Goal: Task Accomplishment & Management: Use online tool/utility

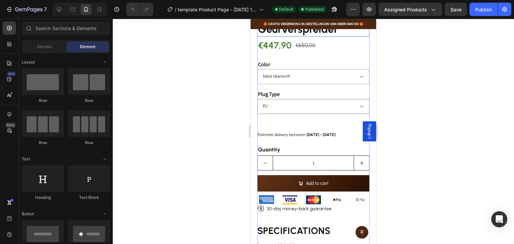
scroll to position [201, 0]
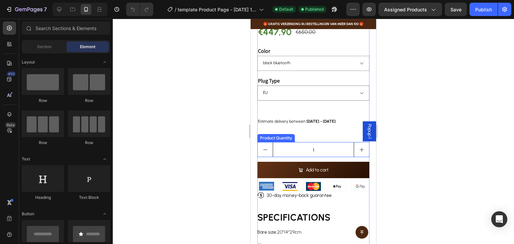
click at [276, 135] on div "Product Quantity" at bounding box center [276, 138] width 35 height 6
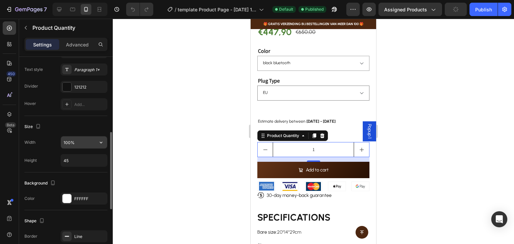
click at [88, 146] on input "100%" at bounding box center [84, 142] width 46 height 12
type input "45%"
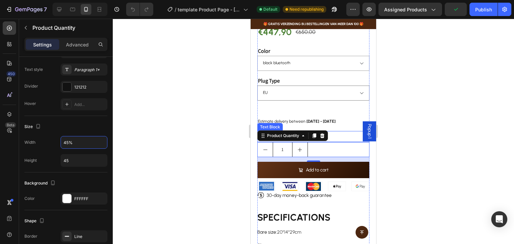
click at [334, 126] on div "NAMSTE Bluetooth Geurverspreider Product Title €447,90 Product Price Product Pr…" at bounding box center [313, 122] width 112 height 256
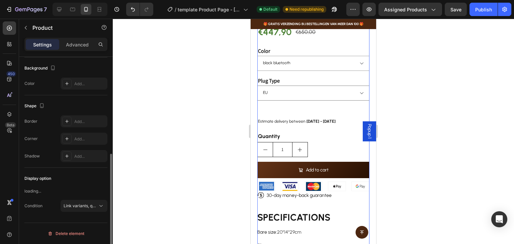
scroll to position [0, 0]
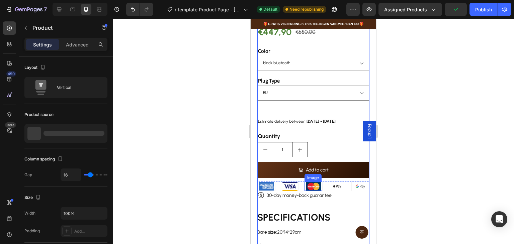
click at [317, 182] on img at bounding box center [313, 186] width 15 height 9
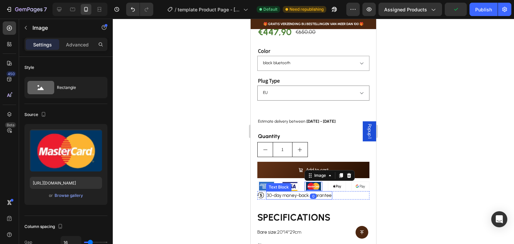
click at [286, 192] on p "30-day money-back guarantee" at bounding box center [299, 195] width 65 height 7
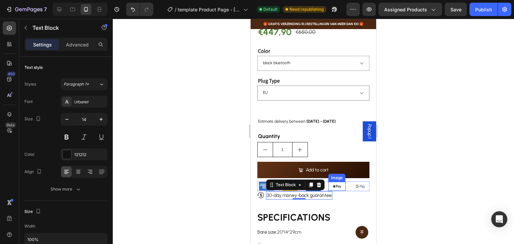
click at [339, 182] on img at bounding box center [336, 186] width 15 height 9
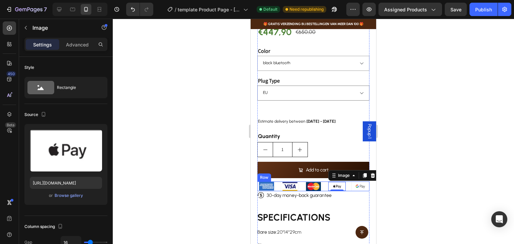
click at [277, 182] on div "Image Image Image Image 0 Image Row" at bounding box center [313, 186] width 112 height 9
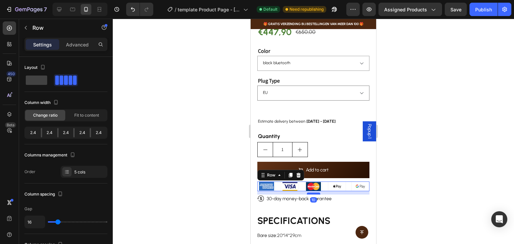
click at [311, 193] on div at bounding box center [313, 194] width 13 height 2
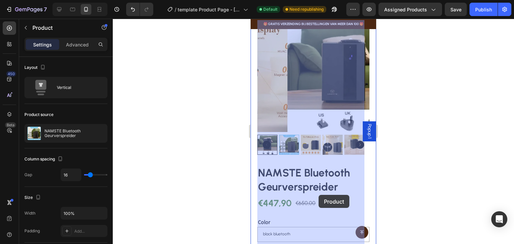
scroll to position [33, 0]
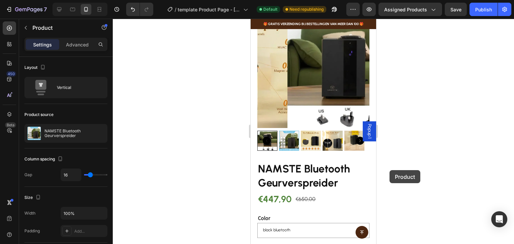
click at [389, 170] on div at bounding box center [313, 131] width 401 height 225
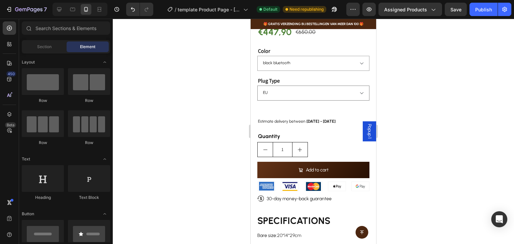
scroll to position [67, 0]
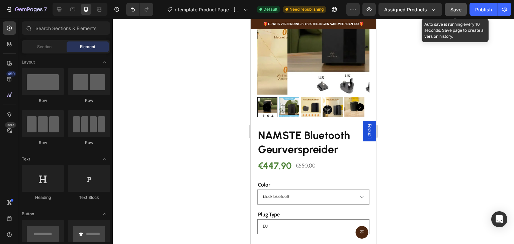
click at [462, 12] on button "Save" at bounding box center [456, 9] width 22 height 13
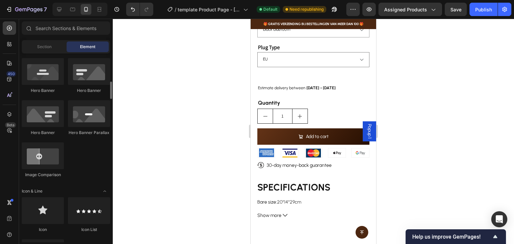
scroll to position [368, 0]
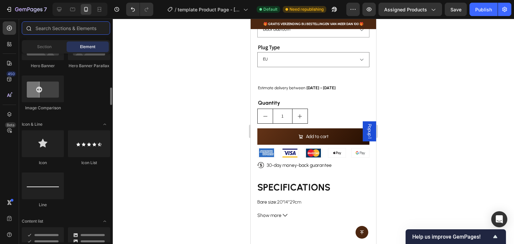
click at [74, 30] on input "text" at bounding box center [66, 27] width 88 height 13
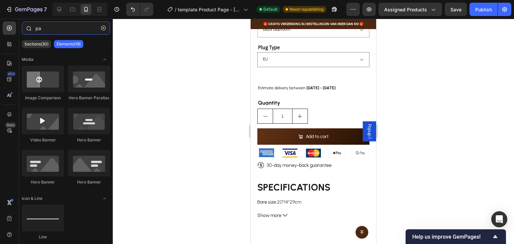
type input "p"
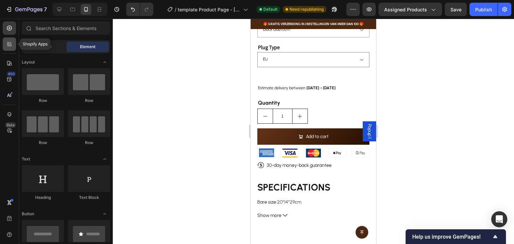
click at [11, 44] on icon at bounding box center [11, 45] width 2 height 2
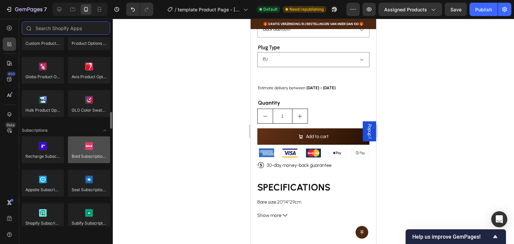
scroll to position [903, 0]
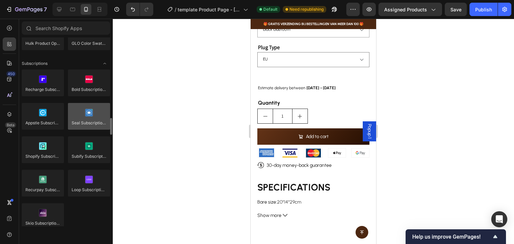
click at [88, 129] on div at bounding box center [89, 116] width 42 height 27
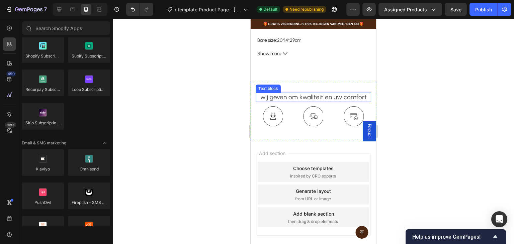
scroll to position [329, 0]
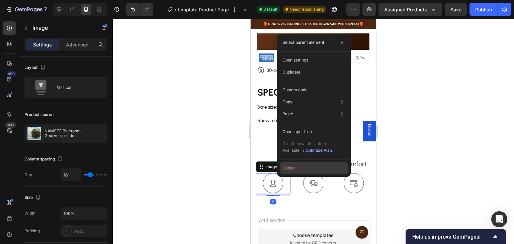
click at [298, 173] on button "Delete" at bounding box center [314, 168] width 68 height 12
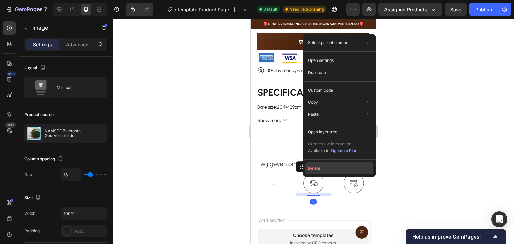
click at [319, 169] on button "Delete" at bounding box center [339, 169] width 68 height 12
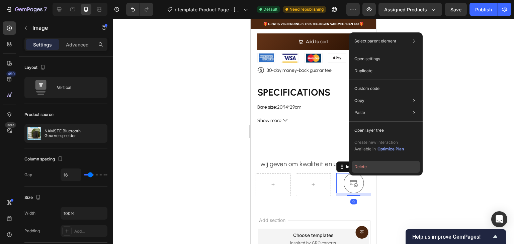
click at [355, 166] on button "Delete" at bounding box center [386, 167] width 68 height 12
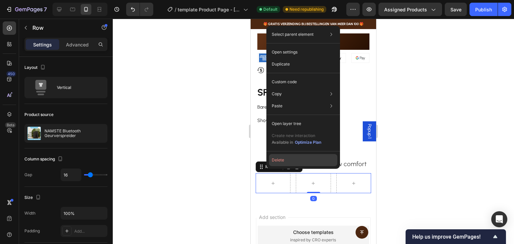
click at [280, 164] on button "Delete" at bounding box center [303, 160] width 68 height 12
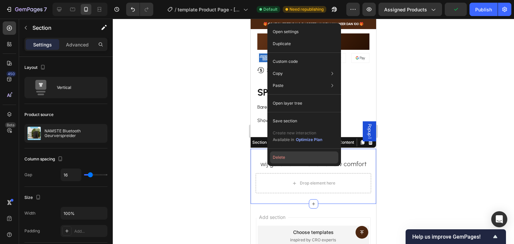
click at [279, 160] on button "Delete" at bounding box center [304, 158] width 68 height 12
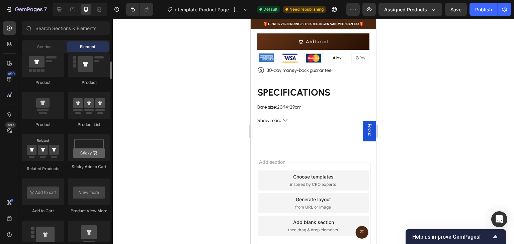
scroll to position [769, 0]
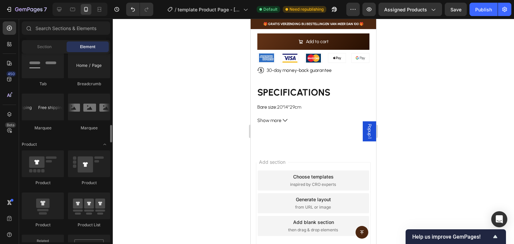
click at [49, 52] on div "Section Element" at bounding box center [66, 46] width 88 height 13
click at [52, 47] on div "Section" at bounding box center [44, 46] width 42 height 11
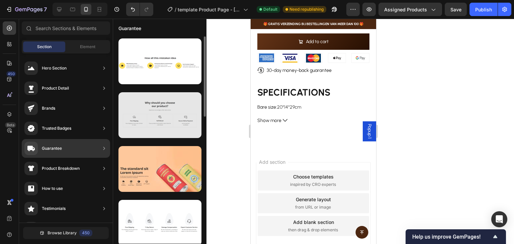
click at [181, 123] on div at bounding box center [159, 115] width 83 height 46
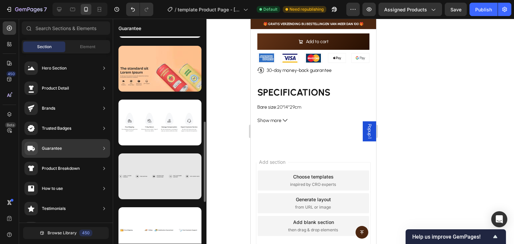
scroll to position [167, 0]
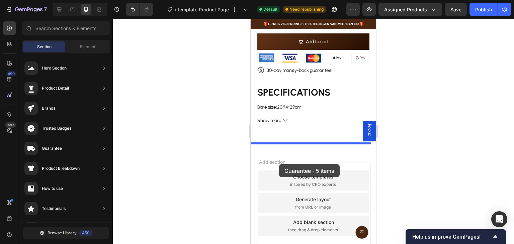
drag, startPoint x: 406, startPoint y: 133, endPoint x: 279, endPoint y: 164, distance: 131.2
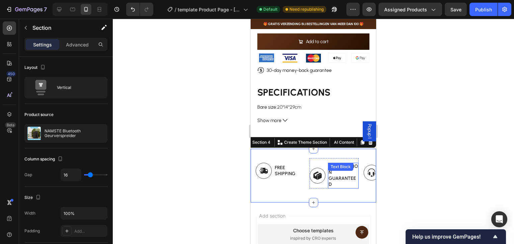
scroll to position [363, 0]
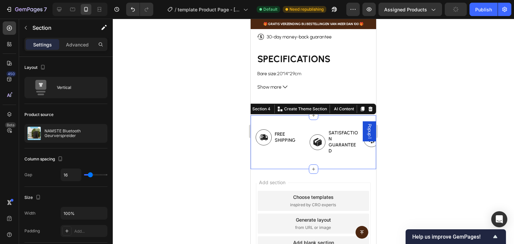
click at [274, 156] on div "Image Free Shipping Text Block Row Image Satisfaction Guaranteed Text Block Row…" at bounding box center [316, 142] width 120 height 44
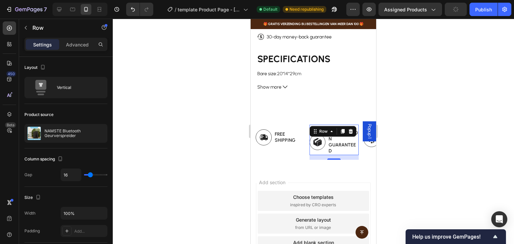
drag, startPoint x: 317, startPoint y: 148, endPoint x: 296, endPoint y: 148, distance: 21.1
click at [301, 147] on div "Image Free Shipping Text Block Row Image Satisfaction Guaranteed Text Block Row…" at bounding box center [316, 142] width 120 height 35
click at [278, 153] on div "Image Free Shipping Text Block Row" at bounding box center [280, 142] width 49 height 35
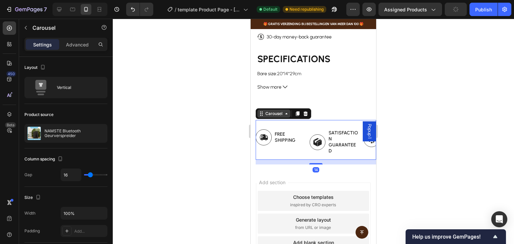
click at [278, 111] on div "Carousel" at bounding box center [274, 114] width 20 height 6
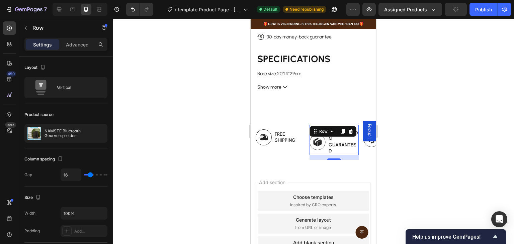
drag, startPoint x: 311, startPoint y: 149, endPoint x: 293, endPoint y: 149, distance: 18.4
click at [293, 149] on div "Image Free Shipping Text Block Row Image Satisfaction Guaranteed Text Block Row…" at bounding box center [316, 142] width 120 height 35
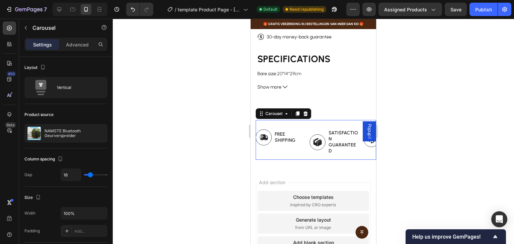
click at [365, 147] on div "Image Fast Customer Support Text Block Row" at bounding box center [387, 142] width 49 height 35
drag, startPoint x: 369, startPoint y: 134, endPoint x: 361, endPoint y: 136, distance: 8.0
click at [368, 134] on div "Popup 1" at bounding box center [369, 131] width 13 height 20
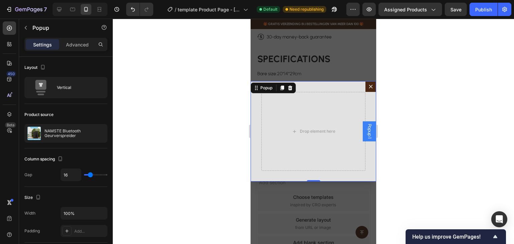
click at [368, 89] on icon "Dialog content" at bounding box center [370, 86] width 5 height 5
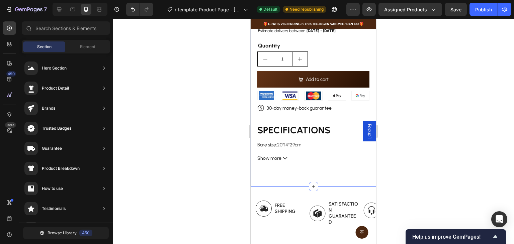
scroll to position [291, 0]
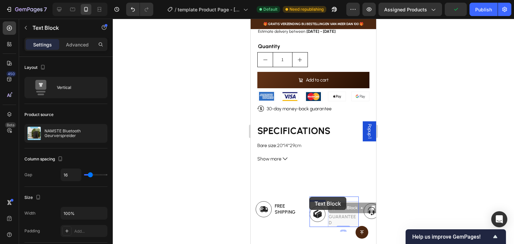
drag, startPoint x: 336, startPoint y: 201, endPoint x: 300, endPoint y: 216, distance: 39.0
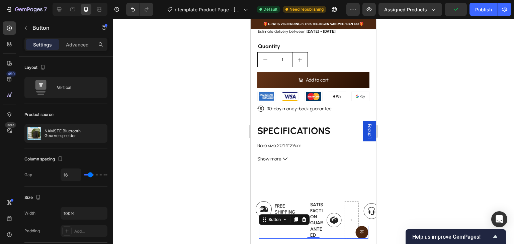
click at [295, 230] on div "Button 0" at bounding box center [313, 232] width 109 height 13
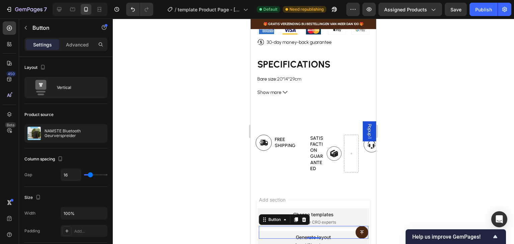
scroll to position [358, 0]
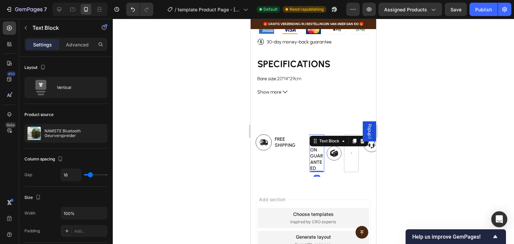
click at [316, 152] on p "Satisfaction Guaranteed" at bounding box center [316, 153] width 13 height 36
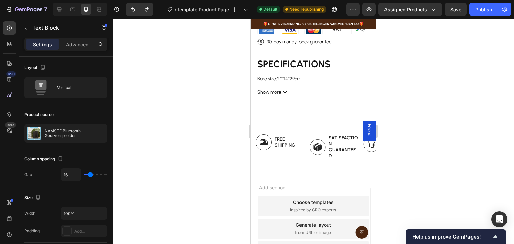
click at [334, 149] on p "Satisfaction Guaranteed" at bounding box center [343, 147] width 29 height 24
click at [343, 178] on div "Add section Choose templates inspired by CRO experts Generate layout from URL o…" at bounding box center [313, 238] width 125 height 128
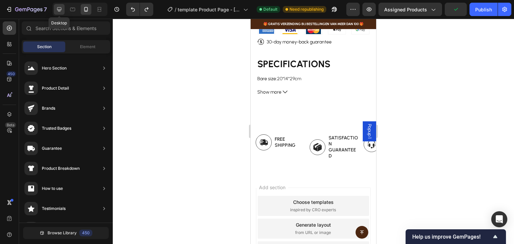
click at [62, 8] on icon at bounding box center [59, 9] width 7 height 7
type input "1200"
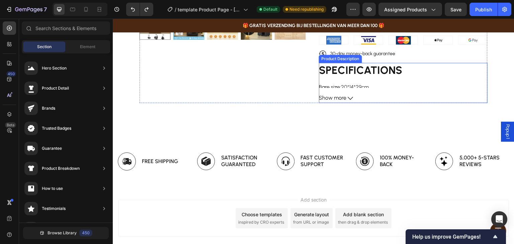
scroll to position [240, 0]
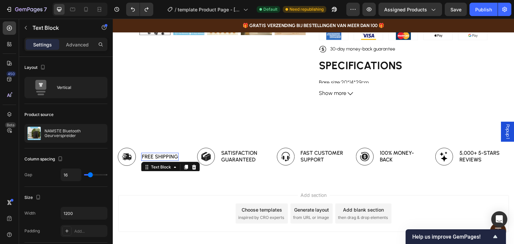
click at [168, 154] on p "Free Shipping" at bounding box center [160, 157] width 36 height 7
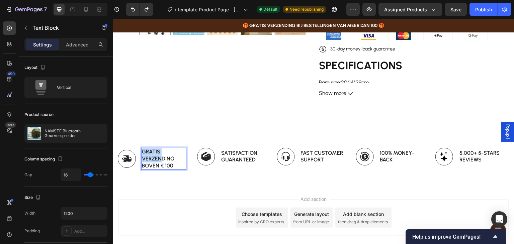
scroll to position [236, 0]
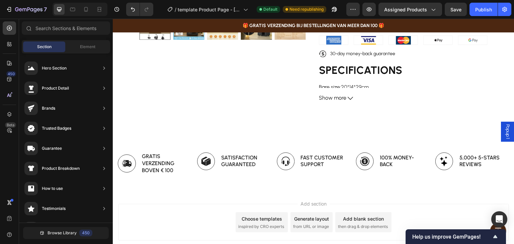
click at [170, 210] on div "Add section Choose templates inspired by CRO experts Generate layout from URL o…" at bounding box center [313, 222] width 391 height 37
click at [241, 159] on p "Satisfaction Guaranteed" at bounding box center [243, 162] width 44 height 14
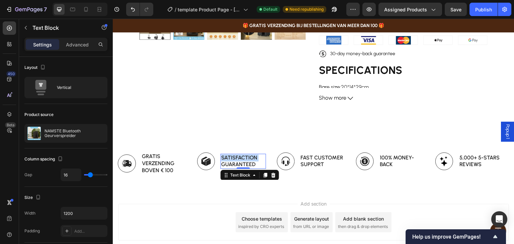
click at [228, 159] on p "Satisfaction Guaranteed" at bounding box center [243, 162] width 44 height 14
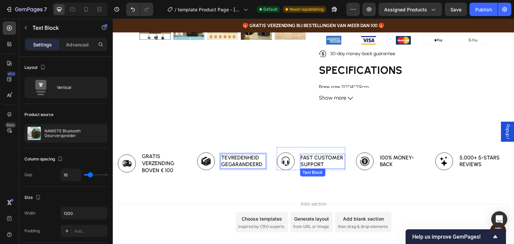
click at [319, 163] on p "Fast Customer Support" at bounding box center [323, 162] width 44 height 14
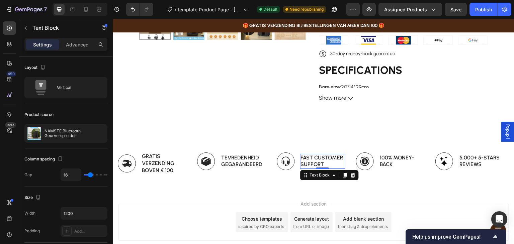
click at [327, 156] on p "Fast Customer Support" at bounding box center [323, 162] width 44 height 14
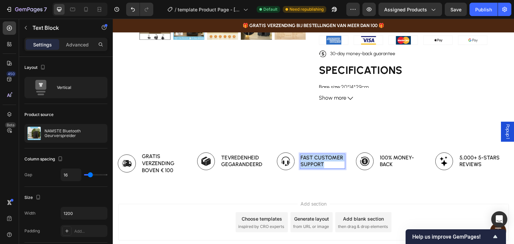
click at [327, 156] on p "Fast Customer Support" at bounding box center [323, 162] width 44 height 14
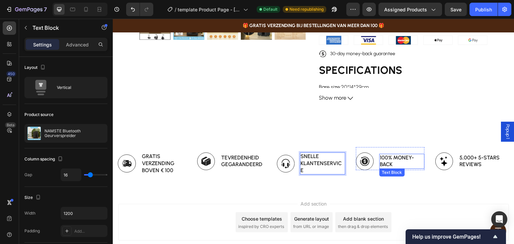
click at [387, 158] on p "100% Money-Back" at bounding box center [402, 162] width 44 height 14
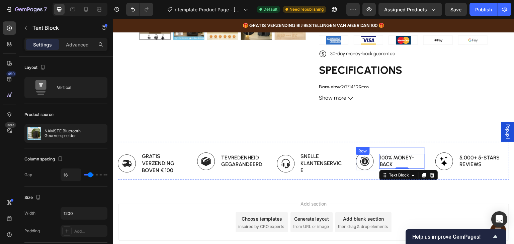
click at [402, 157] on p "100% Money-Back" at bounding box center [402, 162] width 44 height 14
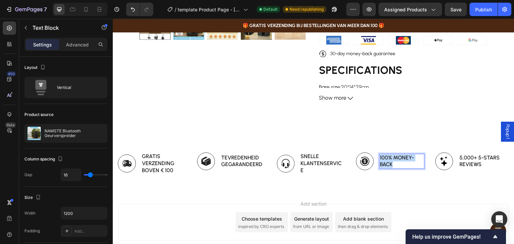
click at [402, 157] on p "100% Money-Back" at bounding box center [402, 162] width 44 height 14
click at [489, 161] on p "5,000+ 5-Stars Reviews" at bounding box center [481, 162] width 44 height 14
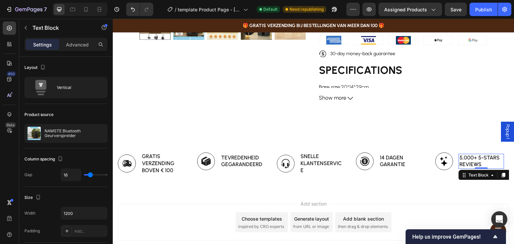
click at [473, 160] on p "5,000+ 5-Stars Reviews" at bounding box center [481, 162] width 44 height 14
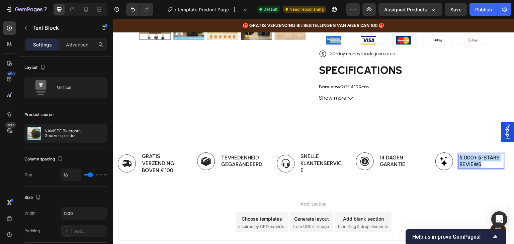
click at [473, 160] on p "5,000+ 5-Stars Reviews" at bounding box center [481, 162] width 44 height 14
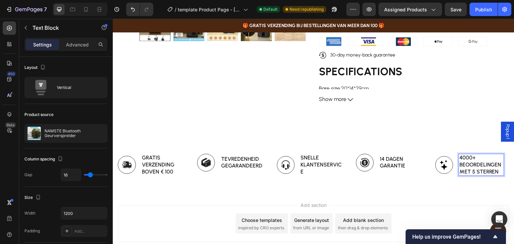
click at [401, 194] on div "Add section Choose templates inspired by CRO experts Generate layout from URL o…" at bounding box center [313, 233] width 401 height 82
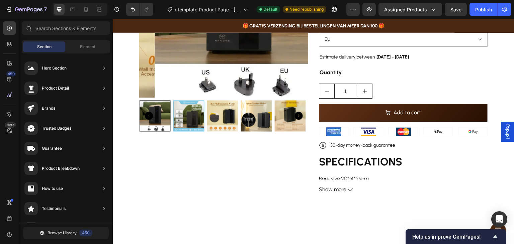
scroll to position [211, 0]
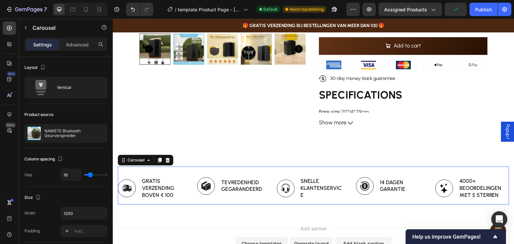
click at [260, 171] on div "Image gratis verzending boven € 100 Text Block Row Image tevredenheid gegarande…" at bounding box center [313, 186] width 391 height 38
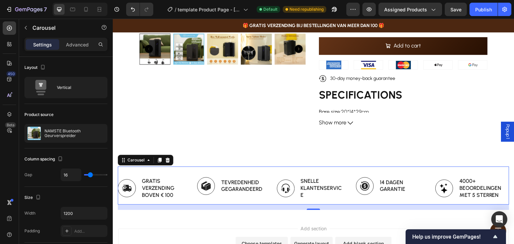
type input "13"
type input "20"
type input "22"
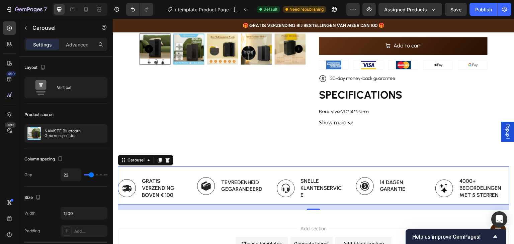
type input "22"
type input "26"
type input "30"
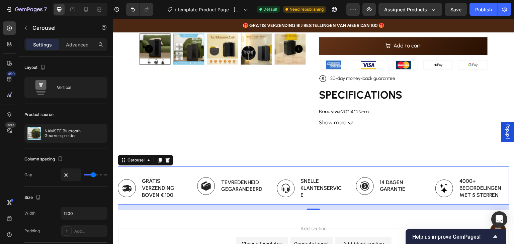
type input "31"
type input "30"
type input "28"
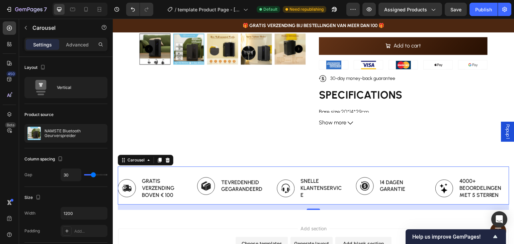
type input "28"
type input "23"
type input "22"
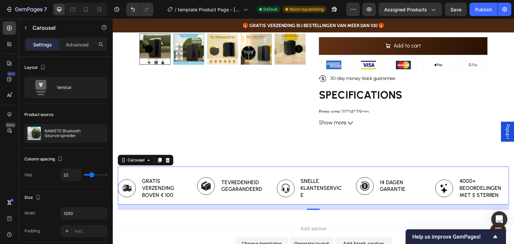
type input "20"
type input "19"
type input "18"
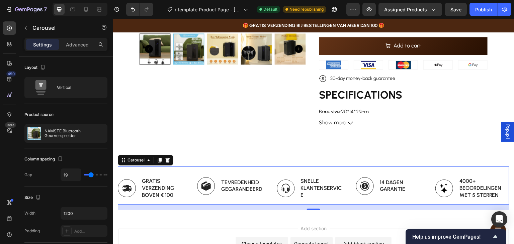
type input "18"
type input "17"
type input "11"
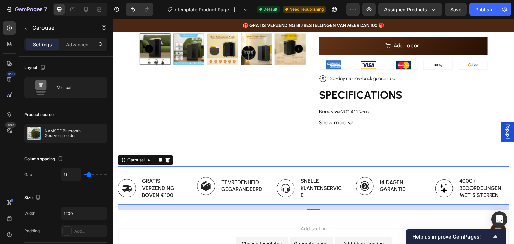
click at [89, 174] on input "range" at bounding box center [95, 174] width 23 height 1
click at [84, 7] on icon at bounding box center [86, 9] width 7 height 7
type input "100%"
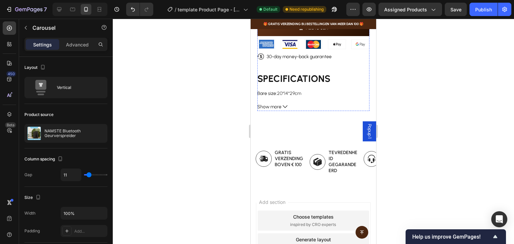
scroll to position [389, 0]
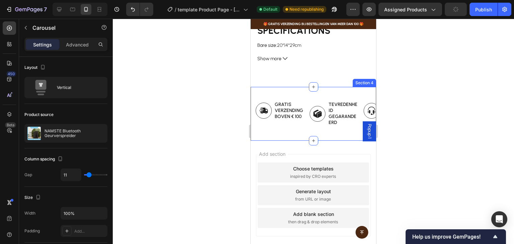
type input "13"
type input "20"
type input "22"
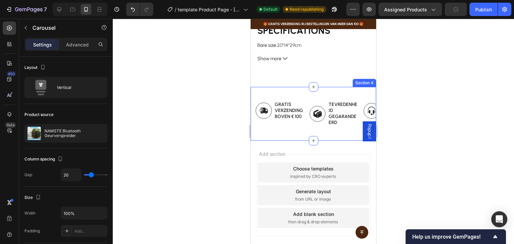
type input "22"
type input "24"
drag, startPoint x: 87, startPoint y: 173, endPoint x: 92, endPoint y: 173, distance: 5.4
type input "25"
click at [92, 174] on input "range" at bounding box center [95, 174] width 23 height 1
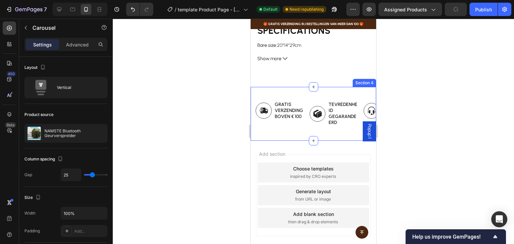
type input "38"
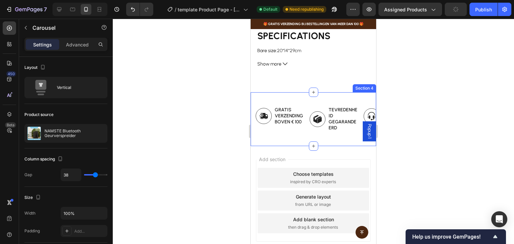
type input "41"
type input "39"
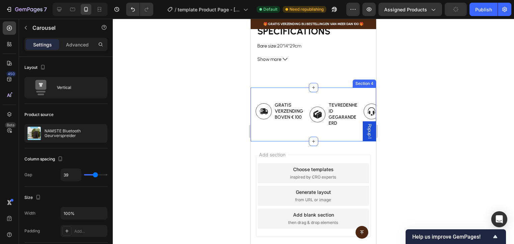
type input "16"
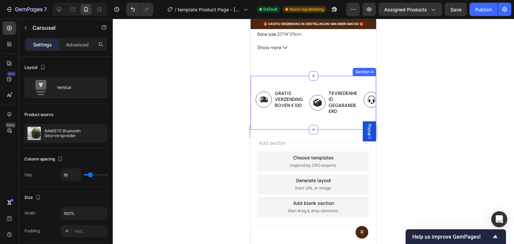
type input "6"
type input "3"
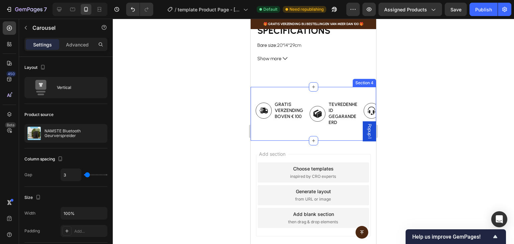
drag, startPoint x: 92, startPoint y: 173, endPoint x: 87, endPoint y: 170, distance: 6.3
type input "3"
click at [87, 174] on input "range" at bounding box center [95, 174] width 23 height 1
type input "12"
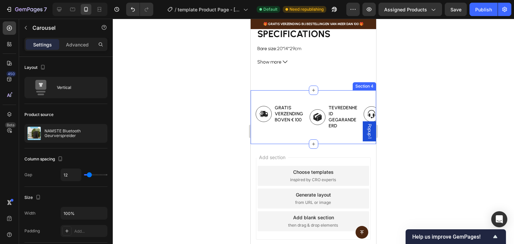
type input "13"
type input "16"
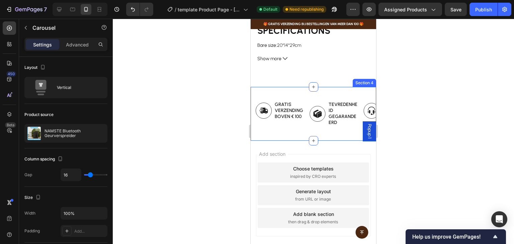
type input "17"
type input "18"
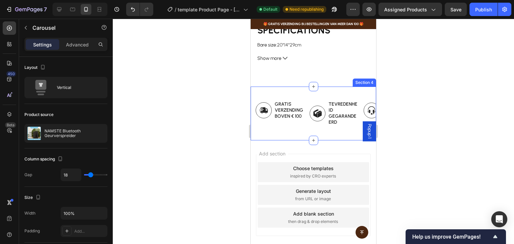
drag, startPoint x: 87, startPoint y: 173, endPoint x: 91, endPoint y: 174, distance: 3.7
type input "18"
click at [91, 174] on input "range" at bounding box center [95, 174] width 23 height 1
click at [85, 215] on input "100%" at bounding box center [84, 213] width 46 height 12
click at [101, 201] on div "Size" at bounding box center [65, 197] width 83 height 11
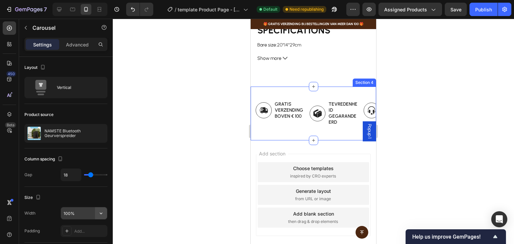
click at [103, 211] on icon "button" at bounding box center [101, 213] width 7 height 7
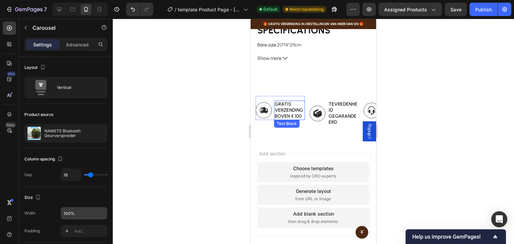
click at [276, 108] on p "gratis verzending boven € 100" at bounding box center [289, 110] width 29 height 18
click at [283, 96] on div "Image gratis verzending boven € 100 Text Block Row 14" at bounding box center [280, 108] width 49 height 24
drag, startPoint x: 277, startPoint y: 119, endPoint x: 277, endPoint y: 114, distance: 5.0
click at [277, 118] on div at bounding box center [279, 119] width 13 height 2
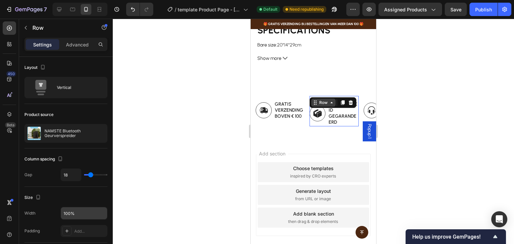
click at [318, 100] on div "Row" at bounding box center [323, 103] width 11 height 6
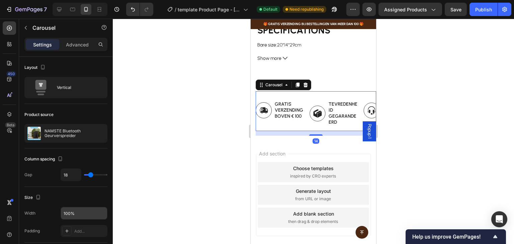
click at [276, 91] on div "Image gratis verzending boven € 100 Text Block Row Image tevredenheid gegarande…" at bounding box center [316, 111] width 120 height 40
click at [80, 43] on p "Advanced" at bounding box center [77, 44] width 23 height 7
click at [98, 42] on icon at bounding box center [100, 44] width 5 height 5
click at [87, 43] on p "Advanced" at bounding box center [77, 44] width 23 height 7
click at [309, 123] on div "Image gratis verzending boven € 100 Text Block Row Image tevredenheid gegarande…" at bounding box center [316, 113] width 120 height 35
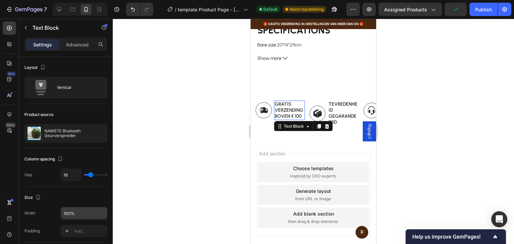
click at [292, 113] on p "gratis verzending boven € 100" at bounding box center [289, 110] width 29 height 18
drag, startPoint x: 293, startPoint y: 114, endPoint x: 294, endPoint y: 118, distance: 3.5
click at [294, 118] on div "gratis verzending boven € 100 Text Block 10" at bounding box center [289, 111] width 31 height 20
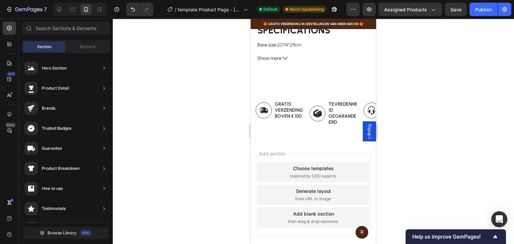
click at [286, 141] on div "Add section Choose templates inspired by CRO experts Generate layout from URL o…" at bounding box center [313, 205] width 125 height 128
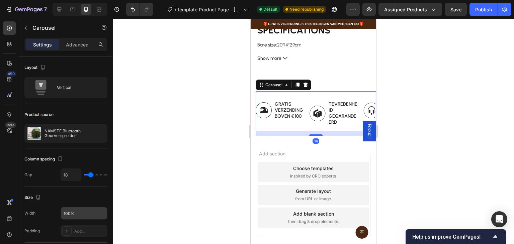
click at [285, 115] on div "Image gratis verzending boven € 100 Text Block Row" at bounding box center [280, 113] width 49 height 35
click at [286, 105] on p "gratis verzending boven € 100" at bounding box center [289, 110] width 29 height 18
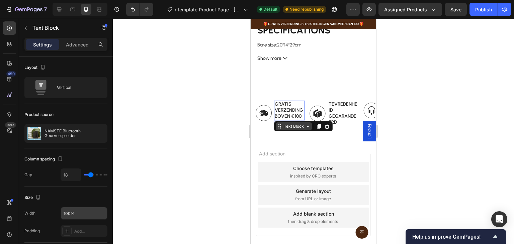
drag, startPoint x: 291, startPoint y: 114, endPoint x: 292, endPoint y: 120, distance: 5.4
click at [292, 120] on div "gratis verzending boven € 100 Text Block 16" at bounding box center [289, 111] width 31 height 20
click at [293, 141] on div "Add section Choose templates inspired by CRO experts Generate layout from URL o…" at bounding box center [313, 205] width 125 height 128
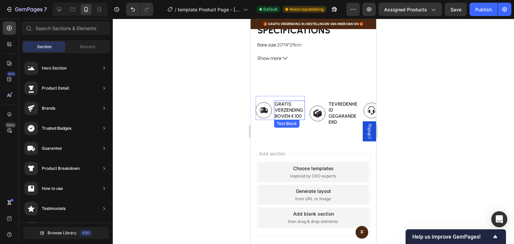
click at [297, 101] on p "gratis verzending boven € 100" at bounding box center [289, 110] width 29 height 18
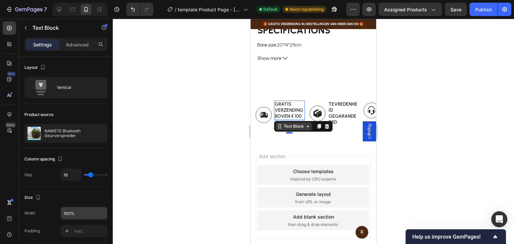
drag, startPoint x: 290, startPoint y: 114, endPoint x: 291, endPoint y: 123, distance: 9.0
click at [291, 120] on div "gratis verzending boven € 100 Text Block 27" at bounding box center [289, 111] width 31 height 20
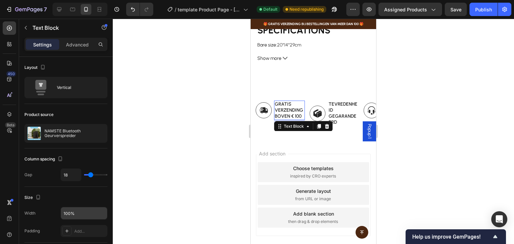
click at [278, 154] on div "Add section Choose templates inspired by CRO experts Generate layout from URL o…" at bounding box center [313, 195] width 115 height 82
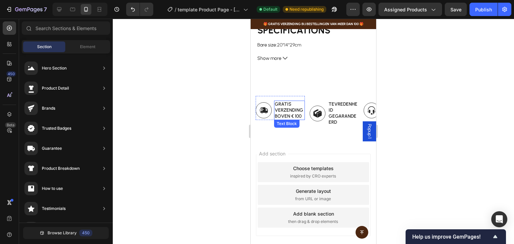
click at [284, 107] on p "gratis verzending boven € 100" at bounding box center [289, 110] width 29 height 18
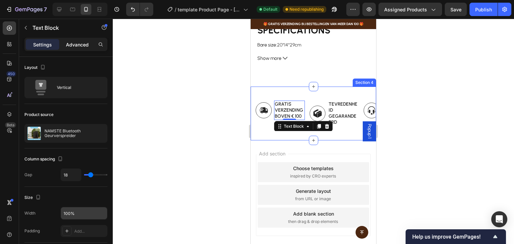
click at [80, 44] on p "Advanced" at bounding box center [77, 44] width 23 height 7
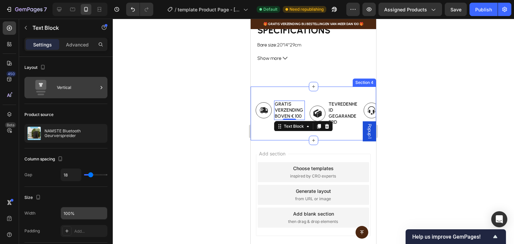
click at [77, 85] on div "Vertical" at bounding box center [77, 87] width 41 height 15
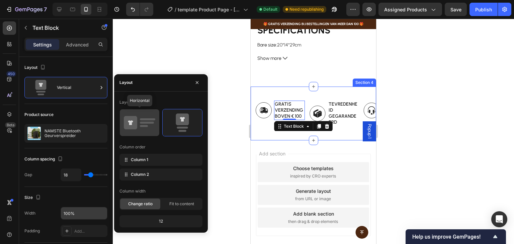
click at [150, 121] on icon at bounding box center [139, 122] width 31 height 19
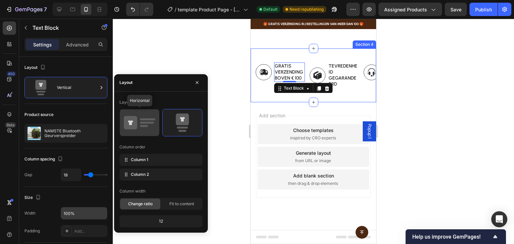
scroll to position [304, 0]
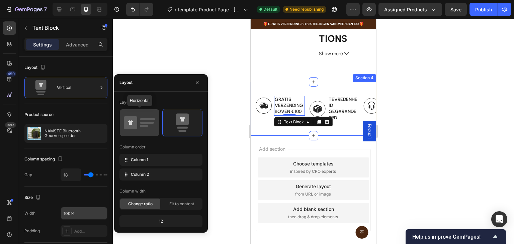
click at [150, 121] on icon at bounding box center [139, 122] width 31 height 19
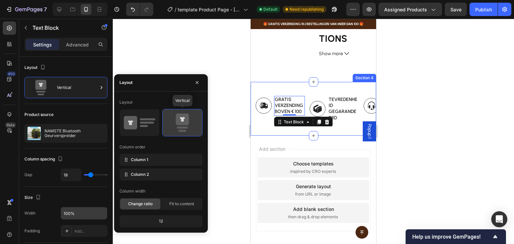
click at [177, 120] on icon at bounding box center [182, 119] width 13 height 12
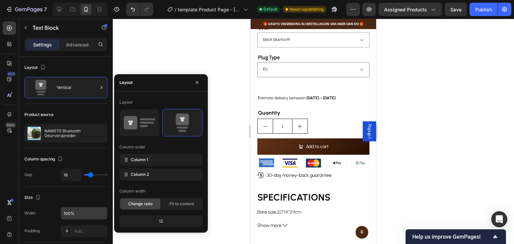
scroll to position [392, 0]
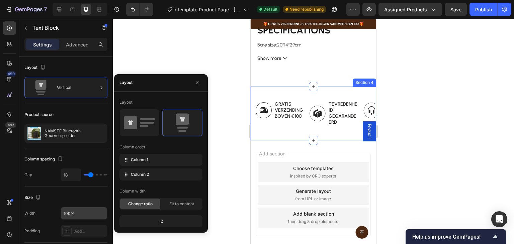
click at [300, 127] on div "Image gratis verzending boven € 100 Text Block Row Image tevredenheid gegarande…" at bounding box center [316, 113] width 120 height 44
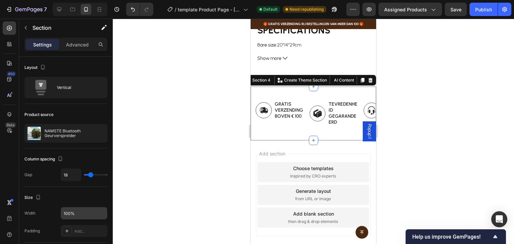
click at [289, 133] on div "Image gratis verzending boven € 100 Text Block Row Image tevredenheid gegarande…" at bounding box center [313, 114] width 125 height 54
click at [290, 106] on p "gratis verzending boven € 100" at bounding box center [289, 110] width 29 height 18
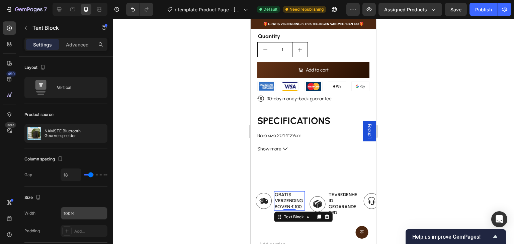
scroll to position [258, 0]
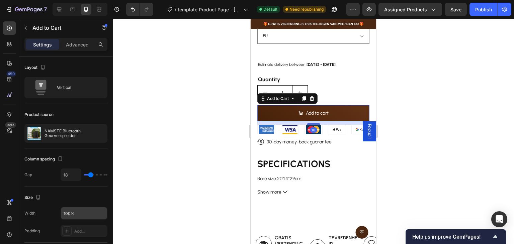
click at [294, 110] on button "Add to cart" at bounding box center [313, 113] width 112 height 16
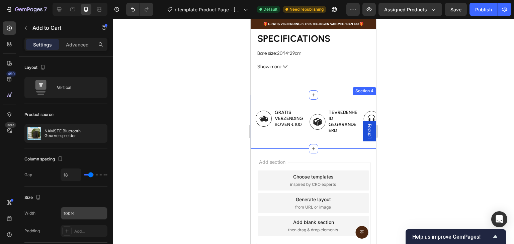
scroll to position [392, 0]
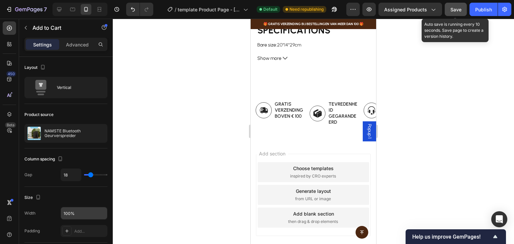
click at [456, 13] on button "Save" at bounding box center [456, 9] width 22 height 13
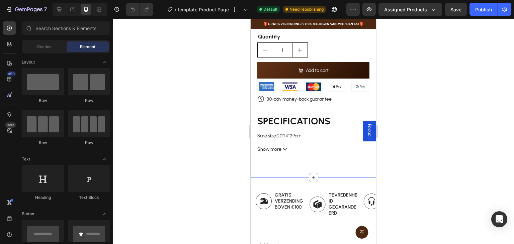
scroll to position [368, 0]
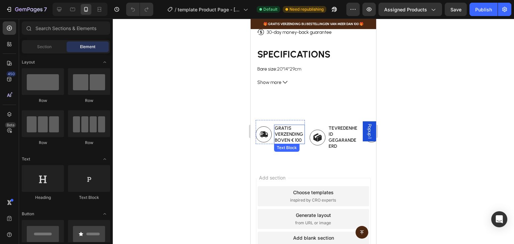
click at [286, 125] on p "gratis verzending boven € 100" at bounding box center [289, 134] width 29 height 18
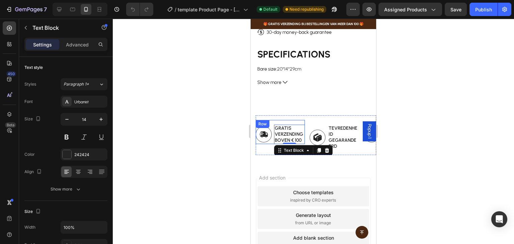
click at [273, 120] on div "Image gratis verzending boven € 100 Text Block 0 Row" at bounding box center [280, 132] width 49 height 24
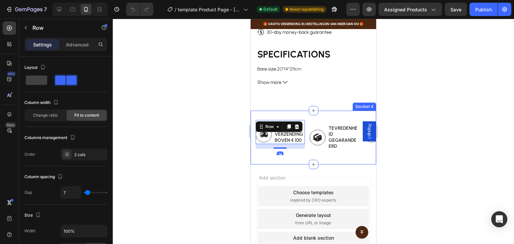
click at [316, 115] on div "Image gratis verzending boven € 100 Text Block Row 14 Image tevredenheid gegara…" at bounding box center [316, 135] width 120 height 40
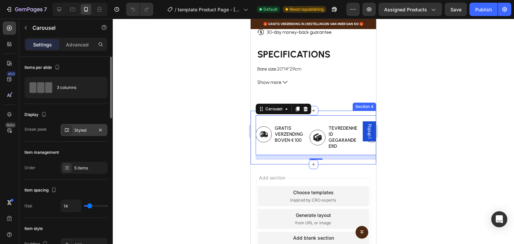
click at [78, 129] on div "Styled" at bounding box center [83, 130] width 19 height 6
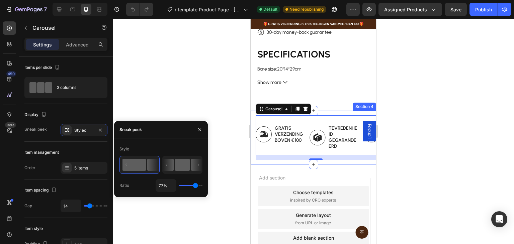
click at [195, 164] on icon at bounding box center [196, 165] width 11 height 12
type input "50%"
type input "50"
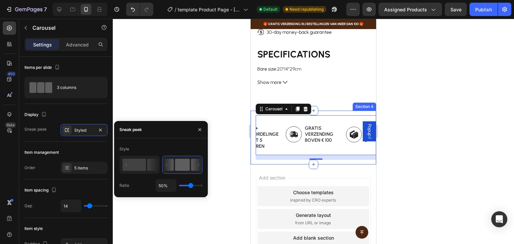
click at [175, 167] on rect at bounding box center [182, 165] width 15 height 12
click at [146, 164] on icon at bounding box center [139, 165] width 39 height 17
type input "77%"
type input "77"
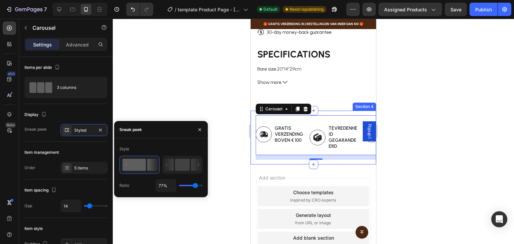
type input "86%"
type input "86"
type input "100%"
drag, startPoint x: 195, startPoint y: 185, endPoint x: 202, endPoint y: 185, distance: 6.7
type input "100"
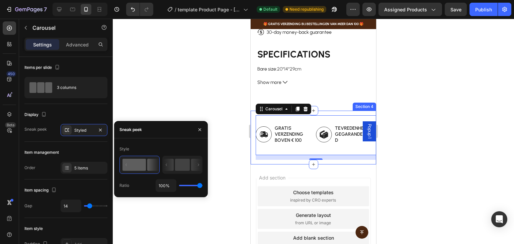
click at [202, 185] on input "range" at bounding box center [190, 185] width 23 height 1
click at [75, 115] on div "Display" at bounding box center [65, 114] width 83 height 11
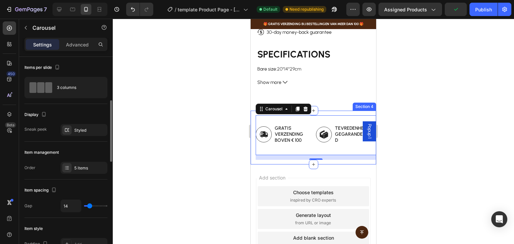
scroll to position [33, 0]
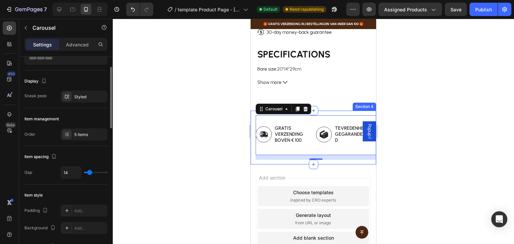
type input "31"
type input "43"
type input "26"
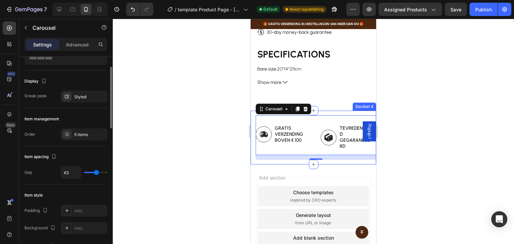
type input "26"
type input "18"
type input "16"
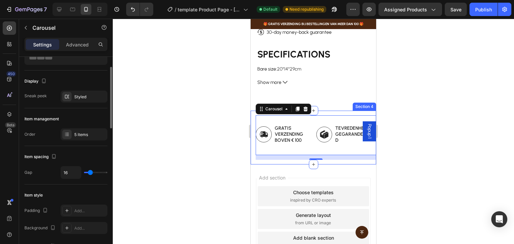
type input "13"
type input "7"
type input "3"
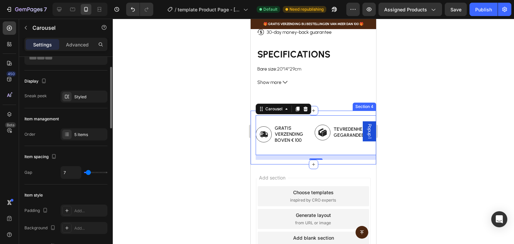
type input "3"
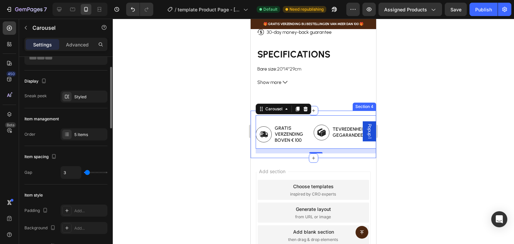
type input "0"
type input "1"
type input "4"
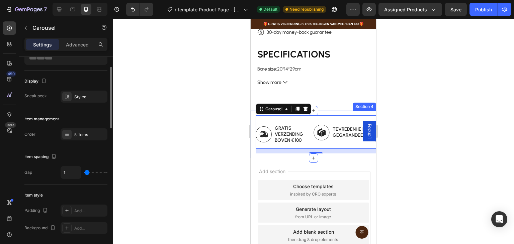
type input "4"
type input "3"
type input "0"
drag, startPoint x: 91, startPoint y: 172, endPoint x: 78, endPoint y: 165, distance: 15.0
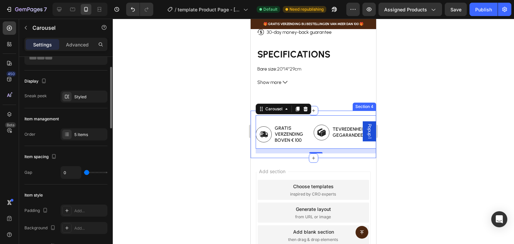
type input "0"
click at [84, 172] on input "range" at bounding box center [95, 172] width 23 height 1
click at [76, 154] on div "Item spacing" at bounding box center [65, 157] width 83 height 11
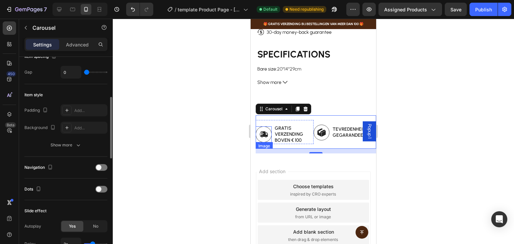
scroll to position [167, 0]
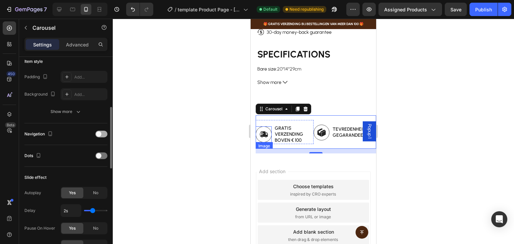
click at [102, 133] on div at bounding box center [101, 134] width 12 height 7
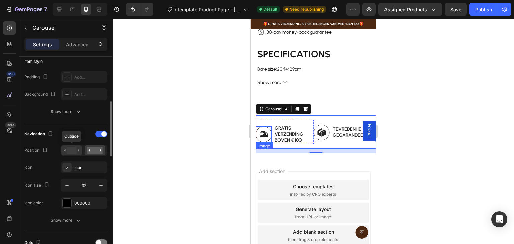
click at [74, 151] on rect at bounding box center [72, 150] width 10 height 7
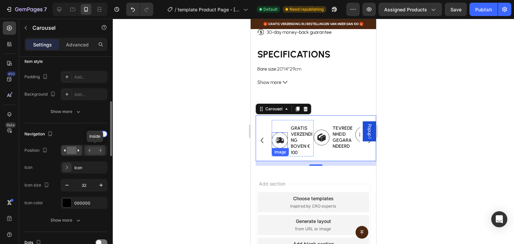
click at [91, 149] on rect at bounding box center [94, 150] width 15 height 7
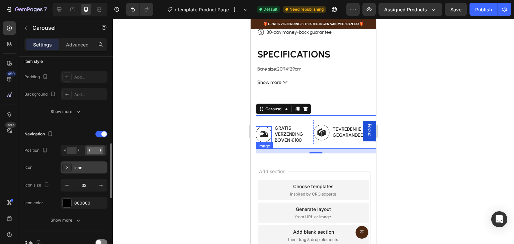
scroll to position [201, 0]
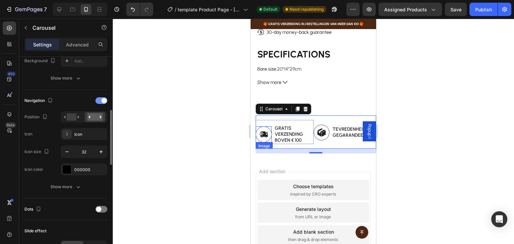
click at [106, 101] on span at bounding box center [103, 100] width 5 height 5
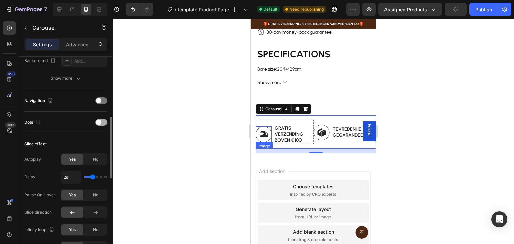
click at [98, 123] on span at bounding box center [98, 122] width 5 height 5
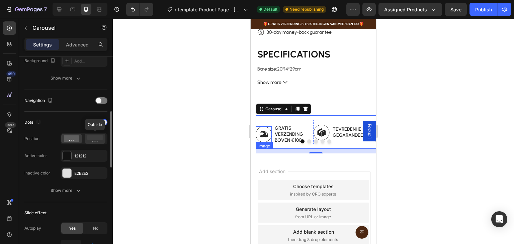
click at [97, 141] on circle at bounding box center [97, 141] width 1 height 1
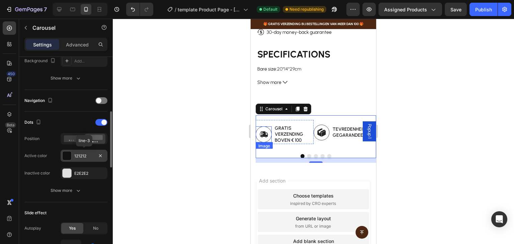
click at [82, 156] on div "121212" at bounding box center [83, 156] width 19 height 6
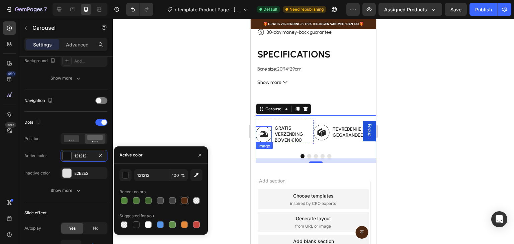
click at [185, 202] on div at bounding box center [184, 200] width 7 height 7
type input "542A11"
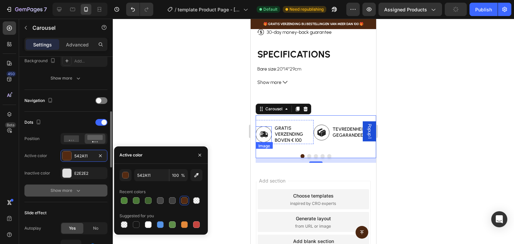
click at [79, 186] on button "Show more" at bounding box center [65, 191] width 83 height 12
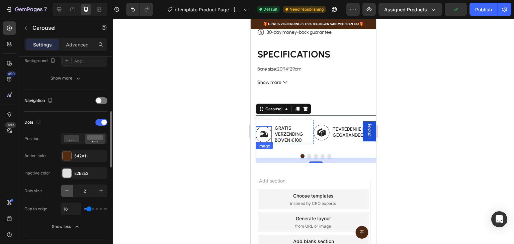
click at [68, 192] on icon "button" at bounding box center [67, 191] width 7 height 7
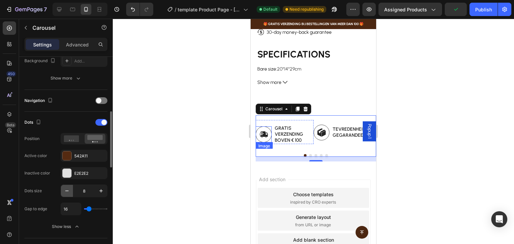
click at [68, 192] on icon "button" at bounding box center [67, 191] width 7 height 7
click at [102, 190] on icon "button" at bounding box center [100, 190] width 3 height 3
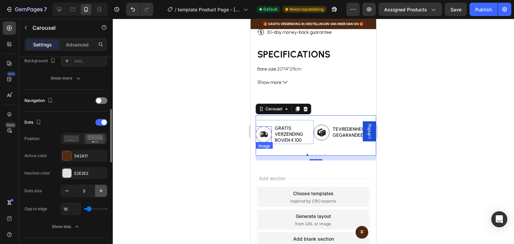
type input "6"
click at [285, 130] on p "gratis verzending boven € 100" at bounding box center [294, 134] width 38 height 18
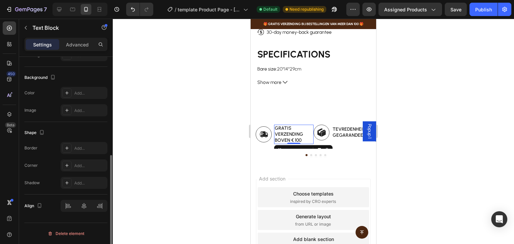
scroll to position [0, 0]
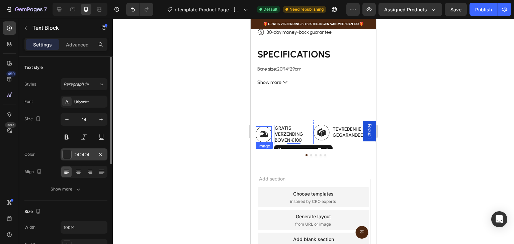
click at [70, 153] on div at bounding box center [67, 154] width 9 height 9
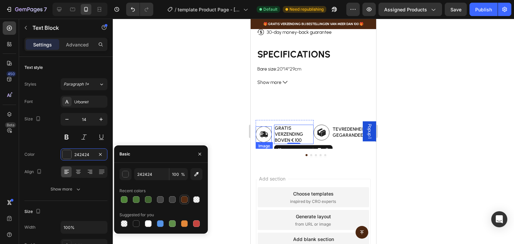
click at [185, 197] on div at bounding box center [184, 199] width 7 height 7
type input "242424"
click at [268, 128] on img at bounding box center [264, 134] width 16 height 16
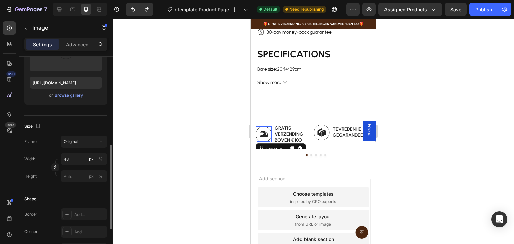
scroll to position [134, 0]
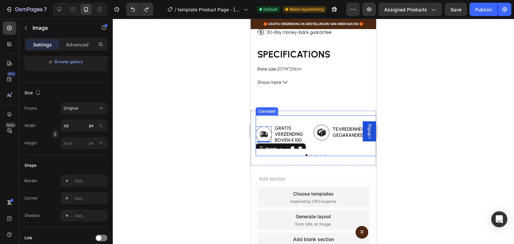
click at [329, 154] on div at bounding box center [316, 155] width 120 height 2
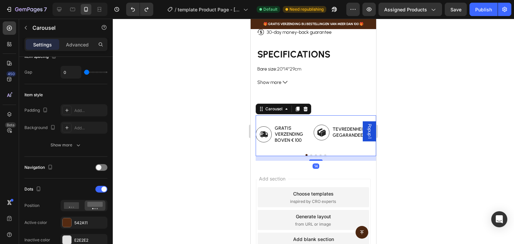
scroll to position [0, 0]
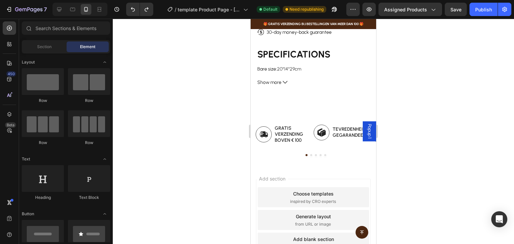
click at [333, 172] on div "Add section Choose templates inspired by CRO experts Generate layout from URL o…" at bounding box center [313, 230] width 125 height 128
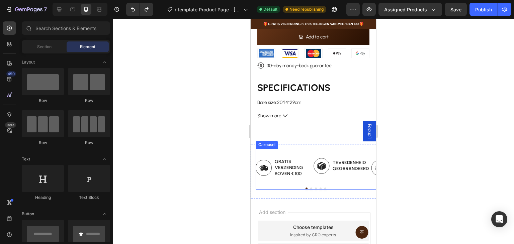
click at [302, 149] on div "Image gratis verzending boven € 100 Text Block Row Image tevredenheid gegarande…" at bounding box center [316, 169] width 120 height 41
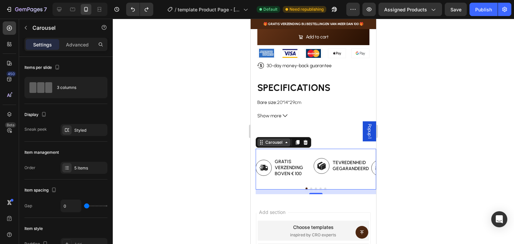
click at [284, 140] on icon at bounding box center [286, 142] width 5 height 5
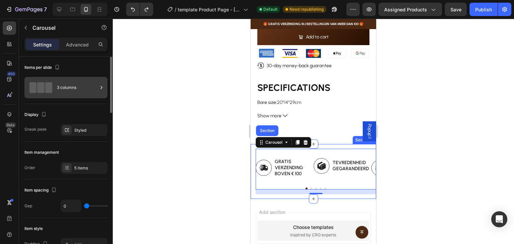
click at [80, 85] on div "3 columns" at bounding box center [77, 87] width 41 height 15
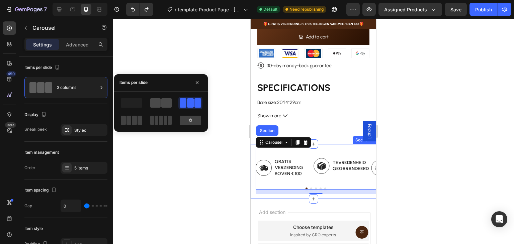
click at [163, 101] on span at bounding box center [166, 102] width 10 height 9
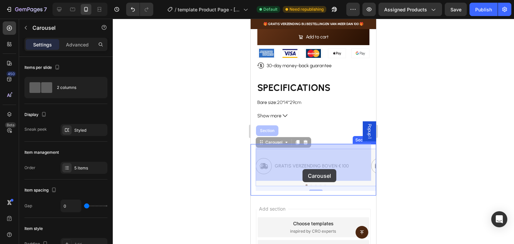
drag, startPoint x: 331, startPoint y: 172, endPoint x: 302, endPoint y: 169, distance: 28.9
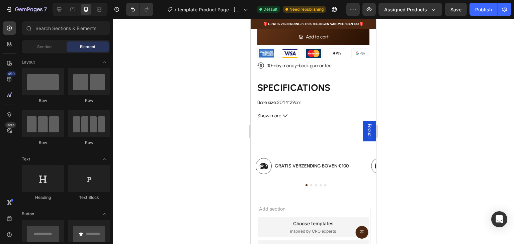
click at [300, 158] on div "gratis verzending boven € 100 Text Block" at bounding box center [311, 166] width 75 height 16
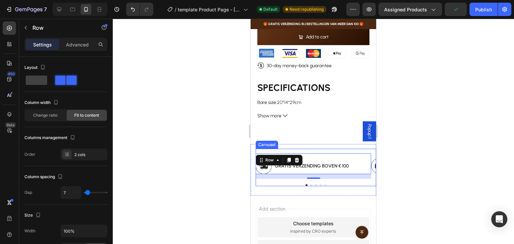
click at [320, 149] on div "Image gratis verzending boven € 100 Text Block Row 14 Image tevredenheid gegara…" at bounding box center [316, 167] width 120 height 37
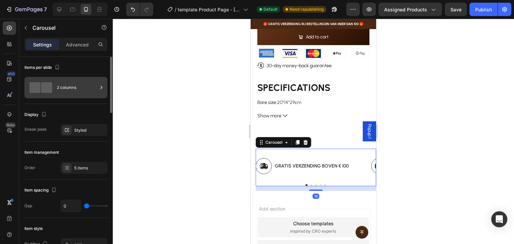
click at [67, 86] on div "2 columns" at bounding box center [77, 87] width 41 height 15
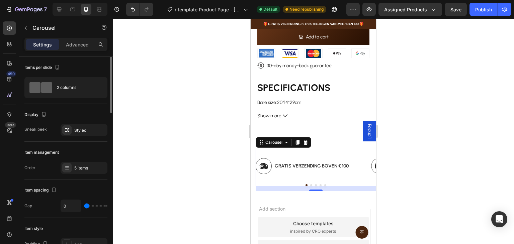
click at [67, 107] on div "Display Sneak peek Styled" at bounding box center [65, 123] width 83 height 38
click at [81, 129] on div "Styled" at bounding box center [83, 130] width 19 height 6
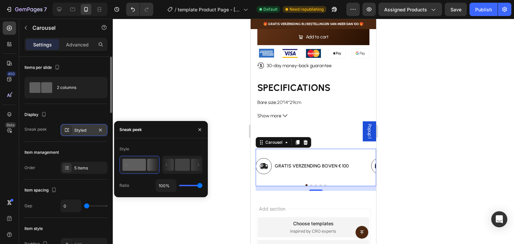
click at [81, 129] on div "Styled" at bounding box center [83, 130] width 19 height 6
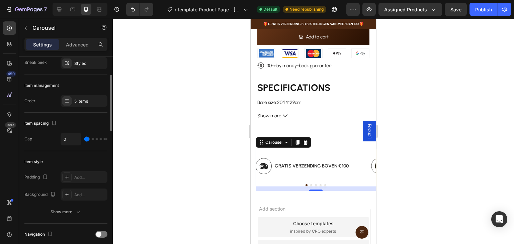
scroll to position [100, 0]
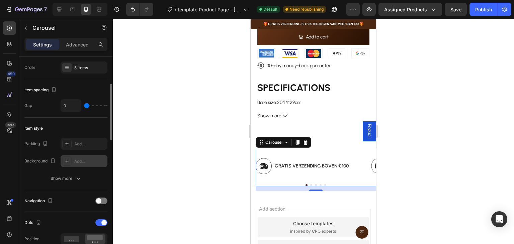
click at [83, 159] on div "Add..." at bounding box center [89, 162] width 31 height 6
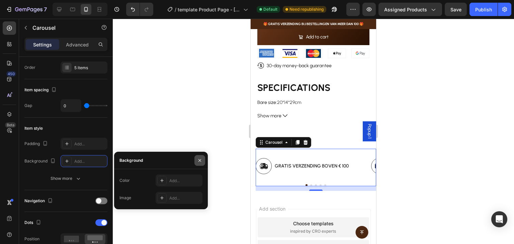
click at [199, 158] on icon "button" at bounding box center [199, 160] width 5 height 5
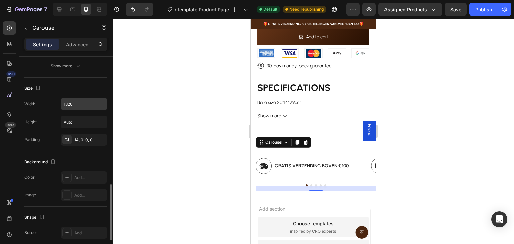
scroll to position [401, 0]
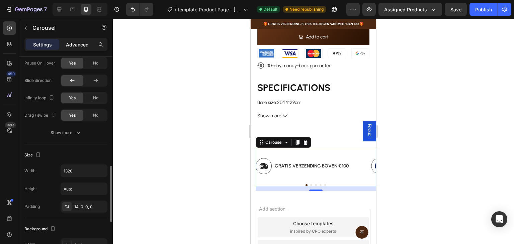
click at [79, 43] on p "Advanced" at bounding box center [77, 44] width 23 height 7
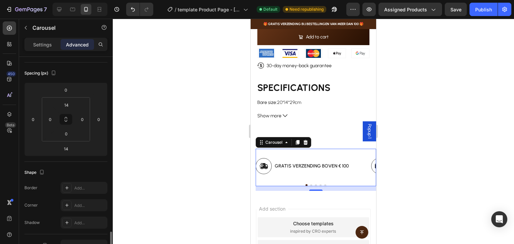
scroll to position [167, 0]
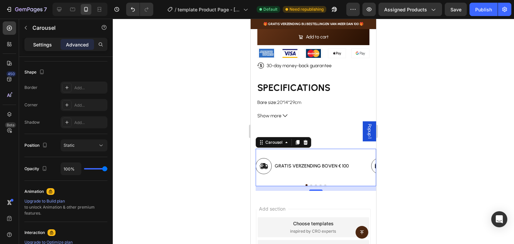
click at [41, 42] on p "Settings" at bounding box center [42, 44] width 19 height 7
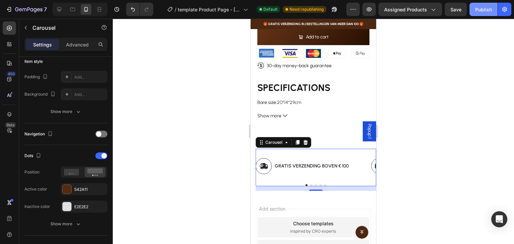
click at [484, 9] on div "Publish" at bounding box center [483, 9] width 17 height 7
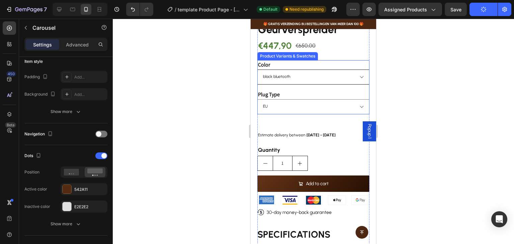
scroll to position [189, 0]
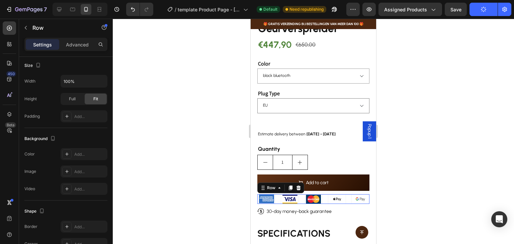
click at [324, 194] on div "Image Image Image Image Image Row 0" at bounding box center [313, 198] width 112 height 9
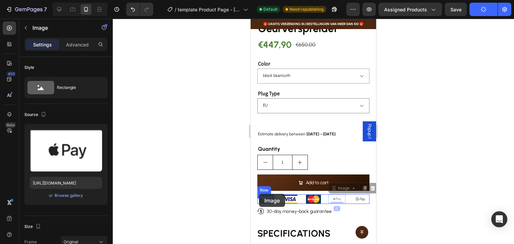
drag, startPoint x: 331, startPoint y: 194, endPoint x: 259, endPoint y: 194, distance: 71.9
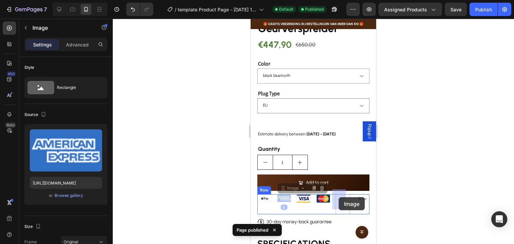
drag, startPoint x: 285, startPoint y: 193, endPoint x: 339, endPoint y: 197, distance: 53.4
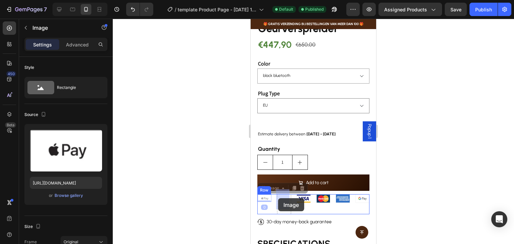
drag, startPoint x: 264, startPoint y: 193, endPoint x: 278, endPoint y: 198, distance: 14.9
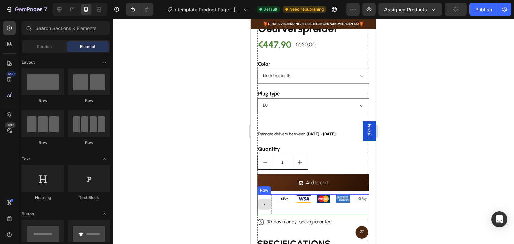
click at [265, 199] on div at bounding box center [265, 204] width 14 height 11
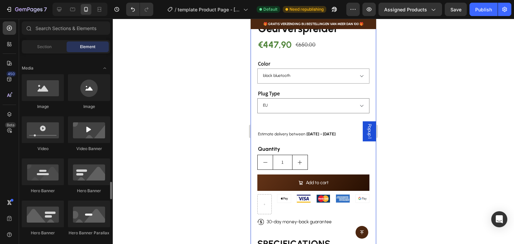
scroll to position [335, 0]
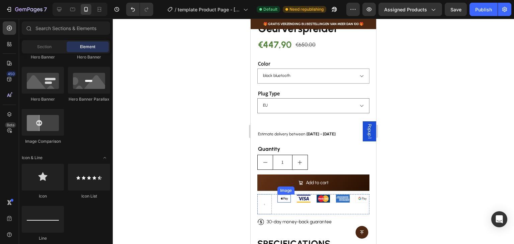
click at [284, 195] on img at bounding box center [284, 199] width 14 height 8
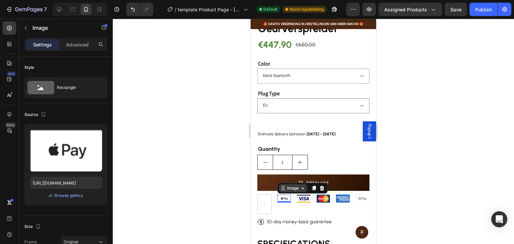
click at [284, 186] on icon at bounding box center [282, 188] width 5 height 5
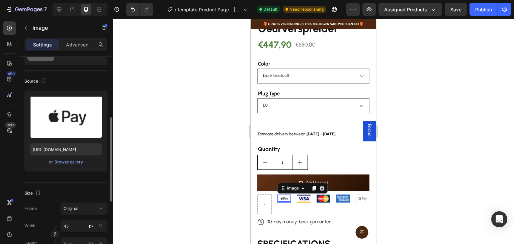
scroll to position [67, 0]
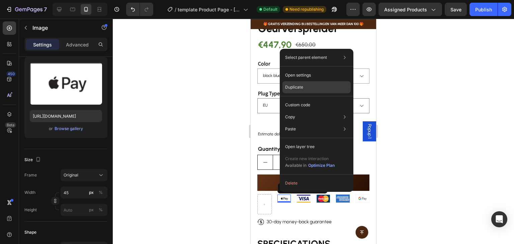
drag, startPoint x: 298, startPoint y: 89, endPoint x: 48, endPoint y: 100, distance: 250.8
click at [298, 89] on p "Duplicate" at bounding box center [294, 87] width 18 height 6
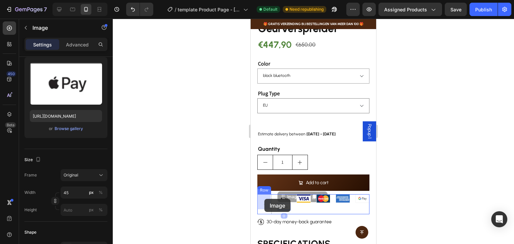
drag, startPoint x: 282, startPoint y: 202, endPoint x: 264, endPoint y: 199, distance: 18.3
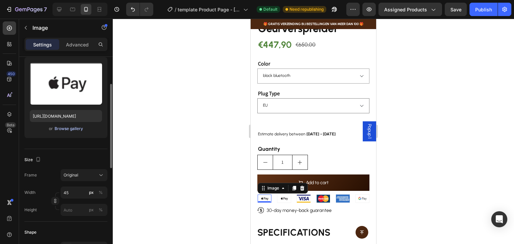
click at [78, 129] on div "Browse gallery" at bounding box center [69, 129] width 28 height 6
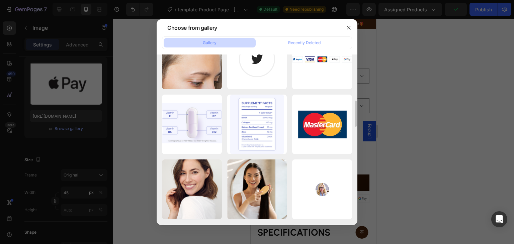
scroll to position [518, 0]
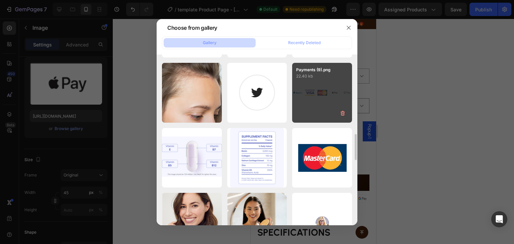
click at [308, 95] on div "Payments (9).png 22.40 kb" at bounding box center [322, 93] width 60 height 60
type input "https://cdn.shopify.com/s/files/1/0775/7765/0424/files/gempages_586017887307760…"
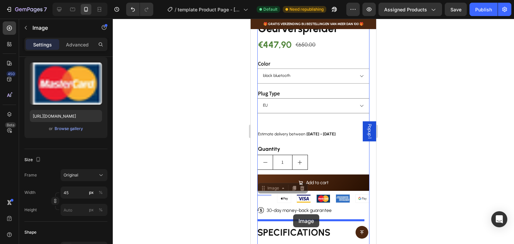
drag, startPoint x: 268, startPoint y: 183, endPoint x: 293, endPoint y: 214, distance: 40.0
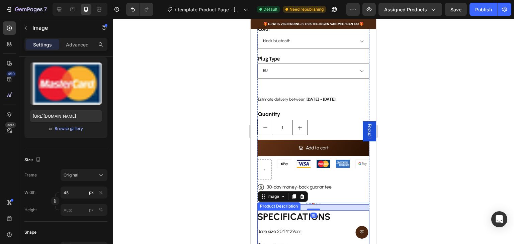
scroll to position [256, 0]
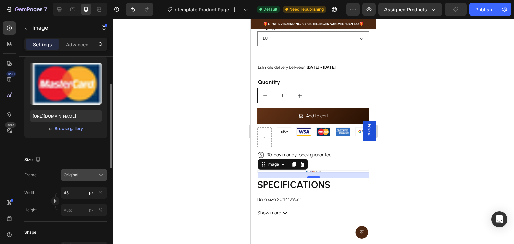
click at [83, 175] on div "Original" at bounding box center [80, 175] width 33 height 6
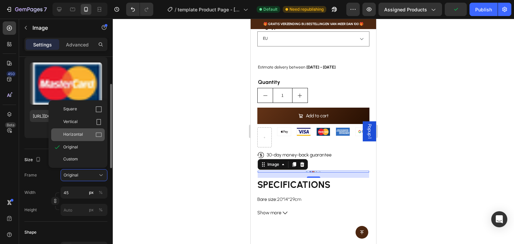
click at [88, 134] on div "Horizontal" at bounding box center [82, 134] width 39 height 7
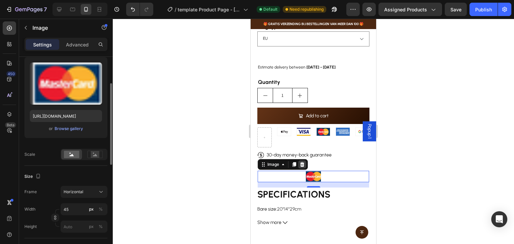
click at [301, 162] on icon at bounding box center [301, 164] width 5 height 5
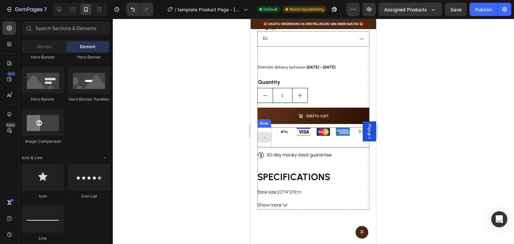
click at [264, 135] on icon at bounding box center [264, 138] width 3 height 6
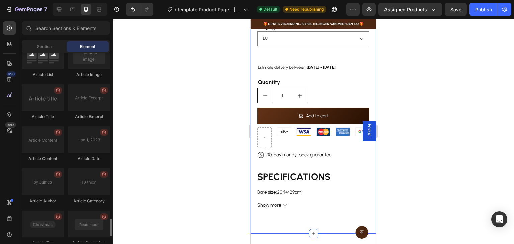
scroll to position [1639, 0]
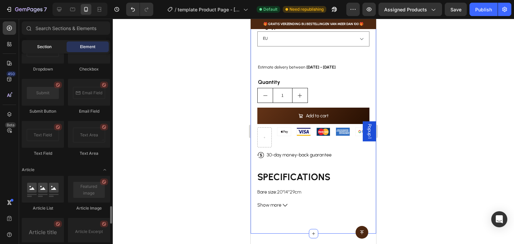
click at [47, 43] on div "Section" at bounding box center [44, 46] width 42 height 11
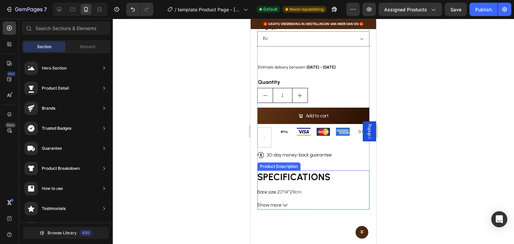
scroll to position [389, 0]
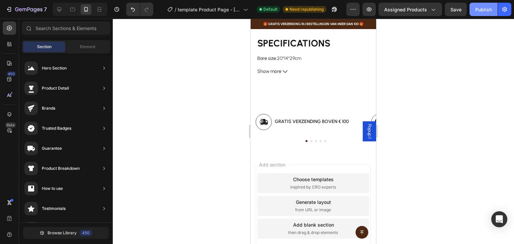
click at [486, 8] on div "Publish" at bounding box center [483, 9] width 17 height 7
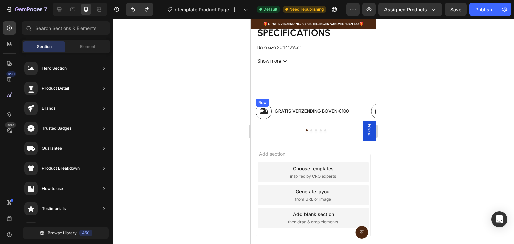
click at [286, 103] on div "gratis verzending boven € 100 Text Block" at bounding box center [311, 111] width 75 height 16
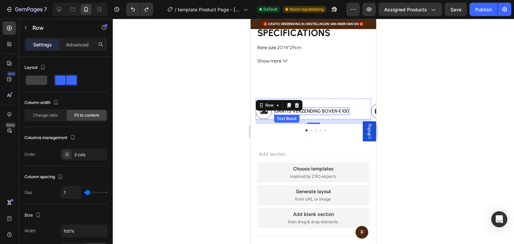
click at [295, 108] on p "gratis verzending boven € 100" at bounding box center [312, 111] width 74 height 6
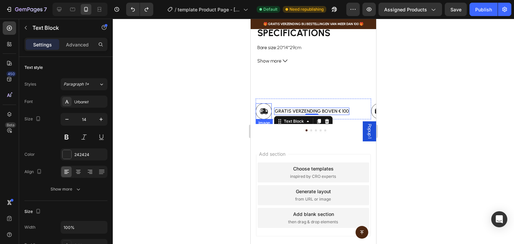
click at [265, 105] on img at bounding box center [264, 111] width 16 height 16
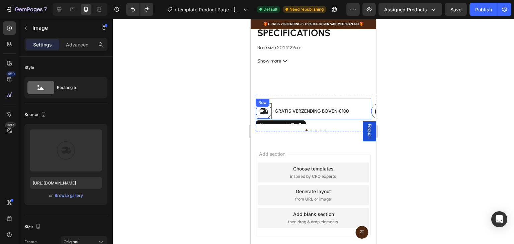
click at [286, 99] on div "Image 0 gratis verzending boven € 100 Text Block Row" at bounding box center [313, 109] width 115 height 21
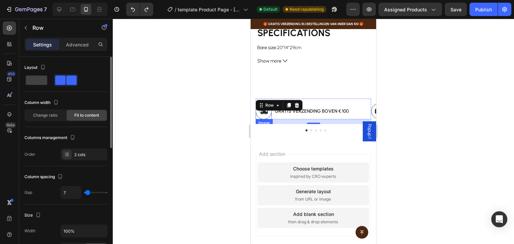
click at [61, 77] on span at bounding box center [60, 80] width 10 height 9
click at [37, 64] on div "Layout" at bounding box center [35, 67] width 22 height 9
click at [39, 68] on icon "button" at bounding box center [42, 67] width 7 height 7
click at [43, 67] on icon "button" at bounding box center [42, 67] width 7 height 7
click at [45, 76] on span at bounding box center [36, 80] width 21 height 9
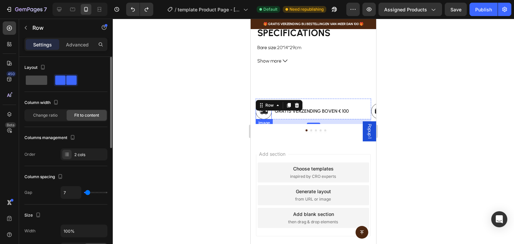
type input "0"
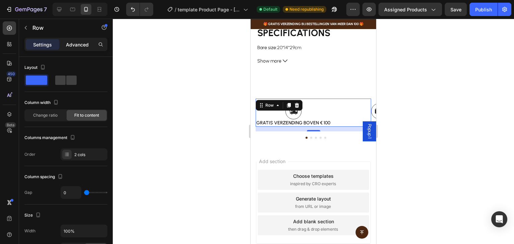
click at [80, 43] on p "Advanced" at bounding box center [77, 44] width 23 height 7
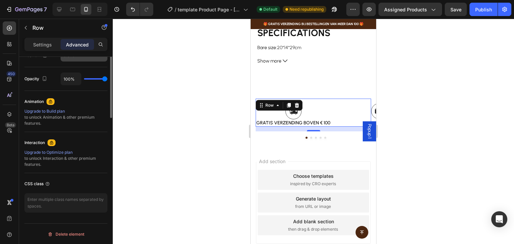
scroll to position [123, 0]
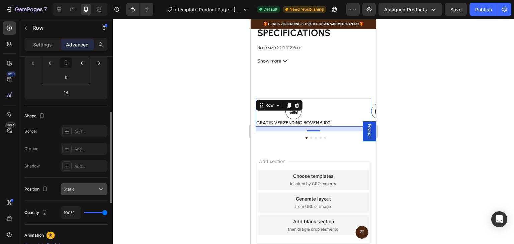
click at [97, 189] on div "Static" at bounding box center [81, 189] width 34 height 6
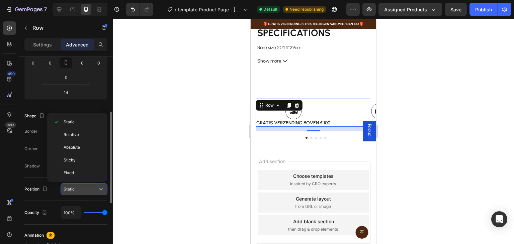
click at [97, 189] on div "Static" at bounding box center [81, 189] width 34 height 6
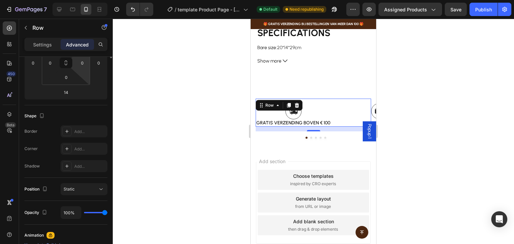
scroll to position [0, 0]
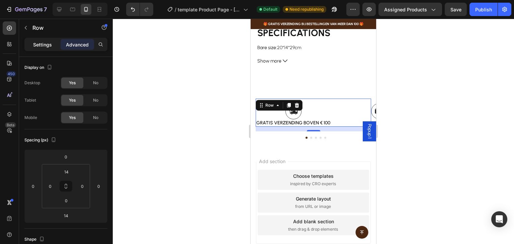
click at [47, 44] on p "Settings" at bounding box center [42, 44] width 19 height 7
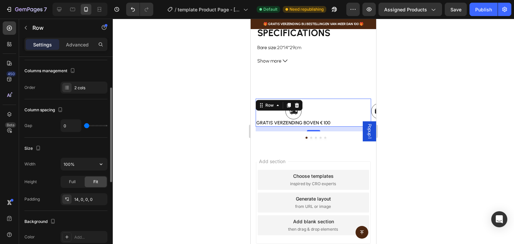
scroll to position [134, 0]
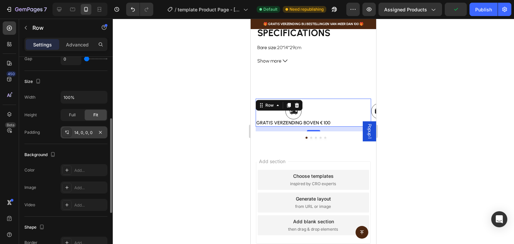
click at [84, 131] on div "14, 0, 0, 0" at bounding box center [83, 133] width 19 height 6
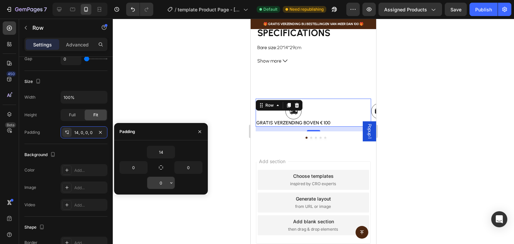
click at [160, 182] on input "0" at bounding box center [160, 183] width 27 height 12
click at [171, 183] on icon "button" at bounding box center [171, 182] width 2 height 1
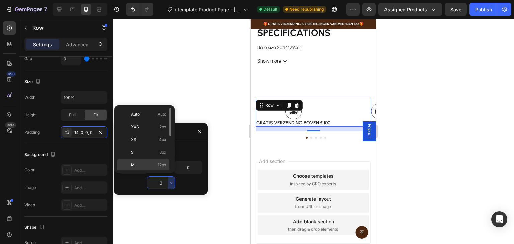
click at [161, 162] on span "12px" at bounding box center [162, 165] width 9 height 6
type input "12"
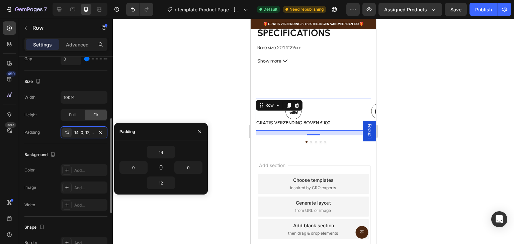
click at [76, 150] on div "Background" at bounding box center [65, 155] width 83 height 11
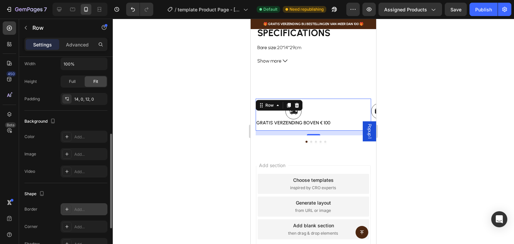
scroll to position [234, 0]
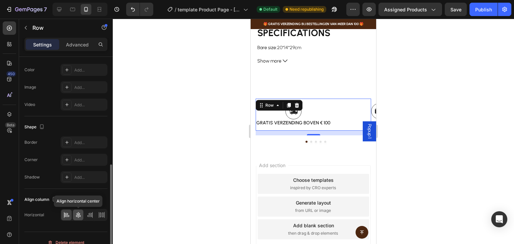
click at [83, 214] on div at bounding box center [78, 215] width 10 height 11
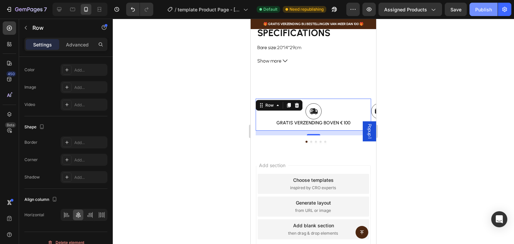
click at [484, 11] on div "Publish" at bounding box center [483, 9] width 17 height 7
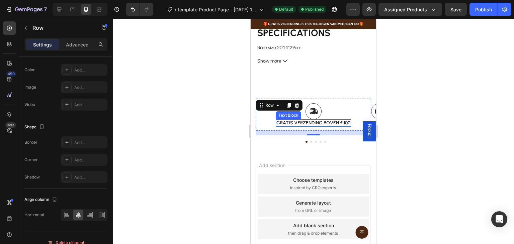
click at [313, 113] on img at bounding box center [313, 111] width 16 height 16
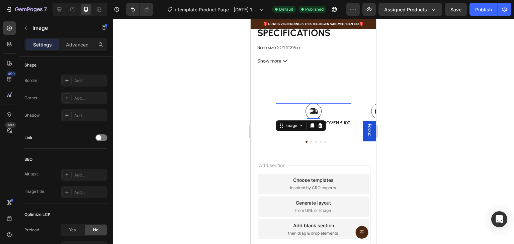
scroll to position [0, 0]
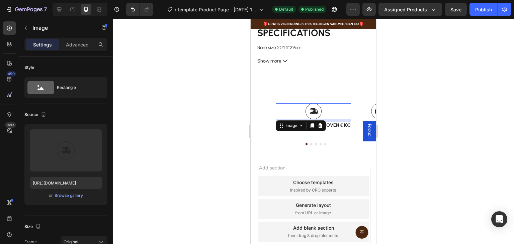
click at [315, 115] on div "Image 7" at bounding box center [313, 111] width 75 height 16
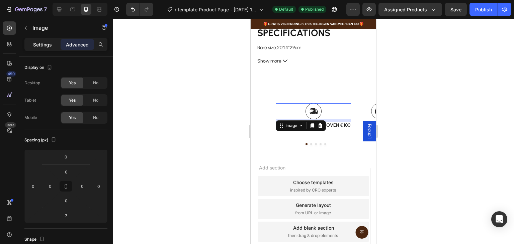
click at [41, 43] on p "Settings" at bounding box center [42, 44] width 19 height 7
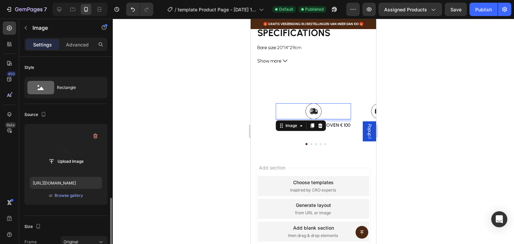
scroll to position [100, 0]
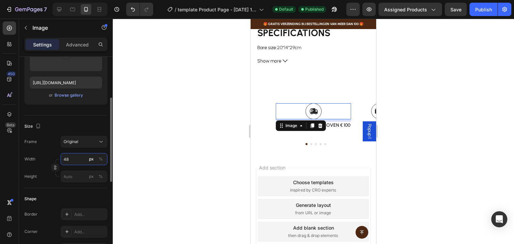
click at [85, 157] on input "48" at bounding box center [84, 159] width 47 height 12
click at [75, 157] on input "48" at bounding box center [84, 159] width 47 height 12
drag, startPoint x: 75, startPoint y: 157, endPoint x: 61, endPoint y: 156, distance: 14.8
click at [61, 156] on input "48" at bounding box center [84, 159] width 47 height 12
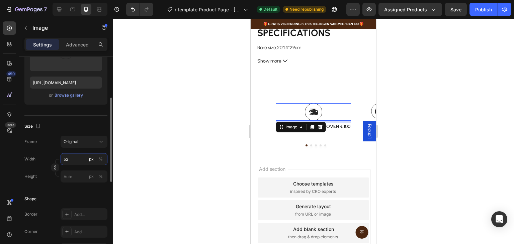
drag, startPoint x: 64, startPoint y: 160, endPoint x: 68, endPoint y: 161, distance: 4.7
click at [68, 161] on input "52" at bounding box center [84, 159] width 47 height 12
type input "55"
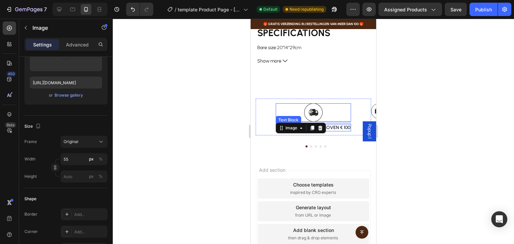
click at [336, 125] on p "gratis verzending boven € 100" at bounding box center [313, 128] width 74 height 6
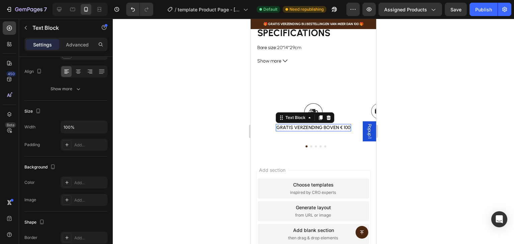
scroll to position [0, 0]
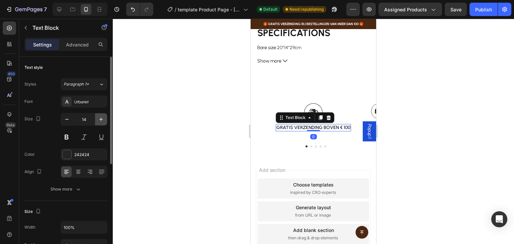
click at [103, 119] on icon "button" at bounding box center [101, 119] width 7 height 7
type input "16"
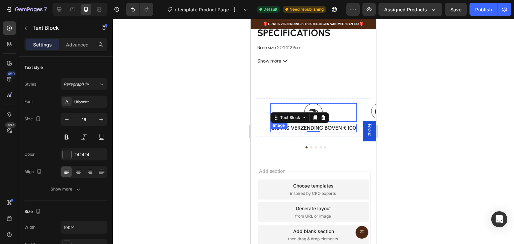
click at [320, 103] on img at bounding box center [313, 112] width 18 height 18
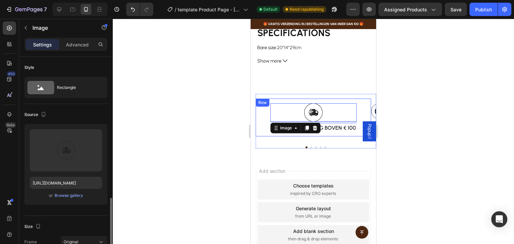
scroll to position [134, 0]
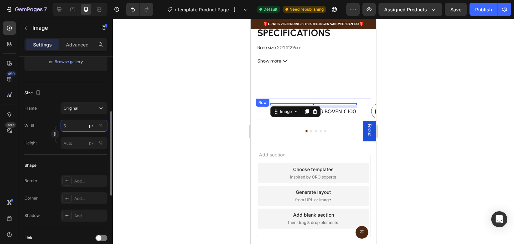
type input "60"
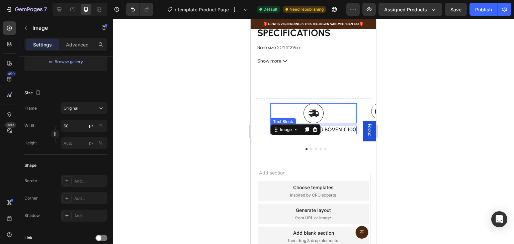
click at [333, 126] on p "gratis verzending boven € 100" at bounding box center [313, 129] width 85 height 7
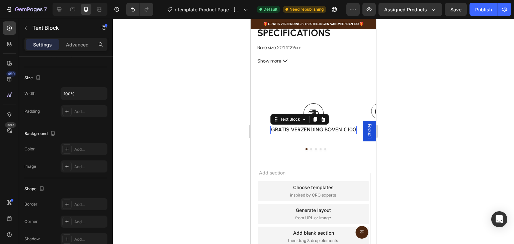
scroll to position [0, 0]
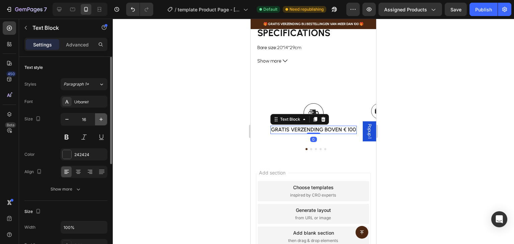
click at [102, 117] on icon "button" at bounding box center [101, 119] width 7 height 7
type input "17"
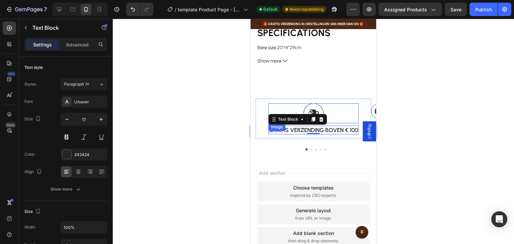
click at [334, 103] on div at bounding box center [313, 113] width 90 height 20
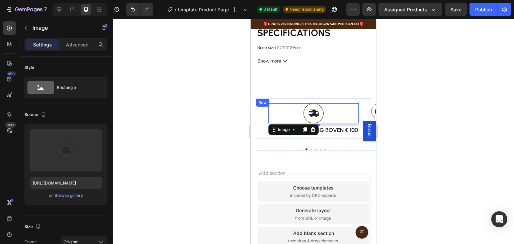
click at [260, 107] on div "Image 7 gratis verzending boven € 100 Text Block Row" at bounding box center [313, 119] width 115 height 40
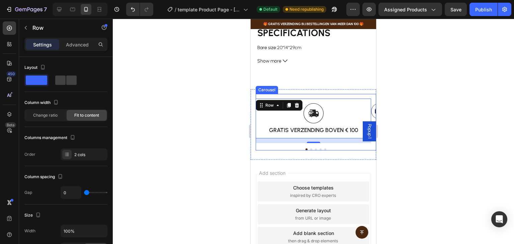
click at [310, 149] on button "Dot" at bounding box center [311, 150] width 2 height 2
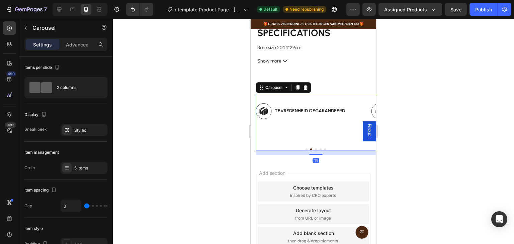
click at [305, 149] on button "Dot" at bounding box center [306, 150] width 2 height 2
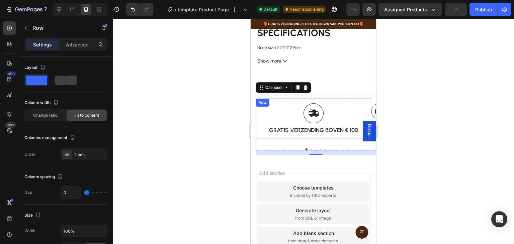
click at [264, 104] on div "Image gratis verzending boven € 100 Text Block Row" at bounding box center [313, 119] width 115 height 40
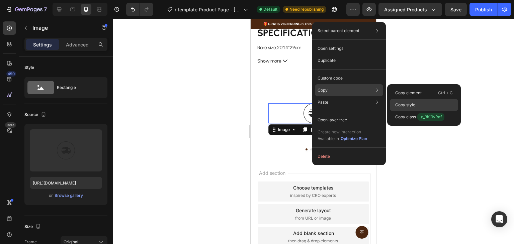
click at [398, 102] on p "Copy style" at bounding box center [405, 105] width 20 height 6
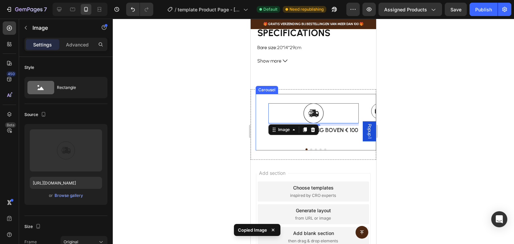
click at [310, 149] on button "Dot" at bounding box center [311, 150] width 2 height 2
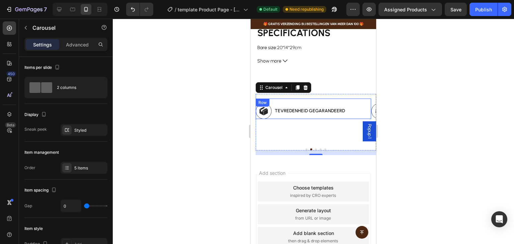
click at [314, 99] on div "Image tevredenheid gegarandeerd Text Block Row" at bounding box center [313, 109] width 115 height 20
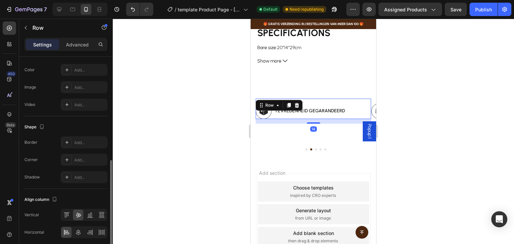
scroll to position [260, 0]
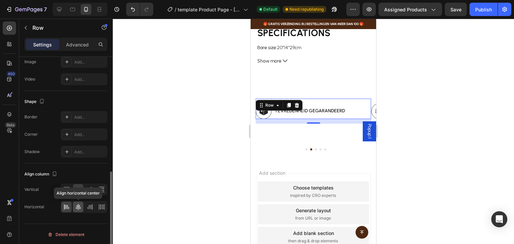
click at [77, 205] on icon at bounding box center [78, 207] width 7 height 7
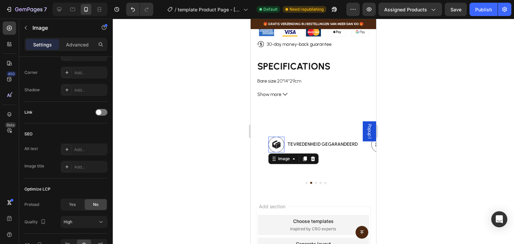
scroll to position [0, 0]
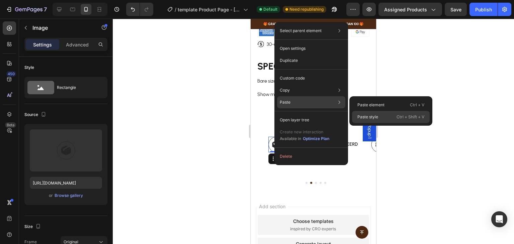
click at [383, 114] on div "Paste style Ctrl + Shift + V" at bounding box center [391, 117] width 78 height 12
type input "60"
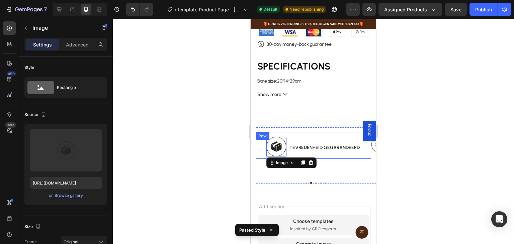
click at [316, 132] on div "Image 7 tevredenheid gegarandeerd Text Block Row" at bounding box center [313, 145] width 115 height 27
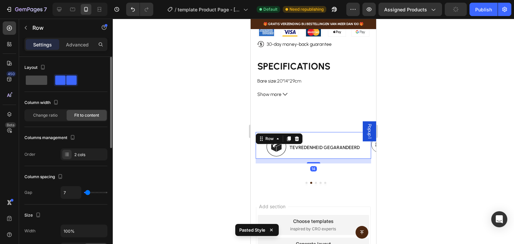
click at [42, 83] on span at bounding box center [36, 80] width 21 height 9
type input "0"
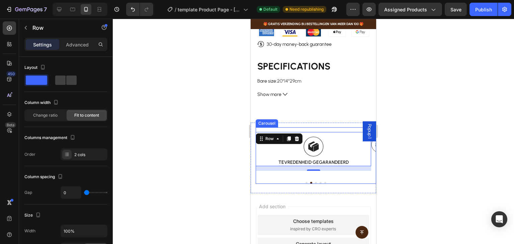
click at [303, 182] on div at bounding box center [316, 183] width 120 height 2
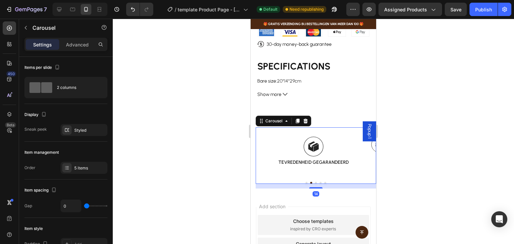
click at [305, 182] on button "Dot" at bounding box center [306, 183] width 2 height 2
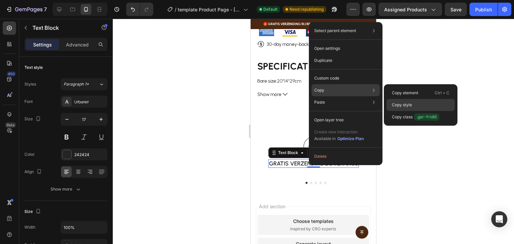
click at [407, 103] on p "Copy style" at bounding box center [402, 105] width 20 height 6
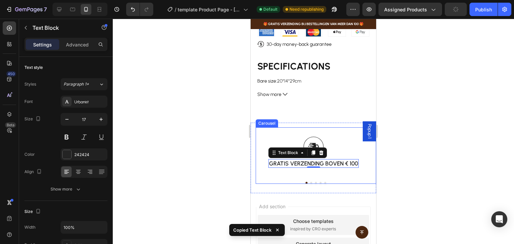
click at [310, 182] on button "Dot" at bounding box center [311, 183] width 2 height 2
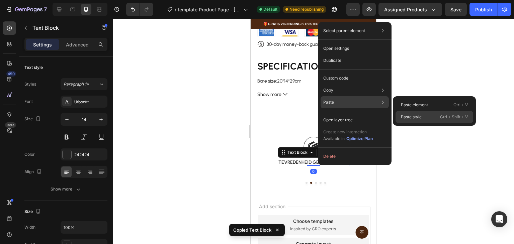
click at [403, 114] on p "Paste style" at bounding box center [411, 117] width 21 height 6
type input "17"
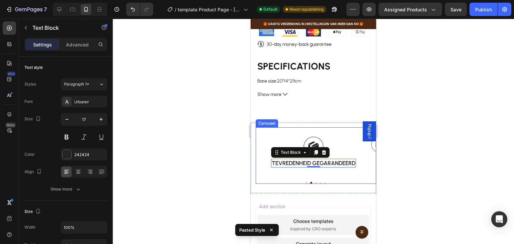
click at [315, 182] on button "Dot" at bounding box center [316, 183] width 2 height 2
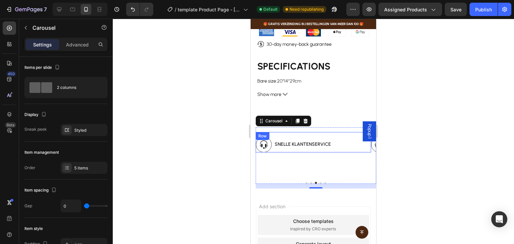
click at [308, 132] on div "Image snelle klantenservice Text Block Row" at bounding box center [313, 142] width 115 height 20
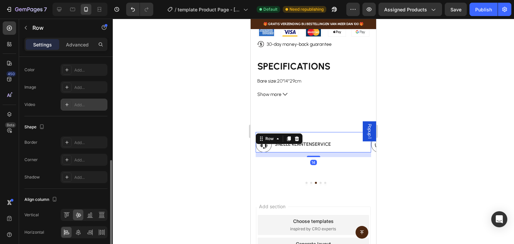
scroll to position [260, 0]
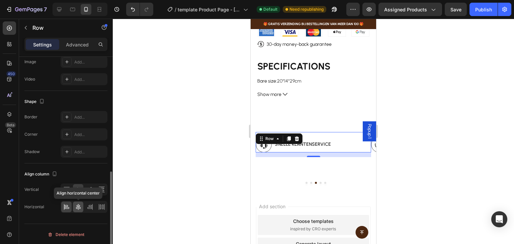
click at [75, 208] on icon at bounding box center [78, 207] width 7 height 7
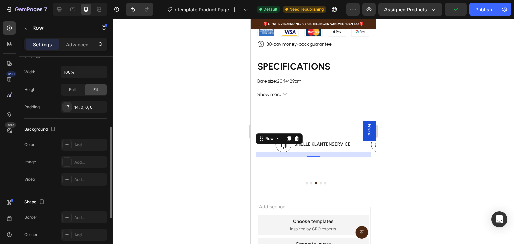
scroll to position [0, 0]
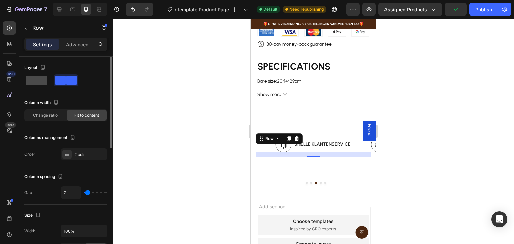
click at [27, 77] on span at bounding box center [36, 80] width 21 height 9
type input "0"
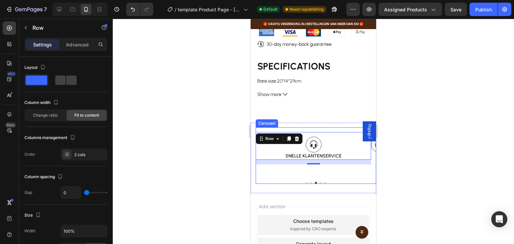
click at [319, 182] on button "Dot" at bounding box center [320, 183] width 2 height 2
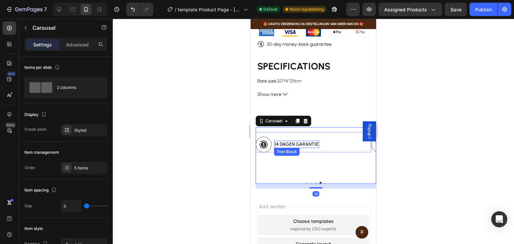
click at [296, 142] on p "14 dagen garantie" at bounding box center [297, 145] width 44 height 6
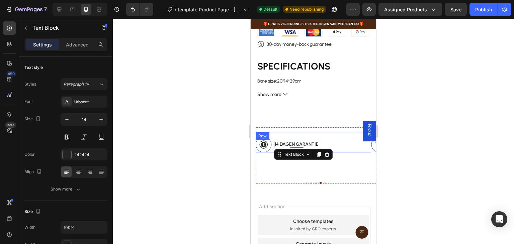
click at [335, 136] on div "Image 14 dagen garantie Text Block 0 Row" at bounding box center [313, 142] width 115 height 20
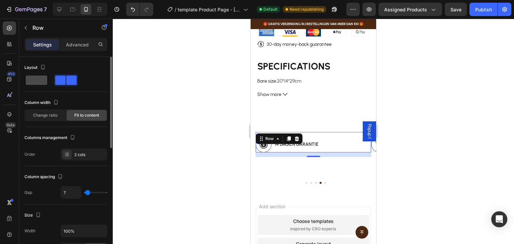
click at [42, 79] on span at bounding box center [36, 80] width 21 height 9
type input "0"
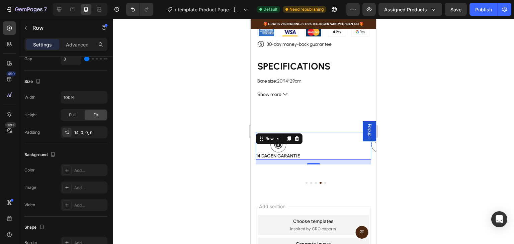
scroll to position [242, 0]
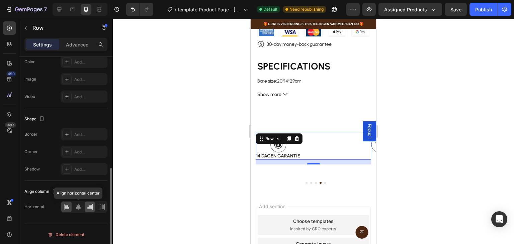
click at [81, 205] on icon at bounding box center [78, 207] width 7 height 7
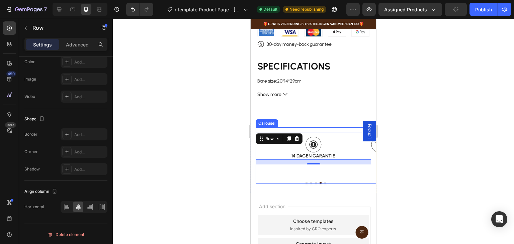
click at [324, 182] on button "Dot" at bounding box center [325, 183] width 2 height 2
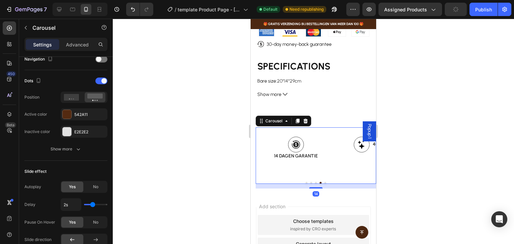
scroll to position [0, 0]
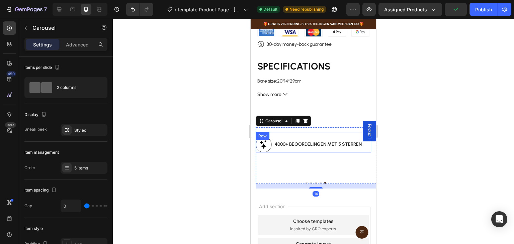
click at [309, 146] on div "4000+ beoordelingen met 5 sterren Text Block" at bounding box center [318, 145] width 88 height 16
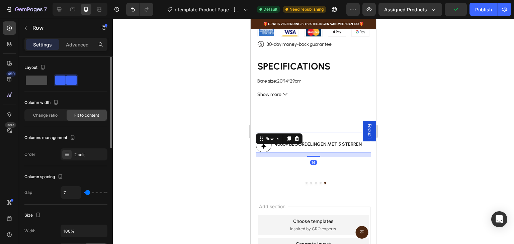
click at [40, 79] on span at bounding box center [36, 80] width 21 height 9
type input "0"
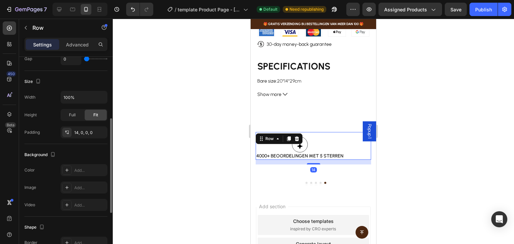
scroll to position [242, 0]
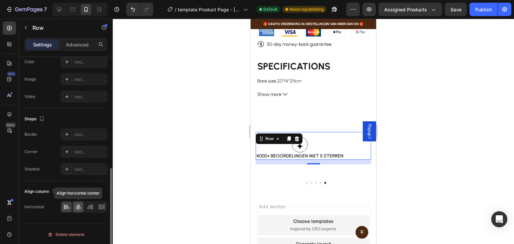
click at [77, 207] on icon at bounding box center [78, 207] width 7 height 7
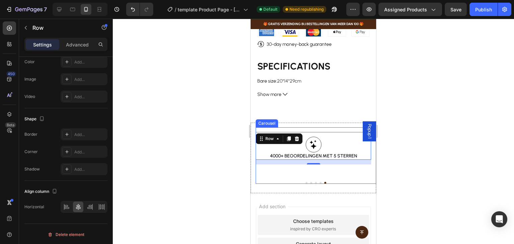
click at [310, 182] on button "Dot" at bounding box center [311, 183] width 2 height 2
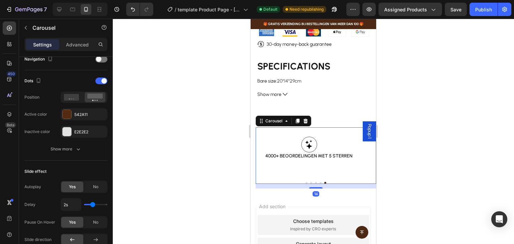
scroll to position [0, 0]
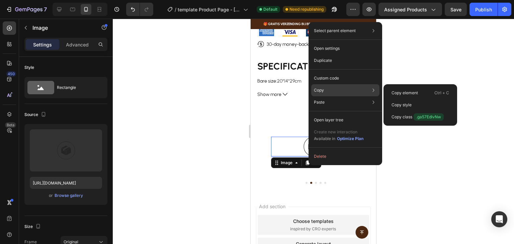
click at [331, 92] on div "Copy Copy element Ctrl + C Copy style Copy class .ga57EdlvNw" at bounding box center [345, 90] width 68 height 12
click at [401, 103] on p "Copy style" at bounding box center [401, 105] width 20 height 6
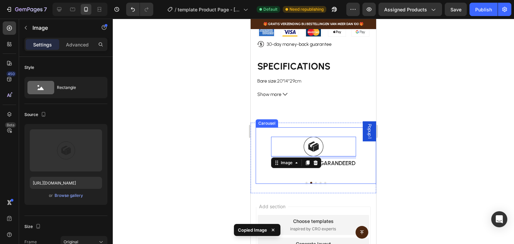
click at [315, 182] on button "Dot" at bounding box center [316, 183] width 2 height 2
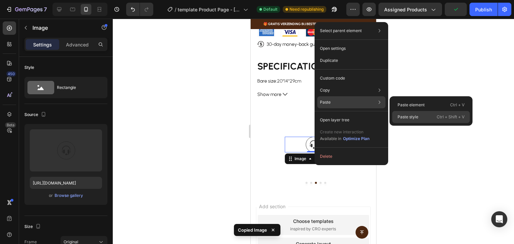
click at [408, 119] on p "Paste style" at bounding box center [407, 117] width 21 height 6
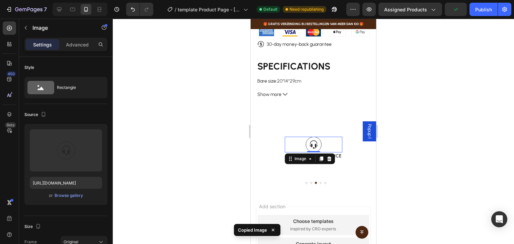
type input "60"
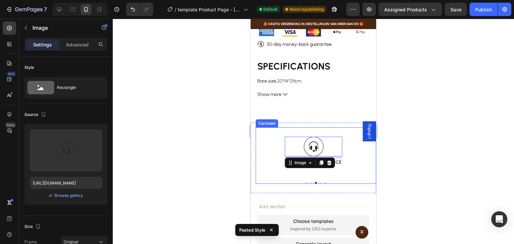
click at [319, 182] on button "Dot" at bounding box center [320, 183] width 2 height 2
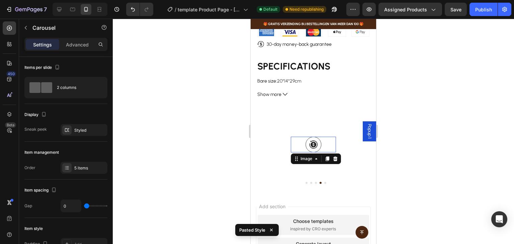
click at [316, 137] on img at bounding box center [313, 145] width 16 height 16
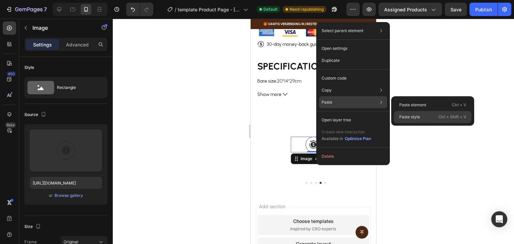
click at [407, 117] on p "Paste style" at bounding box center [409, 117] width 21 height 6
type input "60"
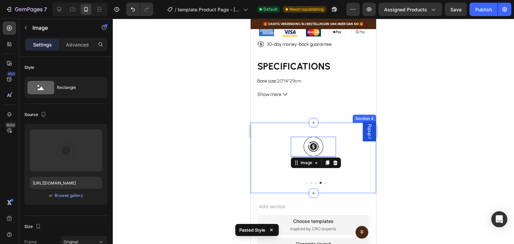
click at [324, 182] on button "Dot" at bounding box center [325, 183] width 2 height 2
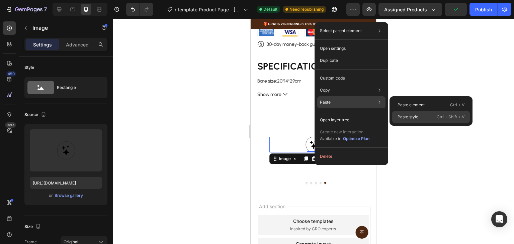
click at [404, 114] on p "Paste style" at bounding box center [407, 117] width 21 height 6
type input "60"
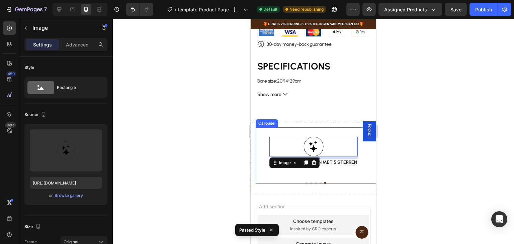
click at [310, 182] on button "Dot" at bounding box center [311, 183] width 2 height 2
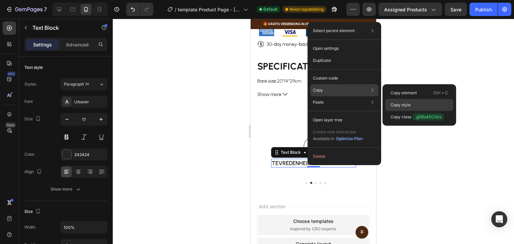
click at [399, 105] on p "Copy style" at bounding box center [400, 105] width 20 height 6
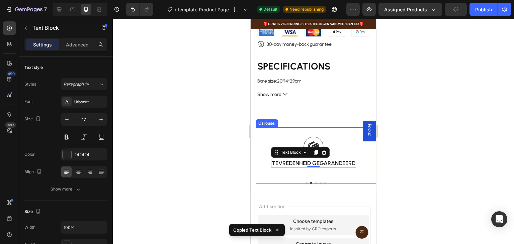
click at [315, 182] on button "Dot" at bounding box center [316, 183] width 2 height 2
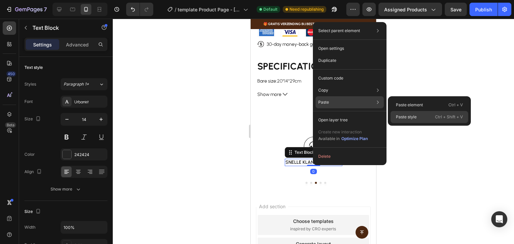
click at [402, 115] on p "Paste style" at bounding box center [406, 117] width 21 height 6
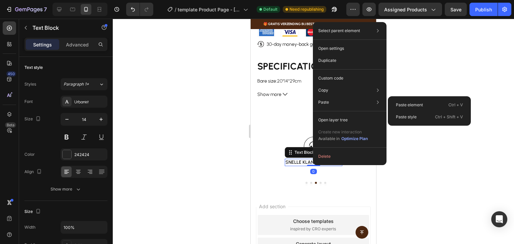
type input "17"
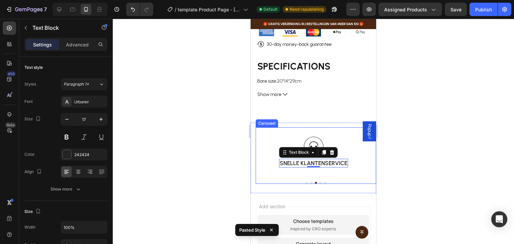
click at [319, 182] on button "Dot" at bounding box center [320, 183] width 2 height 2
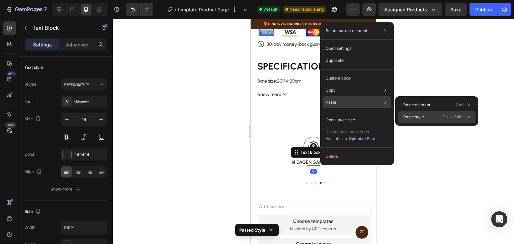
click at [409, 116] on p "Paste style" at bounding box center [413, 117] width 21 height 6
type input "17"
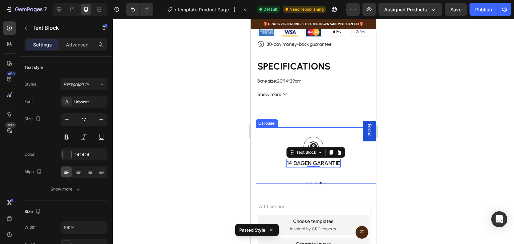
click at [324, 182] on button "Dot" at bounding box center [325, 183] width 2 height 2
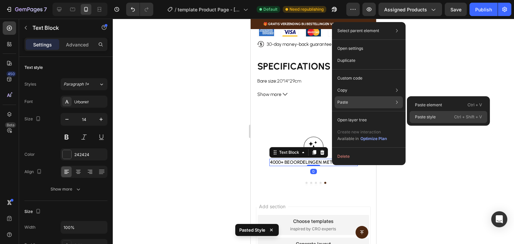
click at [424, 116] on p "Paste style" at bounding box center [425, 117] width 21 height 6
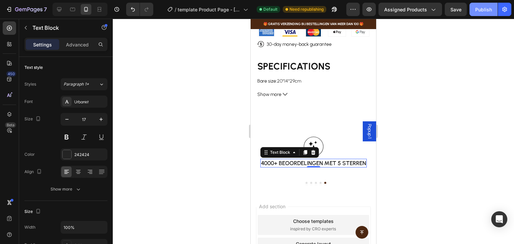
click at [482, 6] on div "Publish" at bounding box center [483, 9] width 17 height 7
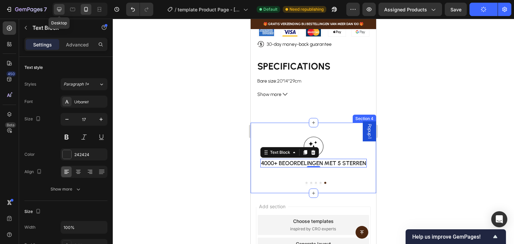
click at [62, 8] on icon at bounding box center [59, 9] width 7 height 7
type input "16"
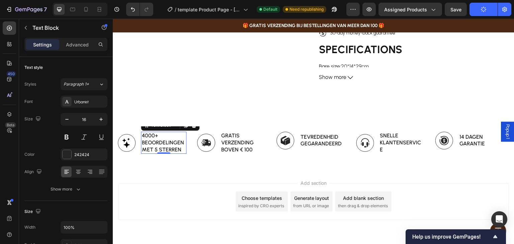
scroll to position [278, 0]
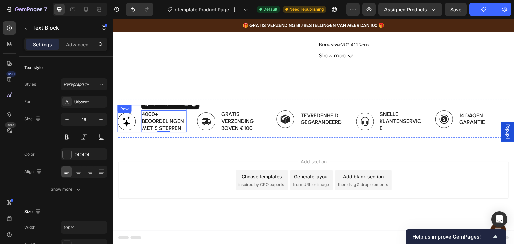
click at [136, 128] on div "Image 4000+ beoordelingen met 5 sterren Text Block 0 Row" at bounding box center [152, 118] width 69 height 27
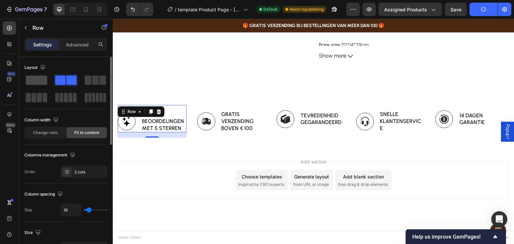
click at [37, 78] on span at bounding box center [36, 80] width 21 height 9
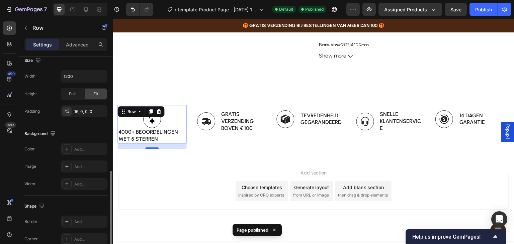
scroll to position [221, 0]
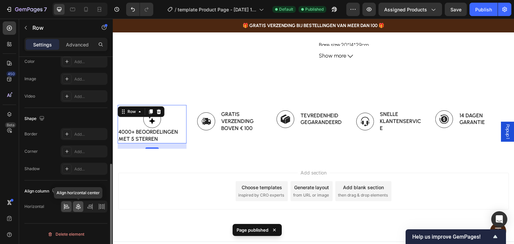
click at [77, 205] on icon at bounding box center [78, 206] width 7 height 7
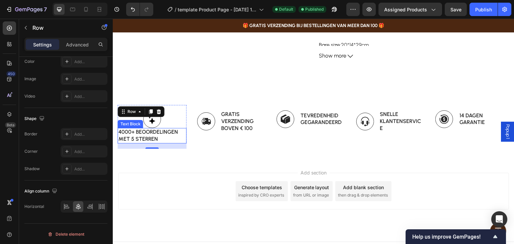
click at [139, 136] on p "4000+ beoordelingen met 5 sterren" at bounding box center [151, 136] width 67 height 14
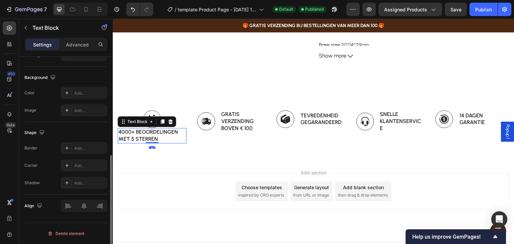
scroll to position [0, 0]
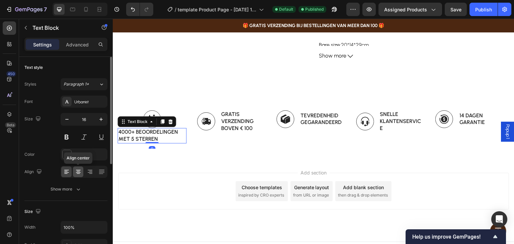
click at [79, 174] on icon at bounding box center [78, 174] width 3 height 1
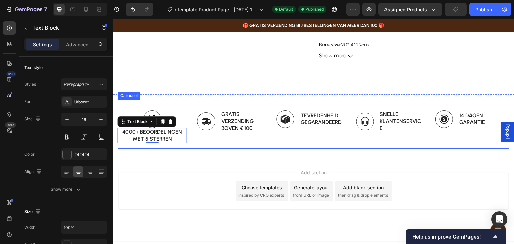
click at [159, 102] on div "Image gratis verzending boven € 100 Text Block Row Image tevredenheid gegarande…" at bounding box center [313, 124] width 391 height 49
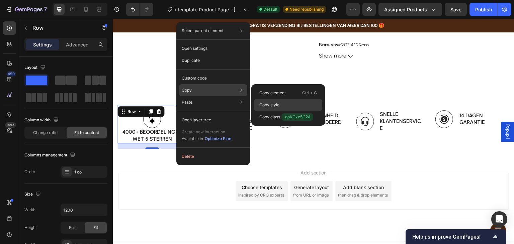
click at [281, 105] on div "Copy style" at bounding box center [288, 105] width 68 height 12
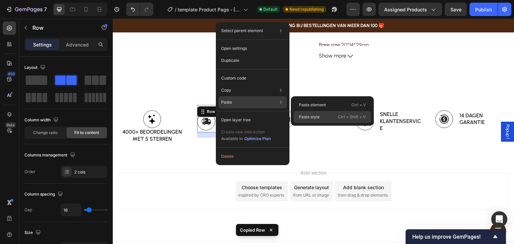
click at [311, 113] on div "Paste style Ctrl + Shift + V" at bounding box center [332, 117] width 78 height 12
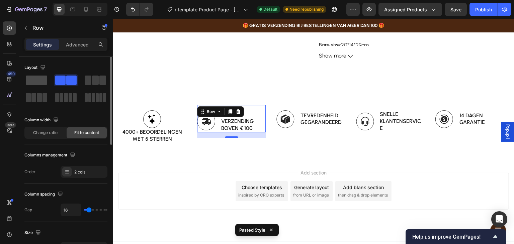
click at [40, 85] on div at bounding box center [36, 80] width 24 height 12
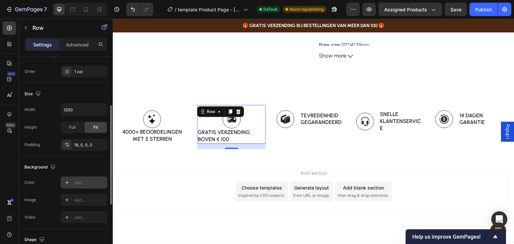
scroll to position [201, 0]
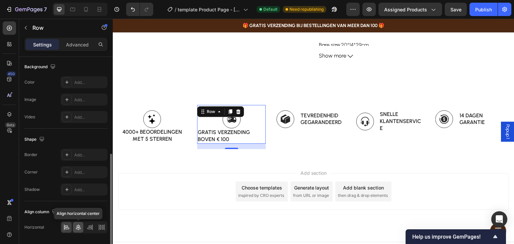
click at [78, 230] on div at bounding box center [78, 227] width 10 height 11
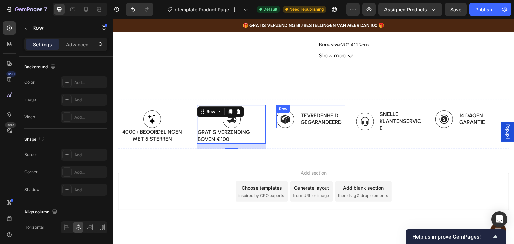
click at [297, 106] on div "Image tevredenheid gegarandeerd Text Block Row" at bounding box center [311, 116] width 69 height 23
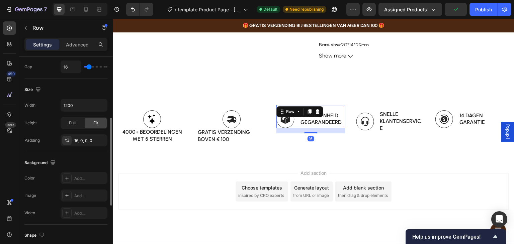
scroll to position [244, 0]
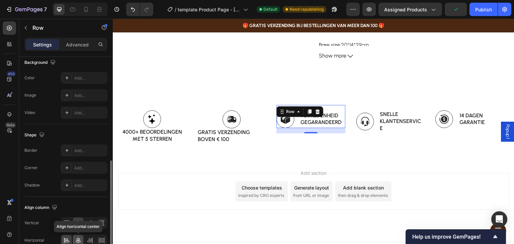
click at [77, 239] on icon at bounding box center [78, 240] width 7 height 7
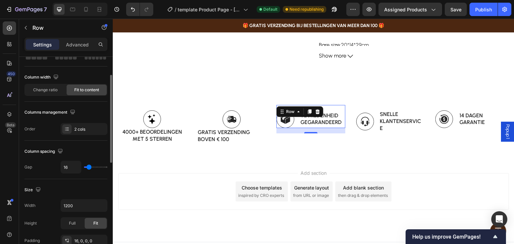
scroll to position [0, 0]
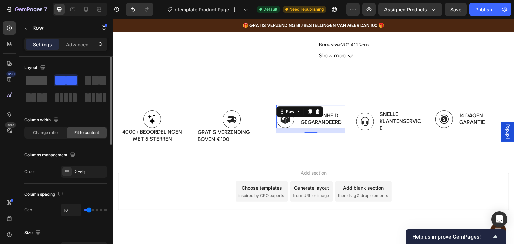
click at [36, 81] on span at bounding box center [36, 80] width 21 height 9
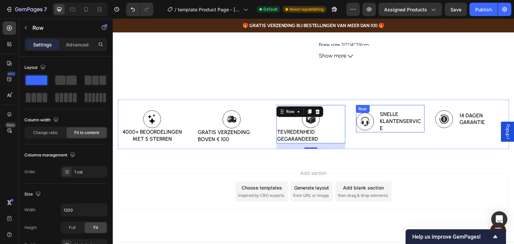
click at [380, 109] on div "Image snelle klantenservice Text Block Row" at bounding box center [390, 118] width 69 height 27
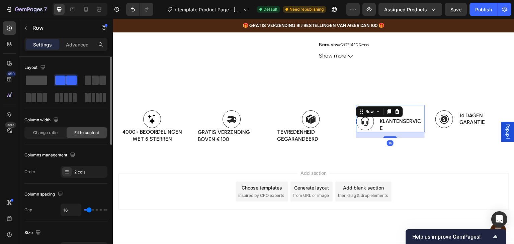
click at [41, 81] on span at bounding box center [36, 80] width 21 height 9
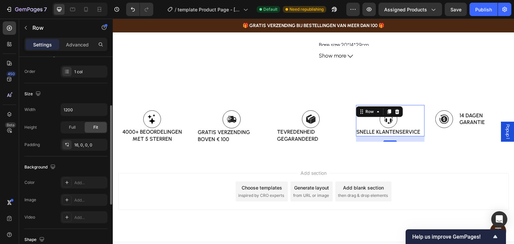
scroll to position [221, 0]
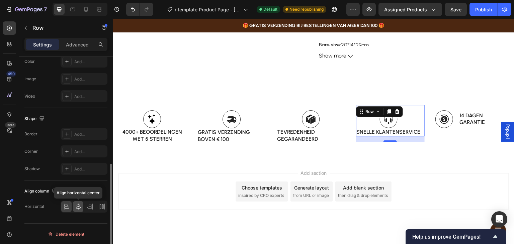
click at [78, 203] on icon at bounding box center [78, 206] width 7 height 7
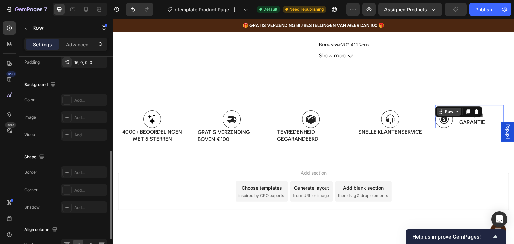
click at [446, 108] on div "Row" at bounding box center [449, 112] width 24 height 8
click at [492, 111] on div "14 dagen garantie Text Block" at bounding box center [481, 119] width 45 height 18
click at [494, 107] on div "Image 14 dagen garantie Text Block Row Carousel Section 16" at bounding box center [469, 116] width 69 height 23
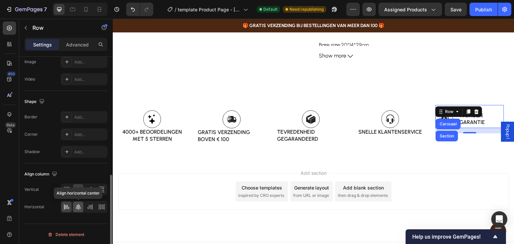
click at [81, 208] on icon at bounding box center [78, 207] width 7 height 7
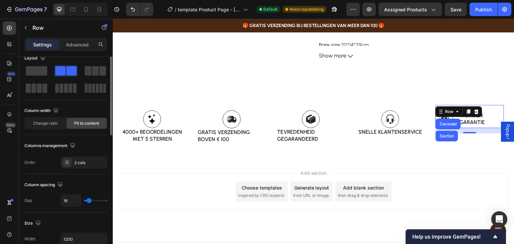
scroll to position [0, 0]
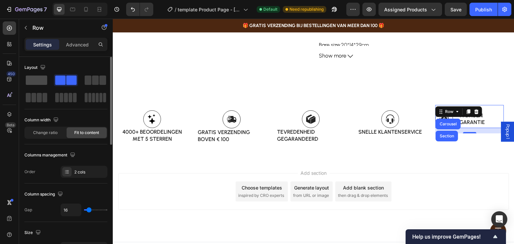
click at [47, 76] on span at bounding box center [36, 80] width 21 height 9
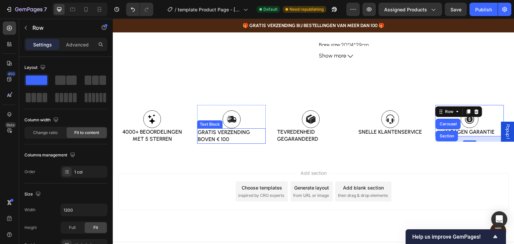
click at [222, 138] on p "gratis verzending boven € 100" at bounding box center [231, 136] width 67 height 14
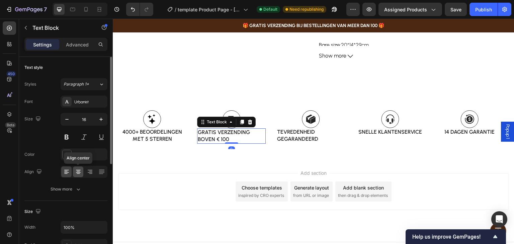
click at [77, 168] on div at bounding box center [78, 172] width 10 height 11
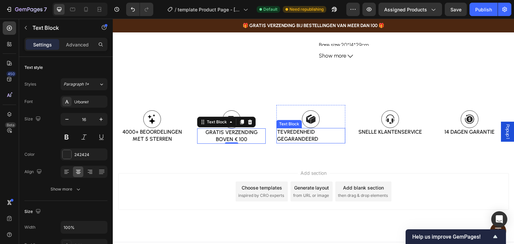
click at [305, 135] on p "tevredenheid gegarandeerd" at bounding box center [310, 136] width 67 height 14
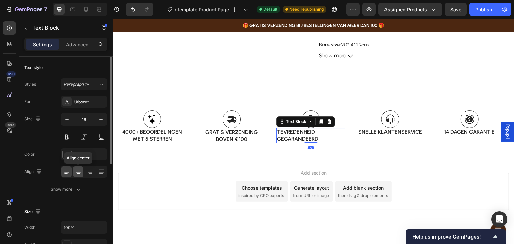
drag, startPoint x: 78, startPoint y: 174, endPoint x: 38, endPoint y: 150, distance: 46.5
click at [78, 174] on icon at bounding box center [78, 172] width 7 height 7
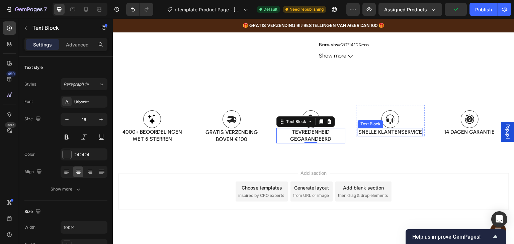
click at [410, 132] on p "snelle klantenservice" at bounding box center [390, 132] width 64 height 7
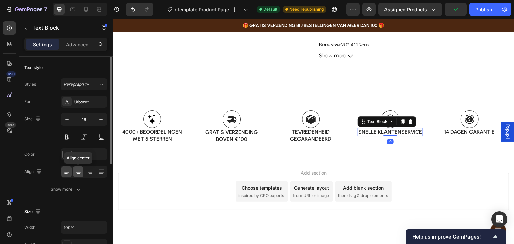
click at [79, 173] on icon at bounding box center [78, 172] width 7 height 7
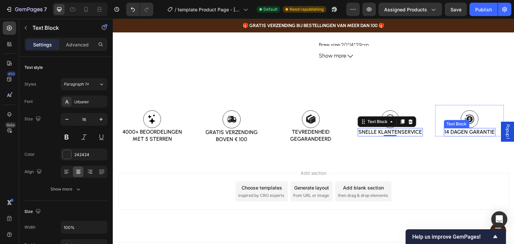
click at [462, 133] on p "14 dagen garantie" at bounding box center [470, 132] width 50 height 7
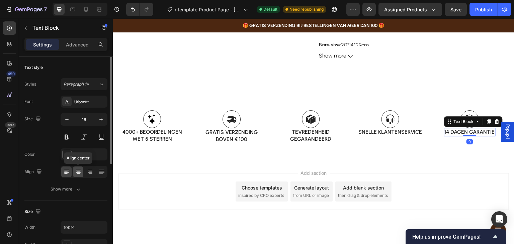
click at [79, 172] on icon at bounding box center [78, 172] width 7 height 7
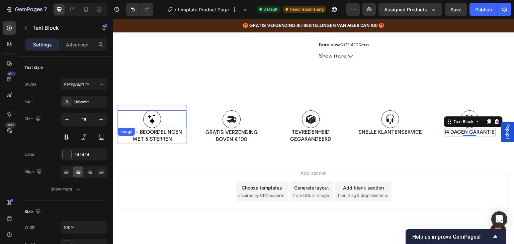
click at [157, 116] on img at bounding box center [152, 119] width 18 height 18
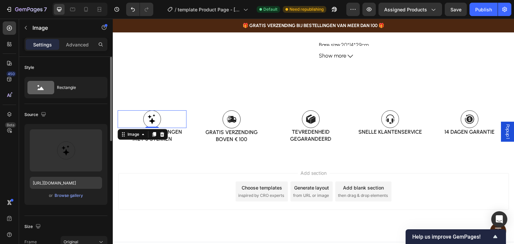
scroll to position [100, 0]
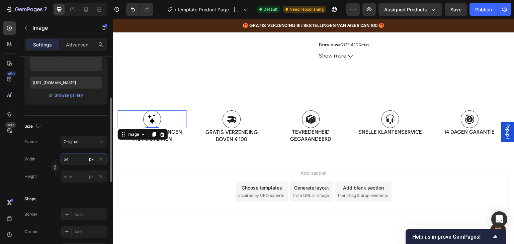
click at [78, 159] on input "54" at bounding box center [84, 159] width 47 height 12
drag, startPoint x: 74, startPoint y: 161, endPoint x: 66, endPoint y: 161, distance: 8.7
click at [66, 161] on input "60" at bounding box center [84, 159] width 47 height 12
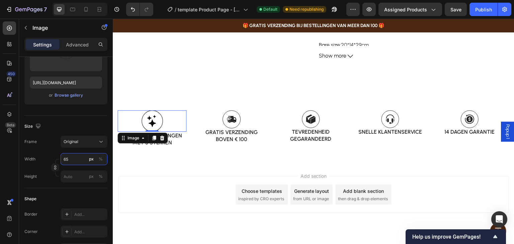
type input "65"
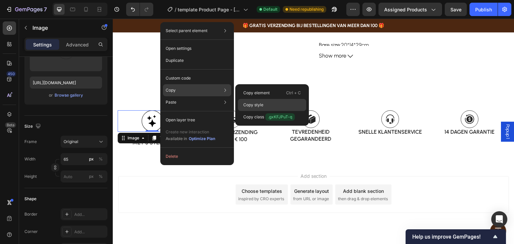
click at [260, 101] on div "Copy style" at bounding box center [272, 105] width 68 height 12
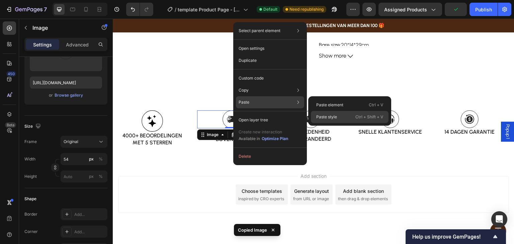
click at [334, 113] on div "Paste style Ctrl + Shift + V" at bounding box center [350, 117] width 78 height 12
type input "65"
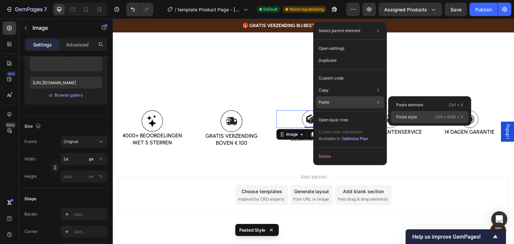
click at [407, 115] on p "Paste style" at bounding box center [406, 117] width 21 height 6
type input "65"
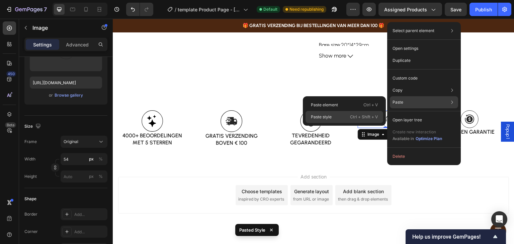
click at [346, 117] on div "Paste style Ctrl + Shift + V" at bounding box center [344, 117] width 78 height 12
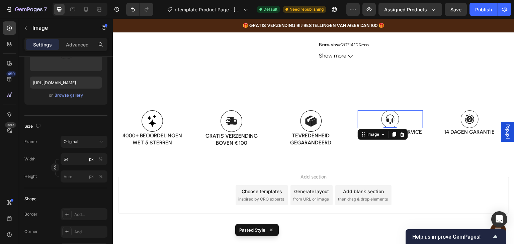
type input "65"
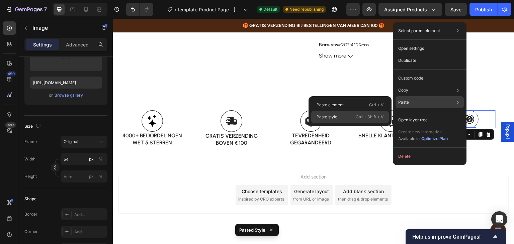
click at [346, 115] on div "Paste style Ctrl + Shift + V" at bounding box center [350, 117] width 78 height 12
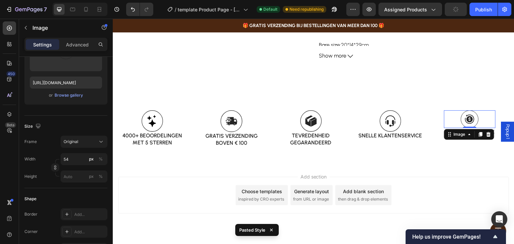
type input "65"
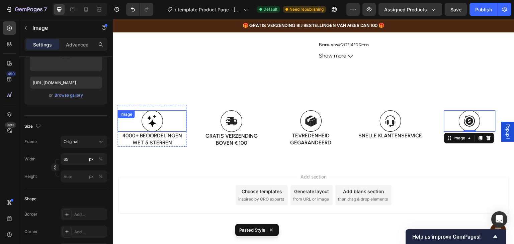
click at [150, 123] on img at bounding box center [152, 120] width 22 height 21
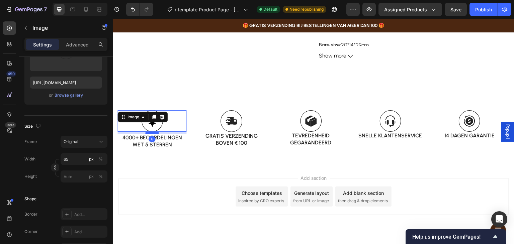
click at [152, 132] on div at bounding box center [152, 133] width 13 height 2
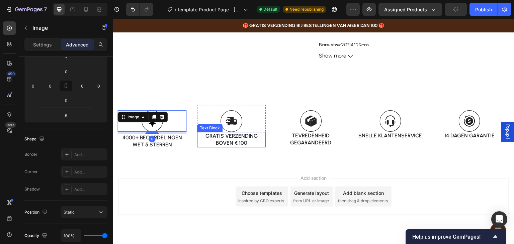
click at [231, 140] on p "gratis verzending boven € 100" at bounding box center [231, 140] width 67 height 14
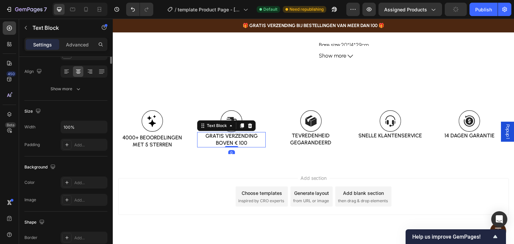
scroll to position [0, 0]
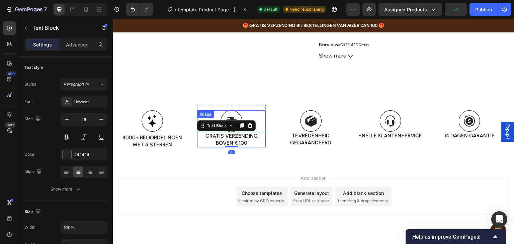
click at [232, 110] on img at bounding box center [232, 121] width 22 height 22
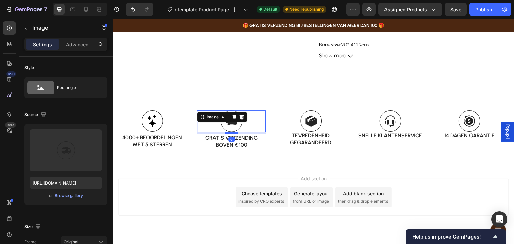
click at [236, 132] on div at bounding box center [231, 133] width 13 height 2
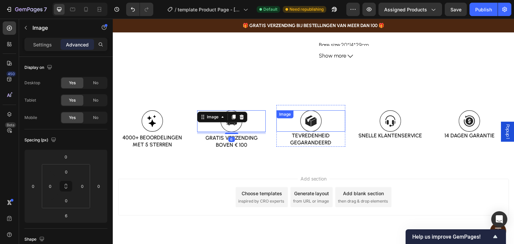
click at [304, 124] on img at bounding box center [311, 120] width 22 height 21
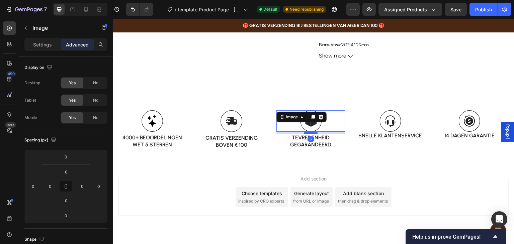
click at [311, 132] on div at bounding box center [310, 133] width 13 height 2
type input "6"
click at [394, 126] on img at bounding box center [390, 120] width 22 height 21
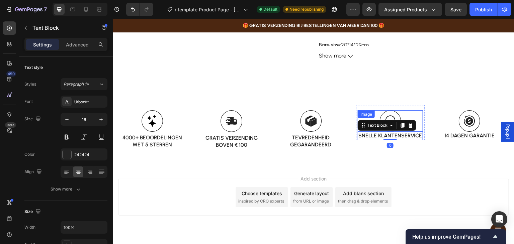
click at [393, 113] on img at bounding box center [390, 120] width 22 height 21
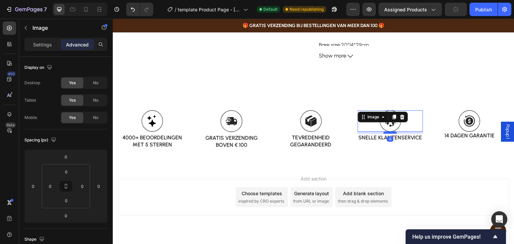
click at [392, 132] on div at bounding box center [390, 133] width 13 height 2
type input "6"
click at [462, 124] on img at bounding box center [470, 120] width 22 height 21
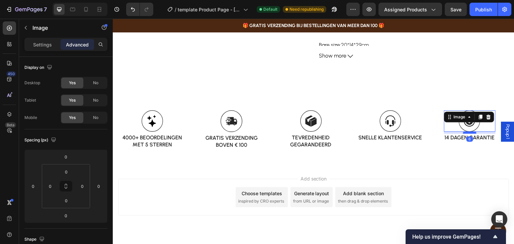
click at [468, 132] on div at bounding box center [469, 133] width 13 height 2
type input "6"
click at [385, 160] on div "Image gratis verzending boven € 100 Text Block Row Image tevredenheid gegarande…" at bounding box center [313, 129] width 401 height 71
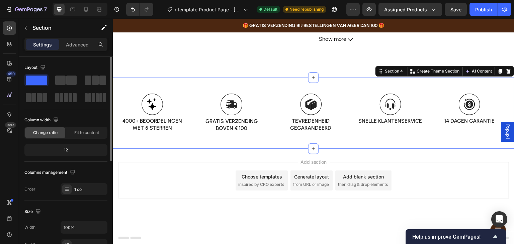
scroll to position [134, 0]
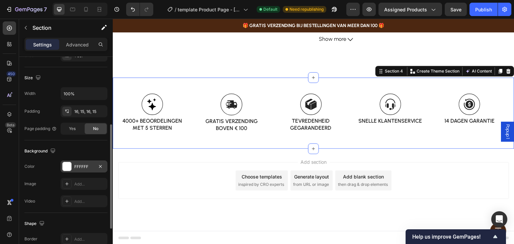
click at [69, 164] on div at bounding box center [67, 166] width 9 height 9
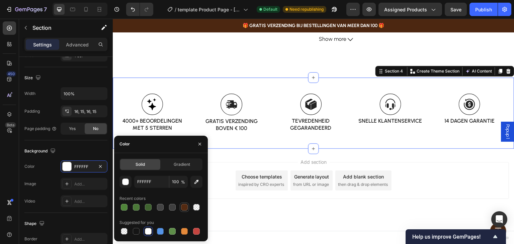
click at [186, 206] on div at bounding box center [184, 207] width 7 height 7
type input "542A11"
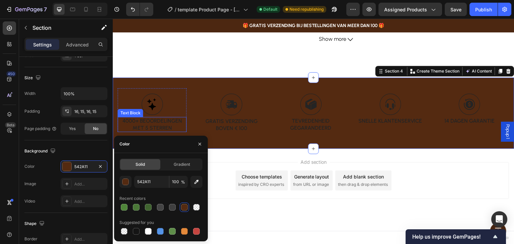
click at [152, 118] on p "4000+ beoordelingen met 5 sterren" at bounding box center [151, 125] width 67 height 14
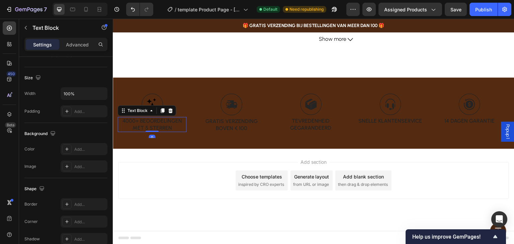
scroll to position [0, 0]
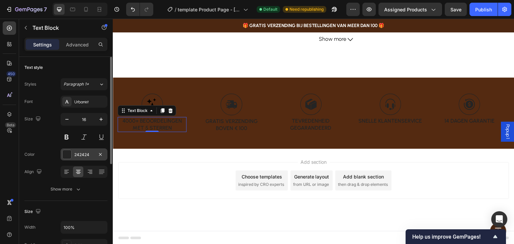
click at [64, 152] on div at bounding box center [67, 154] width 9 height 9
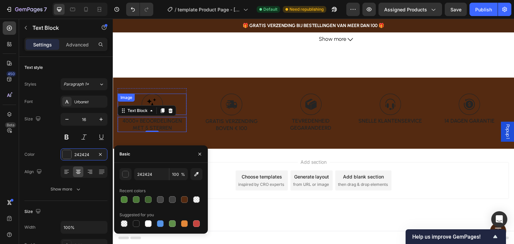
click at [153, 94] on img at bounding box center [152, 104] width 22 height 21
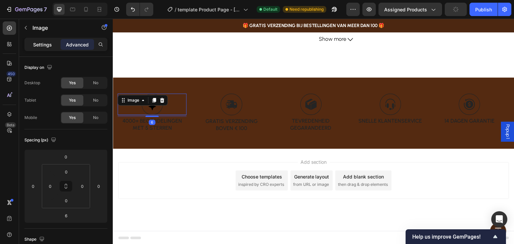
drag, startPoint x: 39, startPoint y: 43, endPoint x: 35, endPoint y: 40, distance: 4.8
click at [38, 43] on p "Settings" at bounding box center [42, 44] width 19 height 7
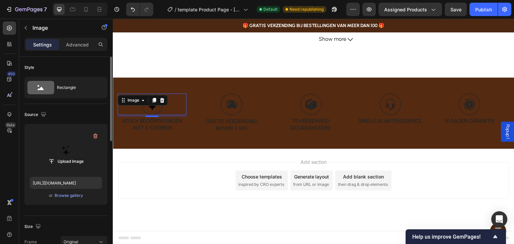
click at [76, 146] on label at bounding box center [66, 150] width 72 height 42
click at [76, 156] on input "file" at bounding box center [66, 161] width 46 height 11
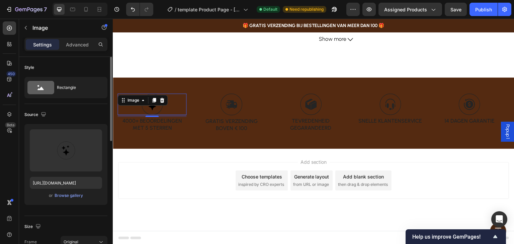
click at [65, 222] on div "Size" at bounding box center [65, 226] width 83 height 11
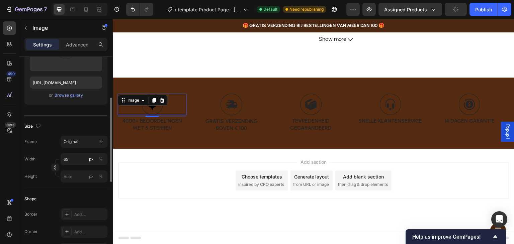
scroll to position [33, 0]
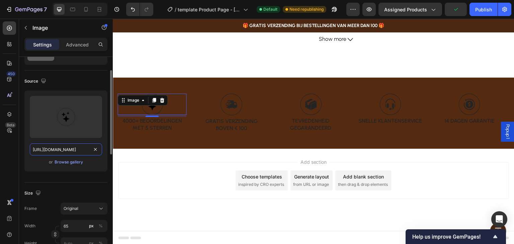
click at [79, 150] on input "https://cdn.shopify.com/s/files/1/0775/7765/0424/files/gempages_586017887307760…" at bounding box center [66, 150] width 72 height 12
click at [80, 185] on div "Size Frame Original Width 65 px % Height px %" at bounding box center [65, 219] width 83 height 73
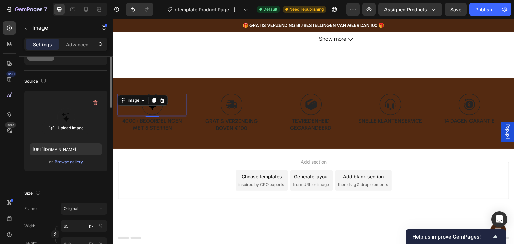
scroll to position [0, 0]
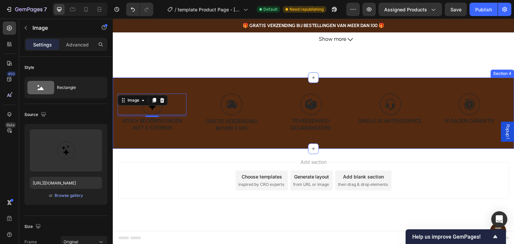
click at [196, 140] on div "Image gratis verzending boven € 100 Text Block Row Image tevredenheid gegarande…" at bounding box center [313, 113] width 391 height 61
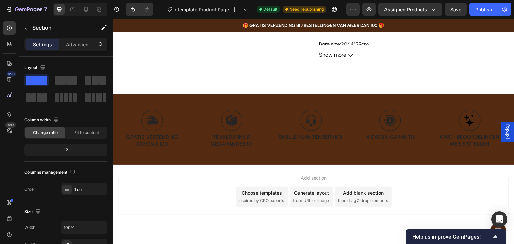
scroll to position [294, 0]
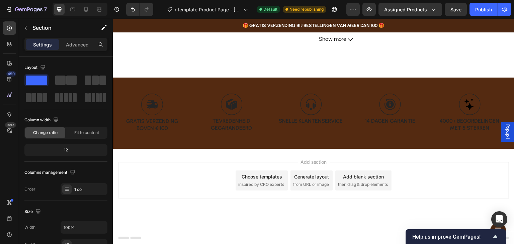
click at [171, 140] on div "Image gratis verzending boven € 100 Text Block Row Image tevredenheid gegarande…" at bounding box center [313, 113] width 391 height 61
click at [201, 79] on div "Image gratis verzending boven € 100 Text Block Row Image tevredenheid gegarande…" at bounding box center [313, 113] width 401 height 71
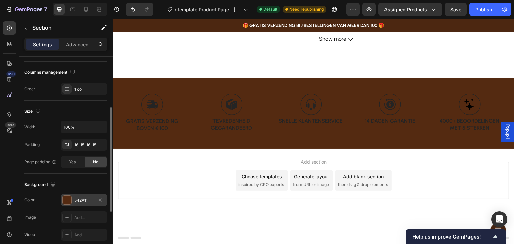
click at [69, 199] on div at bounding box center [67, 200] width 9 height 9
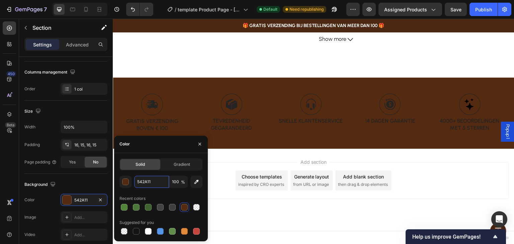
paste input "f2ebe3"
type input "f2ebe3"
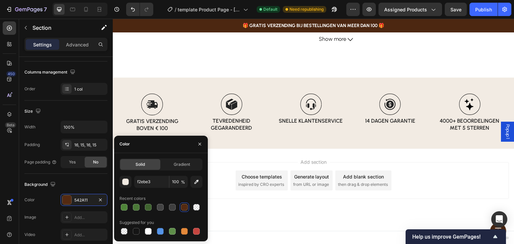
click at [317, 137] on div "Image snelle klantenservice Text Block Row" at bounding box center [311, 113] width 69 height 50
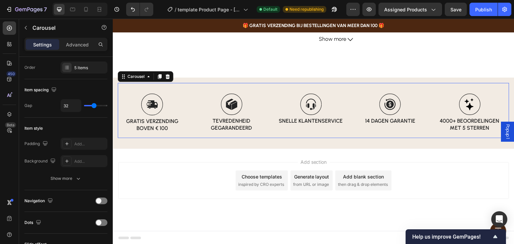
scroll to position [0, 0]
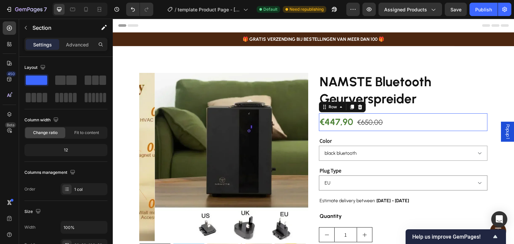
click at [389, 122] on div "€447,90 Product Price Product Price €650,00 Product Price Product Price Row 0" at bounding box center [403, 122] width 169 height 18
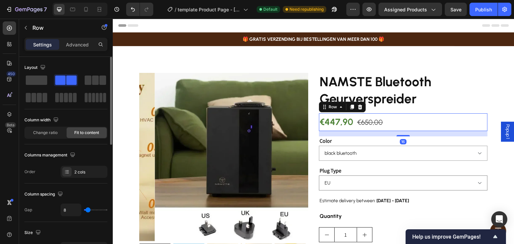
scroll to position [67, 0]
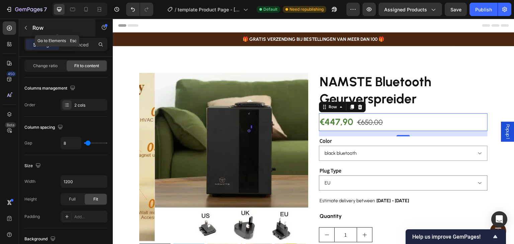
click at [29, 25] on button "button" at bounding box center [25, 27] width 11 height 11
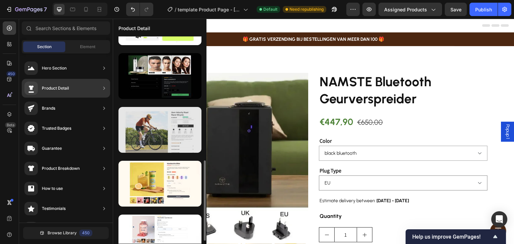
scroll to position [234, 0]
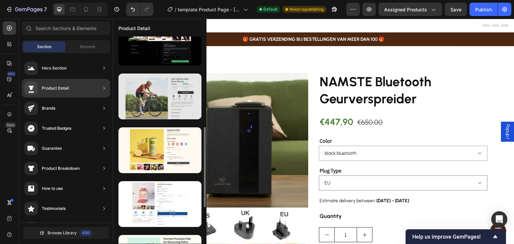
click at [171, 104] on div at bounding box center [159, 97] width 83 height 46
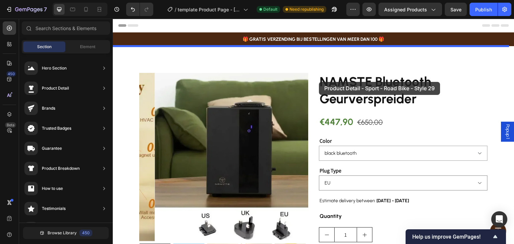
drag, startPoint x: 284, startPoint y: 122, endPoint x: 325, endPoint y: 102, distance: 45.5
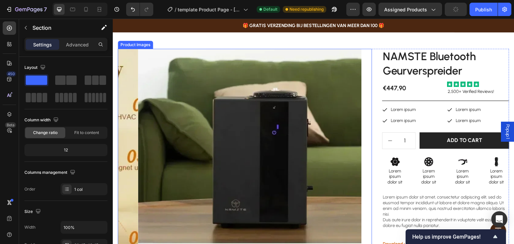
scroll to position [0, 0]
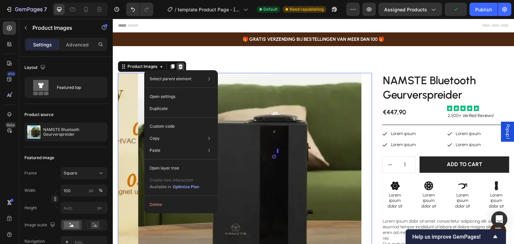
click at [183, 66] on icon at bounding box center [180, 66] width 5 height 5
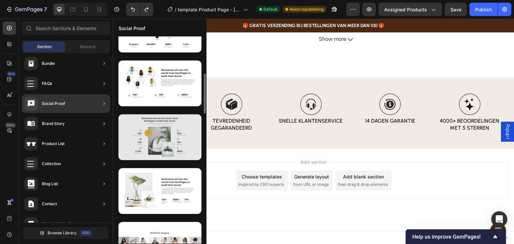
scroll to position [126, 0]
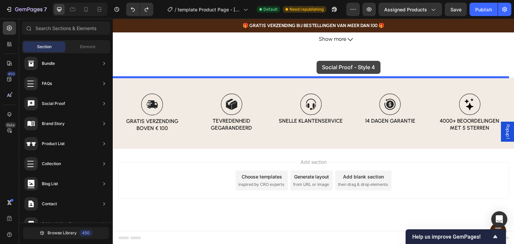
drag, startPoint x: 265, startPoint y: 171, endPoint x: 317, endPoint y: 61, distance: 121.5
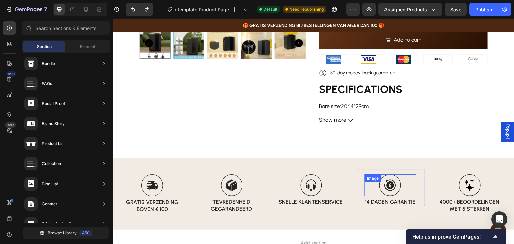
scroll to position [221, 0]
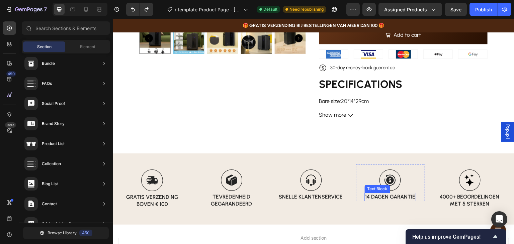
click at [370, 196] on p "14 dagen garantie" at bounding box center [390, 197] width 50 height 7
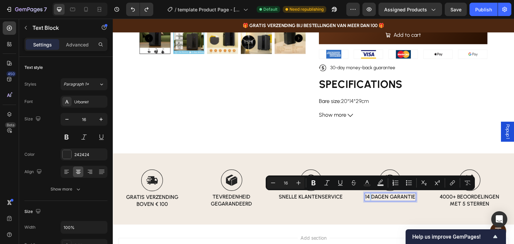
click at [369, 196] on p "14 dagen garantie" at bounding box center [390, 197] width 50 height 7
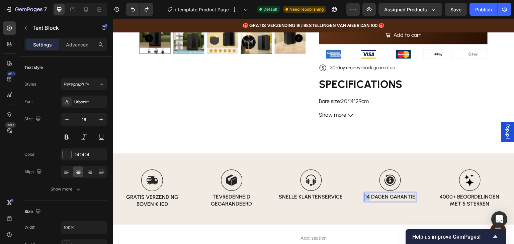
drag, startPoint x: 369, startPoint y: 196, endPoint x: 365, endPoint y: 195, distance: 4.4
click at [365, 195] on p "14 dagen garantie" at bounding box center [390, 197] width 50 height 7
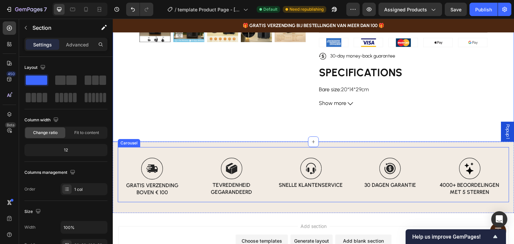
scroll to position [164, 0]
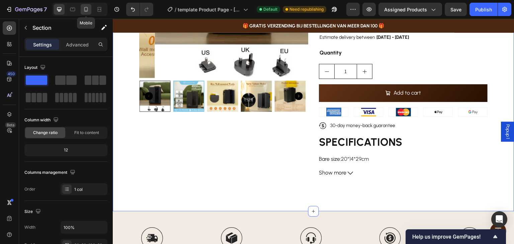
click at [85, 8] on icon at bounding box center [86, 9] width 7 height 7
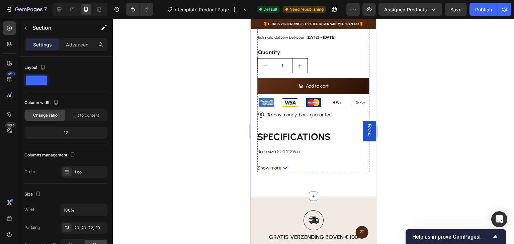
scroll to position [368, 0]
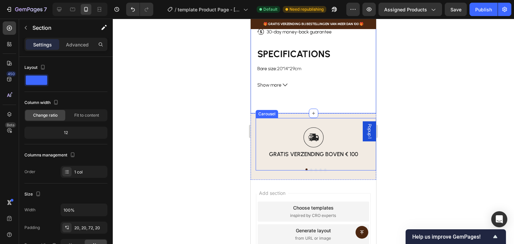
click at [310, 169] on button "Dot" at bounding box center [311, 170] width 2 height 2
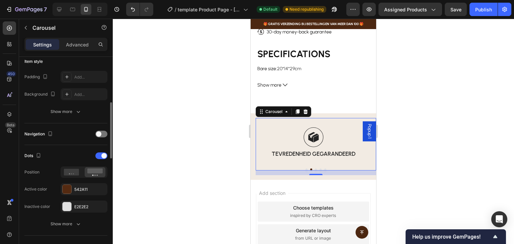
scroll to position [234, 0]
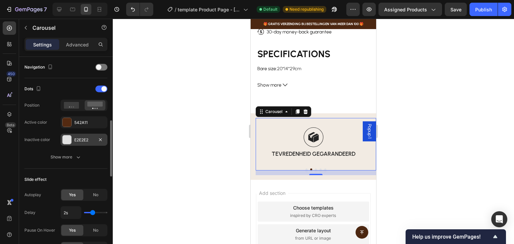
click at [74, 140] on div "E2E2E2" at bounding box center [83, 140] width 19 height 6
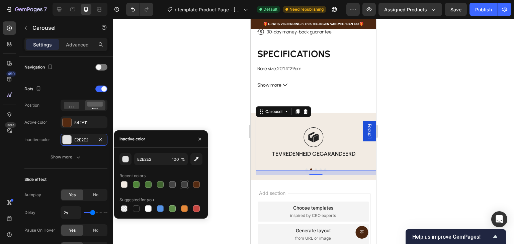
click at [181, 184] on div at bounding box center [184, 184] width 7 height 7
click at [124, 160] on div "button" at bounding box center [125, 159] width 7 height 7
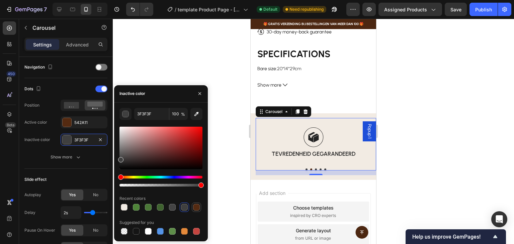
click at [198, 205] on div at bounding box center [196, 207] width 7 height 7
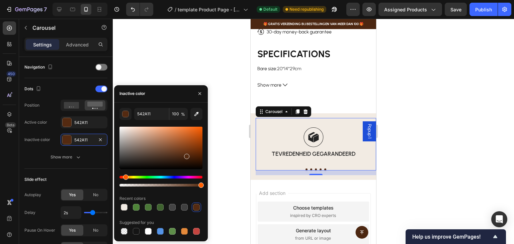
click at [170, 155] on div at bounding box center [160, 148] width 83 height 42
click at [162, 145] on div at bounding box center [160, 148] width 83 height 42
click at [159, 139] on div at bounding box center [160, 148] width 83 height 42
click at [150, 135] on div at bounding box center [160, 148] width 83 height 42
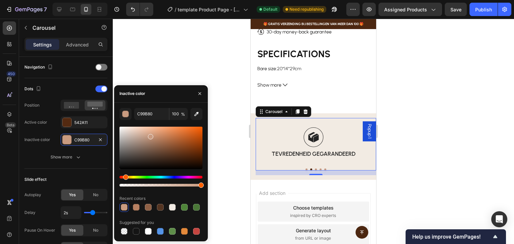
click at [149, 133] on div at bounding box center [160, 148] width 83 height 42
click at [143, 132] on div at bounding box center [160, 148] width 83 height 42
click at [146, 133] on div at bounding box center [146, 134] width 5 height 5
type input "D3AA92"
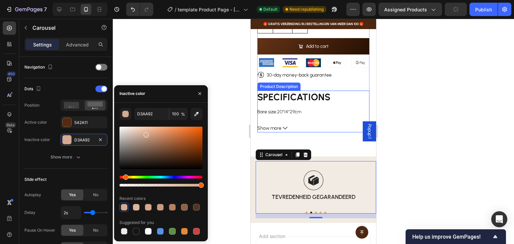
scroll to position [341, 0]
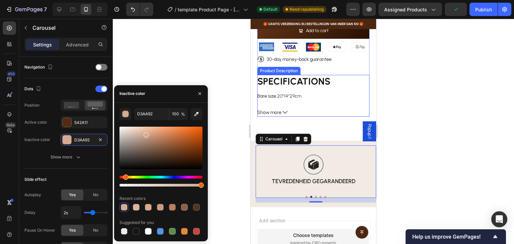
click at [299, 99] on div "SPECIFICATIONS Bare size : 20*14*29cm Brand Name : NAMSTE Capacity : 800ml Cert…" at bounding box center [313, 96] width 112 height 42
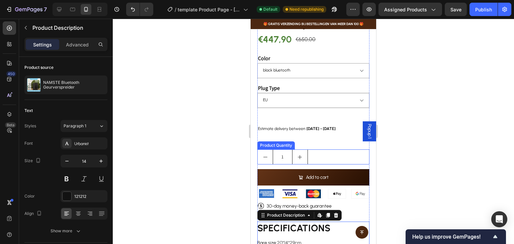
scroll to position [174, 0]
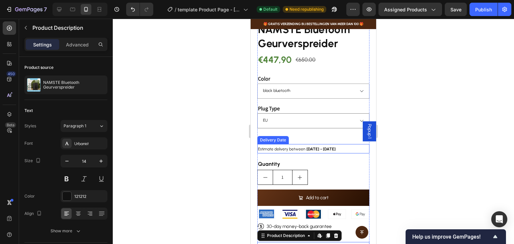
click at [324, 147] on span "[DATE] - [DATE]" at bounding box center [320, 149] width 29 height 5
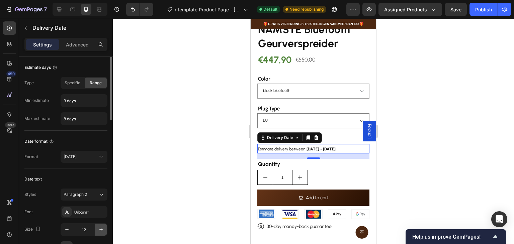
click at [98, 226] on icon "button" at bounding box center [101, 229] width 7 height 7
type input "13"
click at [286, 147] on span "Estimate delivery between" at bounding box center [281, 149] width 47 height 5
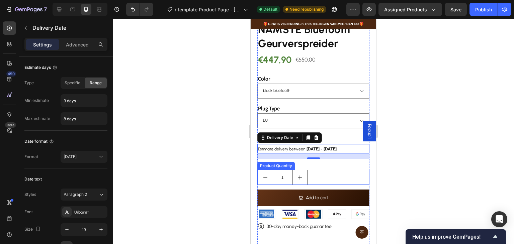
click at [345, 170] on div "1" at bounding box center [313, 177] width 112 height 15
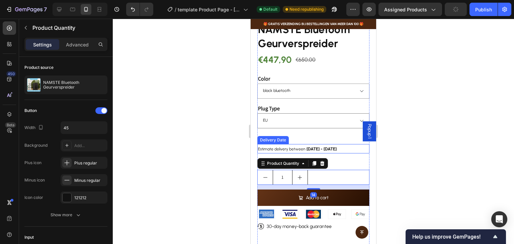
click at [324, 147] on span "[DATE] - [DATE]" at bounding box center [321, 149] width 30 height 5
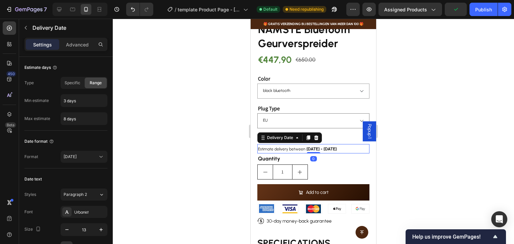
drag, startPoint x: 314, startPoint y: 153, endPoint x: 313, endPoint y: 146, distance: 6.8
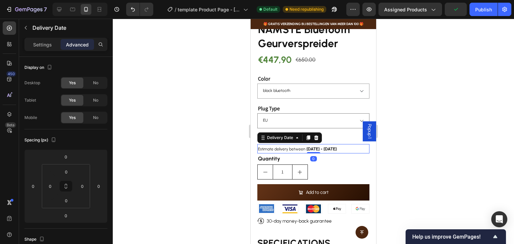
click at [401, 147] on div at bounding box center [313, 131] width 401 height 225
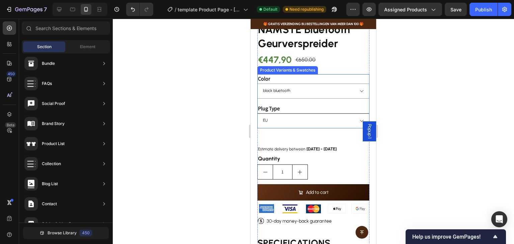
click at [327, 113] on select "EU [GEOGRAPHIC_DATA] [GEOGRAPHIC_DATA]" at bounding box center [313, 120] width 112 height 15
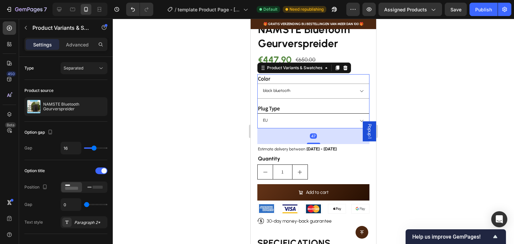
drag, startPoint x: 355, startPoint y: 114, endPoint x: 342, endPoint y: 114, distance: 13.7
click at [355, 114] on select "EU [GEOGRAPHIC_DATA] [GEOGRAPHIC_DATA]" at bounding box center [313, 120] width 112 height 15
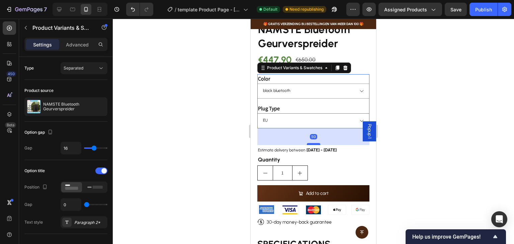
click at [315, 143] on div at bounding box center [313, 144] width 13 height 2
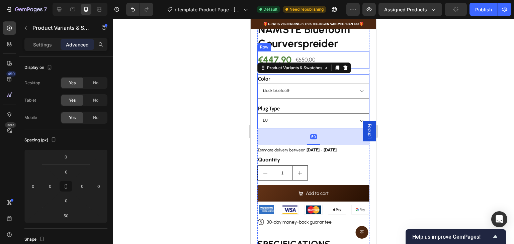
click at [352, 51] on div "€447,90 Product Price Product Price €650,00 Product Price Product Price Row" at bounding box center [313, 60] width 112 height 18
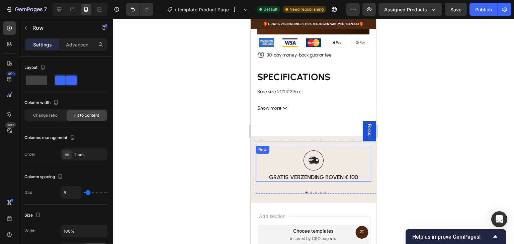
scroll to position [307, 0]
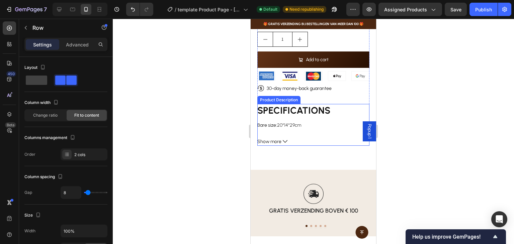
click at [285, 139] on icon at bounding box center [285, 141] width 5 height 5
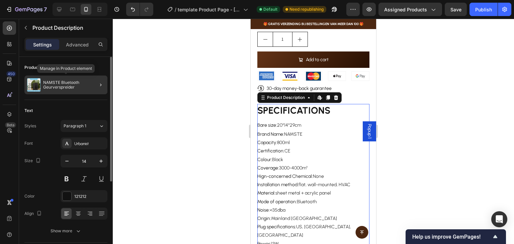
click at [88, 87] on p "NAMSTE Bluetooth Geurverspreider" at bounding box center [74, 84] width 62 height 9
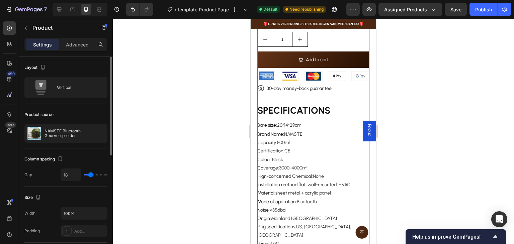
click at [88, 87] on div "Vertical" at bounding box center [77, 87] width 41 height 15
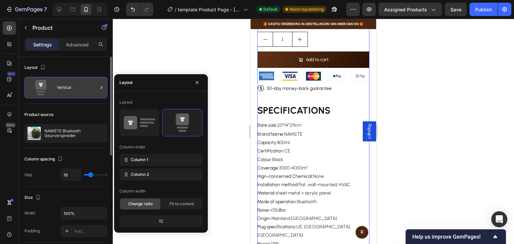
click at [89, 87] on div "Vertical" at bounding box center [77, 87] width 41 height 15
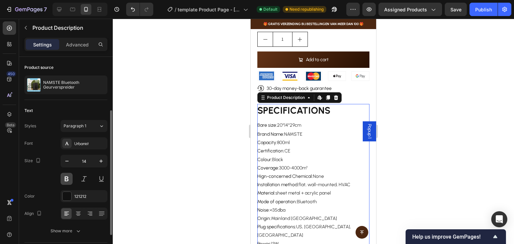
scroll to position [67, 0]
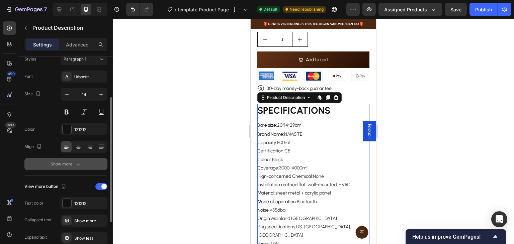
click at [78, 164] on icon "button" at bounding box center [78, 164] width 7 height 7
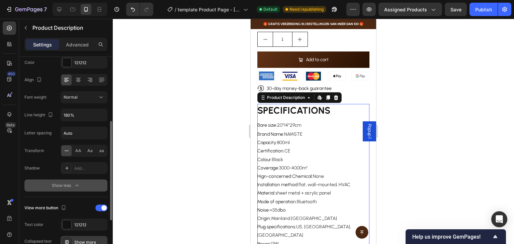
scroll to position [201, 0]
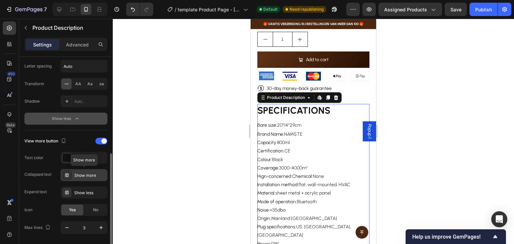
click at [80, 175] on div "Show more" at bounding box center [89, 176] width 31 height 6
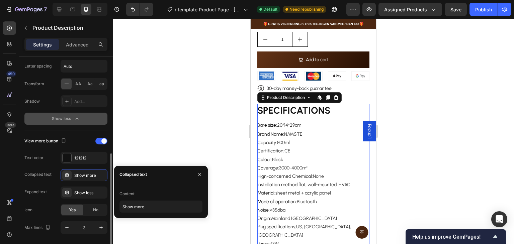
click at [53, 152] on div "Text color 121212" at bounding box center [65, 158] width 83 height 12
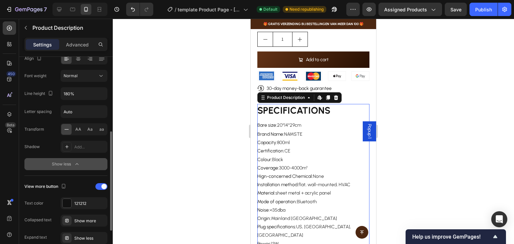
scroll to position [88, 0]
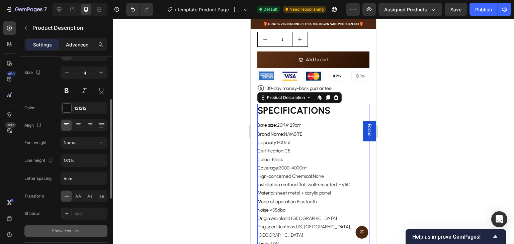
click at [83, 44] on p "Advanced" at bounding box center [77, 44] width 23 height 7
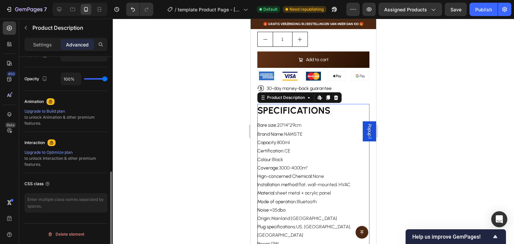
scroll to position [190, 0]
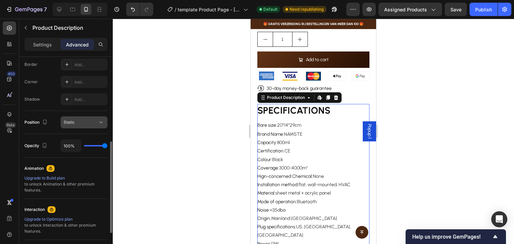
click at [92, 123] on div "Static" at bounding box center [81, 122] width 34 height 6
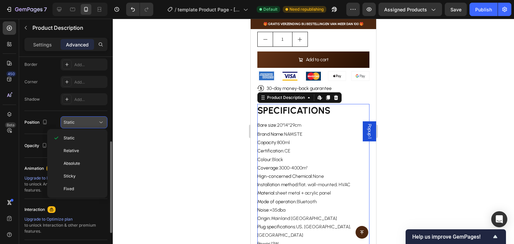
click at [92, 123] on div "Static" at bounding box center [81, 122] width 34 height 6
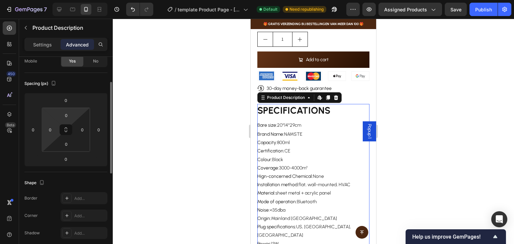
scroll to position [0, 0]
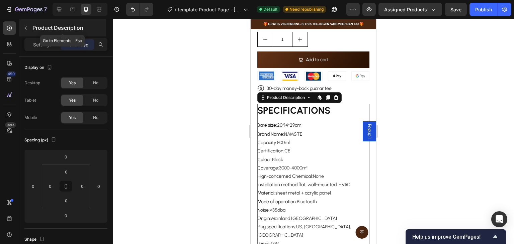
click at [23, 24] on button "button" at bounding box center [25, 27] width 11 height 11
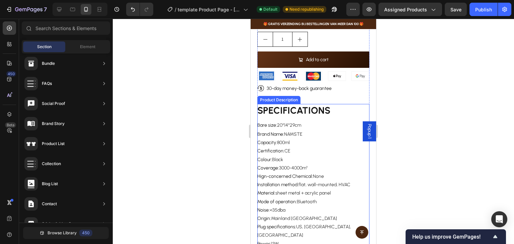
click at [286, 105] on h1 "SPECIFICATIONS" at bounding box center [293, 110] width 73 height 11
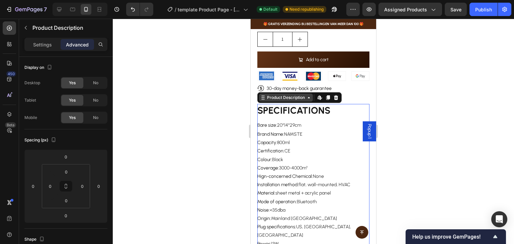
click at [308, 95] on icon at bounding box center [308, 97] width 5 height 5
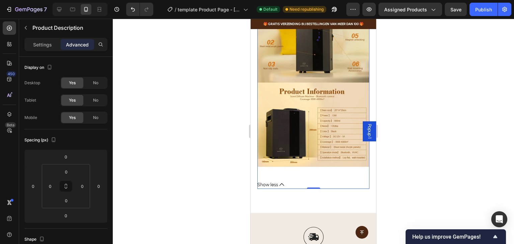
click at [280, 182] on icon at bounding box center [281, 184] width 5 height 5
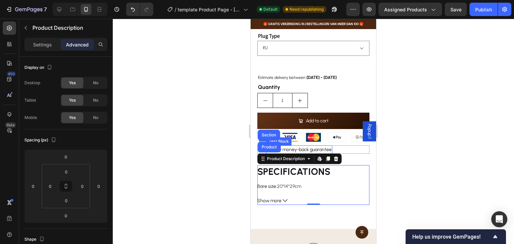
scroll to position [268, 0]
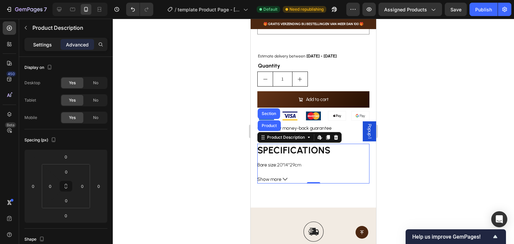
click at [44, 42] on p "Settings" at bounding box center [42, 44] width 19 height 7
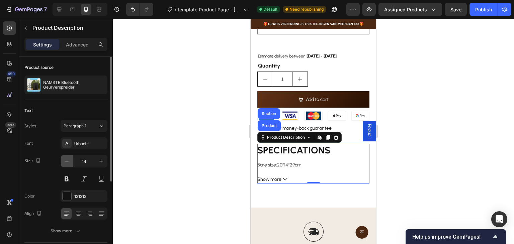
click at [68, 163] on icon "button" at bounding box center [67, 161] width 7 height 7
click at [66, 163] on icon "button" at bounding box center [67, 161] width 7 height 7
click at [70, 171] on div "12" at bounding box center [84, 170] width 47 height 30
click at [68, 178] on button at bounding box center [67, 179] width 12 height 12
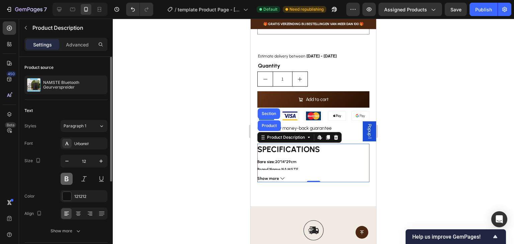
click at [68, 178] on button at bounding box center [67, 179] width 12 height 12
click at [280, 177] on icon at bounding box center [281, 179] width 4 height 4
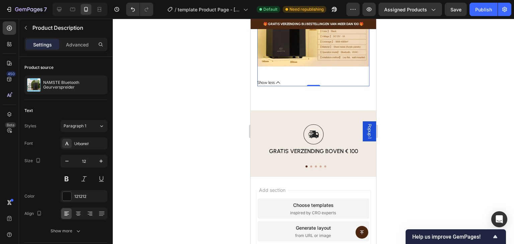
scroll to position [993, 0]
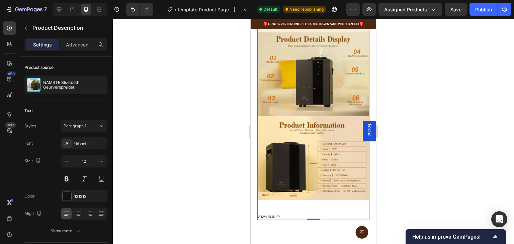
click at [281, 213] on button "Show less" at bounding box center [313, 216] width 112 height 7
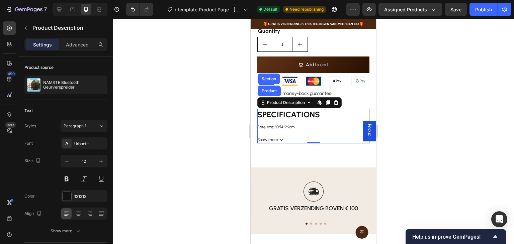
scroll to position [301, 0]
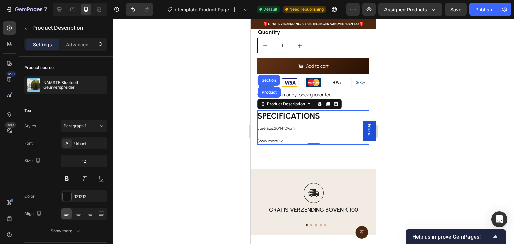
click at [281, 139] on icon at bounding box center [281, 141] width 4 height 4
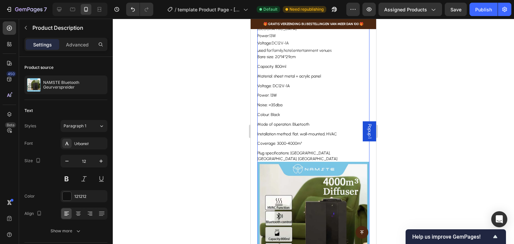
scroll to position [502, 0]
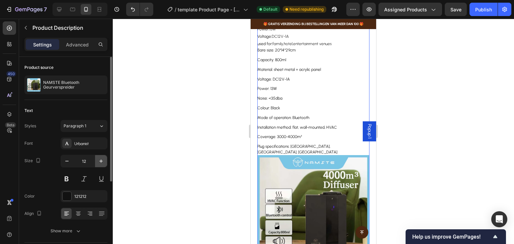
click at [103, 162] on icon "button" at bounding box center [101, 161] width 7 height 7
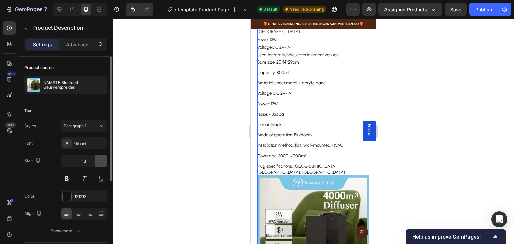
click at [103, 162] on icon "button" at bounding box center [101, 161] width 7 height 7
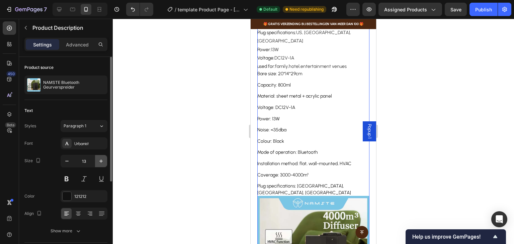
type input "14"
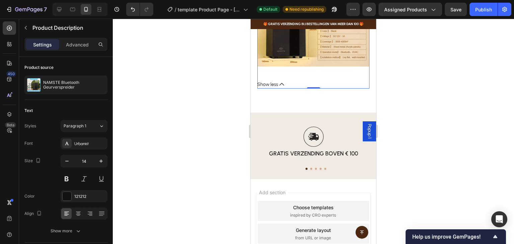
scroll to position [1068, 0]
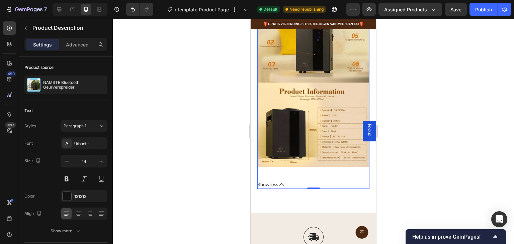
click at [276, 181] on span "Show less" at bounding box center [267, 185] width 21 height 8
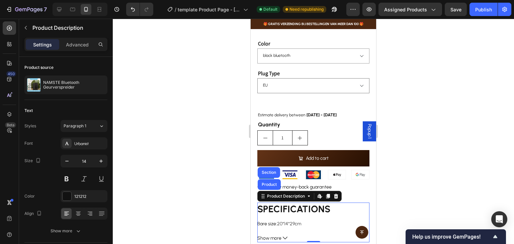
scroll to position [234, 0]
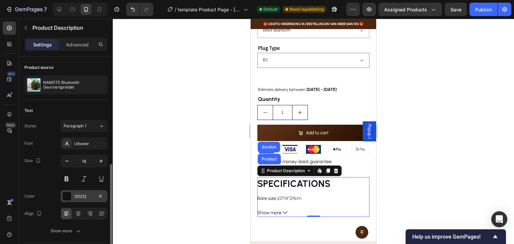
scroll to position [100, 0]
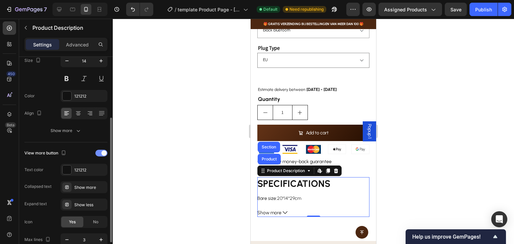
click at [104, 152] on span at bounding box center [103, 153] width 5 height 5
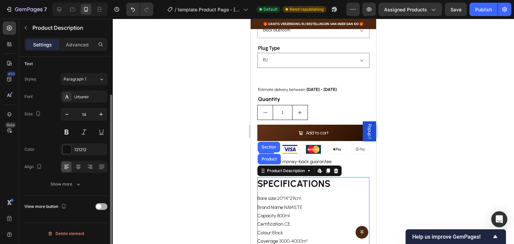
scroll to position [47, 0]
click at [99, 207] on span at bounding box center [98, 206] width 5 height 5
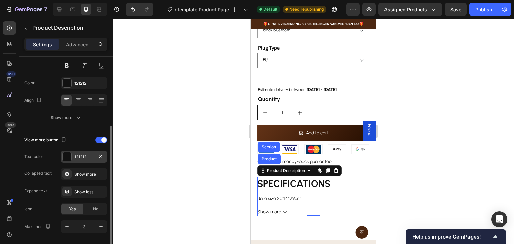
scroll to position [134, 0]
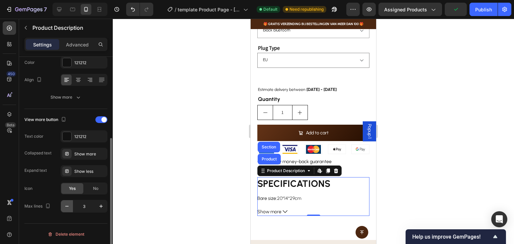
click at [68, 203] on icon "button" at bounding box center [67, 206] width 7 height 7
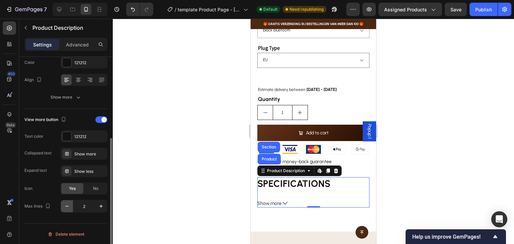
click at [68, 203] on icon "button" at bounding box center [67, 206] width 7 height 7
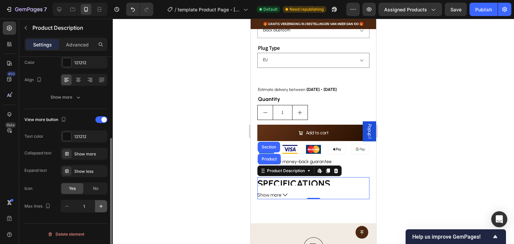
click at [101, 206] on icon "button" at bounding box center [100, 206] width 3 height 3
type input "2"
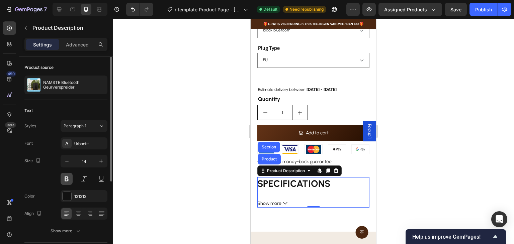
scroll to position [0, 0]
click at [78, 44] on p "Advanced" at bounding box center [77, 44] width 23 height 7
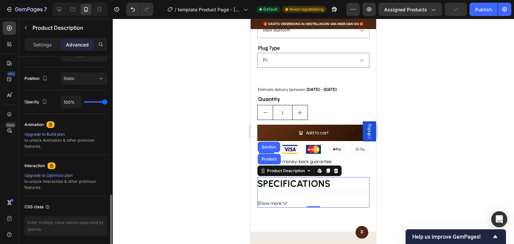
scroll to position [257, 0]
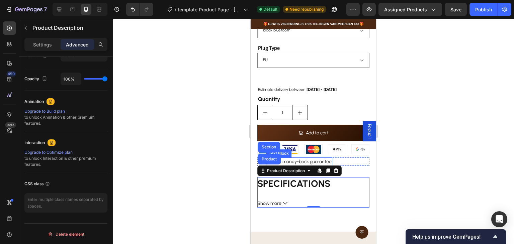
click at [317, 158] on p "30-day money-back guarantee" at bounding box center [299, 161] width 65 height 7
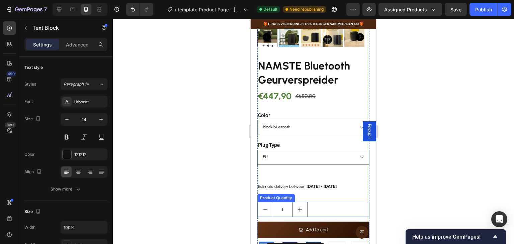
scroll to position [124, 0]
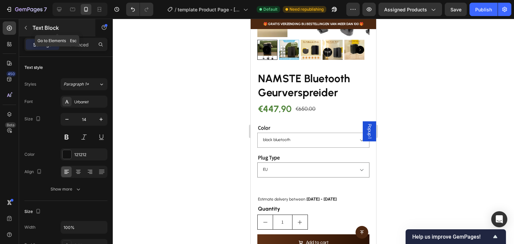
click at [20, 27] on button "button" at bounding box center [25, 27] width 11 height 11
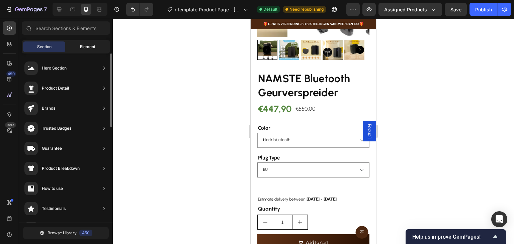
scroll to position [0, 0]
click at [85, 44] on span "Element" at bounding box center [87, 47] width 15 height 6
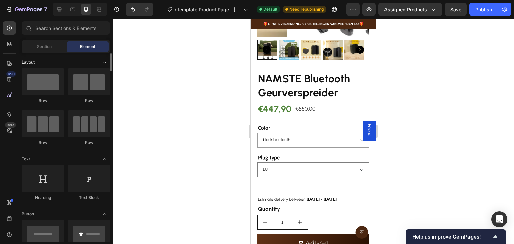
click at [105, 61] on icon "Toggle open" at bounding box center [104, 62] width 5 height 5
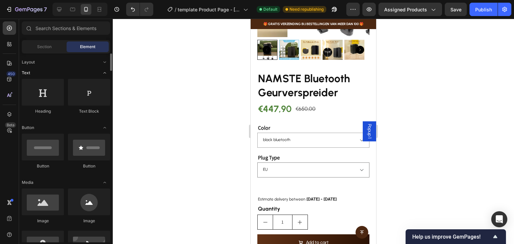
click at [106, 73] on icon "Toggle open" at bounding box center [104, 72] width 5 height 5
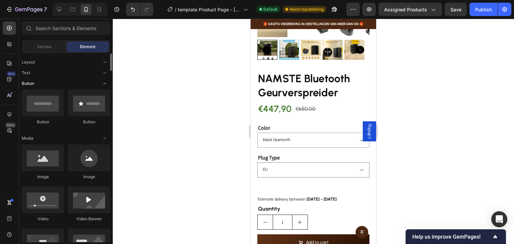
click at [105, 84] on icon "Toggle open" at bounding box center [104, 83] width 3 height 1
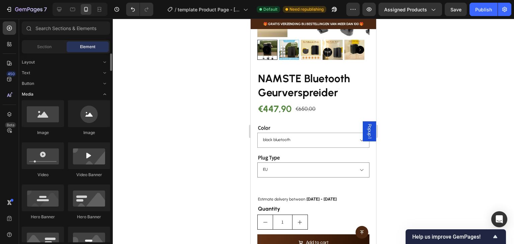
click at [104, 93] on icon "Toggle open" at bounding box center [104, 94] width 5 height 5
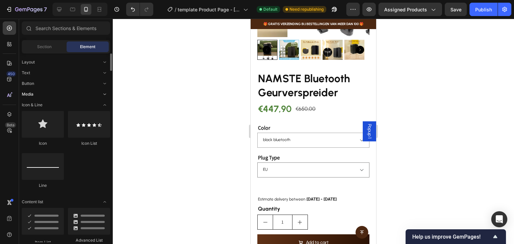
click at [104, 93] on icon "Toggle open" at bounding box center [104, 94] width 5 height 5
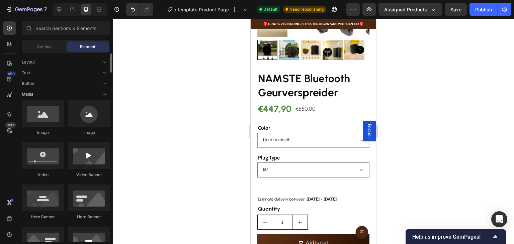
click at [103, 96] on icon "Toggle open" at bounding box center [104, 94] width 5 height 5
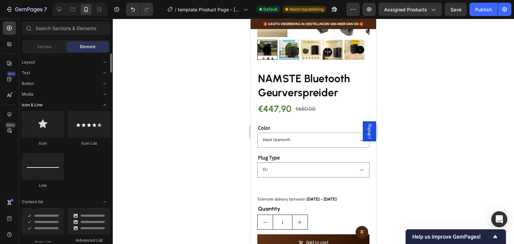
click at [104, 102] on icon "Toggle open" at bounding box center [104, 104] width 5 height 5
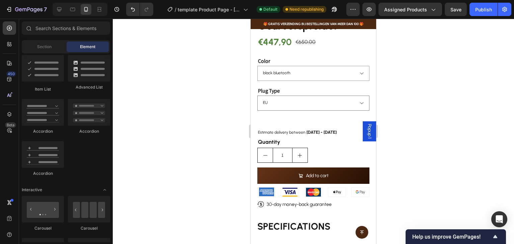
scroll to position [258, 0]
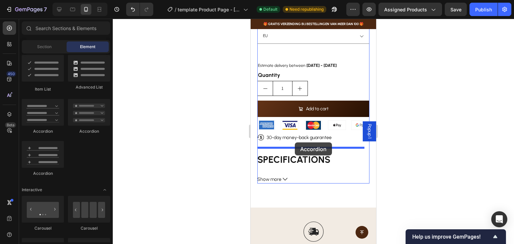
drag, startPoint x: 297, startPoint y: 140, endPoint x: 295, endPoint y: 143, distance: 4.0
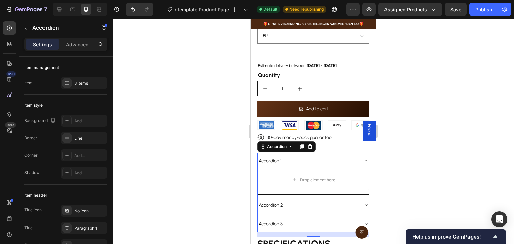
click at [364, 158] on icon at bounding box center [366, 160] width 5 height 5
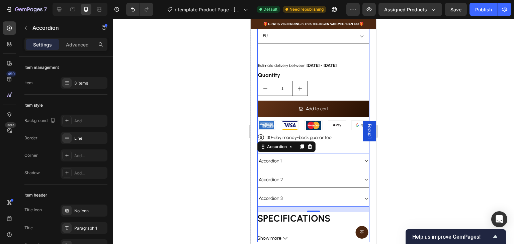
click at [341, 141] on div "NAMSTE Bluetooth Geurverspreider Product Title €447,90 Product Price Product Pr…" at bounding box center [313, 89] width 112 height 305
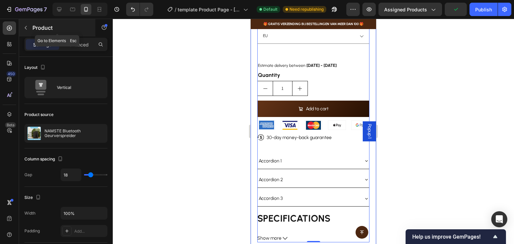
click at [24, 27] on icon "button" at bounding box center [25, 27] width 5 height 5
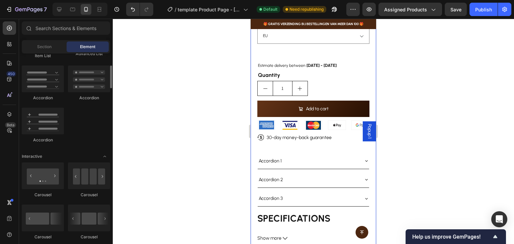
scroll to position [0, 0]
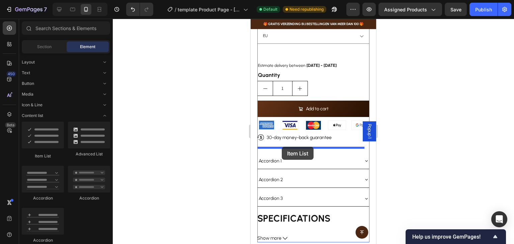
drag, startPoint x: 458, startPoint y: 177, endPoint x: 282, endPoint y: 147, distance: 178.5
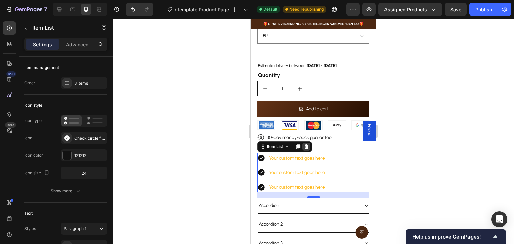
click at [306, 144] on icon at bounding box center [305, 146] width 5 height 5
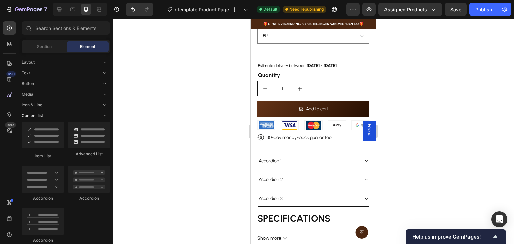
click at [103, 116] on icon "Toggle open" at bounding box center [104, 115] width 5 height 5
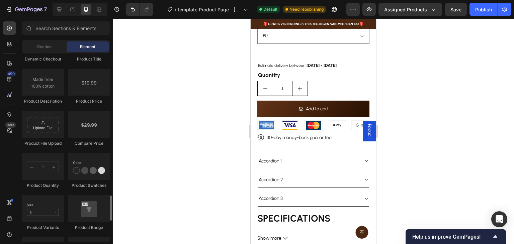
scroll to position [569, 0]
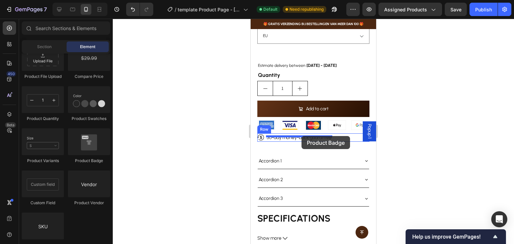
drag, startPoint x: 339, startPoint y: 168, endPoint x: 301, endPoint y: 136, distance: 48.9
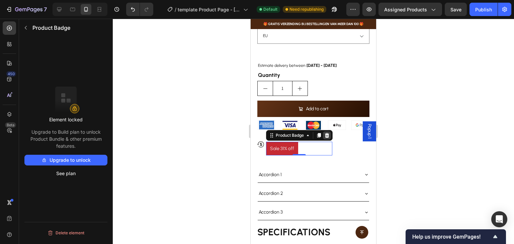
click at [326, 133] on icon at bounding box center [327, 135] width 4 height 5
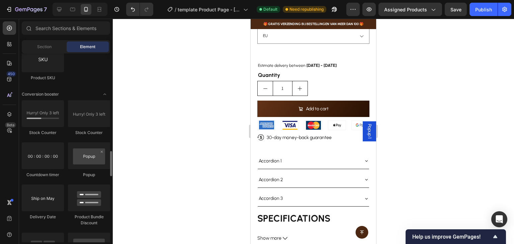
scroll to position [836, 0]
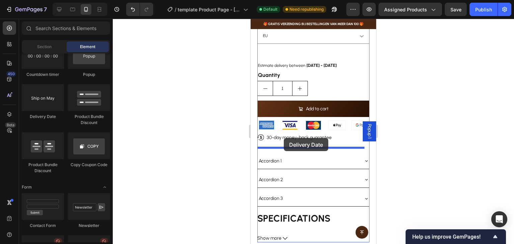
drag, startPoint x: 301, startPoint y: 122, endPoint x: 284, endPoint y: 138, distance: 23.9
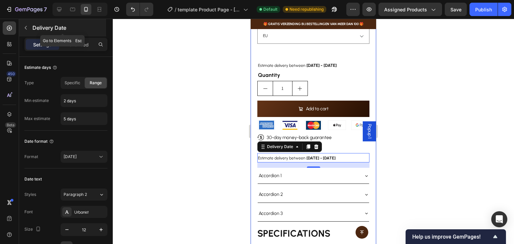
click at [33, 28] on p "Delivery Date" at bounding box center [68, 28] width 72 height 8
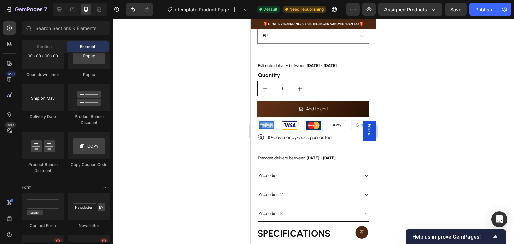
scroll to position [937, 0]
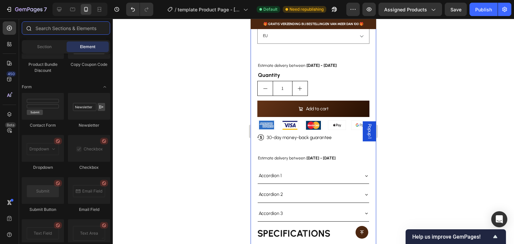
click at [60, 29] on input "text" at bounding box center [66, 27] width 88 height 13
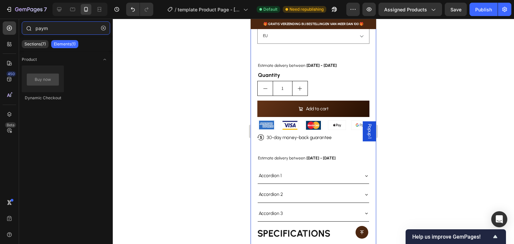
drag, startPoint x: 72, startPoint y: 28, endPoint x: 24, endPoint y: 30, distance: 47.2
click at [24, 30] on div "paym" at bounding box center [66, 29] width 94 height 16
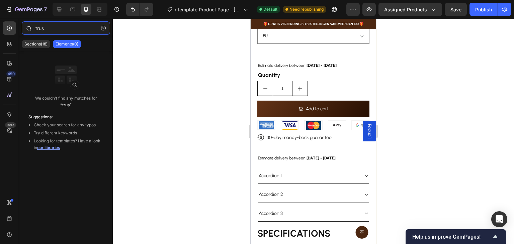
type input "trust"
drag, startPoint x: 52, startPoint y: 25, endPoint x: 9, endPoint y: 24, distance: 42.5
click at [9, 24] on div "450 Beta trust Sections(15) Elements(0) We couldn’t find any matches for “trust…" at bounding box center [56, 131] width 113 height 225
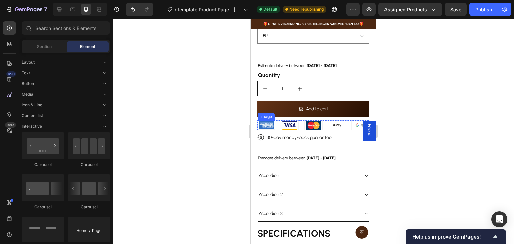
click at [268, 121] on img at bounding box center [266, 125] width 15 height 9
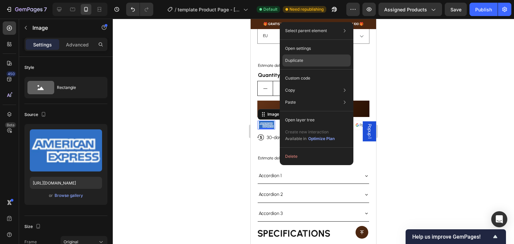
drag, startPoint x: 293, startPoint y: 60, endPoint x: 36, endPoint y: 43, distance: 257.5
click at [293, 60] on p "Duplicate" at bounding box center [294, 61] width 18 height 6
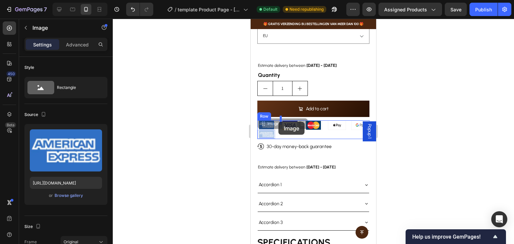
drag, startPoint x: 263, startPoint y: 119, endPoint x: 278, endPoint y: 122, distance: 15.7
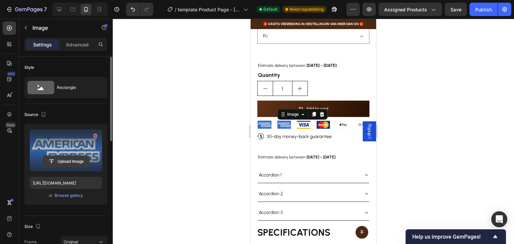
click at [61, 160] on input "file" at bounding box center [66, 161] width 46 height 11
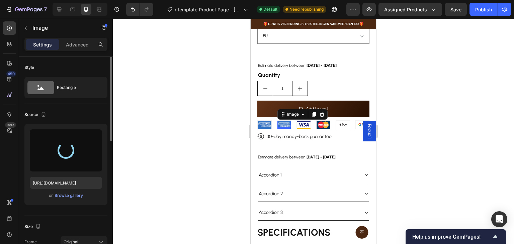
type input "https://cdn.shopify.com/s/files/1/0775/7765/0424/files/gempages_586017887307760…"
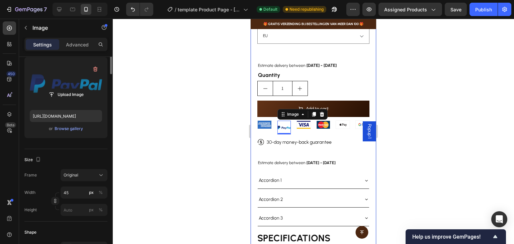
scroll to position [0, 0]
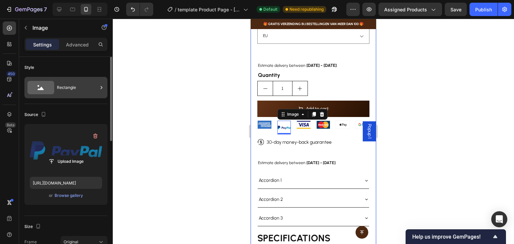
click at [76, 87] on div "Rectangle" at bounding box center [77, 87] width 41 height 15
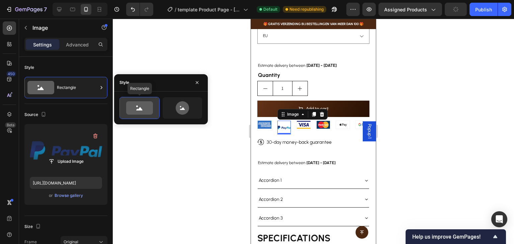
click at [136, 105] on icon at bounding box center [139, 107] width 27 height 13
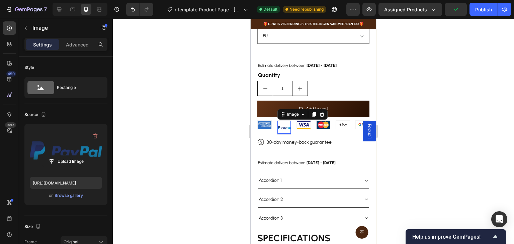
click at [75, 108] on div "Source Upload Image https://cdn.shopify.com/s/files/1/0775/7765/0424/files/gemp…" at bounding box center [65, 160] width 83 height 112
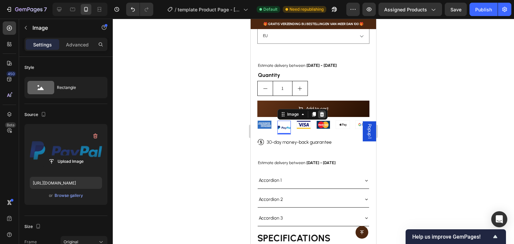
click at [322, 112] on icon at bounding box center [321, 114] width 4 height 5
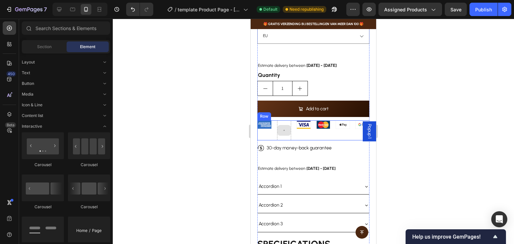
click at [283, 128] on icon at bounding box center [284, 131] width 3 height 6
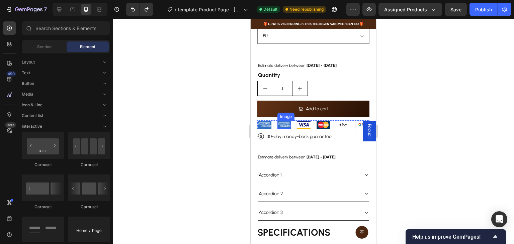
click at [280, 121] on img at bounding box center [284, 125] width 14 height 8
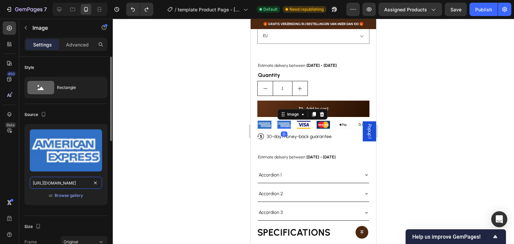
click at [72, 184] on input "[URL][DOMAIN_NAME]" at bounding box center [66, 183] width 72 height 12
click at [78, 184] on input "[URL][DOMAIN_NAME]" at bounding box center [66, 183] width 72 height 12
paste input ""https://www.ideal.nl/img/logo/ideal-logo-pink.svg" alt="iDEAL" style="height:3…"
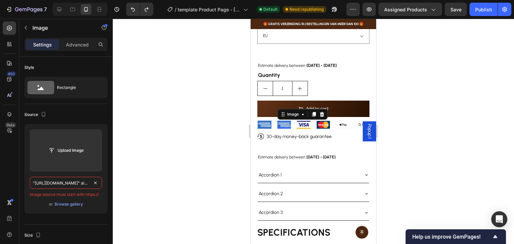
drag, startPoint x: 69, startPoint y: 183, endPoint x: 2, endPoint y: 177, distance: 66.8
click at [2, 177] on div "450 Beta Sections(15) Elements(84) Section Element Hero Section Product Detail …" at bounding box center [56, 131] width 113 height 225
click at [33, 182] on input ""https://www.ideal.nl/img/logo/ideal-logo-pink.svg" alt="iDEAL" style="height:3…" at bounding box center [66, 183] width 72 height 12
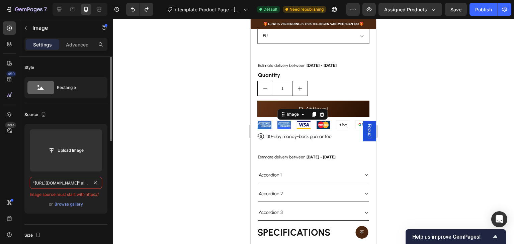
click at [33, 180] on input ""https://www.ideal.nl/img/logo/ideal-logo-pink.svg" alt="iDEAL" style="height:3…" at bounding box center [66, 183] width 72 height 12
drag, startPoint x: 66, startPoint y: 179, endPoint x: 110, endPoint y: 187, distance: 44.9
click at [110, 187] on div "Style Rectangle Source Upload Image https://www.ideal.nl/img/logo/ideal-logo-pi…" at bounding box center [66, 160] width 94 height 206
click at [84, 183] on input "https://www.ideal.nl/img/logo/ideal-logo-pink.svg" alt="iDEAL" style="height:32…" at bounding box center [66, 183] width 72 height 12
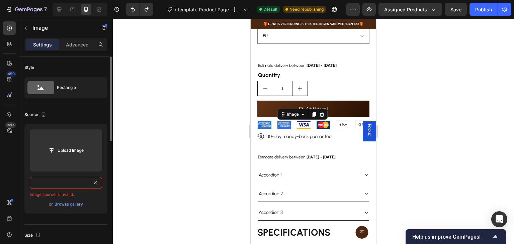
click at [87, 184] on input "https://www.ideal.nl/img/logo/ideal-logo-pink.svg" alt="iDEAL" style="height:32…" at bounding box center [66, 183] width 72 height 12
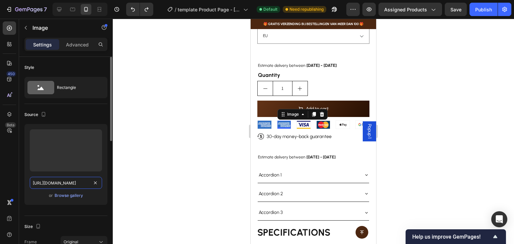
scroll to position [0, 38]
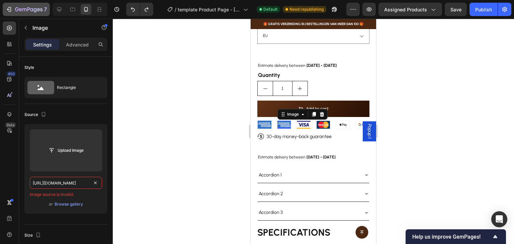
type input "https://www.ideal.nl/img/logo/ideal-logo-pink.svg"
paste input "https://www.ideal.nl/img/logo/ideal-logo-pink.svg"
type input "https://www.ideal.nl/img/logo/ideal-logo-pink.svg"
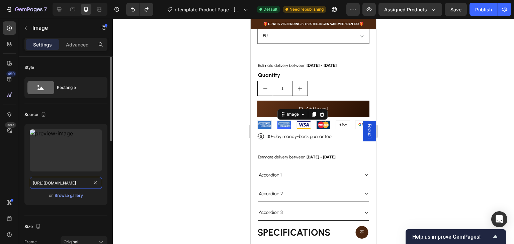
scroll to position [0, 38]
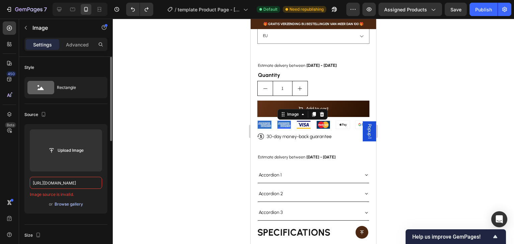
click at [74, 204] on div "Browse gallery" at bounding box center [69, 204] width 28 height 6
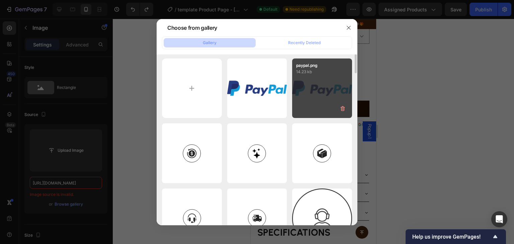
scroll to position [0, 0]
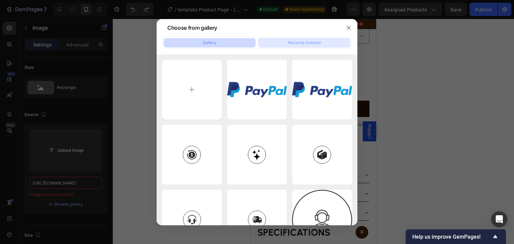
click at [311, 41] on div "Recently Deleted" at bounding box center [304, 43] width 32 height 6
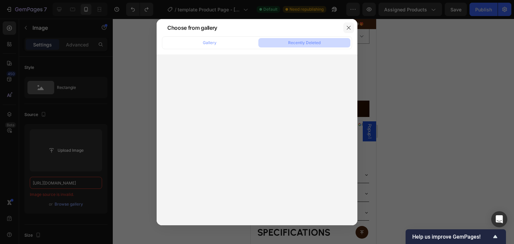
click at [349, 25] on icon "button" at bounding box center [348, 27] width 5 height 5
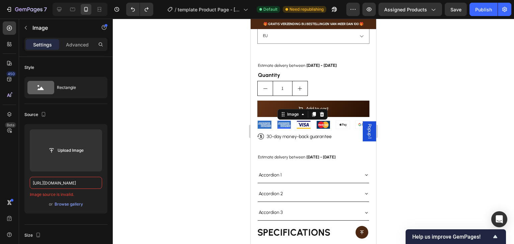
click at [284, 121] on img at bounding box center [284, 125] width 14 height 8
click at [24, 23] on button "button" at bounding box center [25, 27] width 11 height 11
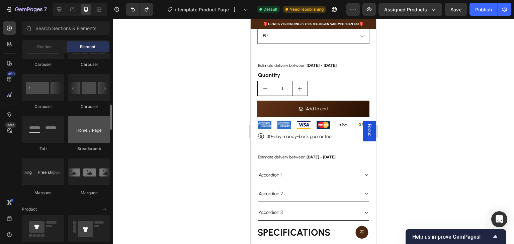
scroll to position [167, 0]
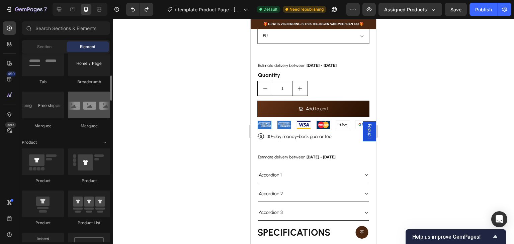
click at [82, 111] on div at bounding box center [89, 105] width 42 height 27
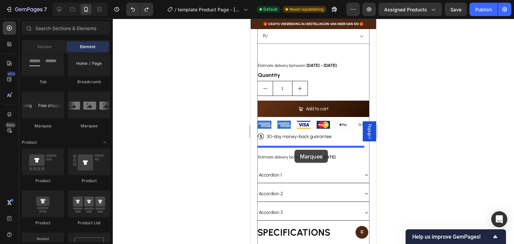
drag, startPoint x: 332, startPoint y: 130, endPoint x: 294, endPoint y: 150, distance: 42.8
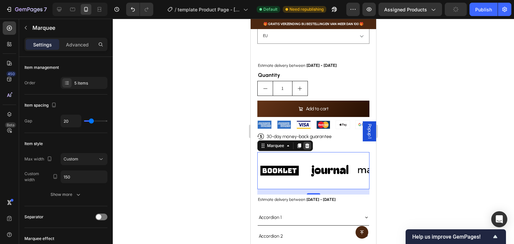
click at [308, 144] on icon at bounding box center [307, 146] width 4 height 5
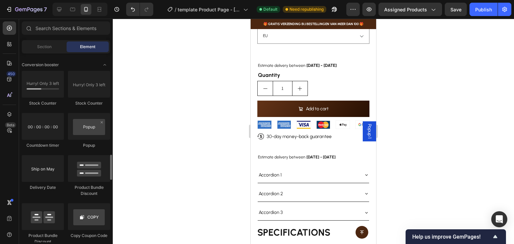
scroll to position [665, 0]
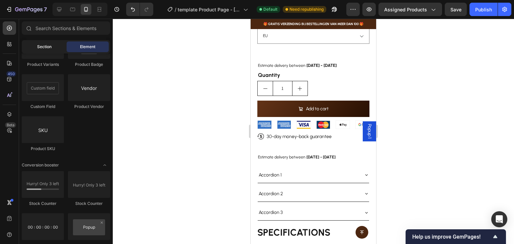
click at [47, 46] on span "Section" at bounding box center [44, 47] width 14 height 6
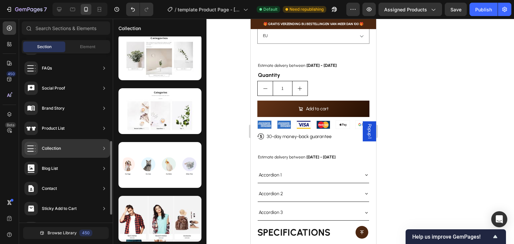
scroll to position [219, 0]
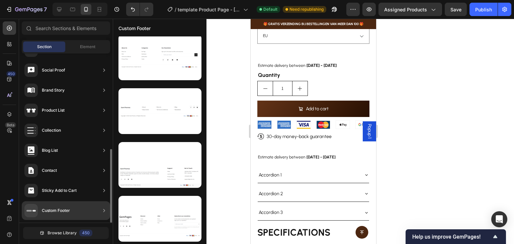
click at [61, 207] on div "Custom Footer" at bounding box center [46, 210] width 45 height 13
click at [102, 210] on icon at bounding box center [104, 210] width 7 height 7
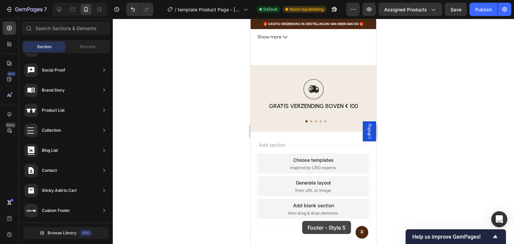
scroll to position [476, 0]
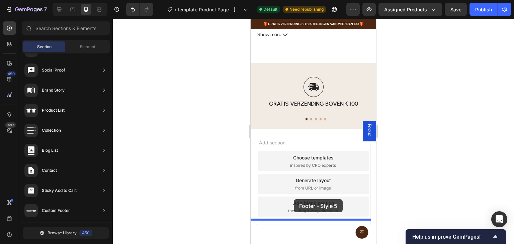
drag, startPoint x: 407, startPoint y: 193, endPoint x: 294, endPoint y: 199, distance: 113.6
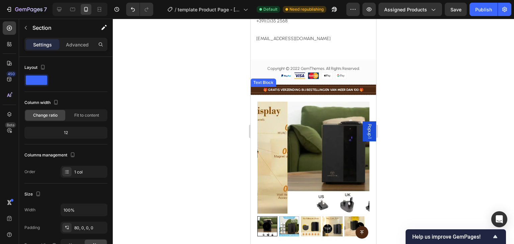
scroll to position [268, 0]
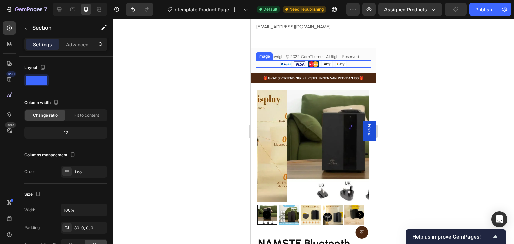
click at [285, 68] on img at bounding box center [313, 64] width 115 height 7
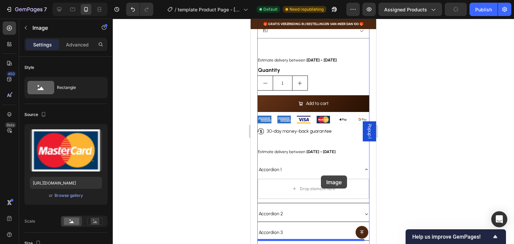
scroll to position [636, 0]
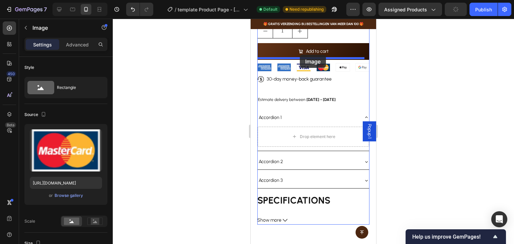
drag, startPoint x: 292, startPoint y: 74, endPoint x: 300, endPoint y: 55, distance: 20.9
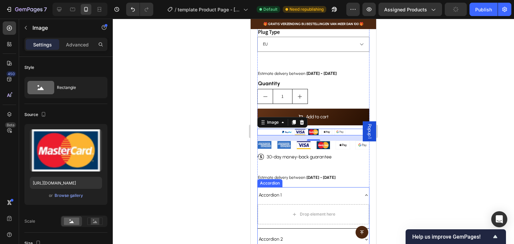
scroll to position [569, 0]
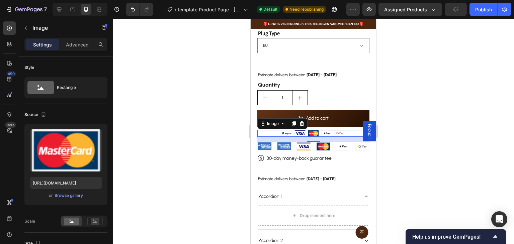
click at [285, 130] on img at bounding box center [313, 133] width 112 height 7
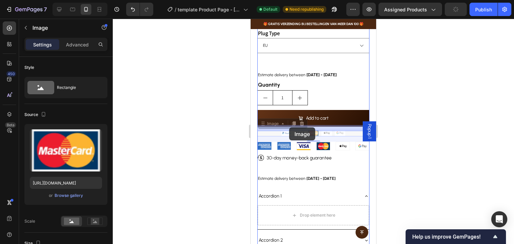
drag, startPoint x: 285, startPoint y: 127, endPoint x: 289, endPoint y: 127, distance: 4.4
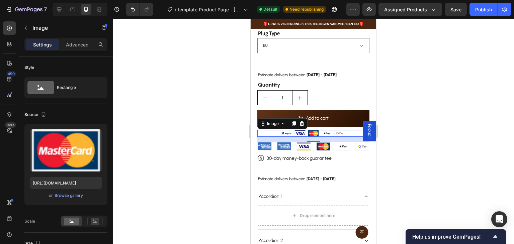
click at [288, 130] on img at bounding box center [313, 133] width 112 height 7
click at [301, 121] on icon at bounding box center [302, 123] width 4 height 5
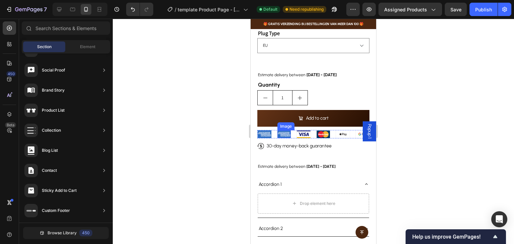
click at [284, 130] on img at bounding box center [284, 134] width 14 height 8
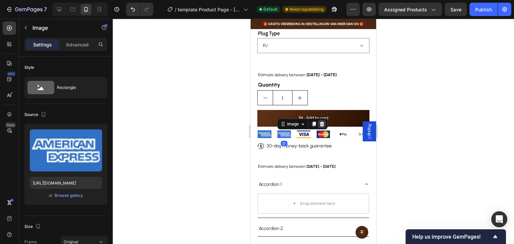
click at [323, 121] on icon at bounding box center [321, 123] width 5 height 5
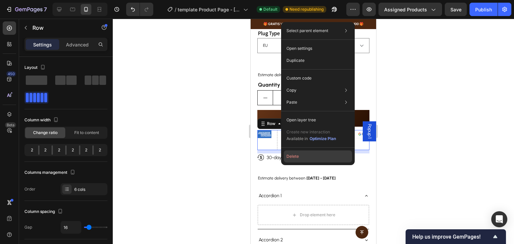
click at [294, 156] on button "Delete" at bounding box center [318, 157] width 68 height 12
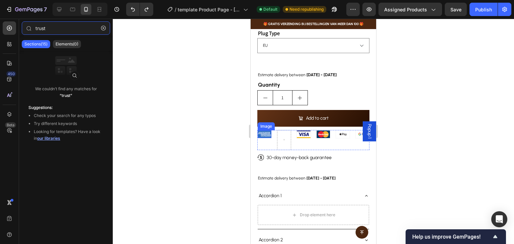
type input "trust"
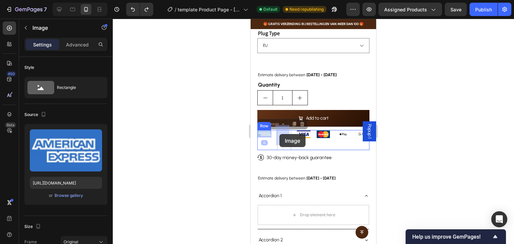
drag, startPoint x: 265, startPoint y: 129, endPoint x: 279, endPoint y: 134, distance: 15.0
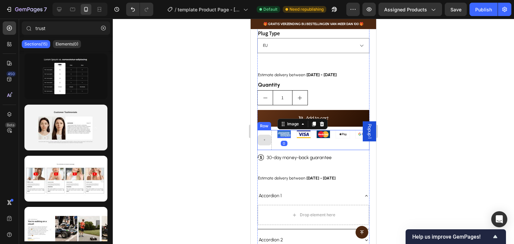
click at [263, 138] on div at bounding box center [265, 140] width 14 height 11
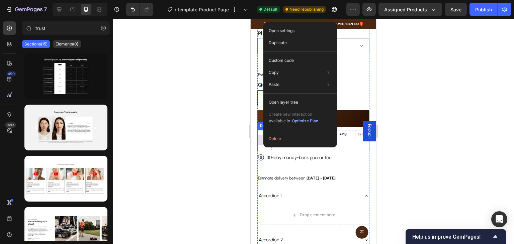
click at [258, 135] on div at bounding box center [265, 140] width 14 height 11
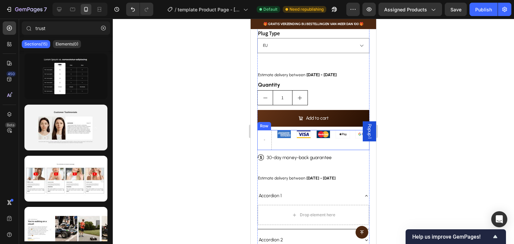
click at [264, 123] on div "Row" at bounding box center [264, 126] width 11 height 6
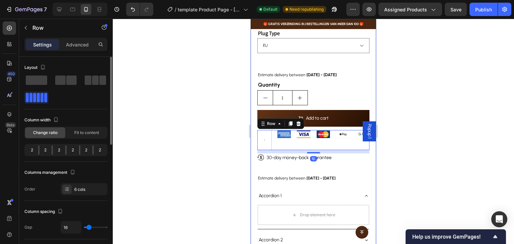
click at [47, 95] on span at bounding box center [45, 97] width 3 height 9
click at [38, 99] on span at bounding box center [38, 97] width 3 height 9
click at [94, 79] on span at bounding box center [95, 80] width 7 height 9
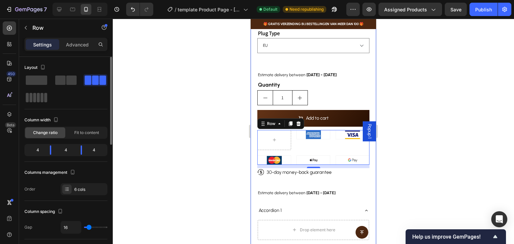
click at [37, 93] on span at bounding box center [38, 97] width 3 height 9
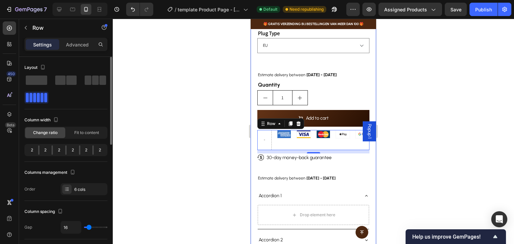
drag, startPoint x: 38, startPoint y: 149, endPoint x: 33, endPoint y: 148, distance: 5.2
click at [33, 148] on div "2 2 2 2 2 2" at bounding box center [65, 150] width 83 height 12
click at [44, 150] on div "2" at bounding box center [45, 150] width 12 height 9
click at [52, 149] on div at bounding box center [52, 150] width 1 height 9
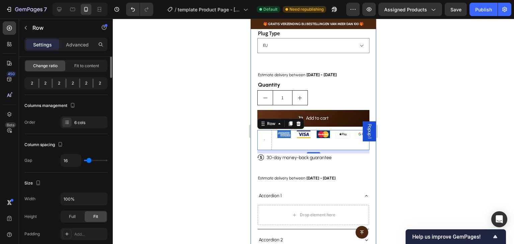
scroll to position [0, 0]
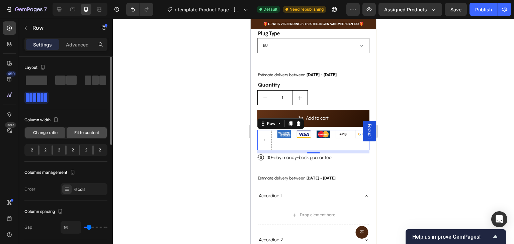
click at [84, 134] on span "Fit to content" at bounding box center [86, 133] width 25 height 6
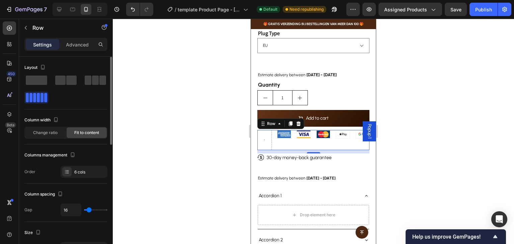
click at [84, 134] on span "Fit to content" at bounding box center [86, 133] width 25 height 6
click at [52, 133] on span "Change ratio" at bounding box center [45, 133] width 24 height 6
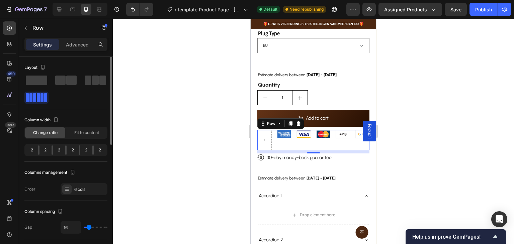
click at [52, 150] on div at bounding box center [52, 150] width 1 height 9
click at [98, 81] on span at bounding box center [95, 80] width 7 height 9
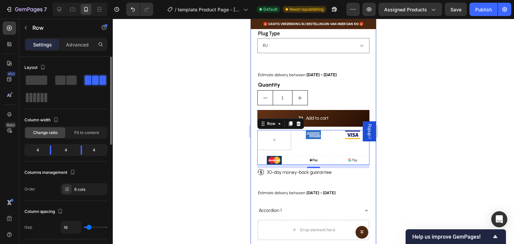
click at [32, 98] on span at bounding box center [30, 97] width 3 height 9
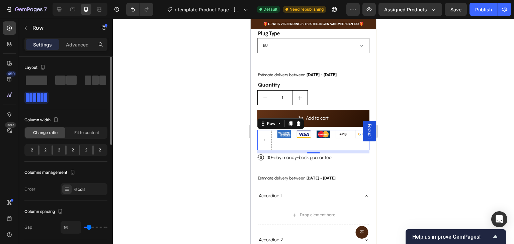
click at [91, 150] on div "2" at bounding box center [86, 150] width 12 height 9
click at [78, 192] on div "6 cols" at bounding box center [89, 190] width 31 height 6
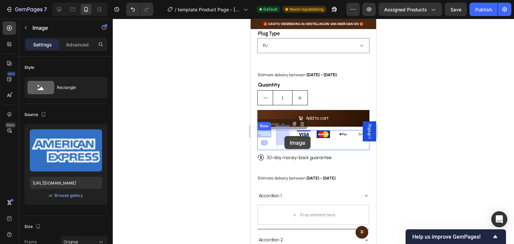
drag, startPoint x: 267, startPoint y: 128, endPoint x: 280, endPoint y: 135, distance: 14.8
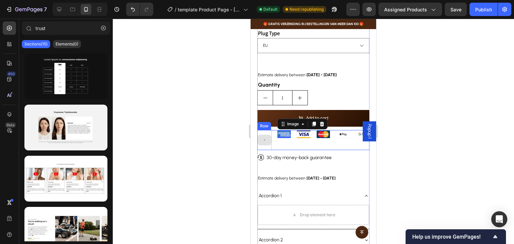
click at [270, 138] on div at bounding box center [265, 140] width 14 height 11
click at [274, 141] on div "Image Image Image Image Image Row" at bounding box center [313, 140] width 112 height 20
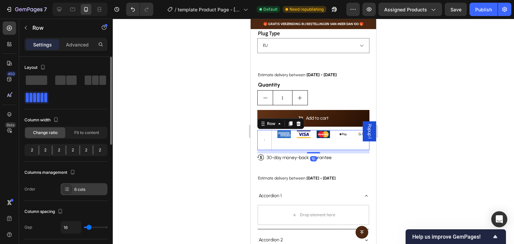
click at [85, 187] on div "6 cols" at bounding box center [89, 190] width 31 height 6
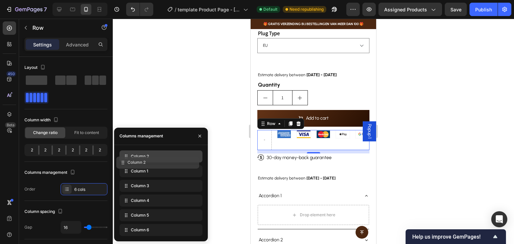
click at [188, 164] on div "Column 2 Column 1 Column 3 Column 4 Column 5 Column 6" at bounding box center [160, 194] width 83 height 86
click at [171, 155] on div "Column 2" at bounding box center [160, 157] width 83 height 12
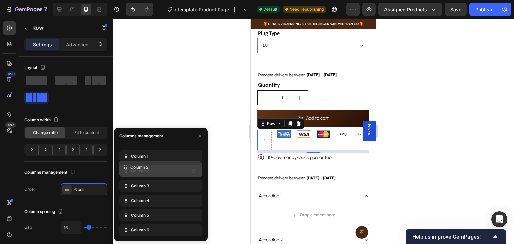
drag, startPoint x: 173, startPoint y: 160, endPoint x: 173, endPoint y: 171, distance: 11.0
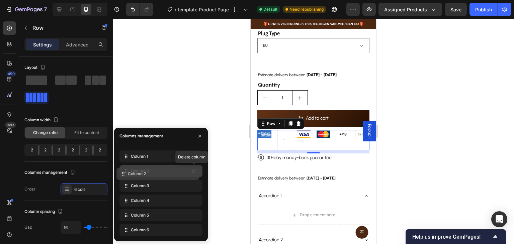
drag, startPoint x: 191, startPoint y: 174, endPoint x: 163, endPoint y: 174, distance: 28.4
click at [166, 173] on div "Column 2 Delete column" at bounding box center [160, 171] width 83 height 12
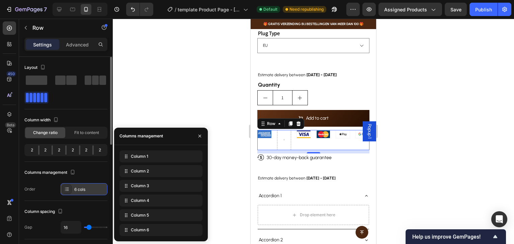
click at [84, 187] on div "6 cols" at bounding box center [89, 190] width 31 height 6
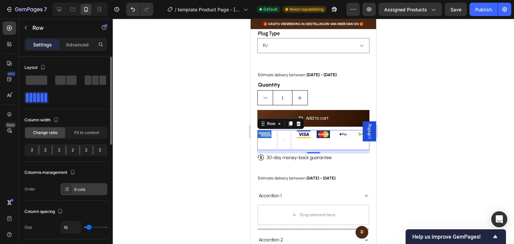
click at [84, 187] on div "6 cols" at bounding box center [89, 190] width 31 height 6
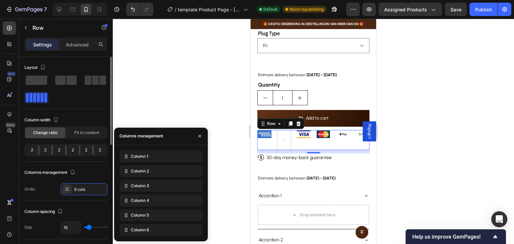
click at [42, 99] on span at bounding box center [41, 97] width 3 height 9
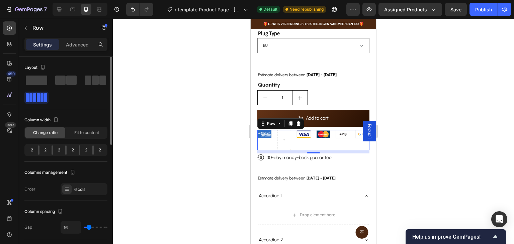
click at [42, 99] on span at bounding box center [41, 97] width 3 height 9
click at [64, 79] on span at bounding box center [60, 80] width 10 height 9
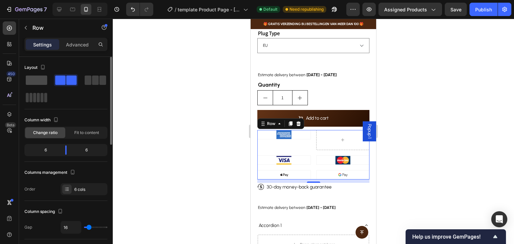
click at [40, 79] on span at bounding box center [36, 80] width 21 height 9
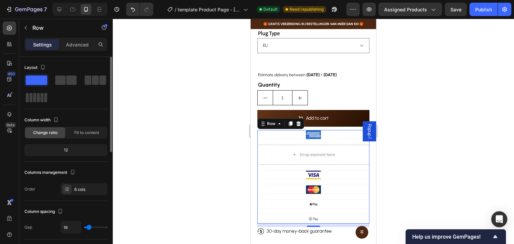
click at [49, 97] on div at bounding box center [65, 88] width 83 height 29
click at [42, 97] on span at bounding box center [41, 97] width 3 height 9
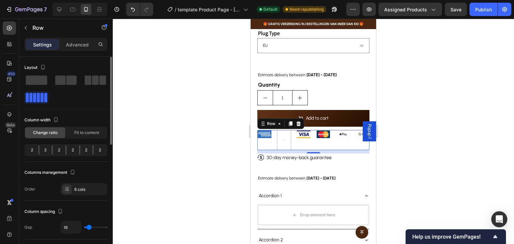
click at [37, 92] on div at bounding box center [36, 98] width 24 height 12
click at [73, 44] on p "Advanced" at bounding box center [77, 44] width 23 height 7
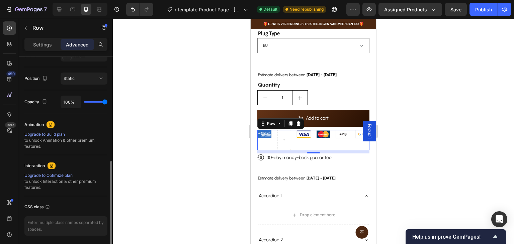
scroll to position [257, 0]
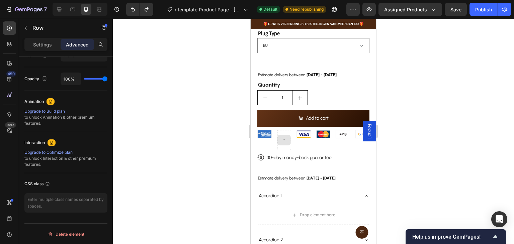
click at [283, 137] on icon at bounding box center [284, 140] width 3 height 6
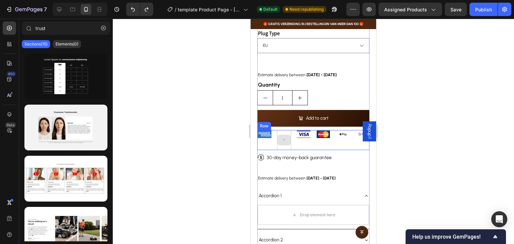
click at [284, 144] on div at bounding box center [284, 140] width 14 height 20
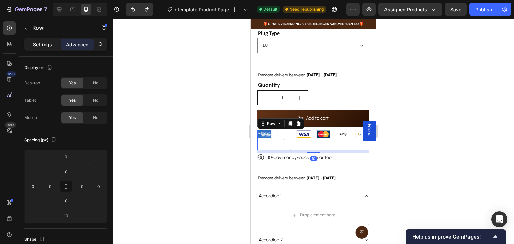
click at [47, 42] on p "Settings" at bounding box center [42, 44] width 19 height 7
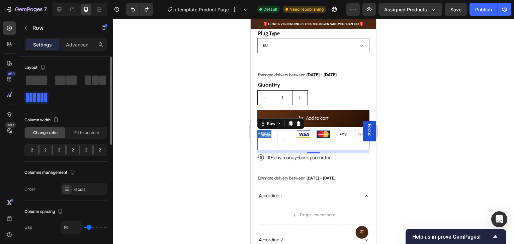
click at [91, 149] on div "2" at bounding box center [86, 150] width 12 height 9
click at [55, 154] on div "2" at bounding box center [59, 150] width 12 height 9
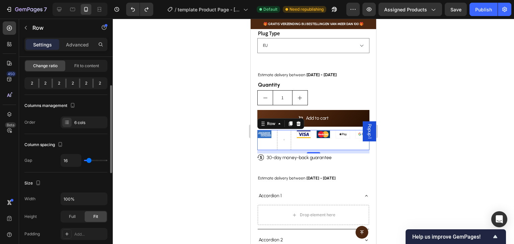
type input "31"
type input "50"
type input "54"
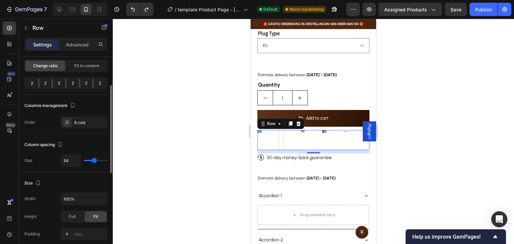
type input "54"
type input "56"
type input "50"
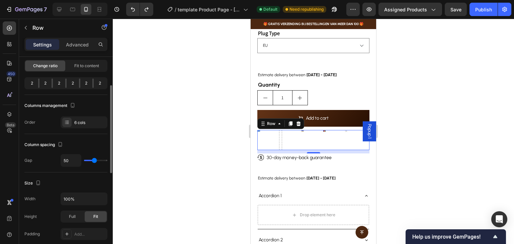
type input "22"
type input "20"
type input "15"
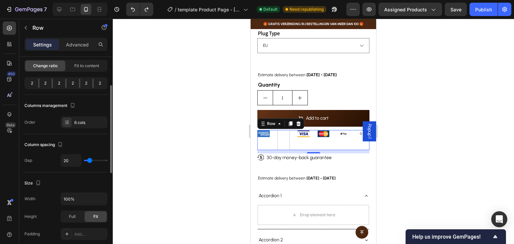
type input "15"
type input "11"
type input "9"
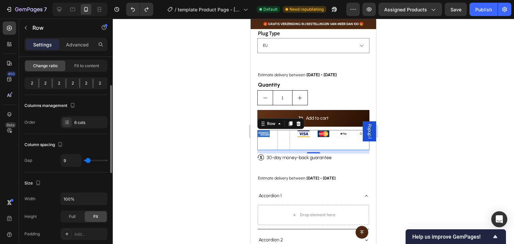
type input "4"
type input "0"
type input "2"
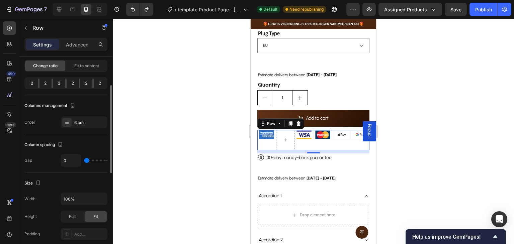
type input "2"
type input "16"
type input "18"
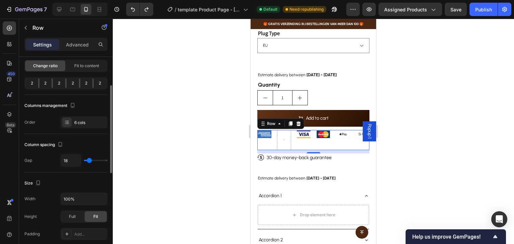
type input "20"
drag, startPoint x: 94, startPoint y: 161, endPoint x: 90, endPoint y: 159, distance: 4.9
type input "20"
click at [90, 160] on input "range" at bounding box center [95, 160] width 23 height 1
click at [71, 212] on div "Full" at bounding box center [72, 216] width 22 height 11
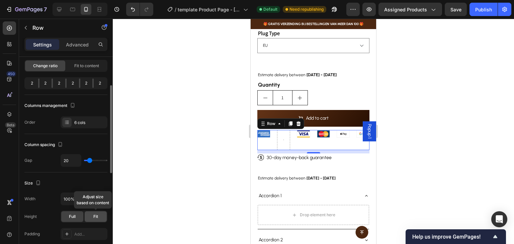
click at [90, 212] on div "Fit" at bounding box center [96, 216] width 22 height 11
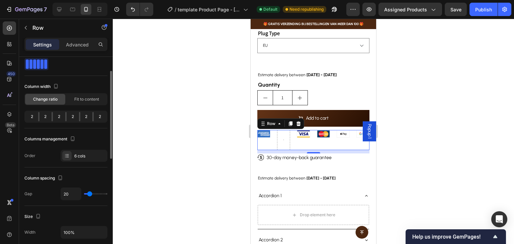
scroll to position [0, 0]
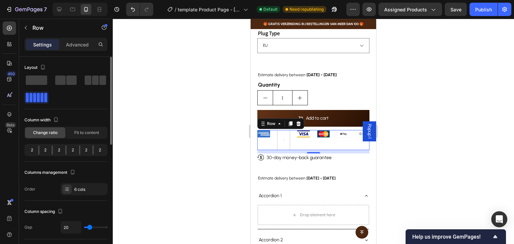
click at [31, 152] on div "2" at bounding box center [32, 150] width 12 height 9
drag, startPoint x: 50, startPoint y: 151, endPoint x: 94, endPoint y: 152, distance: 43.8
click at [96, 152] on div "2 2 2 2 2 2" at bounding box center [65, 150] width 83 height 12
click at [40, 96] on div at bounding box center [36, 97] width 21 height 9
click at [94, 77] on span at bounding box center [95, 80] width 7 height 9
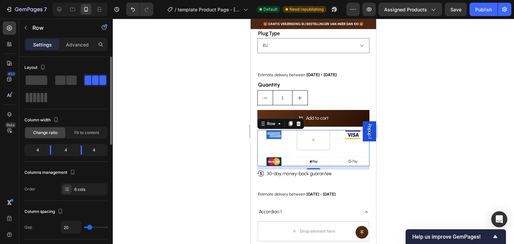
click at [37, 100] on span at bounding box center [38, 97] width 3 height 9
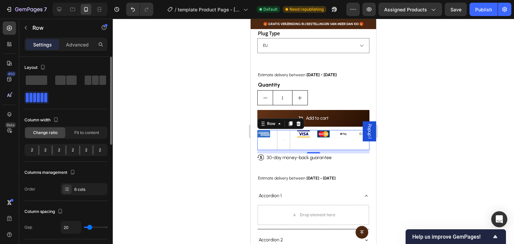
click at [59, 150] on div "2" at bounding box center [59, 150] width 12 height 9
click at [66, 150] on div at bounding box center [65, 150] width 1 height 9
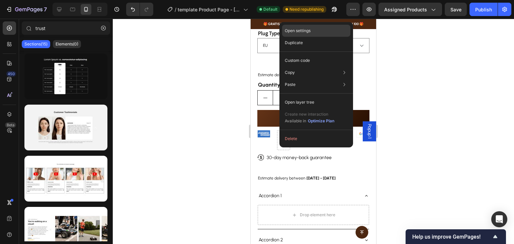
click at [313, 29] on div "Open settings" at bounding box center [316, 31] width 68 height 12
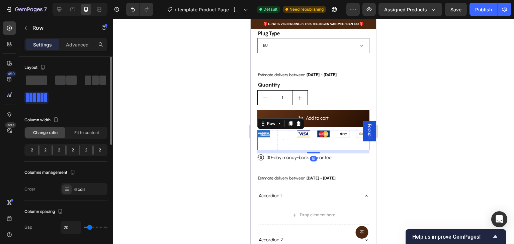
click at [38, 97] on span at bounding box center [38, 97] width 3 height 9
click at [9, 61] on icon at bounding box center [9, 63] width 7 height 7
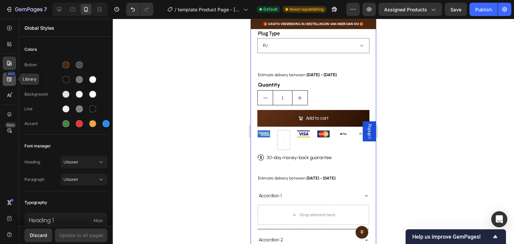
click at [8, 75] on div "450" at bounding box center [11, 73] width 10 height 5
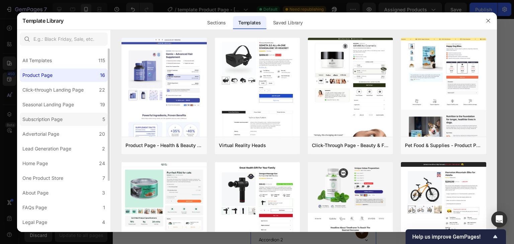
click at [74, 121] on label "Subscription Page 5" at bounding box center [64, 119] width 88 height 13
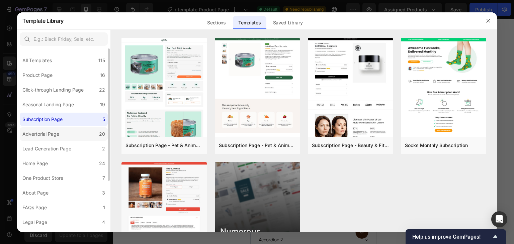
click at [79, 138] on label "Advertorial Page 20" at bounding box center [64, 133] width 88 height 13
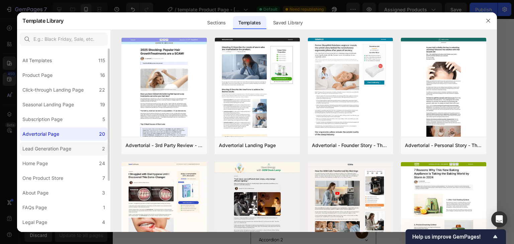
click at [79, 149] on label "Lead Generation Page 2" at bounding box center [64, 148] width 88 height 13
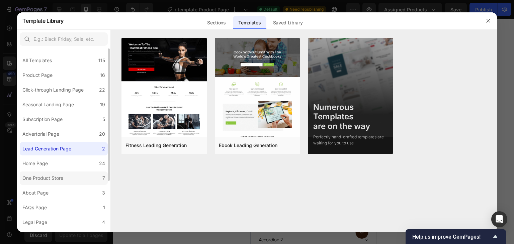
click at [66, 173] on label "One Product Store 7" at bounding box center [64, 178] width 88 height 13
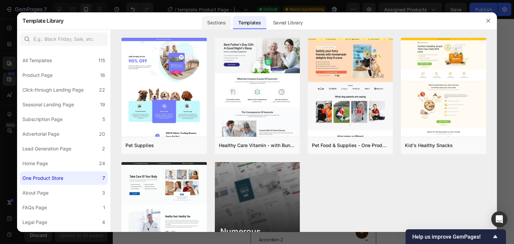
click at [221, 24] on div "Sections" at bounding box center [216, 22] width 29 height 13
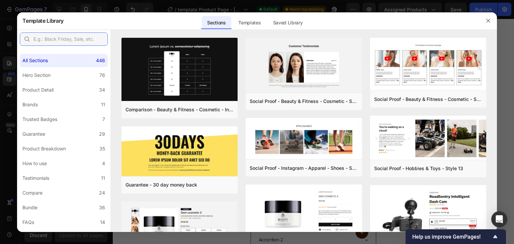
click at [80, 44] on input "text" at bounding box center [64, 38] width 88 height 13
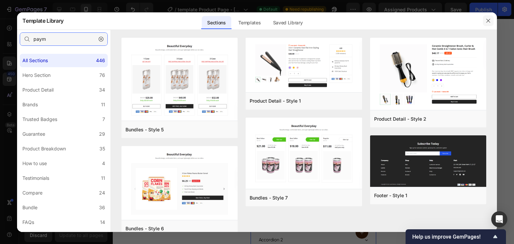
type input "paym"
click at [490, 21] on icon "button" at bounding box center [487, 20] width 5 height 5
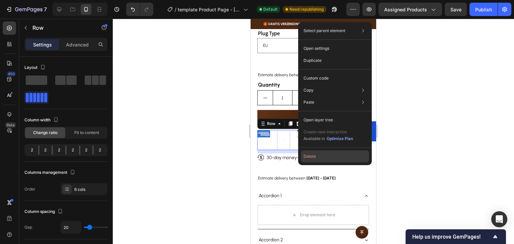
click at [310, 156] on button "Delete" at bounding box center [335, 157] width 68 height 12
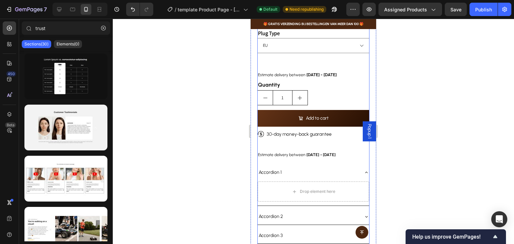
click at [301, 124] on div "Add to cart Add to Cart" at bounding box center [313, 120] width 112 height 20
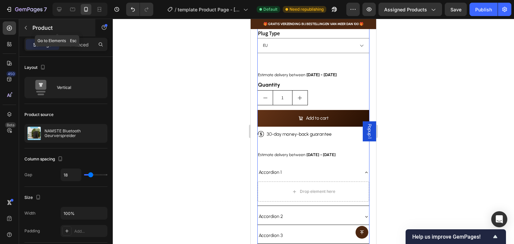
click at [21, 27] on button "button" at bounding box center [25, 27] width 11 height 11
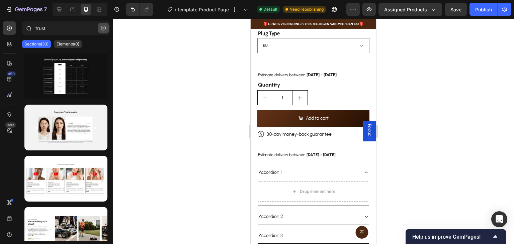
click at [105, 28] on icon "button" at bounding box center [103, 28] width 5 height 5
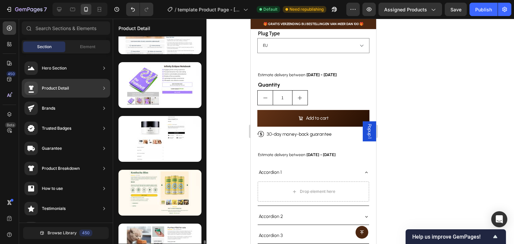
scroll to position [1100, 0]
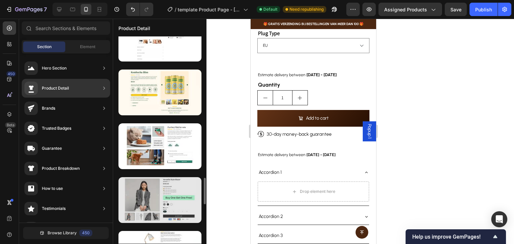
click at [178, 196] on div at bounding box center [159, 200] width 83 height 46
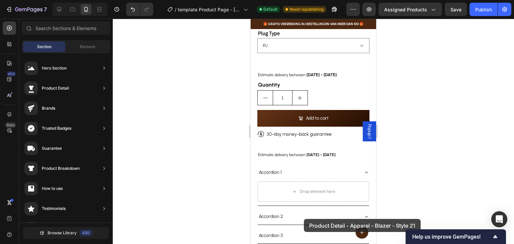
scroll to position [700, 0]
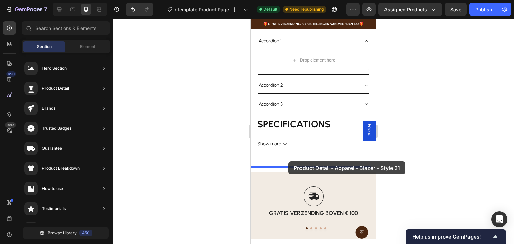
drag, startPoint x: 428, startPoint y: 215, endPoint x: 288, endPoint y: 162, distance: 149.7
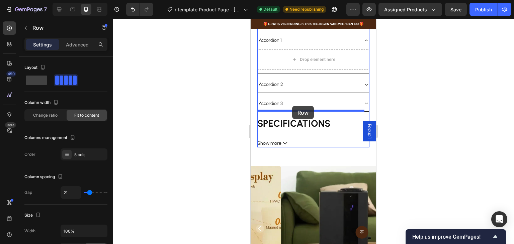
scroll to position [601, 0]
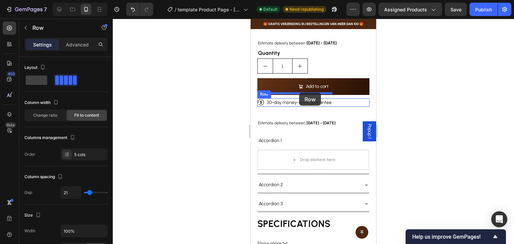
drag, startPoint x: 272, startPoint y: 202, endPoint x: 299, endPoint y: 93, distance: 112.6
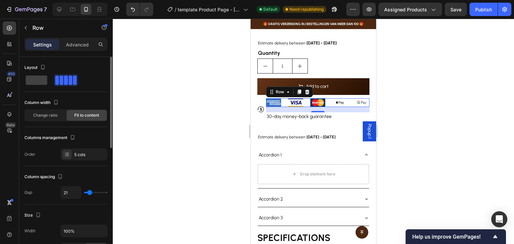
click at [84, 94] on div "Layout Column width Change ratio Fit to content Columns management Order 5 cols" at bounding box center [65, 111] width 83 height 98
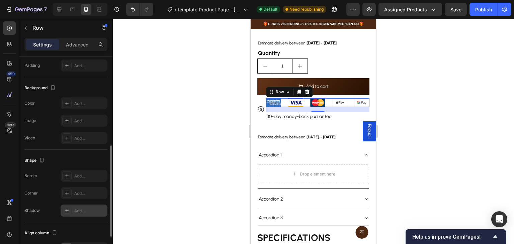
scroll to position [260, 0]
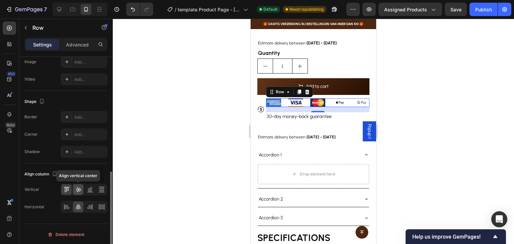
click at [76, 189] on icon at bounding box center [78, 189] width 7 height 7
click at [61, 204] on div "Align left" at bounding box center [84, 207] width 47 height 12
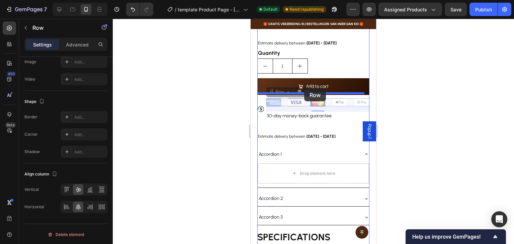
drag, startPoint x: 282, startPoint y: 88, endPoint x: 304, endPoint y: 88, distance: 22.1
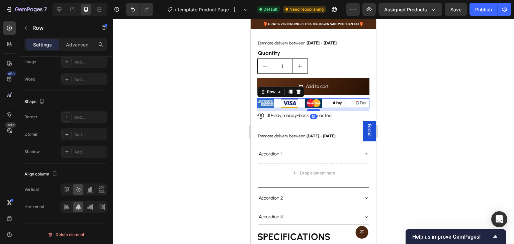
click at [307, 109] on div at bounding box center [313, 110] width 13 height 2
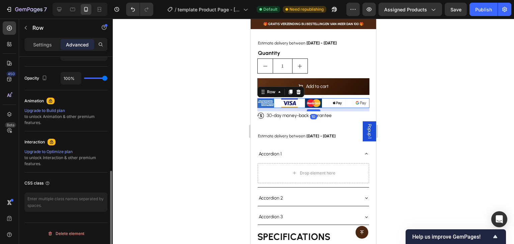
scroll to position [257, 0]
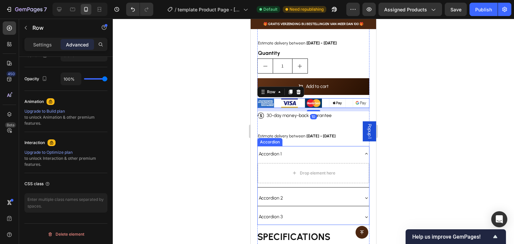
click at [342, 149] on div "Accordion 1" at bounding box center [308, 154] width 101 height 10
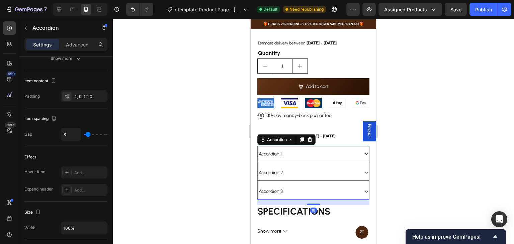
scroll to position [0, 0]
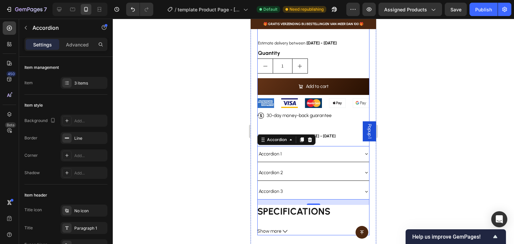
click at [348, 115] on div "NAMSTE Bluetooth Geurverspreider Product Title €447,90 Product Price Product Pr…" at bounding box center [313, 75] width 112 height 321
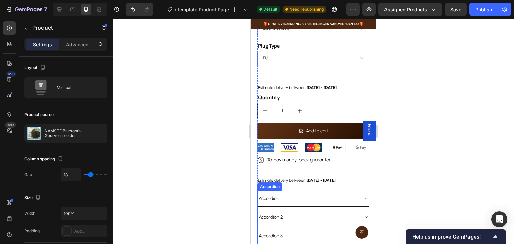
scroll to position [534, 0]
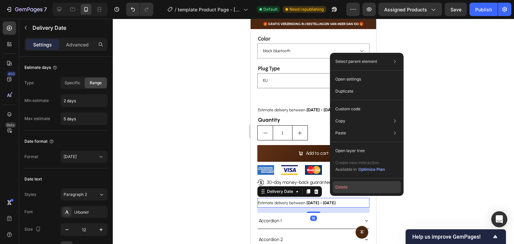
click at [342, 189] on button "Delete" at bounding box center [367, 187] width 68 height 12
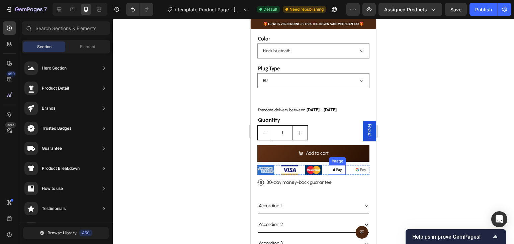
click at [325, 165] on div "Image Image Image Image Image Row" at bounding box center [313, 170] width 112 height 10
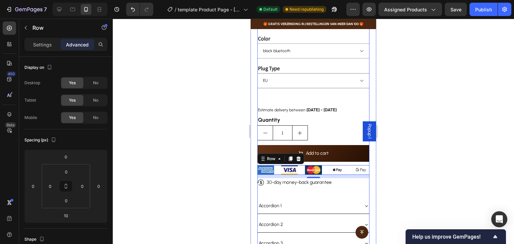
click at [332, 184] on div "NAMSTE Bluetooth Geurverspreider Product Title €447,90 Product Price Product Pr…" at bounding box center [313, 135] width 112 height 306
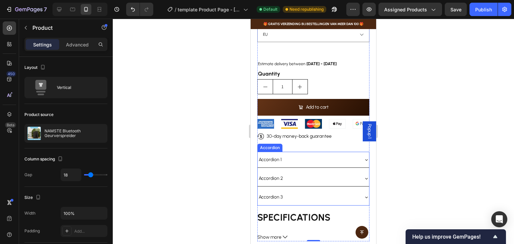
scroll to position [601, 0]
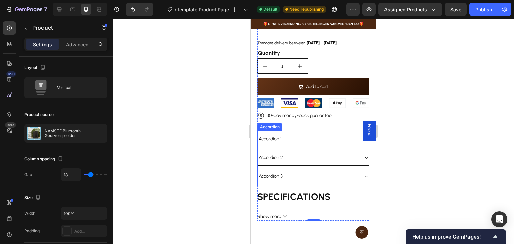
click at [336, 136] on div "Accordion 1" at bounding box center [308, 139] width 101 height 10
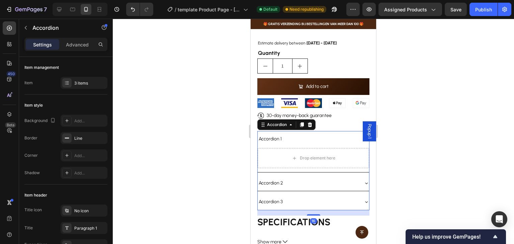
click at [274, 134] on div "Accordion 1" at bounding box center [270, 139] width 25 height 10
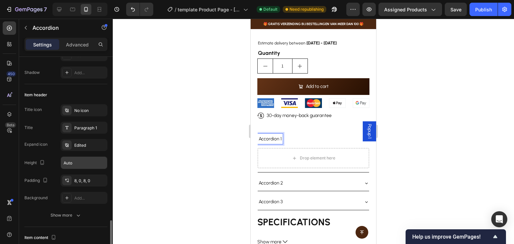
scroll to position [234, 0]
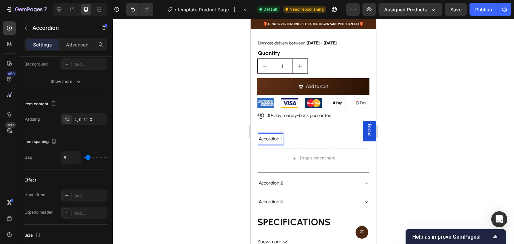
click at [312, 134] on div "Accordion 1" at bounding box center [308, 139] width 101 height 10
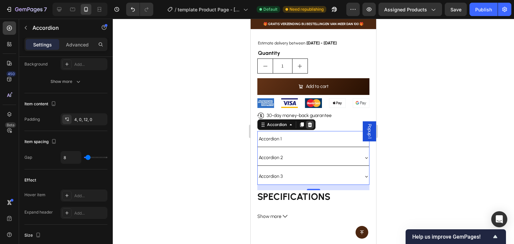
click at [309, 122] on icon at bounding box center [310, 124] width 4 height 5
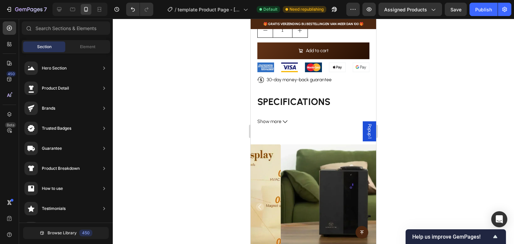
scroll to position [601, 0]
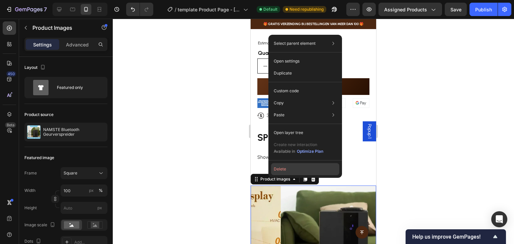
click at [281, 170] on button "Delete" at bounding box center [305, 169] width 68 height 12
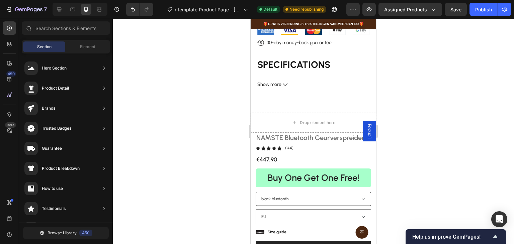
scroll to position [701, 0]
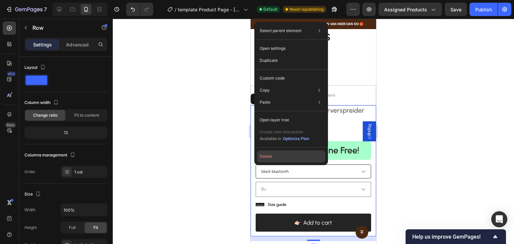
click at [274, 154] on button "Delete" at bounding box center [291, 157] width 68 height 12
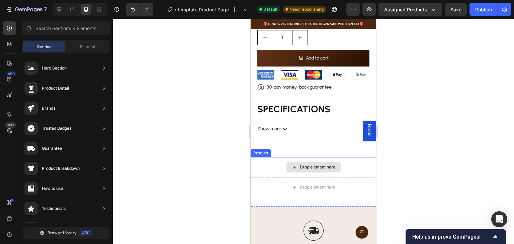
scroll to position [628, 0]
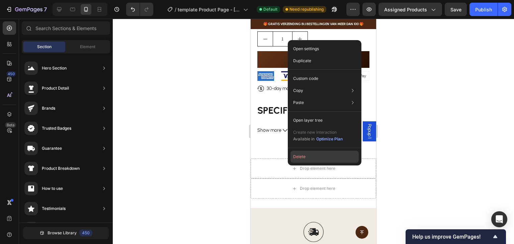
click at [302, 159] on button "Delete" at bounding box center [324, 157] width 68 height 12
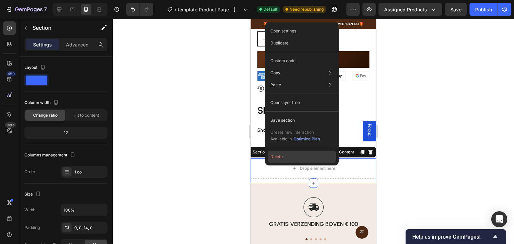
click at [301, 157] on button "Delete" at bounding box center [302, 157] width 68 height 12
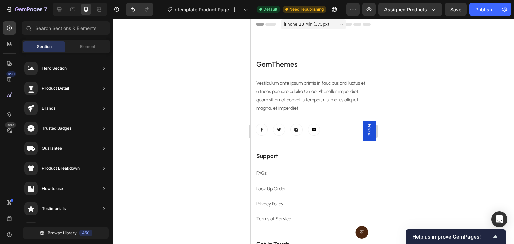
scroll to position [0, 0]
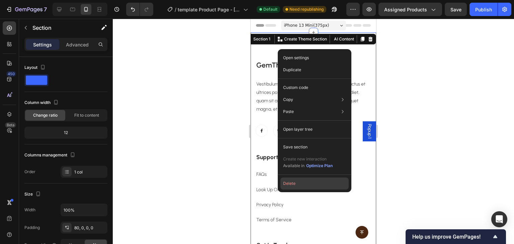
click at [303, 184] on button "Delete" at bounding box center [314, 184] width 68 height 12
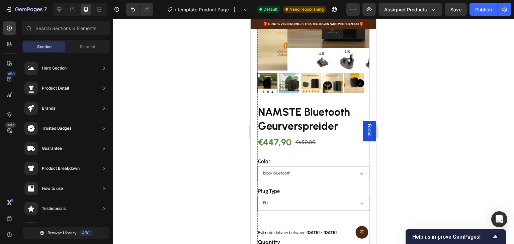
scroll to position [58, 0]
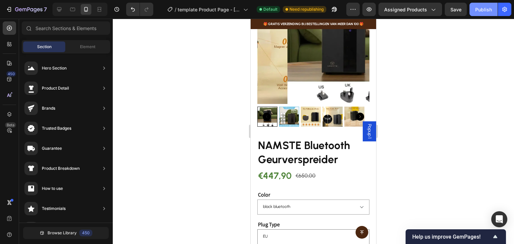
click at [484, 10] on div "Publish" at bounding box center [483, 9] width 17 height 7
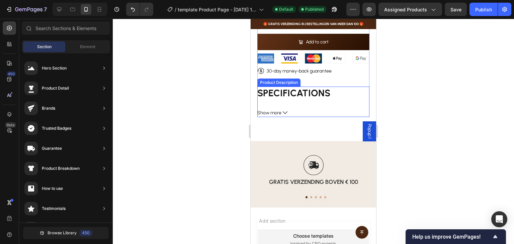
scroll to position [392, 0]
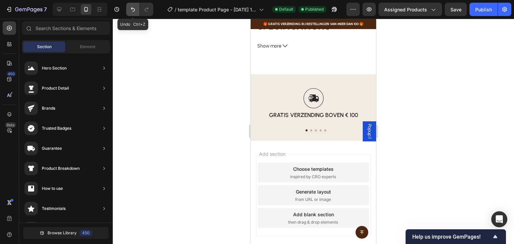
click at [132, 10] on icon "Undo/Redo" at bounding box center [132, 9] width 7 height 7
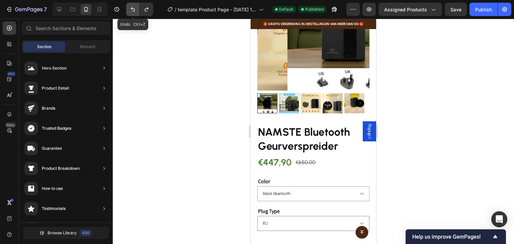
scroll to position [713, 0]
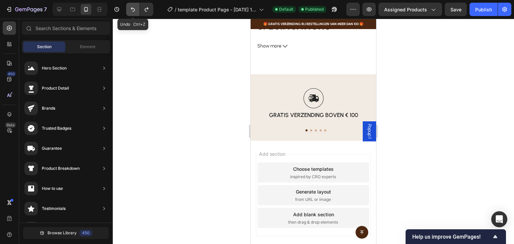
click at [132, 10] on icon "Undo/Redo" at bounding box center [132, 9] width 7 height 7
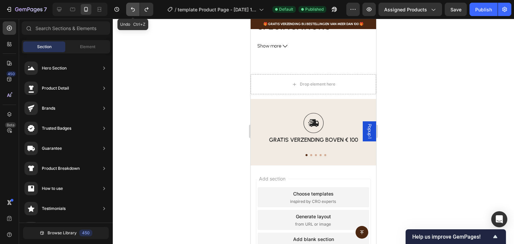
click at [132, 10] on icon "Undo/Redo" at bounding box center [132, 9] width 7 height 7
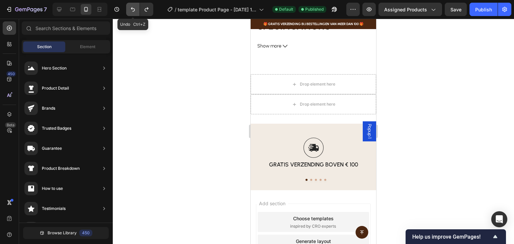
click at [132, 10] on icon "Undo/Redo" at bounding box center [132, 9] width 7 height 7
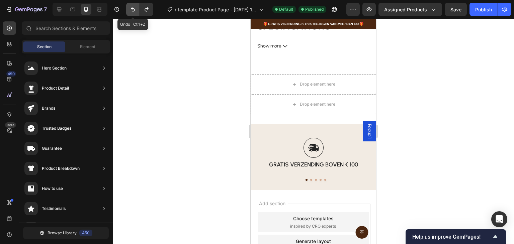
click at [132, 10] on icon "Undo/Redo" at bounding box center [132, 9] width 7 height 7
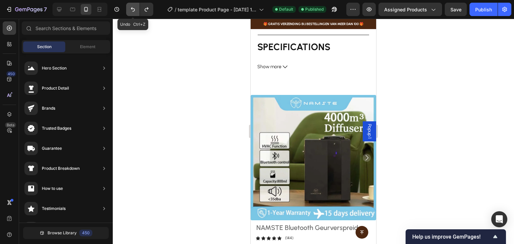
click at [132, 10] on icon "Undo/Redo" at bounding box center [132, 9] width 7 height 7
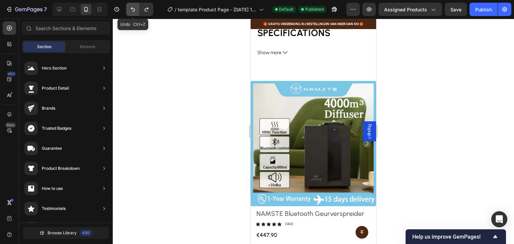
scroll to position [799, 0]
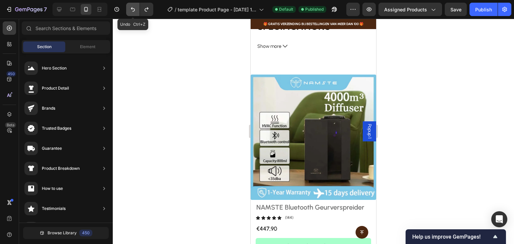
click at [132, 10] on icon "Undo/Redo" at bounding box center [132, 9] width 7 height 7
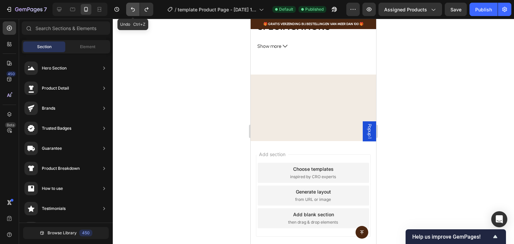
click at [132, 10] on icon "Undo/Redo" at bounding box center [132, 9] width 7 height 7
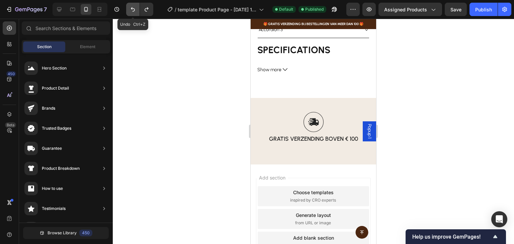
click at [132, 10] on icon "Undo/Redo" at bounding box center [132, 9] width 7 height 7
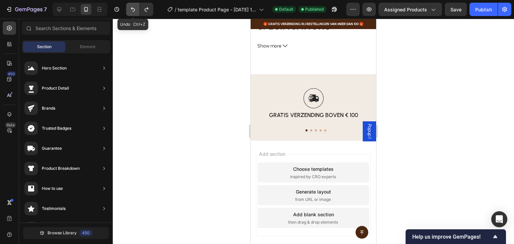
click at [132, 10] on icon "Undo/Redo" at bounding box center [132, 9] width 7 height 7
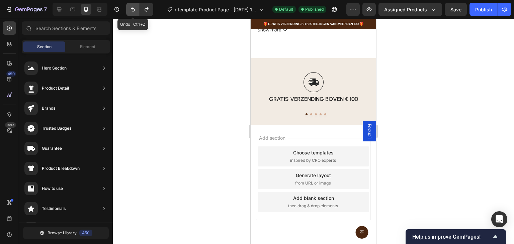
scroll to position [823, 0]
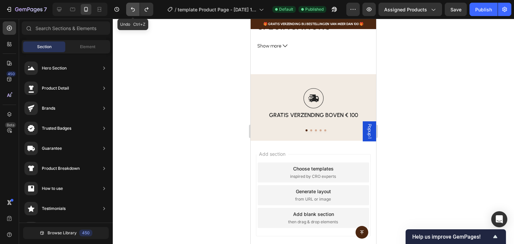
click at [132, 10] on icon "Undo/Redo" at bounding box center [132, 9] width 7 height 7
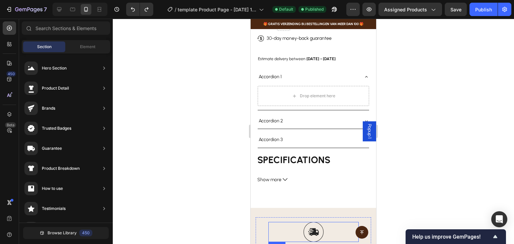
scroll to position [555, 0]
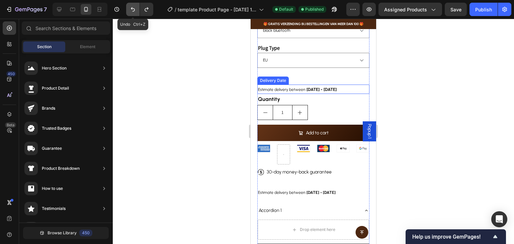
click at [133, 10] on icon "Undo/Redo" at bounding box center [132, 9] width 7 height 7
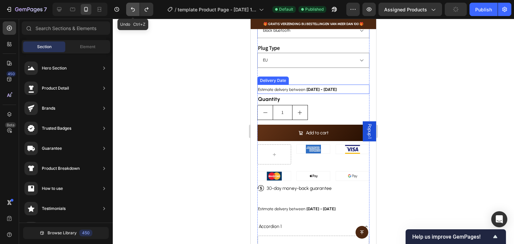
click at [133, 10] on icon "Undo/Redo" at bounding box center [132, 9] width 7 height 7
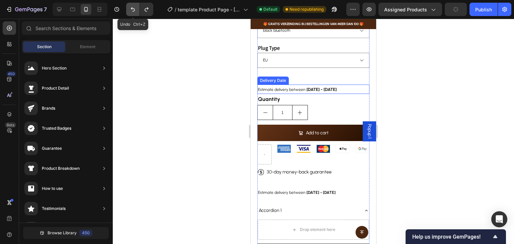
click at [133, 10] on icon "Undo/Redo" at bounding box center [132, 9] width 7 height 7
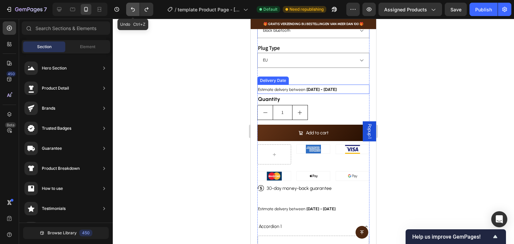
click at [133, 10] on icon "Undo/Redo" at bounding box center [132, 9] width 7 height 7
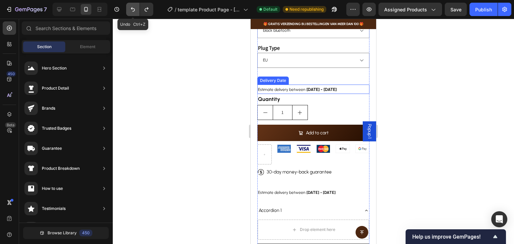
click at [133, 10] on icon "Undo/Redo" at bounding box center [132, 9] width 7 height 7
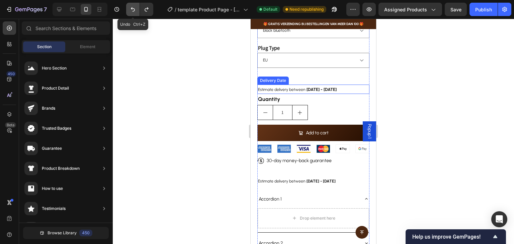
click at [133, 10] on icon "Undo/Redo" at bounding box center [132, 9] width 7 height 7
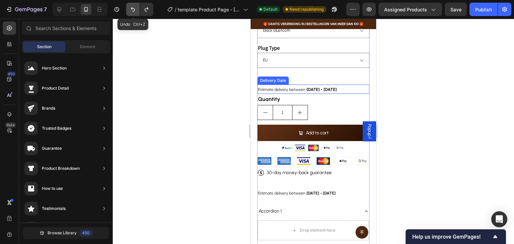
click at [133, 10] on icon "Undo/Redo" at bounding box center [132, 9] width 7 height 7
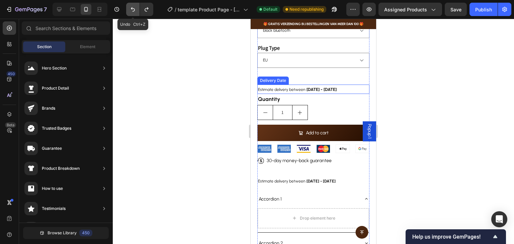
click at [133, 10] on icon "Undo/Redo" at bounding box center [132, 9] width 7 height 7
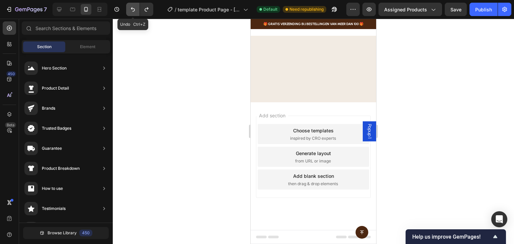
scroll to position [234, 0]
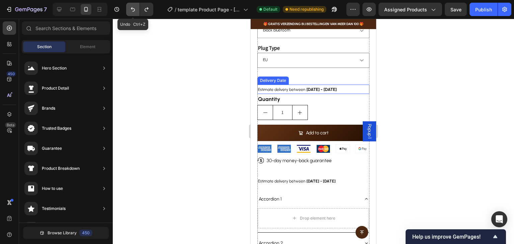
click at [133, 10] on icon "Undo/Redo" at bounding box center [132, 9] width 7 height 7
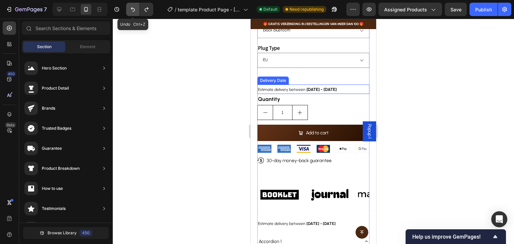
click at [133, 10] on icon "Undo/Redo" at bounding box center [132, 9] width 7 height 7
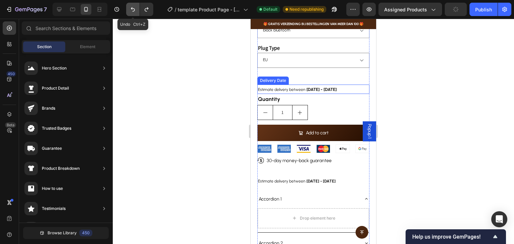
click at [133, 10] on icon "Undo/Redo" at bounding box center [132, 9] width 7 height 7
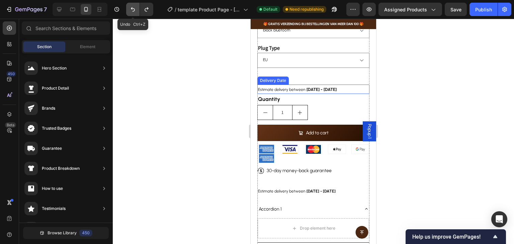
click at [133, 10] on icon "Undo/Redo" at bounding box center [132, 9] width 7 height 7
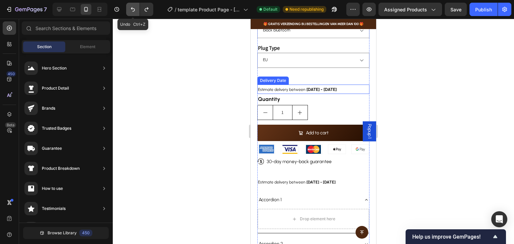
click at [133, 10] on icon "Undo/Redo" at bounding box center [132, 9] width 7 height 7
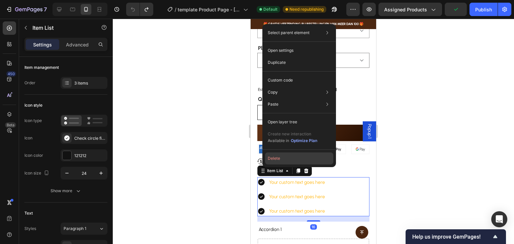
click at [294, 160] on button "Delete" at bounding box center [299, 159] width 68 height 12
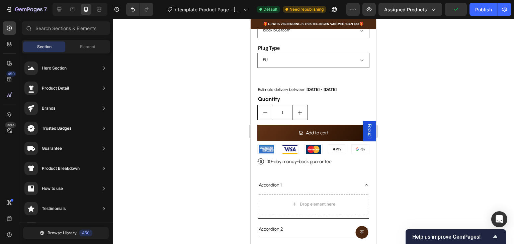
scroll to position [268, 0]
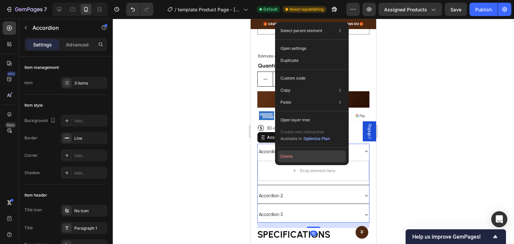
click at [286, 157] on button "Delete" at bounding box center [312, 157] width 68 height 12
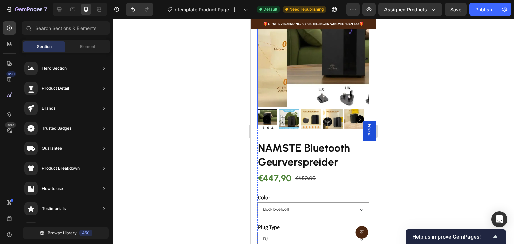
scroll to position [0, 0]
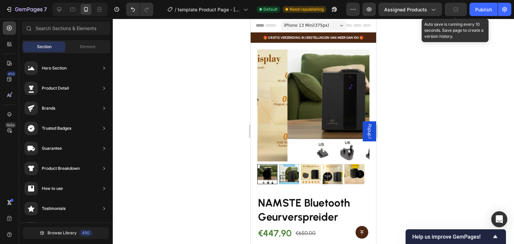
click at [453, 8] on button "button" at bounding box center [456, 9] width 22 height 13
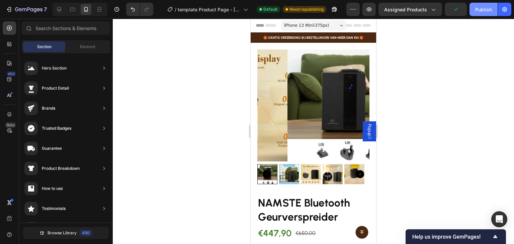
click at [482, 8] on div "Publish" at bounding box center [483, 9] width 17 height 7
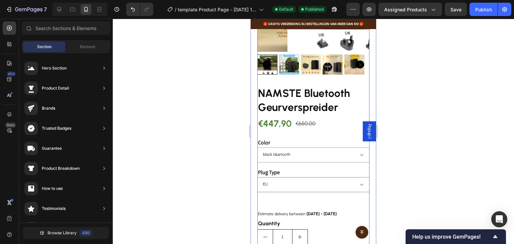
scroll to position [100, 0]
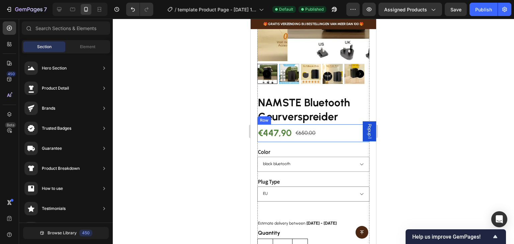
click at [338, 135] on div "€447,90 Product Price Product Price €650,00 Product Price Product Price Row" at bounding box center [313, 133] width 112 height 18
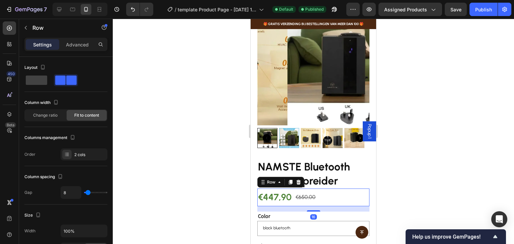
scroll to position [0, 0]
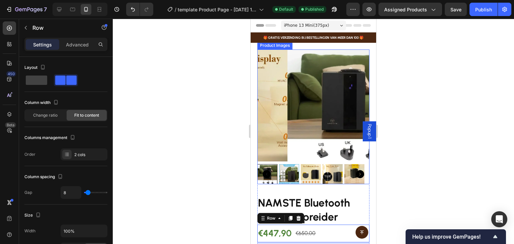
click at [287, 82] on img at bounding box center [343, 106] width 112 height 112
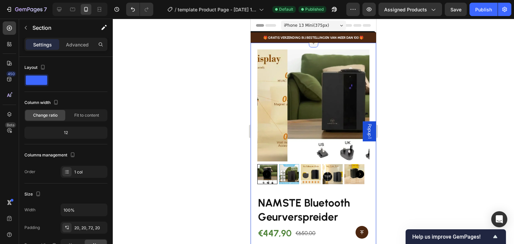
click at [311, 45] on icon at bounding box center [313, 42] width 5 height 5
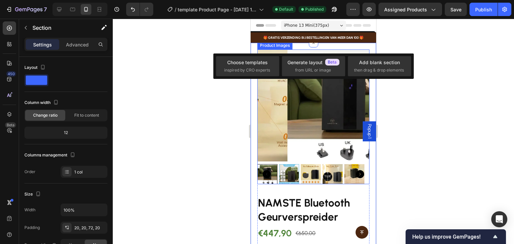
click at [287, 120] on img at bounding box center [343, 106] width 112 height 112
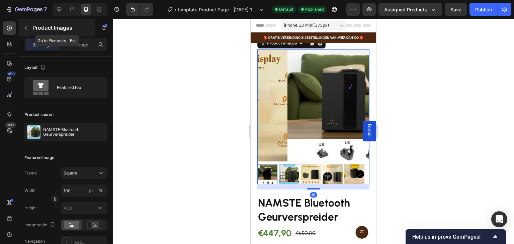
click at [27, 25] on icon "button" at bounding box center [25, 27] width 5 height 5
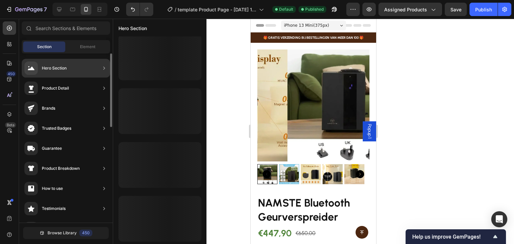
scroll to position [327, 0]
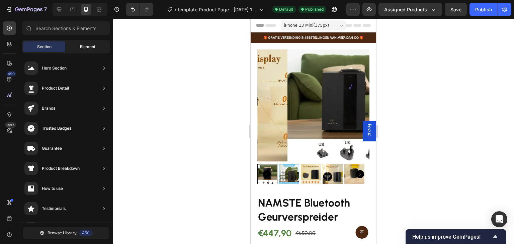
click at [93, 51] on div "Element" at bounding box center [88, 46] width 42 height 11
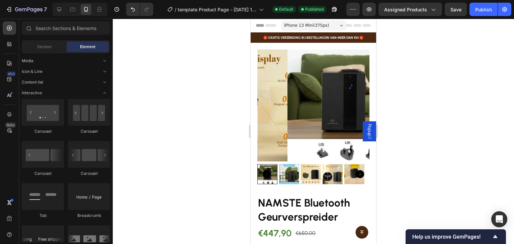
scroll to position [0, 0]
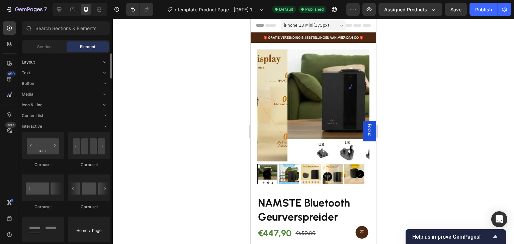
click at [106, 63] on icon "Toggle open" at bounding box center [104, 62] width 5 height 5
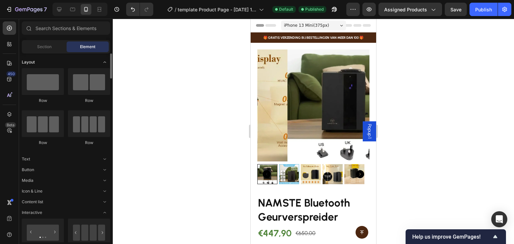
click at [106, 63] on icon "Toggle open" at bounding box center [104, 62] width 5 height 5
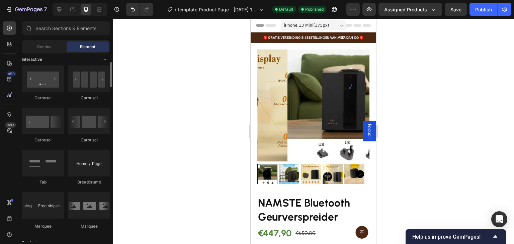
scroll to position [201, 0]
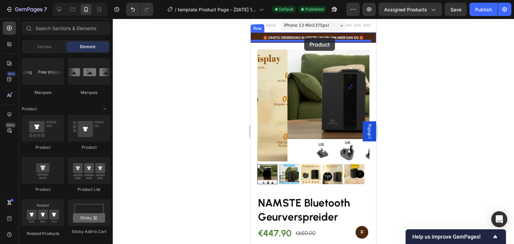
drag, startPoint x: 297, startPoint y: 196, endPoint x: 304, endPoint y: 38, distance: 158.1
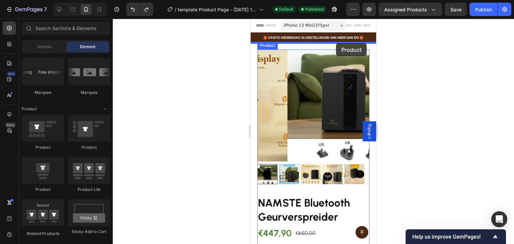
drag, startPoint x: 295, startPoint y: 193, endPoint x: 633, endPoint y: 100, distance: 350.5
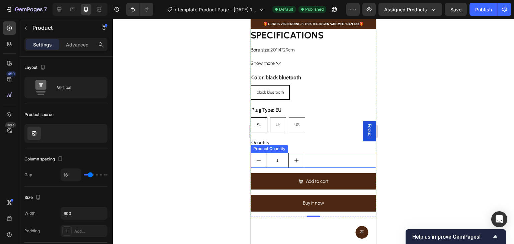
scroll to position [67, 0]
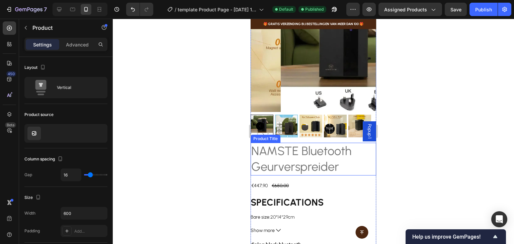
click at [310, 152] on h2 "NAMSTE Bluetooth Geurverspreider" at bounding box center [313, 159] width 125 height 33
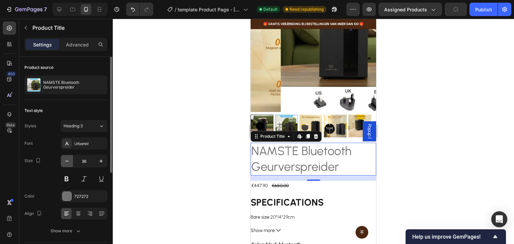
click at [65, 161] on icon "button" at bounding box center [67, 161] width 7 height 7
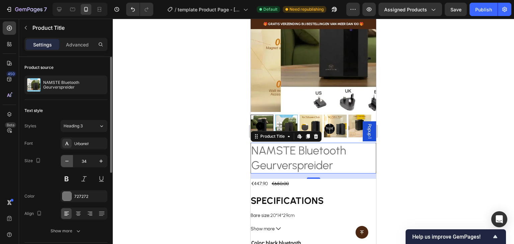
click at [65, 161] on icon "button" at bounding box center [67, 161] width 7 height 7
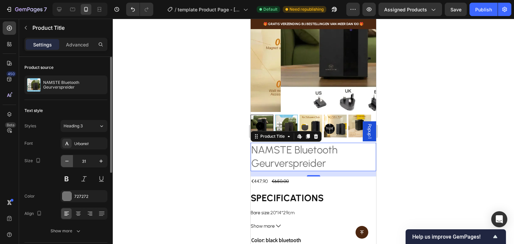
click at [65, 161] on icon "button" at bounding box center [67, 161] width 7 height 7
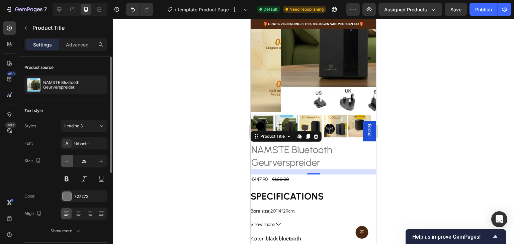
click at [65, 161] on icon "button" at bounding box center [67, 161] width 7 height 7
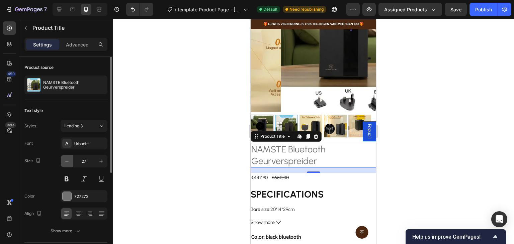
click at [65, 161] on icon "button" at bounding box center [67, 161] width 7 height 7
type input "26"
click at [63, 200] on div at bounding box center [67, 196] width 9 height 9
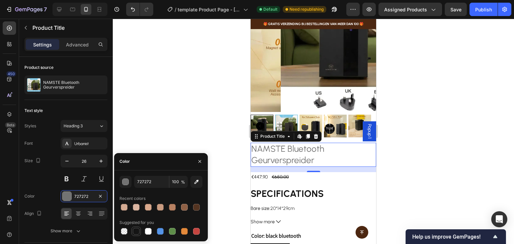
click at [134, 232] on div at bounding box center [136, 231] width 7 height 7
type input "151515"
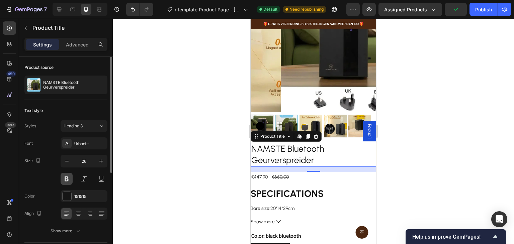
click at [68, 176] on button at bounding box center [67, 179] width 12 height 12
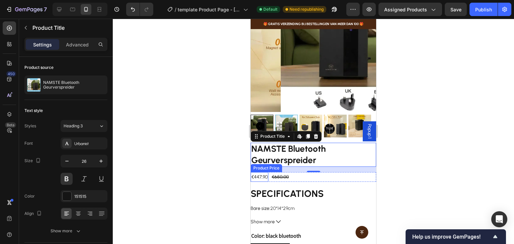
click at [259, 174] on div "€447,90" at bounding box center [260, 177] width 18 height 10
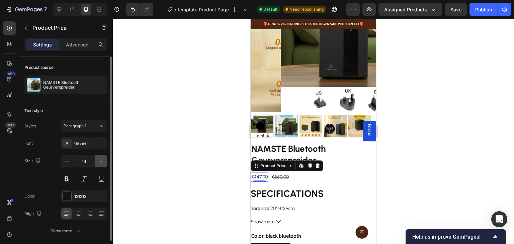
click at [105, 162] on button "button" at bounding box center [101, 161] width 12 height 12
click at [105, 164] on button "button" at bounding box center [101, 161] width 12 height 12
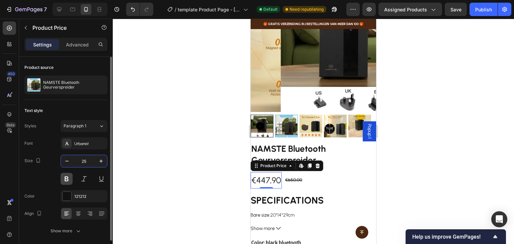
type input "25"
click at [70, 179] on button at bounding box center [67, 179] width 12 height 12
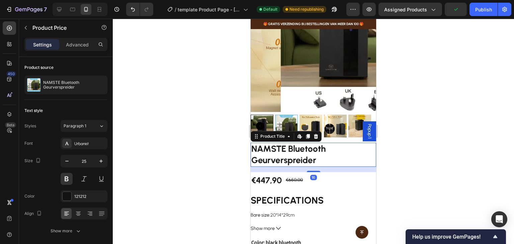
click at [288, 143] on h2 "NAMSTE Bluetooth Geurverspreider" at bounding box center [313, 155] width 125 height 24
click at [68, 177] on button at bounding box center [67, 179] width 12 height 12
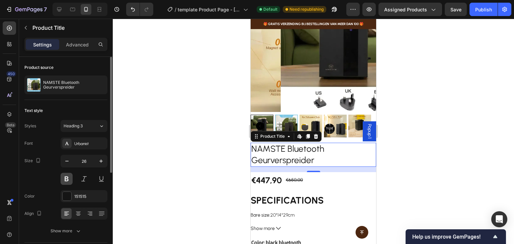
click at [68, 177] on button at bounding box center [67, 179] width 12 height 12
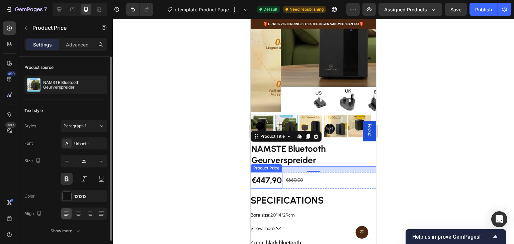
click at [276, 173] on div "€447,90" at bounding box center [267, 180] width 32 height 16
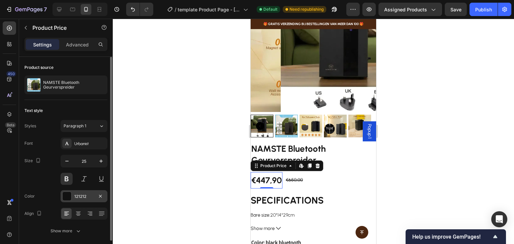
click at [72, 195] on div "121212" at bounding box center [84, 196] width 47 height 12
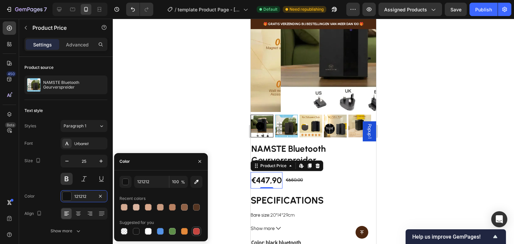
click at [194, 231] on div at bounding box center [196, 231] width 7 height 7
click at [174, 231] on div at bounding box center [172, 231] width 7 height 7
click at [124, 183] on div "button" at bounding box center [125, 182] width 7 height 7
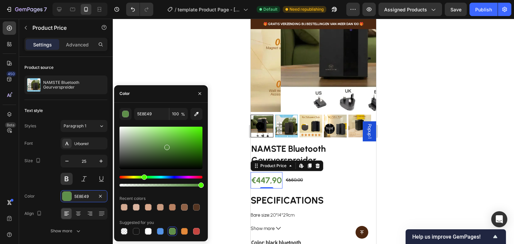
click at [166, 146] on div at bounding box center [160, 148] width 83 height 42
click at [166, 142] on div at bounding box center [160, 148] width 83 height 42
click at [169, 149] on div at bounding box center [160, 148] width 83 height 42
type input "467731"
click at [296, 175] on div "€650,00" at bounding box center [294, 180] width 18 height 10
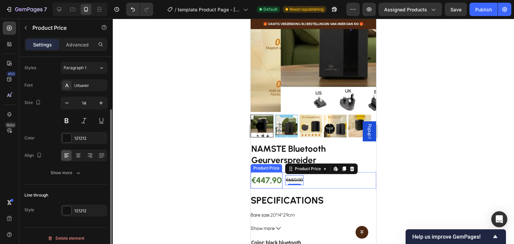
scroll to position [63, 0]
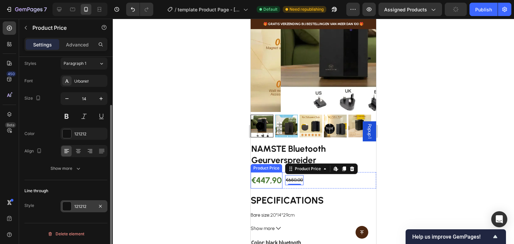
click at [78, 204] on div "121212" at bounding box center [83, 207] width 19 height 6
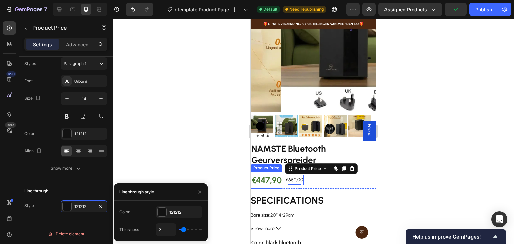
type input "1"
click at [181, 229] on input "range" at bounding box center [190, 229] width 23 height 1
click at [162, 209] on div at bounding box center [162, 212] width 9 height 9
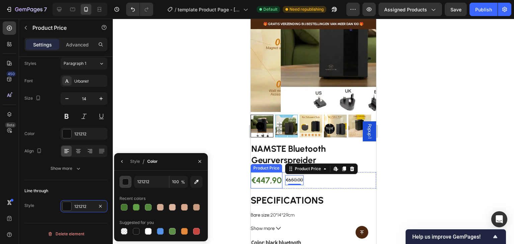
click at [125, 181] on div "button" at bounding box center [125, 182] width 7 height 7
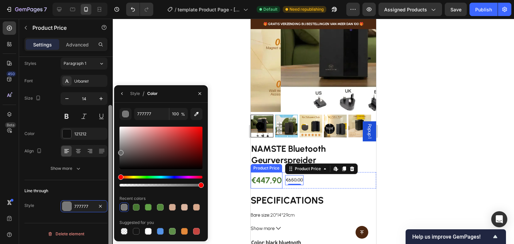
drag, startPoint x: 123, startPoint y: 161, endPoint x: 112, endPoint y: 152, distance: 14.5
click at [112, 152] on div "450 Beta Sections(30) Elements(84) Section Element Hero Section Product Detail …" at bounding box center [56, 131] width 113 height 225
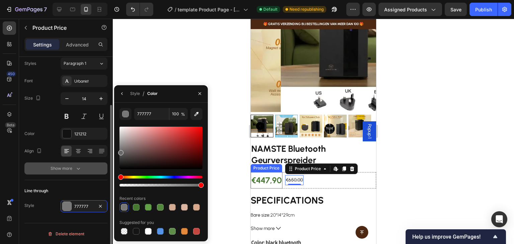
type input "686868"
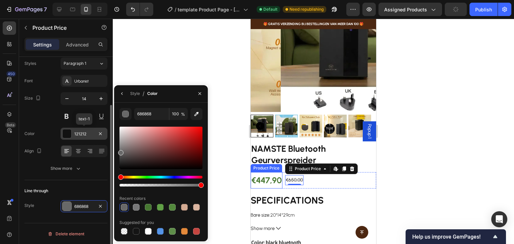
click at [70, 136] on div at bounding box center [67, 133] width 9 height 9
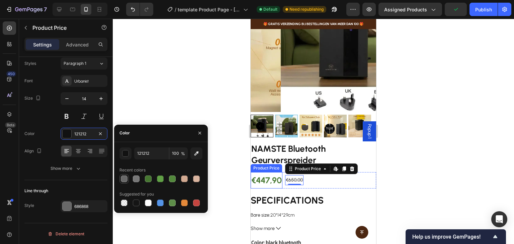
click at [125, 179] on div at bounding box center [124, 179] width 7 height 7
type input "686868"
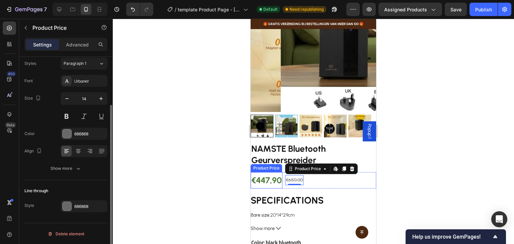
click at [88, 181] on div "Line through Style 686868" at bounding box center [65, 198] width 83 height 37
click at [99, 100] on icon "button" at bounding box center [101, 98] width 7 height 7
type input "16"
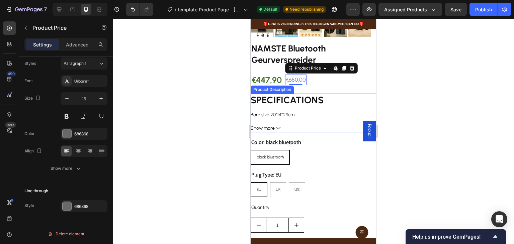
scroll to position [134, 0]
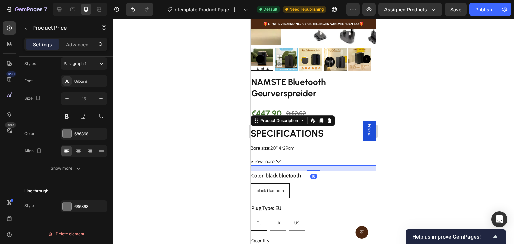
click at [286, 146] on span "20*14*29cm" at bounding box center [282, 149] width 24 height 6
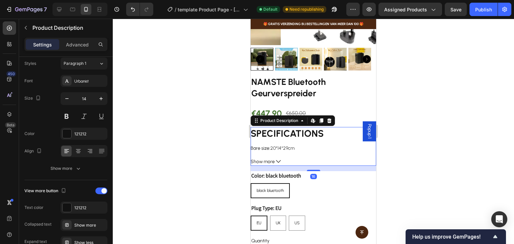
scroll to position [0, 0]
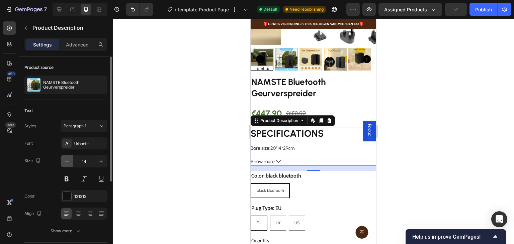
click at [68, 158] on icon "button" at bounding box center [67, 161] width 7 height 7
type input "12"
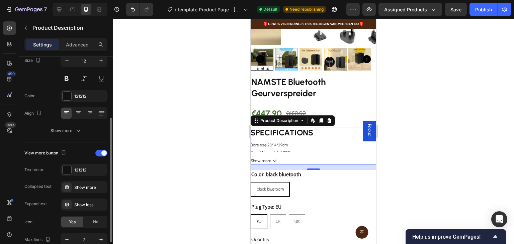
scroll to position [134, 0]
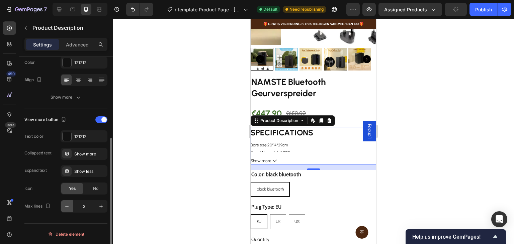
click at [68, 206] on icon "button" at bounding box center [66, 206] width 3 height 1
type input "2"
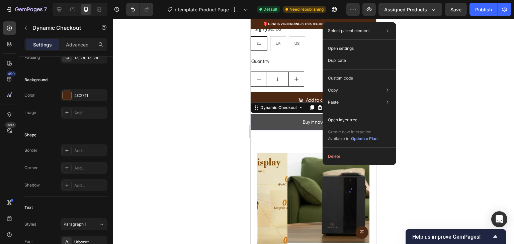
scroll to position [0, 0]
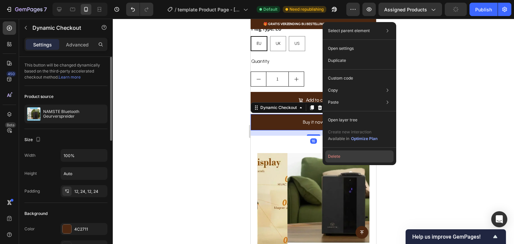
click at [340, 158] on button "Delete" at bounding box center [359, 157] width 68 height 12
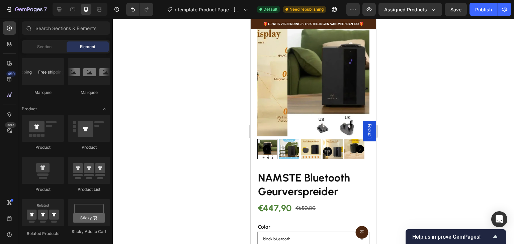
scroll to position [406, 0]
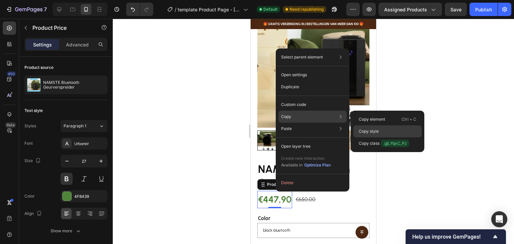
click at [379, 130] on p "Copy style" at bounding box center [369, 131] width 20 height 6
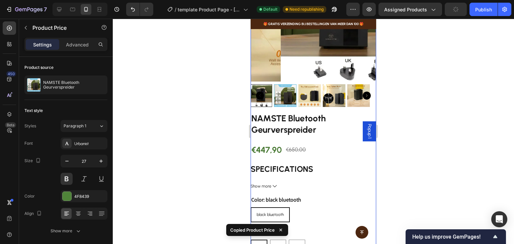
scroll to position [77, 0]
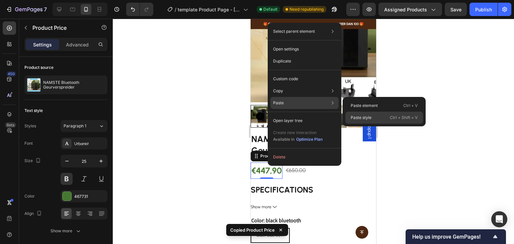
click at [365, 119] on p "Paste style" at bounding box center [361, 118] width 21 height 6
type input "27"
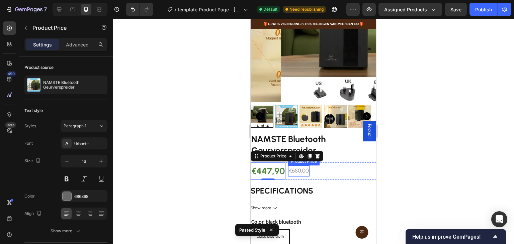
click at [297, 166] on div "€650,00" at bounding box center [298, 171] width 21 height 11
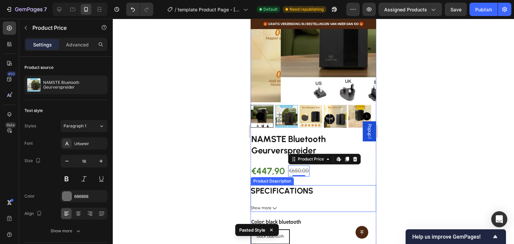
click at [319, 186] on div "SPECIFICATIONS Bare size : 20*14*29cm Brand Name : NAMSTE Capacity : 800ml Cert…" at bounding box center [313, 192] width 125 height 14
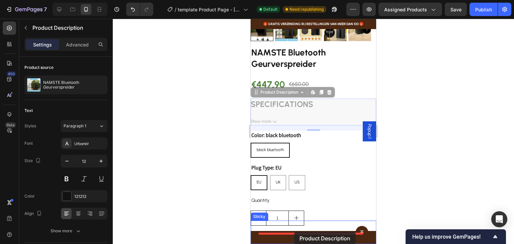
scroll to position [326, 0]
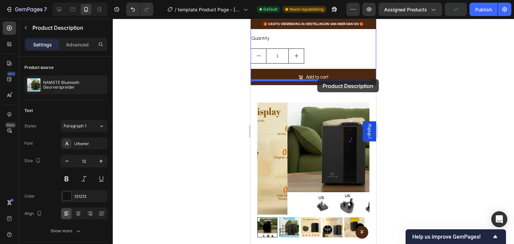
drag, startPoint x: 268, startPoint y: 107, endPoint x: 317, endPoint y: 79, distance: 56.9
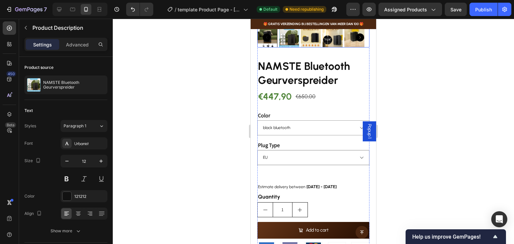
scroll to position [595, 0]
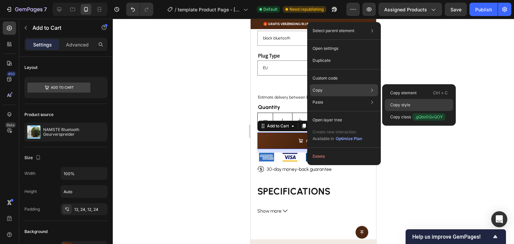
click at [402, 102] on p "Copy style" at bounding box center [400, 105] width 20 height 6
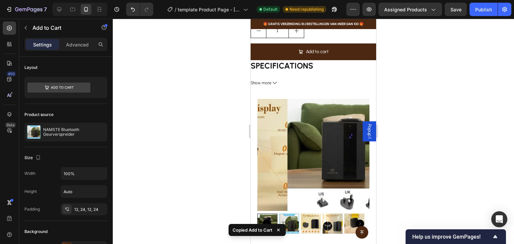
scroll to position [261, 0]
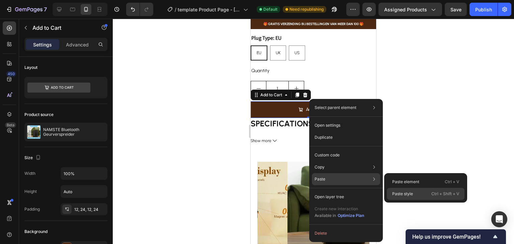
click at [413, 191] on p "Paste style" at bounding box center [402, 194] width 21 height 6
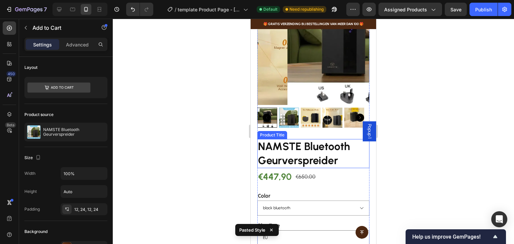
scroll to position [562, 0]
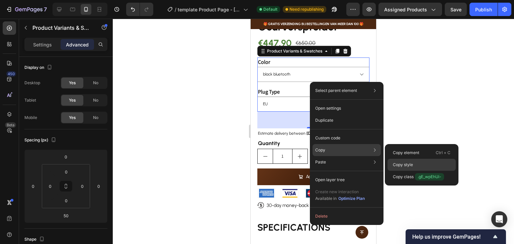
click at [407, 164] on p "Copy style" at bounding box center [403, 165] width 20 height 6
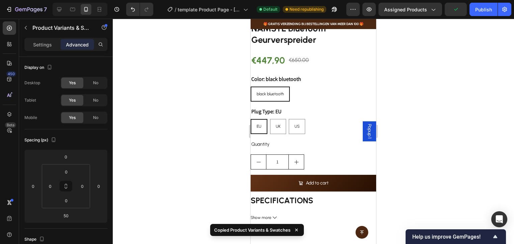
scroll to position [128, 0]
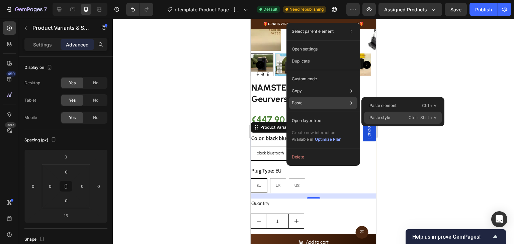
click at [390, 116] on div "Paste style Ctrl + Shift + V" at bounding box center [403, 118] width 78 height 12
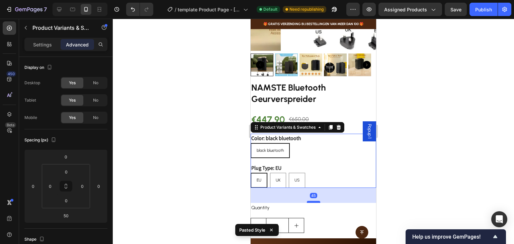
click at [313, 201] on div at bounding box center [313, 202] width 13 height 2
type input "45"
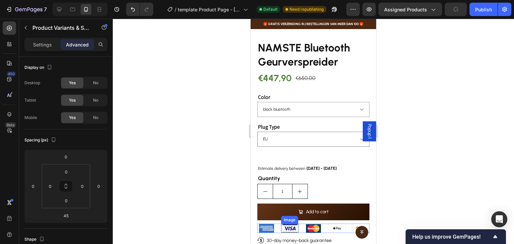
scroll to position [530, 0]
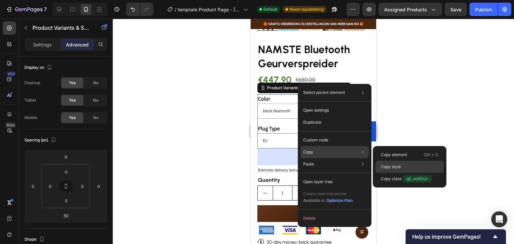
click at [401, 163] on div "Copy style" at bounding box center [409, 167] width 68 height 12
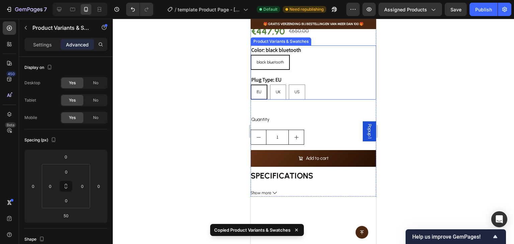
scroll to position [129, 0]
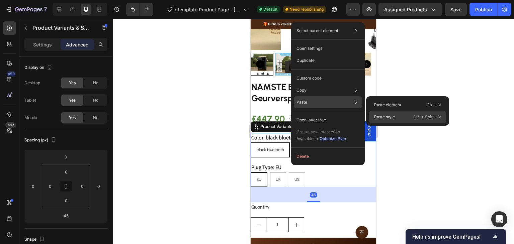
click at [391, 118] on p "Paste style" at bounding box center [384, 117] width 21 height 6
type input "50"
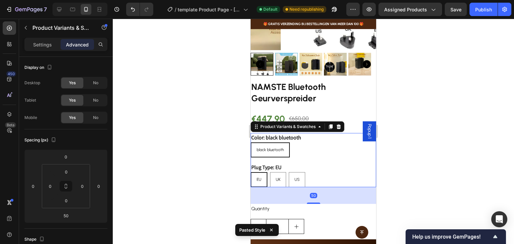
click at [270, 144] on div "black bluetooth" at bounding box center [270, 150] width 38 height 13
click at [251, 142] on input "black bluetooth black bluetooth black bluetooth" at bounding box center [250, 142] width 0 height 0
click at [271, 148] on span "black bluetooth" at bounding box center [270, 150] width 27 height 5
click at [251, 143] on input "black bluetooth black bluetooth black bluetooth" at bounding box center [250, 142] width 0 height 0
click at [280, 148] on span "black bluetooth" at bounding box center [270, 150] width 27 height 5
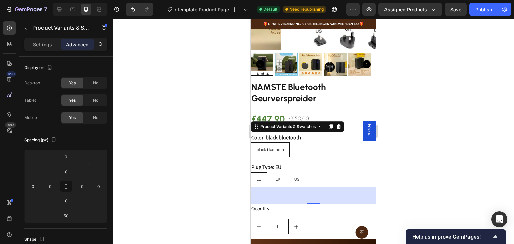
click at [251, 143] on input "black bluetooth black bluetooth black bluetooth" at bounding box center [250, 142] width 0 height 0
click at [285, 124] on div "Product Variants & Swatches" at bounding box center [288, 127] width 58 height 6
click at [48, 41] on p "Settings" at bounding box center [42, 44] width 19 height 7
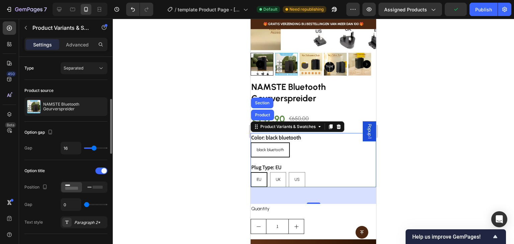
scroll to position [33, 0]
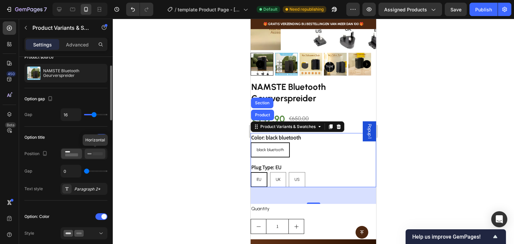
click at [94, 155] on rect at bounding box center [98, 153] width 10 height 3
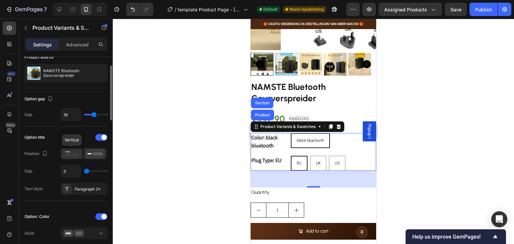
click at [75, 151] on icon at bounding box center [71, 153] width 15 height 7
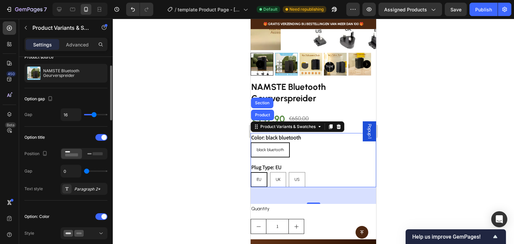
type input "21"
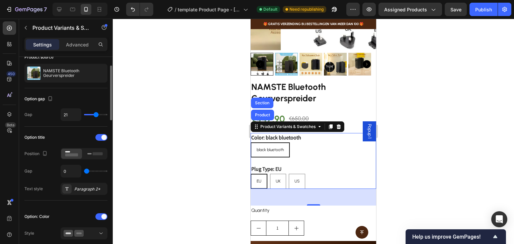
type input "23"
type input "24"
type input "25"
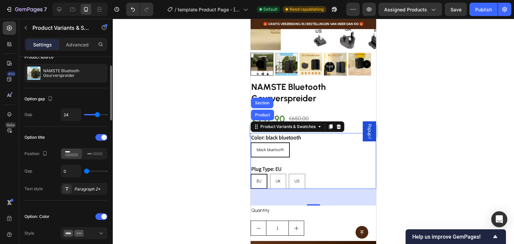
type input "25"
type input "26"
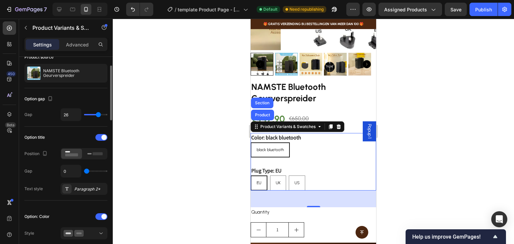
type input "19"
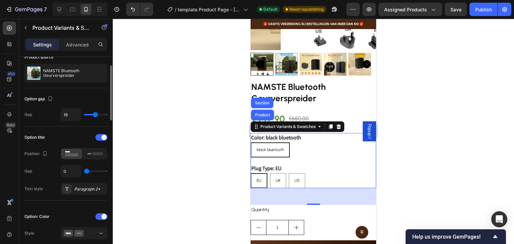
type input "18"
type input "16"
type input "15"
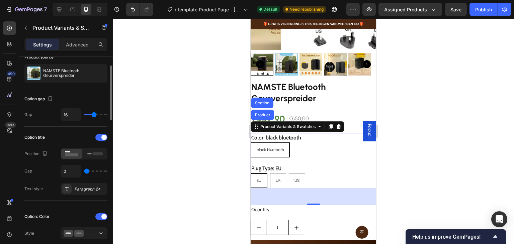
type input "15"
type input "13"
type input "10"
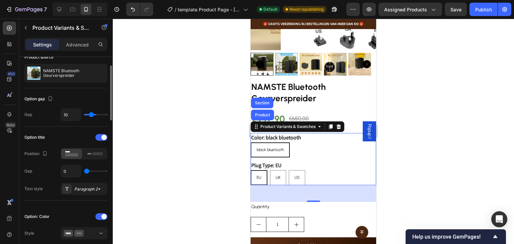
type input "8"
type input "7"
type input "5"
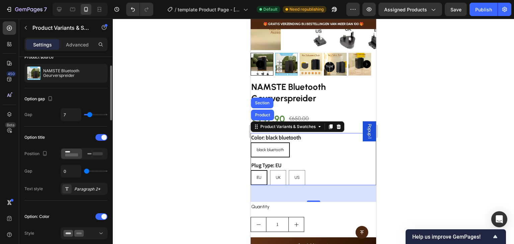
type input "5"
type input "3"
type input "0"
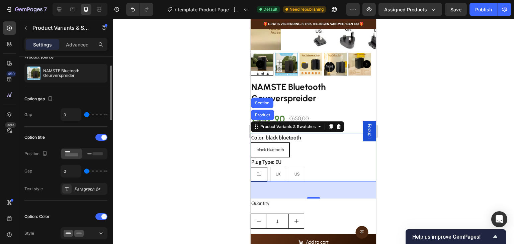
drag, startPoint x: 93, startPoint y: 112, endPoint x: 82, endPoint y: 109, distance: 11.6
type input "0"
click at [84, 114] on input "range" at bounding box center [95, 114] width 23 height 1
type input "8"
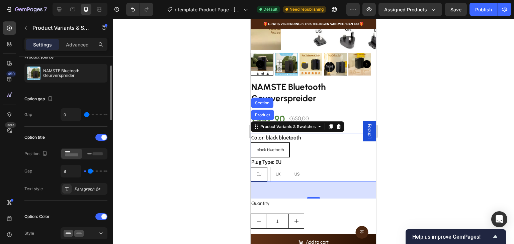
type input "11"
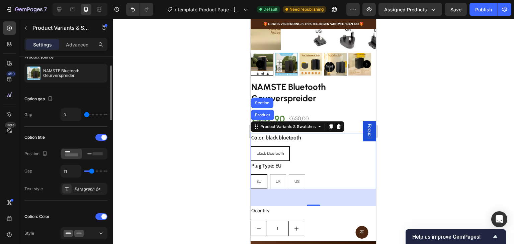
type input "7"
type input "6"
type input "5"
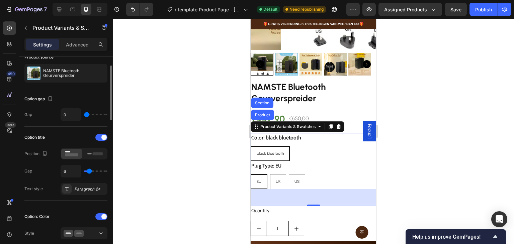
type input "5"
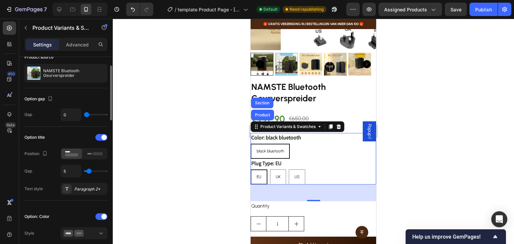
type input "4"
type input "3"
type input "1"
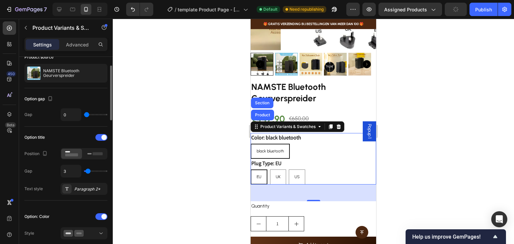
type input "1"
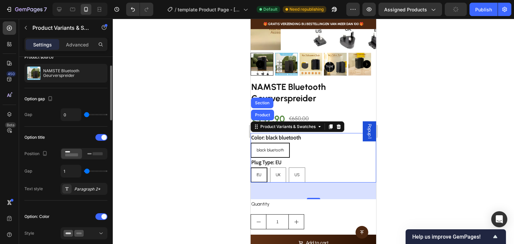
type input "0"
drag, startPoint x: 86, startPoint y: 169, endPoint x: 83, endPoint y: 164, distance: 6.0
click at [84, 171] on input "range" at bounding box center [95, 171] width 23 height 1
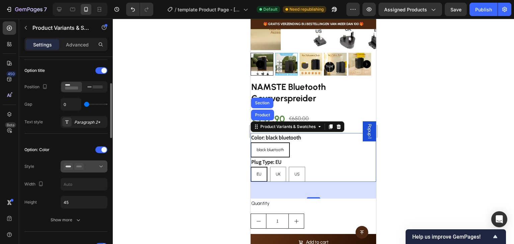
click at [95, 166] on div at bounding box center [84, 166] width 41 height 7
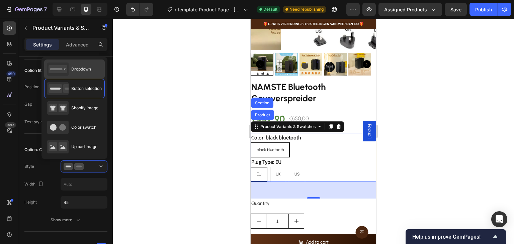
click at [82, 73] on div "Dropdown" at bounding box center [69, 69] width 44 height 13
type input "100%"
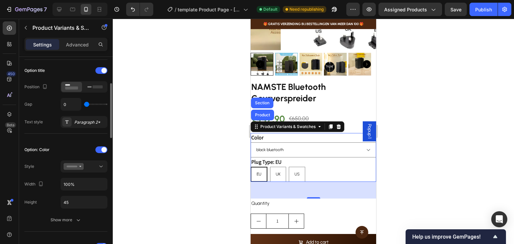
scroll to position [167, 0]
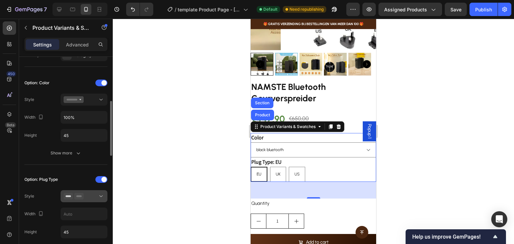
click at [89, 194] on div at bounding box center [84, 196] width 41 height 7
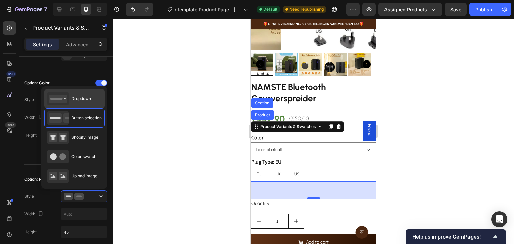
click at [85, 97] on span "Dropdown" at bounding box center [81, 99] width 20 height 6
type input "100%"
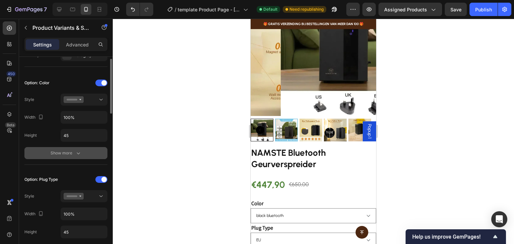
scroll to position [67, 0]
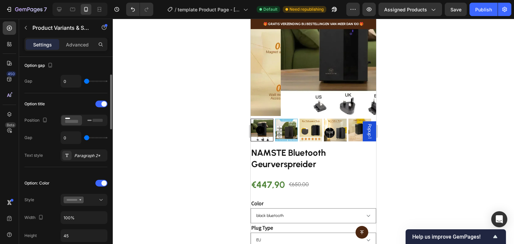
type input "1"
type input "3"
type input "4"
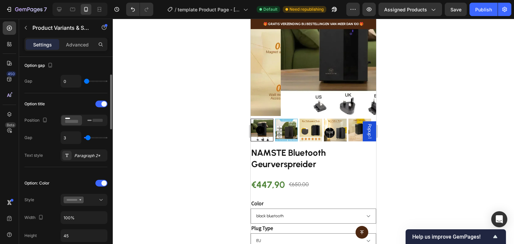
type input "4"
type input "5"
type input "0"
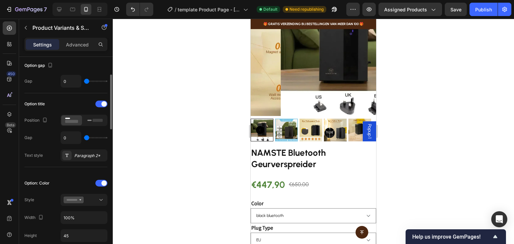
drag, startPoint x: 86, startPoint y: 135, endPoint x: 78, endPoint y: 132, distance: 8.7
click at [84, 137] on input "range" at bounding box center [95, 137] width 23 height 1
type input "3"
type input "4"
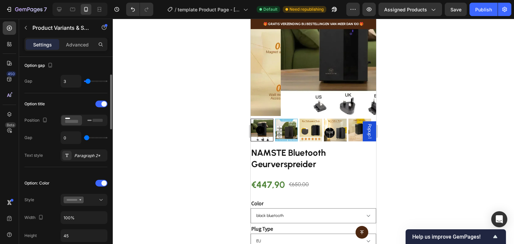
type input "4"
type input "5"
type input "6"
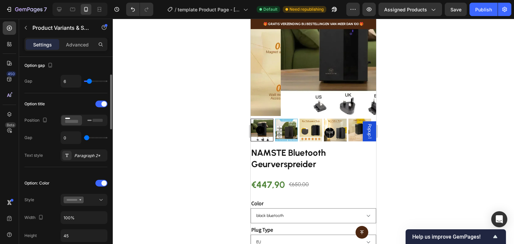
type input "7"
type input "8"
type input "9"
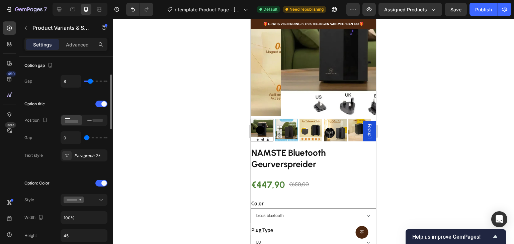
type input "9"
type input "10"
type input "11"
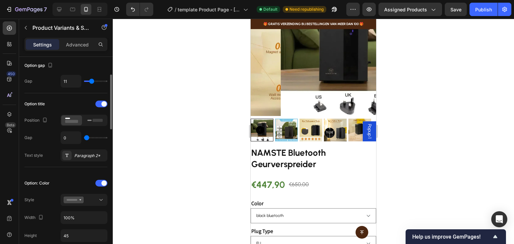
type input "12"
type input "13"
drag, startPoint x: 87, startPoint y: 82, endPoint x: 92, endPoint y: 83, distance: 5.5
type input "13"
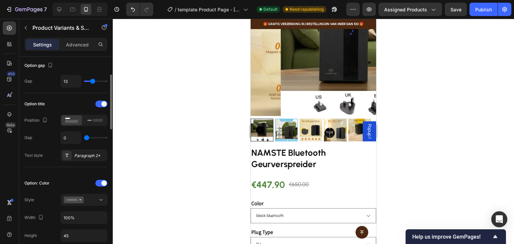
click at [92, 82] on input "range" at bounding box center [95, 81] width 23 height 1
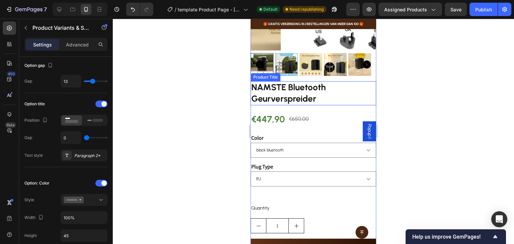
scroll to position [130, 0]
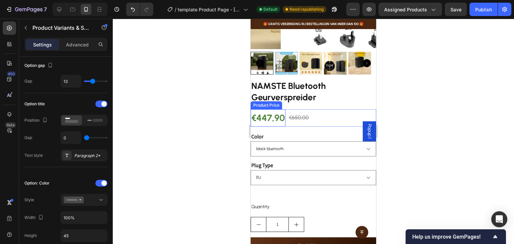
click at [273, 115] on div "€447,90" at bounding box center [268, 118] width 35 height 18
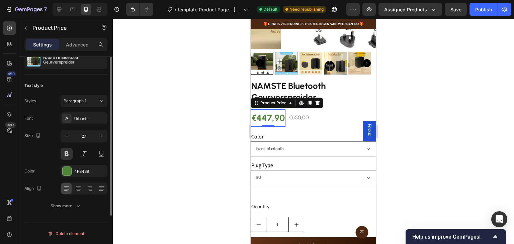
scroll to position [0, 0]
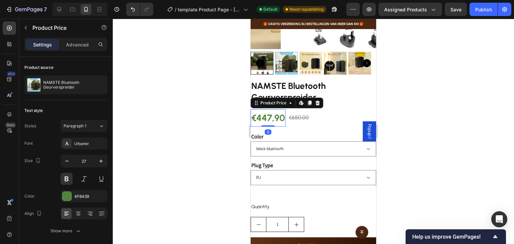
drag, startPoint x: 269, startPoint y: 121, endPoint x: 274, endPoint y: 110, distance: 12.1
click at [274, 110] on div "€447,90 Product Price Edit content in Shopify 0 Product Price Edit content in S…" at bounding box center [268, 118] width 35 height 18
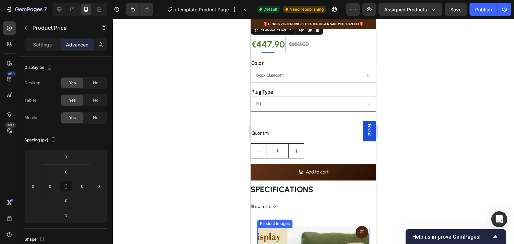
scroll to position [163, 0]
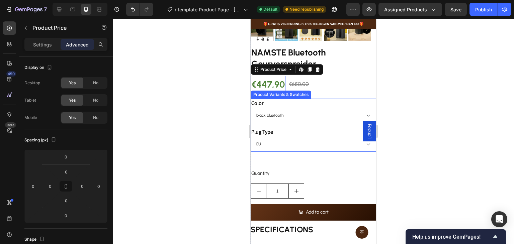
click at [273, 137] on select "EU UK US" at bounding box center [313, 144] width 125 height 15
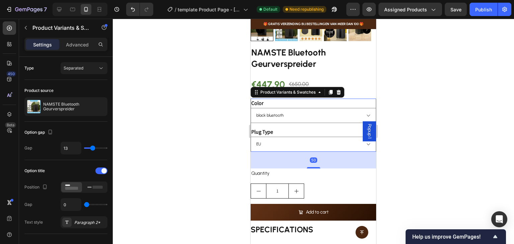
click at [302, 119] on div "Color black bluetooth Plug Type EU [GEOGRAPHIC_DATA] [GEOGRAPHIC_DATA]" at bounding box center [313, 125] width 125 height 53
click at [314, 161] on div "50" at bounding box center [313, 160] width 125 height 17
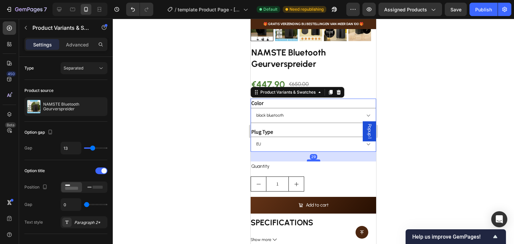
drag, startPoint x: 314, startPoint y: 163, endPoint x: 315, endPoint y: 156, distance: 7.2
click at [315, 160] on div at bounding box center [313, 161] width 13 height 2
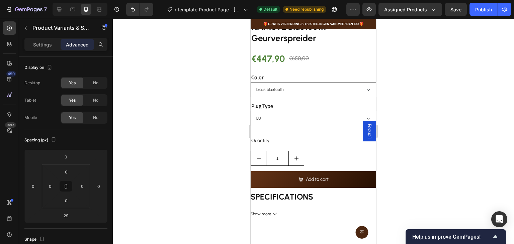
scroll to position [130, 0]
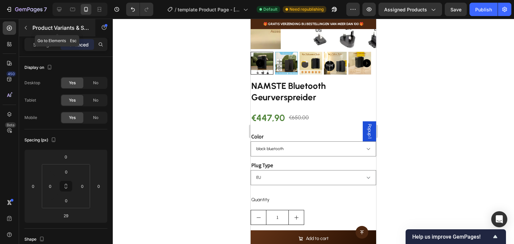
click at [27, 26] on icon "button" at bounding box center [25, 27] width 5 height 5
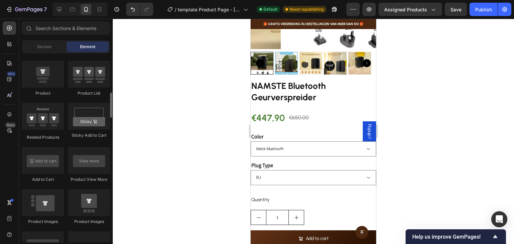
scroll to position [264, 0]
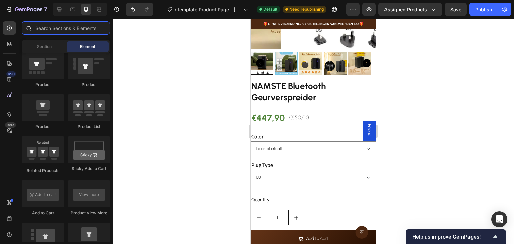
click at [62, 30] on input "text" at bounding box center [66, 27] width 88 height 13
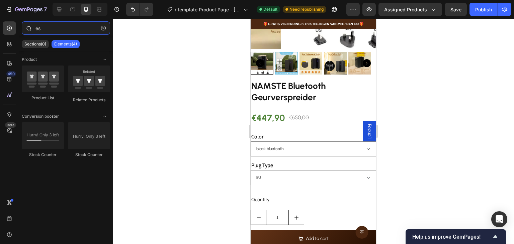
type input "e"
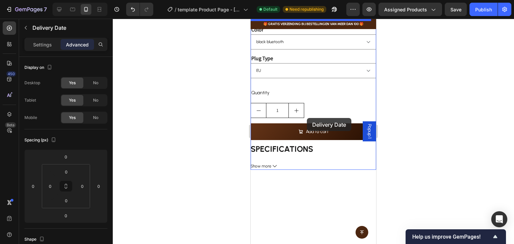
scroll to position [137, 0]
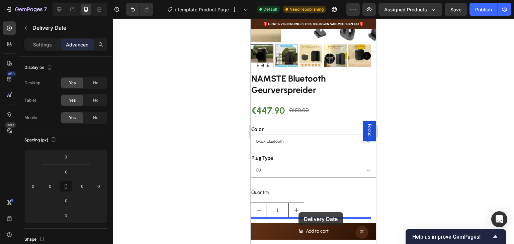
drag, startPoint x: 327, startPoint y: 88, endPoint x: 298, endPoint y: 212, distance: 127.3
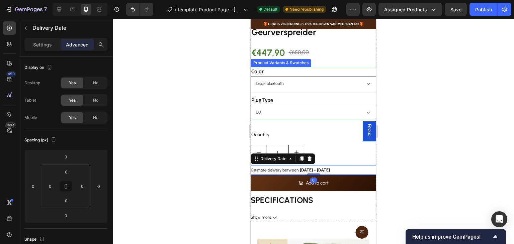
scroll to position [204, 0]
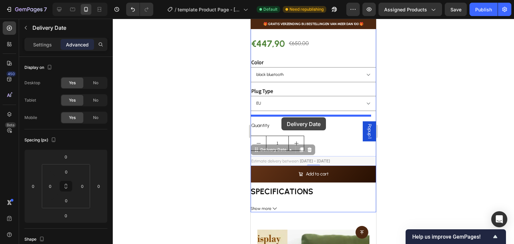
drag, startPoint x: 288, startPoint y: 154, endPoint x: 281, endPoint y: 117, distance: 37.3
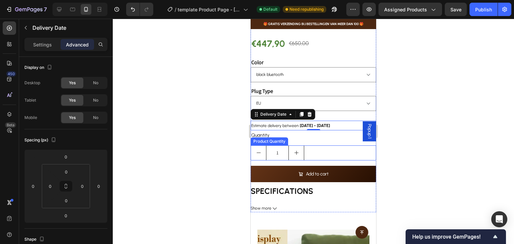
click at [331, 146] on div "1" at bounding box center [313, 153] width 125 height 15
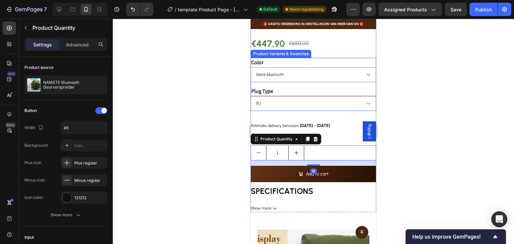
click at [313, 102] on select "EU UK US" at bounding box center [313, 103] width 125 height 15
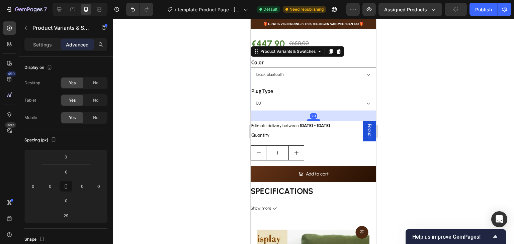
click at [327, 87] on div "Plug Type [GEOGRAPHIC_DATA] [GEOGRAPHIC_DATA] [GEOGRAPHIC_DATA]" at bounding box center [313, 99] width 125 height 24
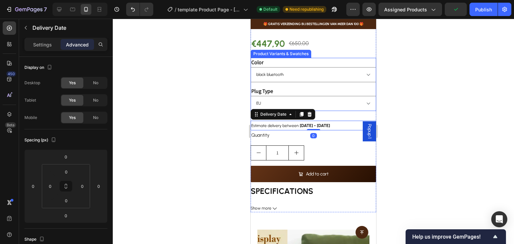
click at [323, 87] on div "Plug Type [GEOGRAPHIC_DATA] [GEOGRAPHIC_DATA] [GEOGRAPHIC_DATA]" at bounding box center [313, 99] width 125 height 24
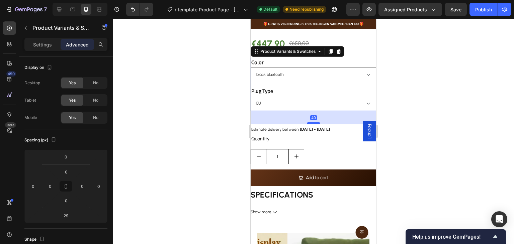
drag, startPoint x: 314, startPoint y: 114, endPoint x: 314, endPoint y: 118, distance: 3.7
click at [314, 122] on div at bounding box center [313, 123] width 13 height 2
type input "40"
click at [319, 149] on div "1" at bounding box center [313, 156] width 125 height 15
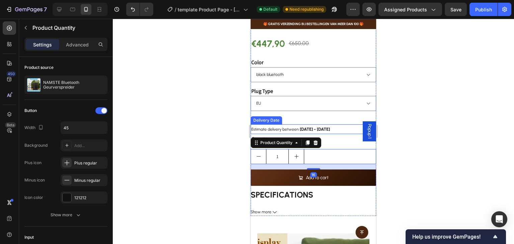
click at [335, 134] on div "Quantity" at bounding box center [313, 139] width 125 height 10
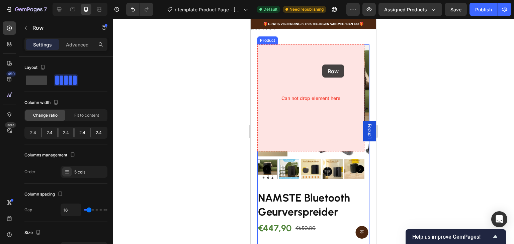
scroll to position [271, 0]
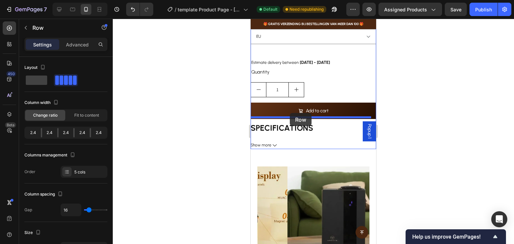
drag, startPoint x: 278, startPoint y: 113, endPoint x: 290, endPoint y: 113, distance: 11.4
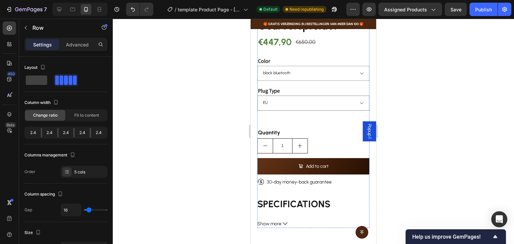
scroll to position [639, 0]
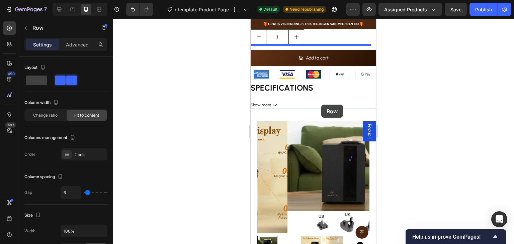
scroll to position [238, 0]
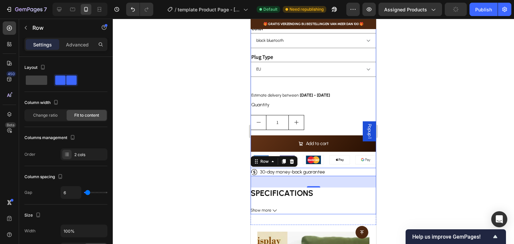
click at [328, 188] on div "SPECIFICATIONS Bare size : 20*14*29cm Brand Name : NAMSTE Capacity : 800ml Cert…" at bounding box center [313, 195] width 125 height 14
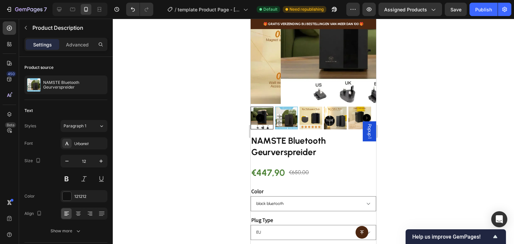
scroll to position [71, 0]
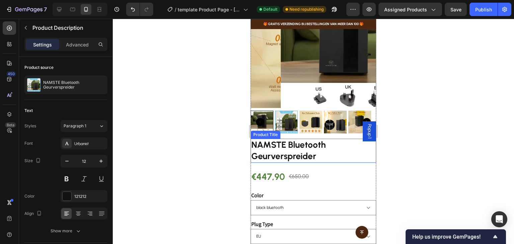
click at [313, 144] on h2 "NAMSTE Bluetooth Geurverspreider" at bounding box center [313, 151] width 125 height 24
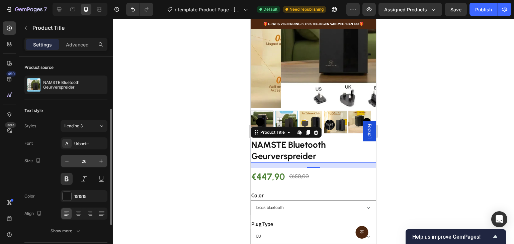
scroll to position [67, 0]
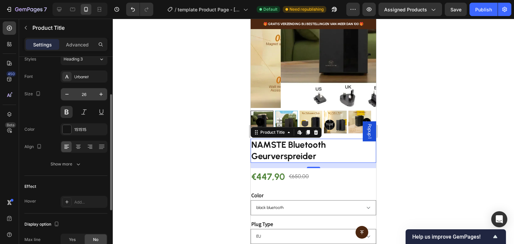
click at [87, 162] on button "Show more" at bounding box center [65, 164] width 83 height 12
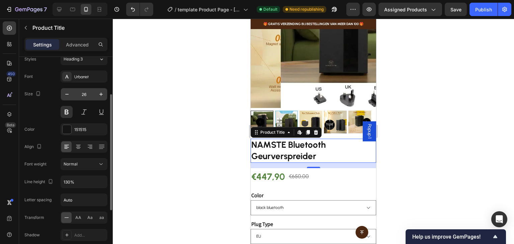
click at [87, 162] on div "Normal" at bounding box center [81, 164] width 34 height 6
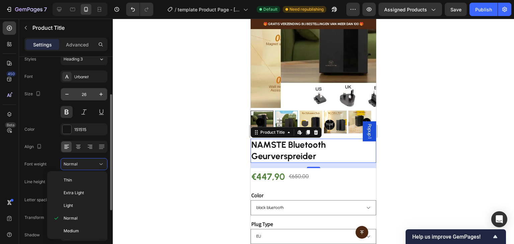
click at [87, 162] on div "Normal" at bounding box center [81, 164] width 34 height 6
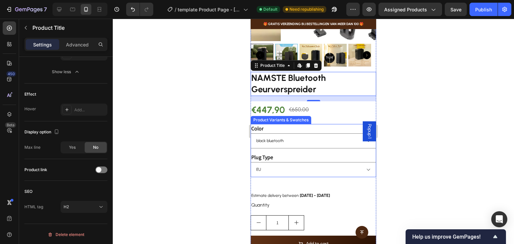
scroll to position [171, 0]
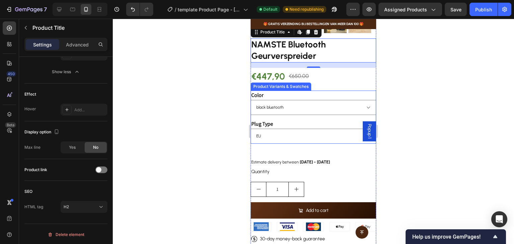
click at [319, 119] on div "Plug Type [GEOGRAPHIC_DATA] [GEOGRAPHIC_DATA] [GEOGRAPHIC_DATA]" at bounding box center [313, 131] width 125 height 24
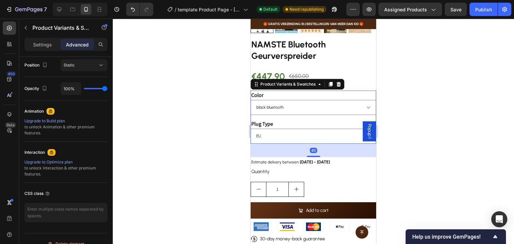
scroll to position [0, 0]
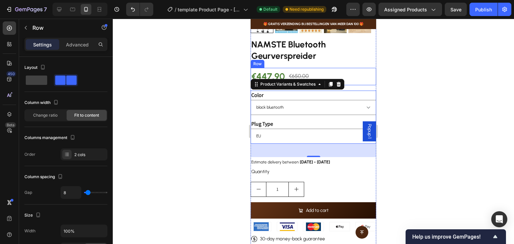
click at [324, 68] on div "€447,90 Product Price Product Price €650,00 Product Price Product Price Row" at bounding box center [313, 77] width 125 height 18
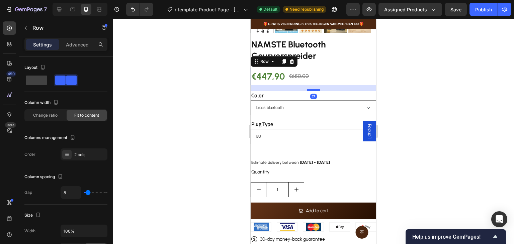
click at [315, 89] on div at bounding box center [313, 90] width 13 height 2
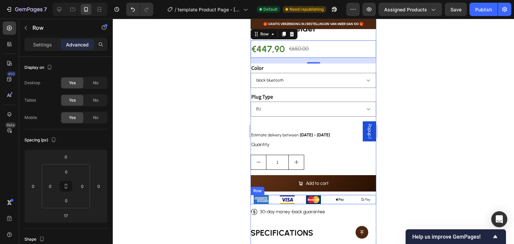
scroll to position [238, 0]
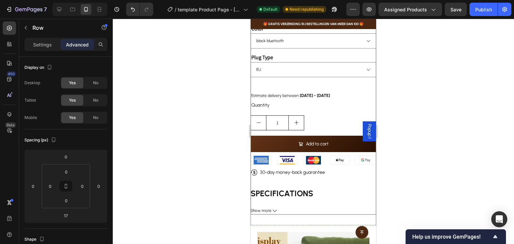
click at [312, 175] on div "NAMSTE Bluetooth Geurverspreider Product Title €447,90 Product Price Product Pr…" at bounding box center [313, 93] width 125 height 243
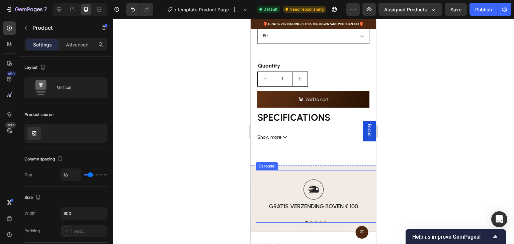
scroll to position [607, 0]
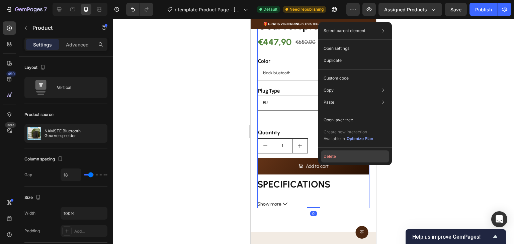
click at [338, 157] on button "Delete" at bounding box center [355, 157] width 68 height 12
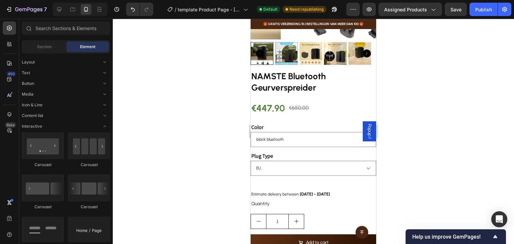
scroll to position [0, 0]
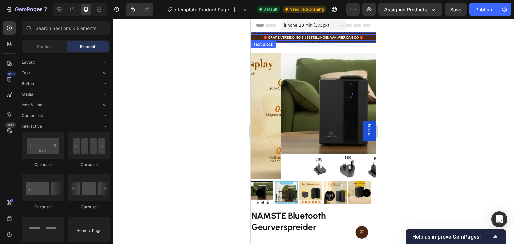
click at [322, 39] on p "🎁 GRATIS VERZENDING BIJ BESTELLINGEN VAN MEER DAN 100 🎁" at bounding box center [313, 37] width 124 height 5
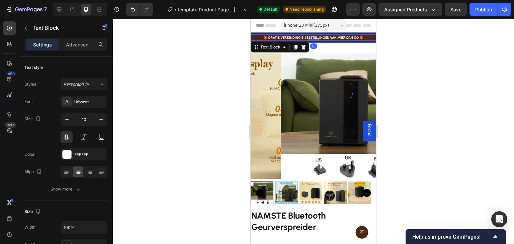
click at [328, 42] on div "🎁 GRATIS VERZENDING BIJ BESTELLINGEN VAN MEER DAN 100 🎁 Text Block 0 Row" at bounding box center [313, 37] width 125 height 10
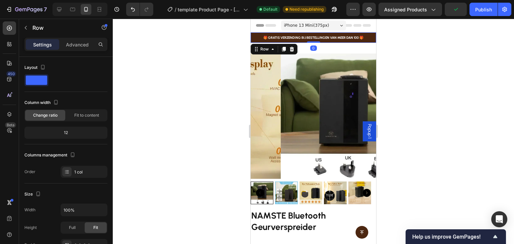
drag, startPoint x: 311, startPoint y: 42, endPoint x: 316, endPoint y: 30, distance: 13.0
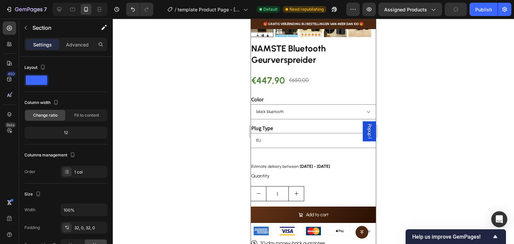
scroll to position [201, 0]
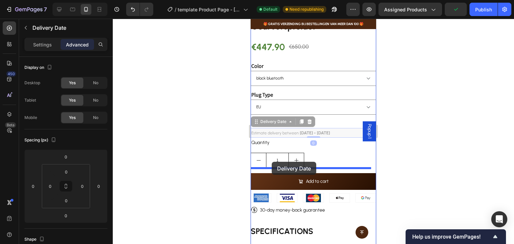
drag, startPoint x: 306, startPoint y: 128, endPoint x: 272, endPoint y: 162, distance: 48.3
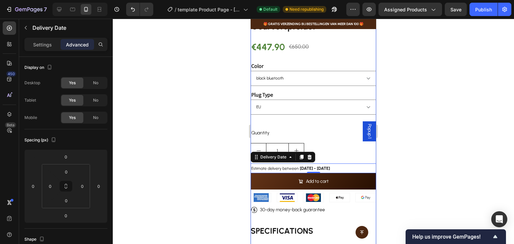
click at [319, 128] on div "Quantity" at bounding box center [313, 133] width 125 height 10
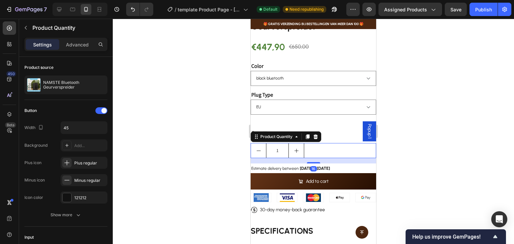
click at [310, 143] on div "1" at bounding box center [313, 150] width 125 height 15
click at [333, 132] on div "Quantity" at bounding box center [313, 133] width 125 height 10
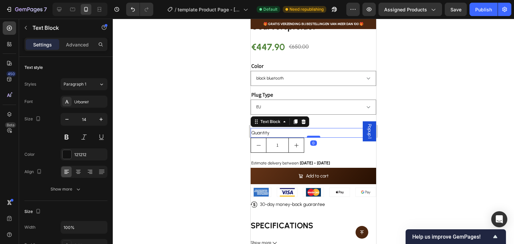
drag, startPoint x: 314, startPoint y: 138, endPoint x: 316, endPoint y: 130, distance: 7.6
click at [316, 136] on div at bounding box center [313, 137] width 13 height 2
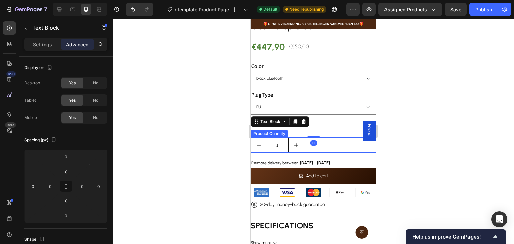
click at [323, 139] on div "1" at bounding box center [313, 145] width 125 height 15
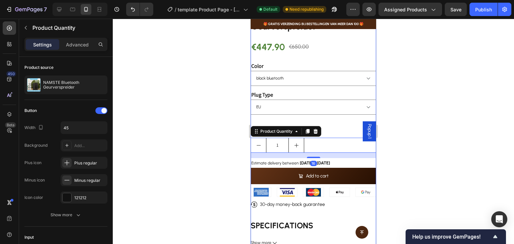
click at [332, 118] on div "NAMSTE Bluetooth Geurverspreider Product Title €447,90 Product Price Product Pr…" at bounding box center [313, 128] width 125 height 238
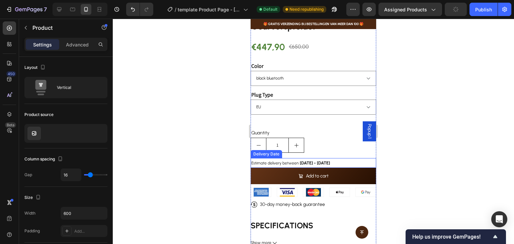
click at [326, 161] on span "[DATE] - [DATE]" at bounding box center [315, 163] width 30 height 5
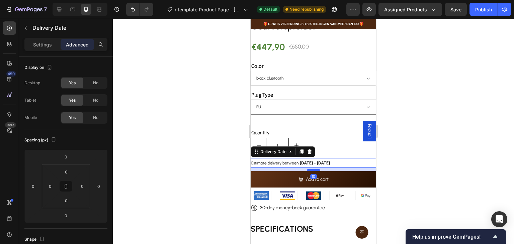
drag, startPoint x: 314, startPoint y: 162, endPoint x: 314, endPoint y: 165, distance: 3.4
click at [314, 169] on div at bounding box center [313, 170] width 13 height 2
type input "10"
click at [320, 147] on div "1" at bounding box center [313, 145] width 125 height 15
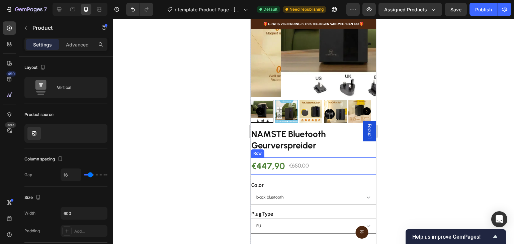
scroll to position [134, 0]
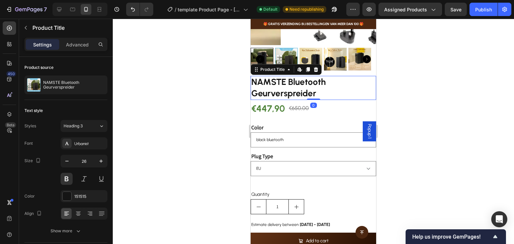
drag, startPoint x: 316, startPoint y: 98, endPoint x: 333, endPoint y: 80, distance: 25.6
click at [319, 89] on div "NAMSTE Bluetooth Geurverspreider Product Title Edit content in Shopify 0" at bounding box center [313, 88] width 125 height 24
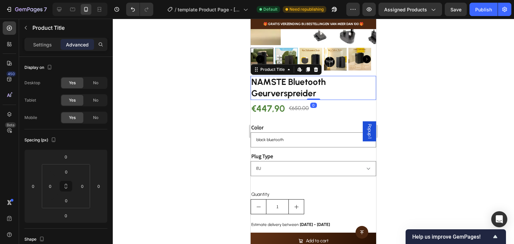
click at [442, 65] on div at bounding box center [313, 131] width 401 height 225
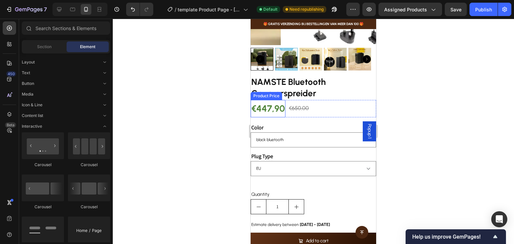
click at [282, 106] on div "€447,90" at bounding box center [268, 109] width 35 height 18
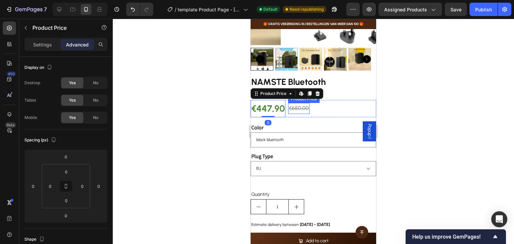
click at [298, 108] on div "€650,00 Product Price Product Price" at bounding box center [298, 108] width 21 height 11
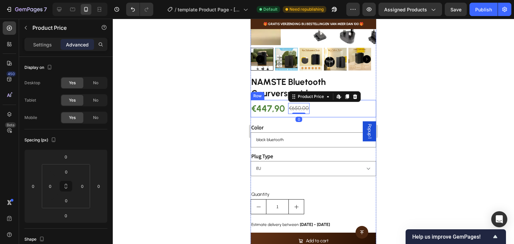
click at [326, 107] on div "€447,90 Product Price Product Price €650,00 Product Price Edit content in Shopi…" at bounding box center [313, 109] width 125 height 18
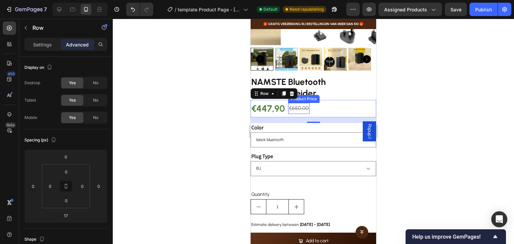
click at [305, 104] on div "€650,00" at bounding box center [298, 108] width 21 height 11
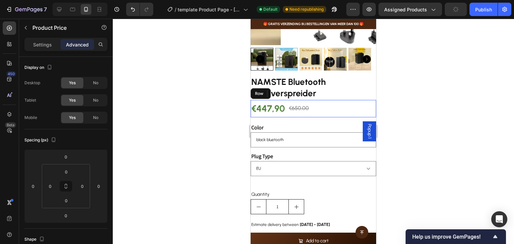
click at [318, 107] on div "€447,90 Product Price Product Price €650,00 Product Price Edit content in Shopi…" at bounding box center [313, 109] width 125 height 18
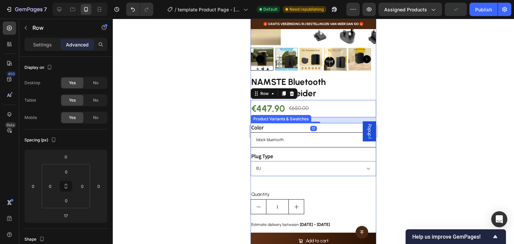
click at [329, 133] on select "black bluetooth" at bounding box center [313, 139] width 125 height 15
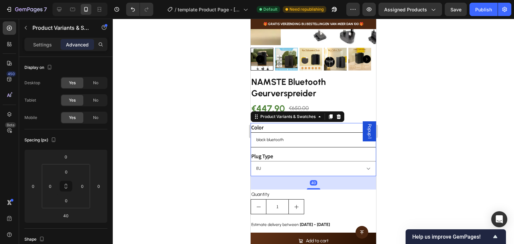
click at [324, 132] on select "black bluetooth" at bounding box center [313, 139] width 125 height 15
click at [260, 123] on legend "Color" at bounding box center [257, 127] width 13 height 9
click at [362, 163] on select "EU [GEOGRAPHIC_DATA] [GEOGRAPHIC_DATA]" at bounding box center [313, 168] width 125 height 15
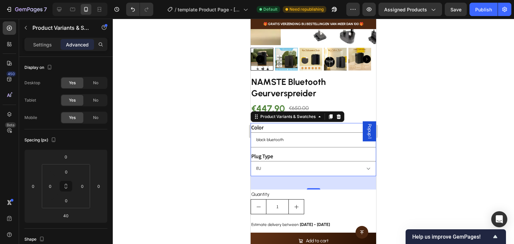
click at [357, 152] on div "Plug Type [GEOGRAPHIC_DATA] [GEOGRAPHIC_DATA] [GEOGRAPHIC_DATA]" at bounding box center [313, 164] width 125 height 24
click at [260, 152] on legend "Plug Type" at bounding box center [262, 156] width 23 height 9
click at [48, 42] on p "Settings" at bounding box center [42, 44] width 19 height 7
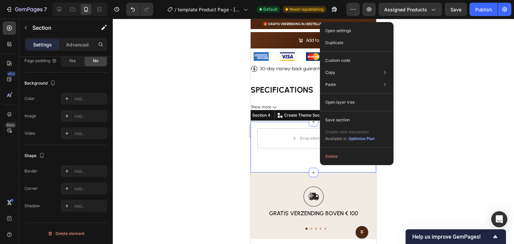
scroll to position [0, 0]
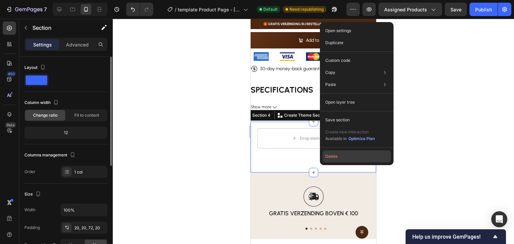
click at [340, 153] on button "Delete" at bounding box center [357, 157] width 68 height 12
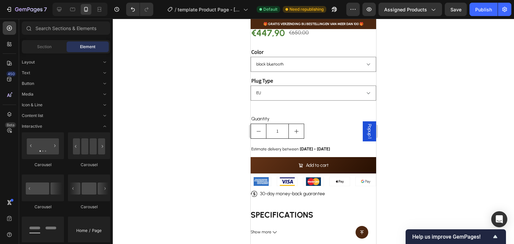
scroll to position [201, 0]
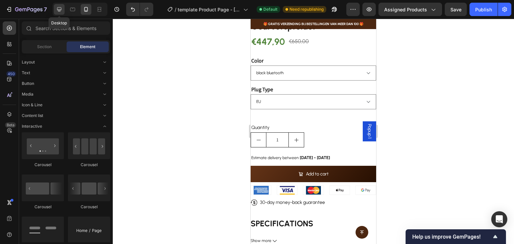
click at [62, 5] on div at bounding box center [59, 9] width 11 height 11
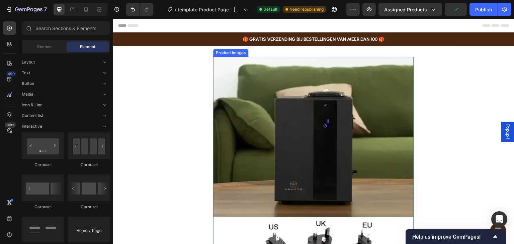
click at [271, 73] on img at bounding box center [313, 157] width 201 height 201
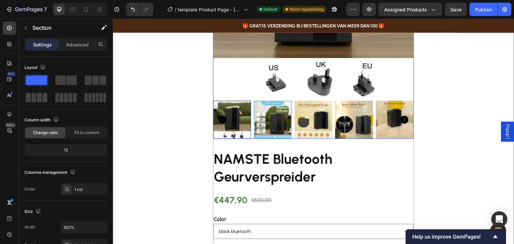
scroll to position [167, 0]
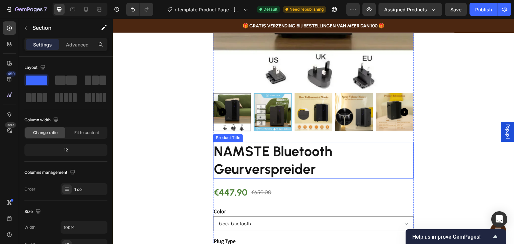
click at [385, 154] on h2 "NAMSTE Bluetooth Geurverspreider" at bounding box center [313, 160] width 201 height 37
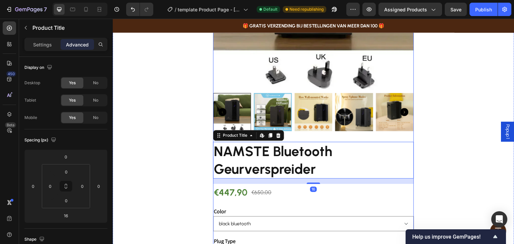
click at [391, 139] on div "Product Images NAMSTE Bluetooth Geurverspreider Product Title Edit content in S…" at bounding box center [313, 151] width 201 height 523
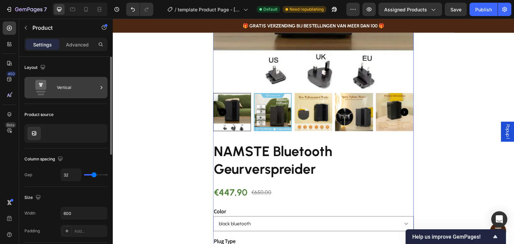
click at [60, 89] on div "Vertical" at bounding box center [77, 87] width 41 height 15
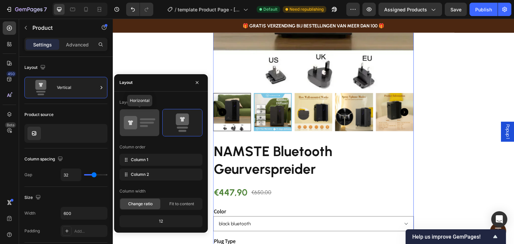
drag, startPoint x: 143, startPoint y: 117, endPoint x: 196, endPoint y: 108, distance: 53.4
click at [143, 117] on icon at bounding box center [139, 122] width 31 height 19
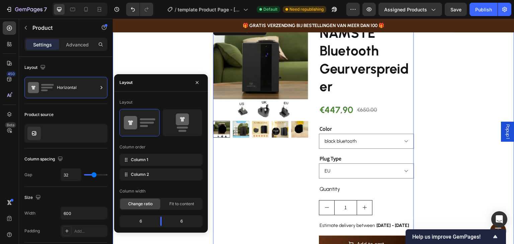
scroll to position [0, 0]
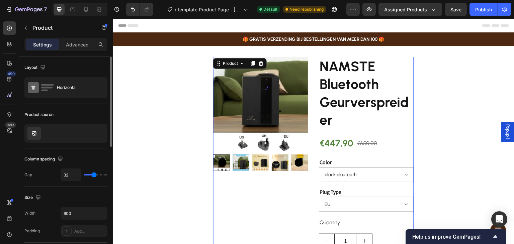
type input "54"
type input "80"
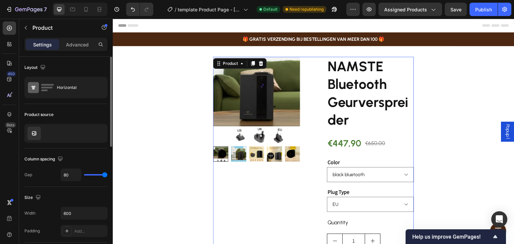
type input "26"
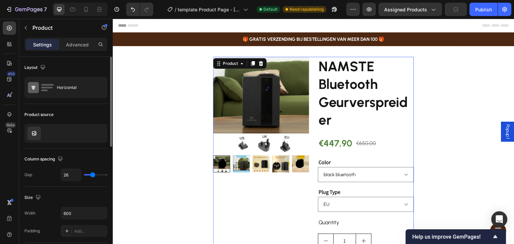
type input "28"
type input "36"
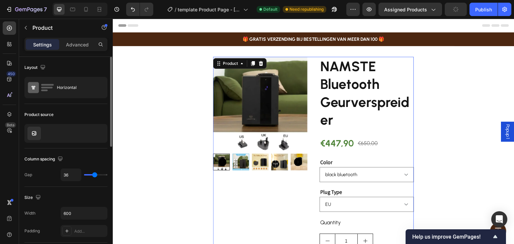
type input "36"
click at [95, 175] on input "range" at bounding box center [95, 174] width 23 height 1
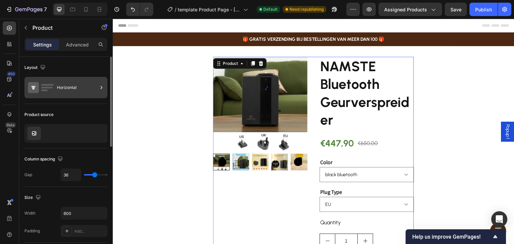
click at [86, 81] on div "Horizontal" at bounding box center [77, 87] width 41 height 15
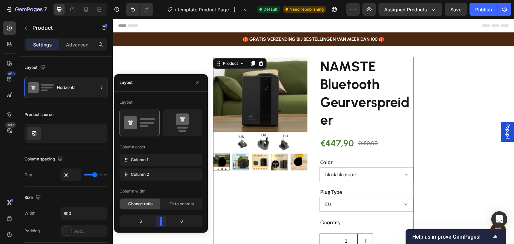
drag, startPoint x: 161, startPoint y: 218, endPoint x: 172, endPoint y: 152, distance: 67.2
click at [162, 0] on body "7 / template Product Page - Sep 25, 15:10:27 Default Need republishing Preview …" at bounding box center [257, 0] width 514 height 0
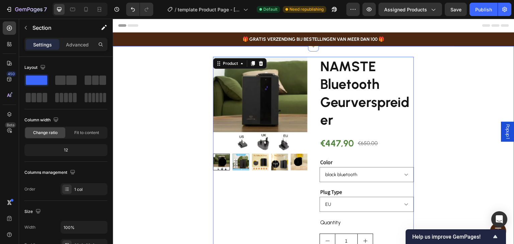
click at [435, 134] on div "Product Images NAMSTE Bluetooth Geurverspreider Product Title €447,90 Product P…" at bounding box center [313, 209] width 401 height 305
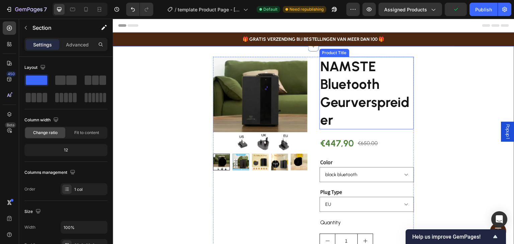
click at [396, 126] on h2 "NAMSTE Bluetooth Geurverspreider" at bounding box center [366, 93] width 94 height 73
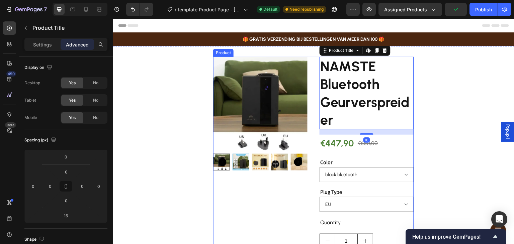
click at [310, 176] on div "Product Images NAMSTE Bluetooth Geurverspreider Product Title Edit content in S…" at bounding box center [313, 209] width 201 height 305
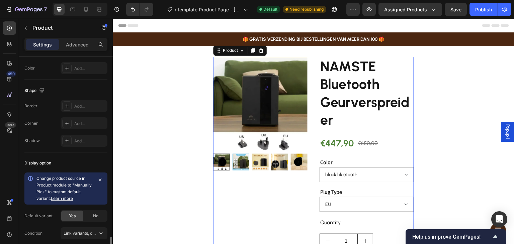
scroll to position [265, 0]
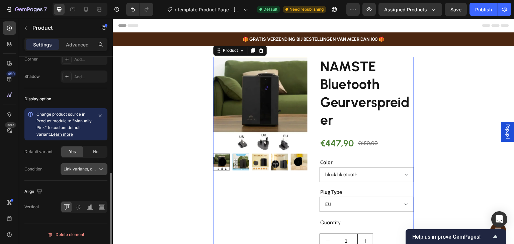
click at [91, 164] on button "Link variants, quantity <br> between same products" at bounding box center [84, 169] width 47 height 12
click at [40, 161] on div "Change product source in Product module to "Manually Pick" to custom default va…" at bounding box center [65, 141] width 83 height 67
click at [91, 147] on div "No" at bounding box center [96, 152] width 22 height 11
select select "blank"
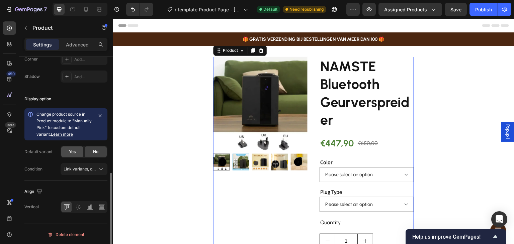
click at [73, 151] on span "Yes" at bounding box center [72, 152] width 7 height 6
select select "black bluetooth"
select select "EU"
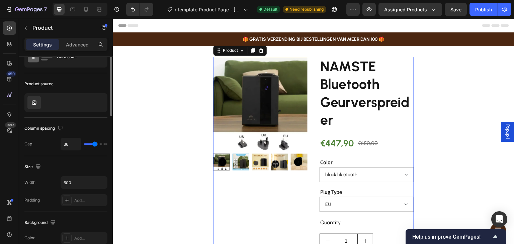
scroll to position [0, 0]
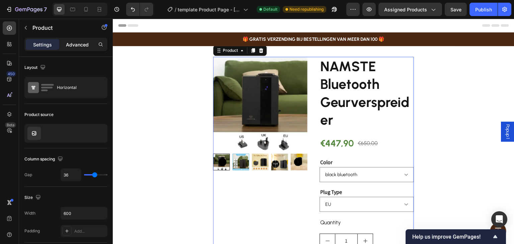
click at [83, 41] on p "Advanced" at bounding box center [77, 44] width 23 height 7
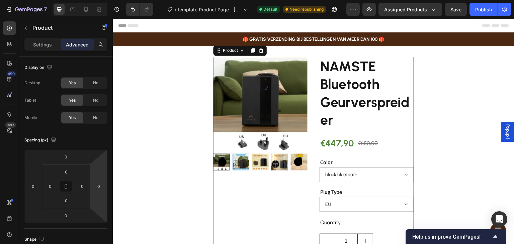
click at [409, 133] on div "NAMSTE Bluetooth Geurverspreider Product Title €447,90 Product Price Product Pr…" at bounding box center [366, 209] width 94 height 305
click at [37, 27] on p "Product" at bounding box center [60, 28] width 57 height 8
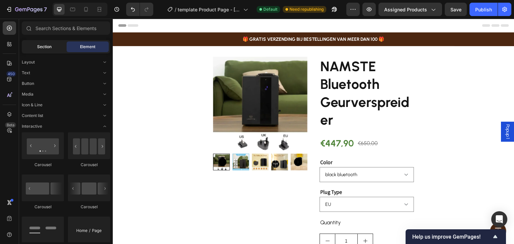
click at [51, 44] on span "Section" at bounding box center [44, 47] width 14 height 6
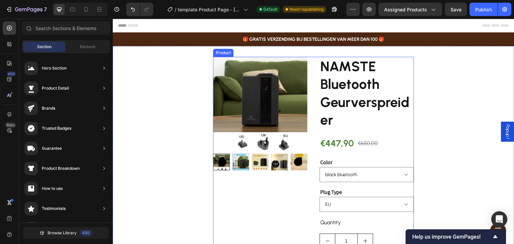
click at [303, 208] on div "Product Images" at bounding box center [260, 209] width 94 height 305
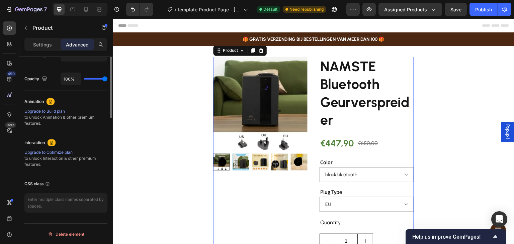
scroll to position [157, 0]
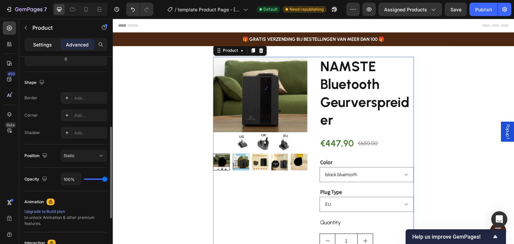
click at [44, 46] on p "Settings" at bounding box center [42, 44] width 19 height 7
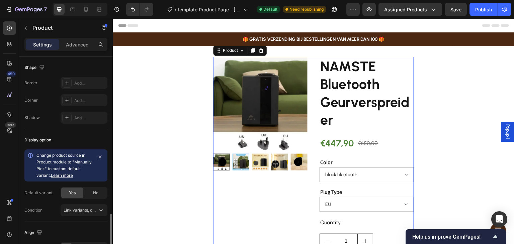
scroll to position [265, 0]
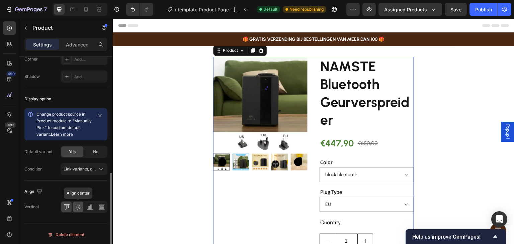
click at [76, 208] on icon at bounding box center [78, 207] width 7 height 7
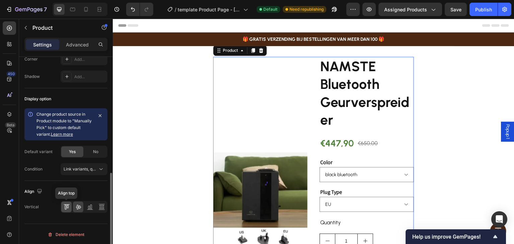
click at [67, 204] on icon at bounding box center [67, 204] width 6 height 0
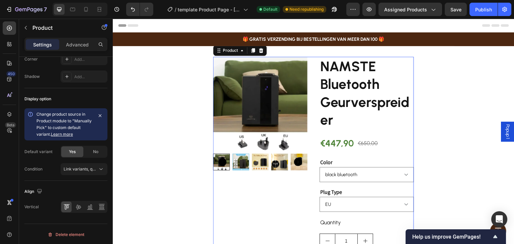
click at [289, 192] on div "Product Images" at bounding box center [260, 209] width 94 height 305
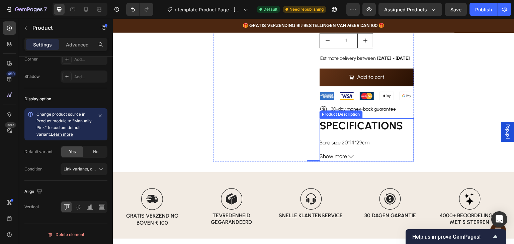
scroll to position [268, 0]
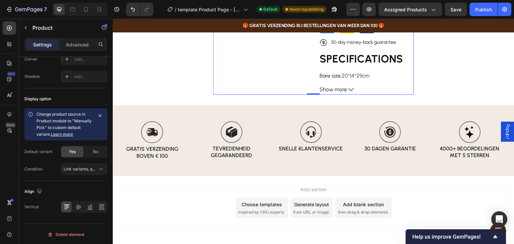
drag, startPoint x: 312, startPoint y: 93, endPoint x: 318, endPoint y: 90, distance: 6.0
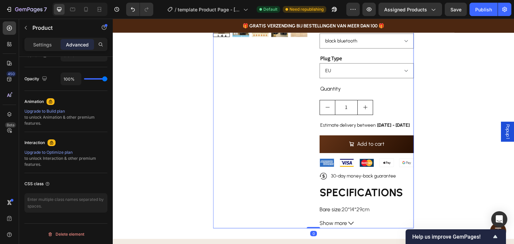
scroll to position [0, 0]
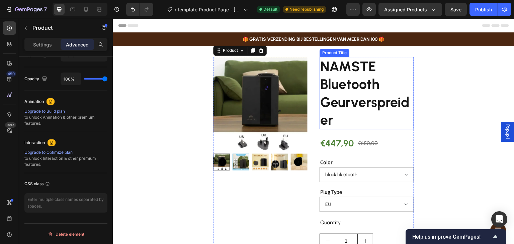
click at [385, 128] on h2 "NAMSTE Bluetooth Geurverspreider" at bounding box center [366, 93] width 94 height 73
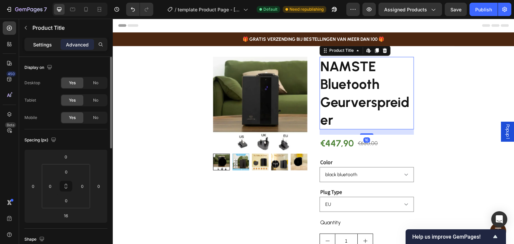
click at [48, 41] on p "Settings" at bounding box center [42, 44] width 19 height 7
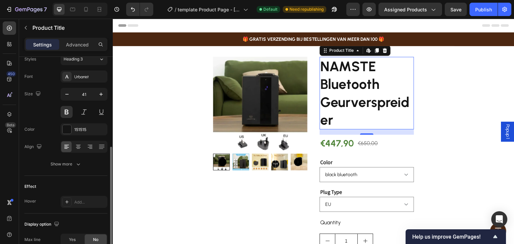
scroll to position [134, 0]
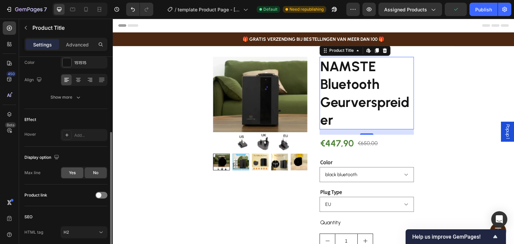
click at [79, 172] on div "Yes" at bounding box center [72, 173] width 22 height 11
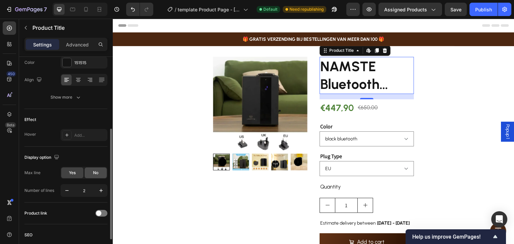
click at [88, 172] on div "No" at bounding box center [96, 173] width 22 height 11
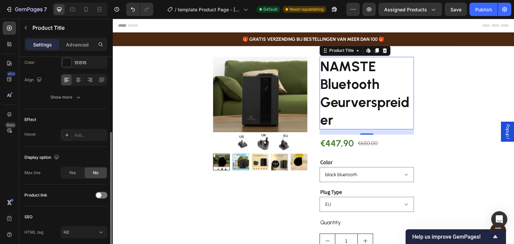
scroll to position [160, 0]
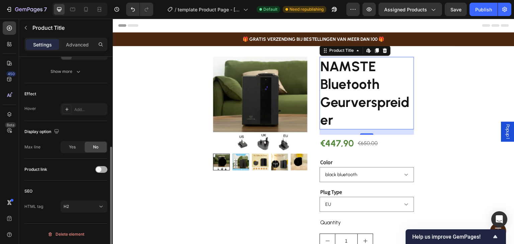
click at [98, 168] on span at bounding box center [98, 169] width 5 height 5
click at [98, 168] on div at bounding box center [101, 169] width 12 height 7
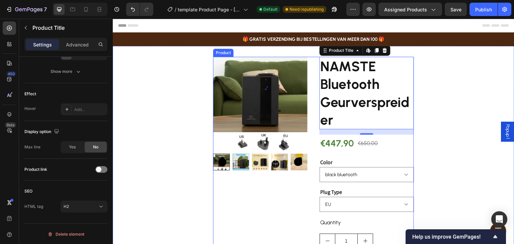
click at [271, 191] on div "Product Images" at bounding box center [260, 209] width 94 height 305
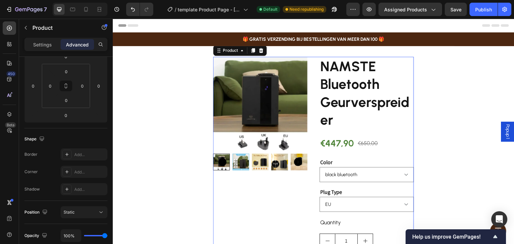
scroll to position [234, 0]
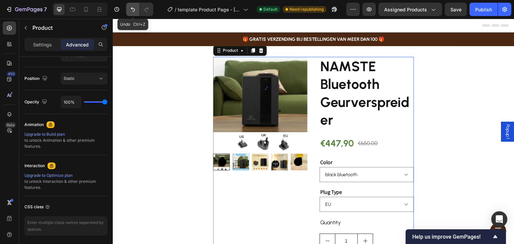
click at [132, 6] on icon "Undo/Redo" at bounding box center [132, 9] width 7 height 7
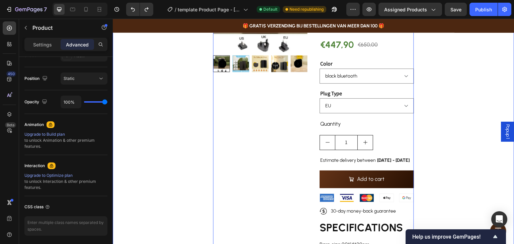
scroll to position [100, 0]
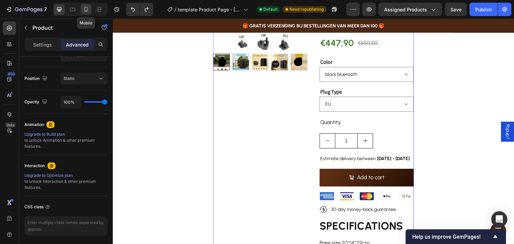
click at [82, 8] on div at bounding box center [86, 9] width 11 height 11
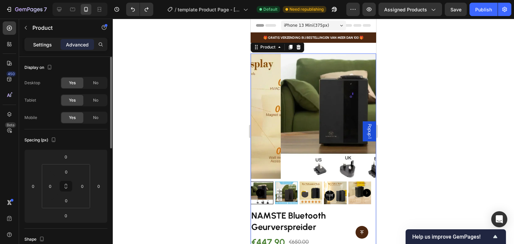
click at [49, 40] on div "Settings" at bounding box center [42, 44] width 33 height 11
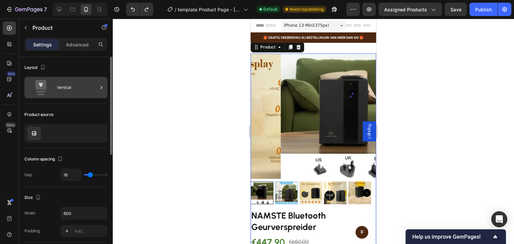
click at [74, 90] on div "Vertical" at bounding box center [77, 87] width 41 height 15
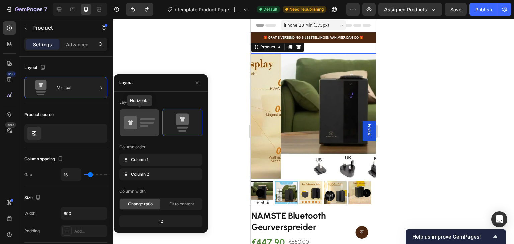
click at [144, 123] on rect at bounding box center [147, 123] width 14 height 2
type input "36"
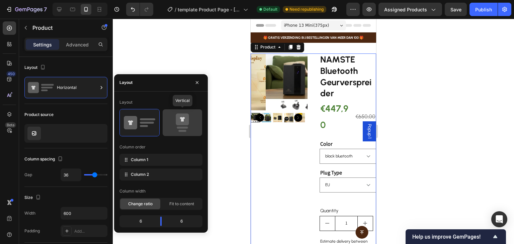
click at [175, 122] on icon at bounding box center [182, 122] width 31 height 19
type input "16"
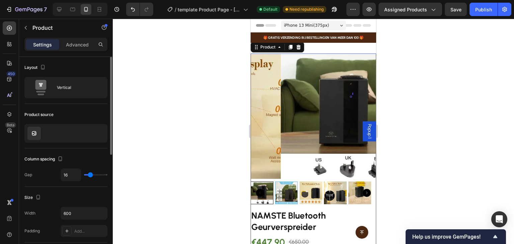
click at [92, 63] on div "Layout" at bounding box center [65, 67] width 83 height 11
click at [60, 4] on div at bounding box center [59, 9] width 11 height 11
type input "36"
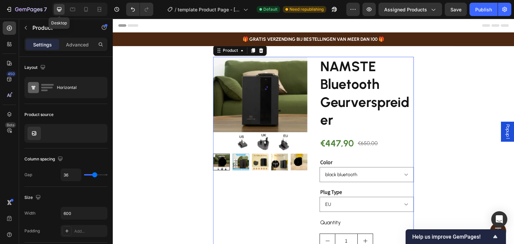
scroll to position [15, 0]
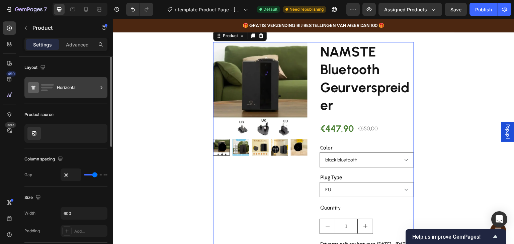
click at [78, 90] on div "Horizontal" at bounding box center [77, 87] width 41 height 15
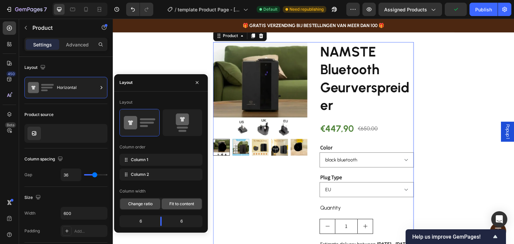
click at [182, 204] on span "Fit to content" at bounding box center [181, 204] width 25 height 6
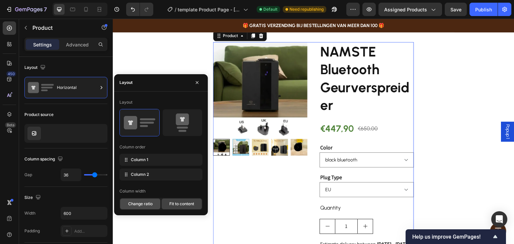
click at [149, 204] on span "Change ratio" at bounding box center [140, 204] width 24 height 6
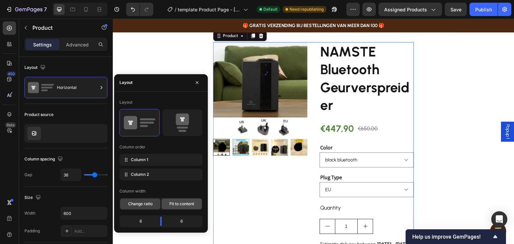
click at [183, 206] on span "Fit to content" at bounding box center [181, 204] width 25 height 6
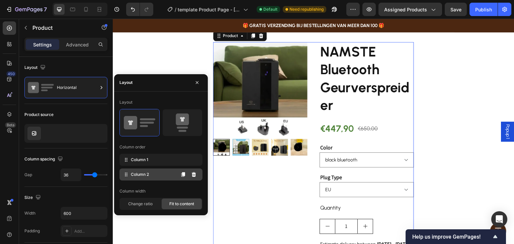
click at [165, 171] on div "Column 2" at bounding box center [160, 175] width 83 height 12
click at [163, 160] on div "Column 1" at bounding box center [160, 160] width 83 height 12
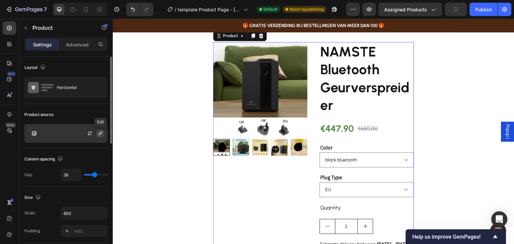
click at [99, 135] on icon "button" at bounding box center [100, 133] width 5 height 5
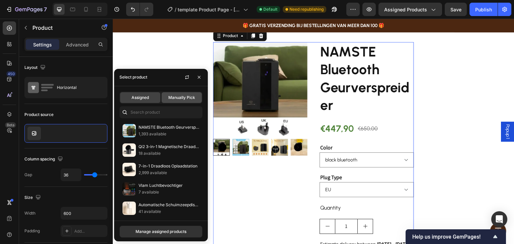
click at [185, 99] on span "Manually Pick" at bounding box center [181, 98] width 27 height 6
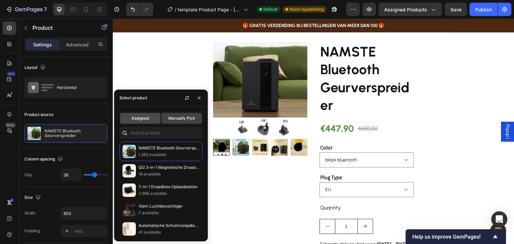
click at [148, 116] on span "Assigned" at bounding box center [139, 118] width 17 height 6
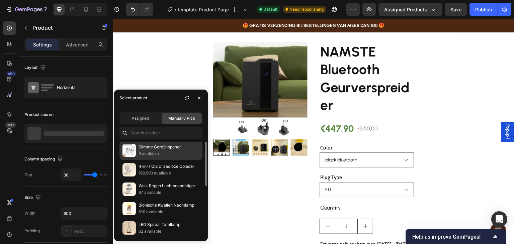
scroll to position [0, 0]
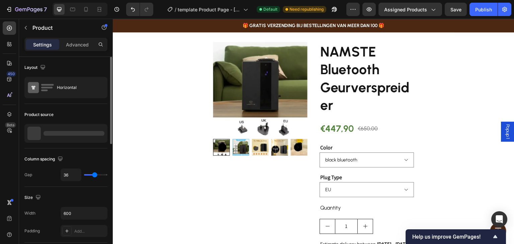
click at [93, 108] on div "Product source" at bounding box center [65, 126] width 83 height 44
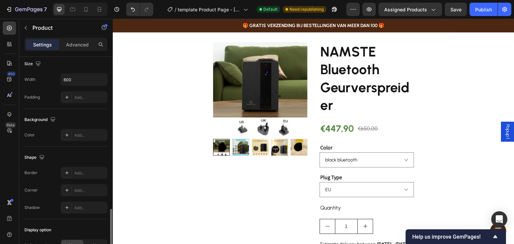
scroll to position [268, 0]
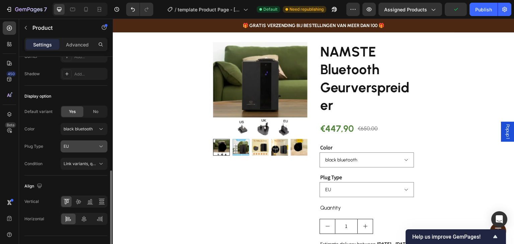
click at [88, 148] on div "EU" at bounding box center [80, 147] width 33 height 6
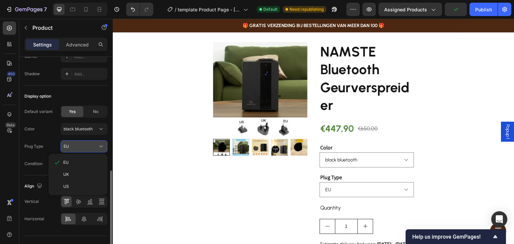
click at [88, 148] on div "EU" at bounding box center [80, 147] width 33 height 6
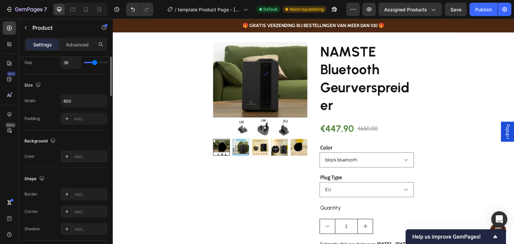
scroll to position [0, 0]
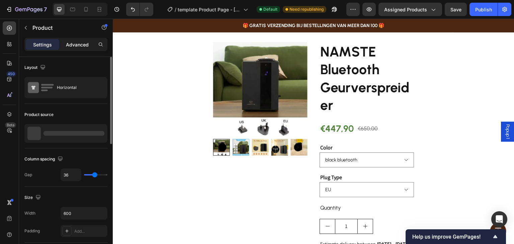
click at [79, 44] on p "Advanced" at bounding box center [77, 44] width 23 height 7
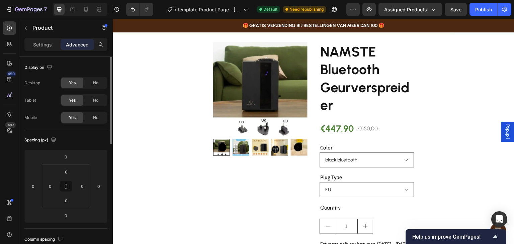
scroll to position [100, 0]
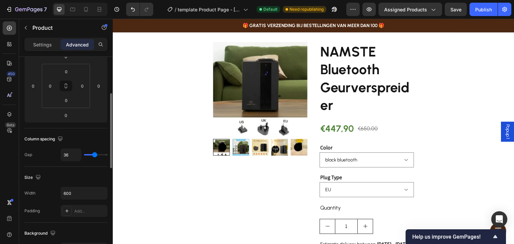
type input "61"
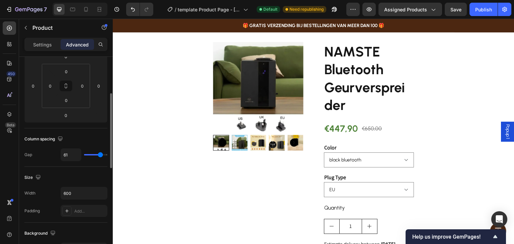
type input "58"
type input "56"
type input "50"
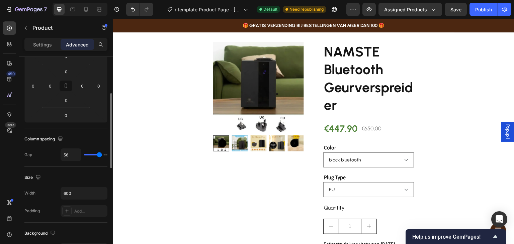
type input "50"
type input "41"
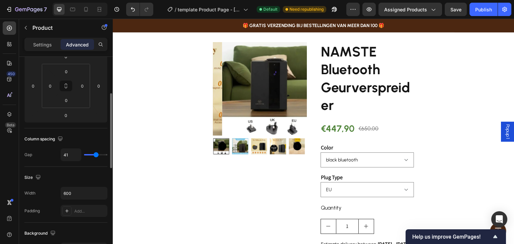
type input "39"
type input "37"
type input "36"
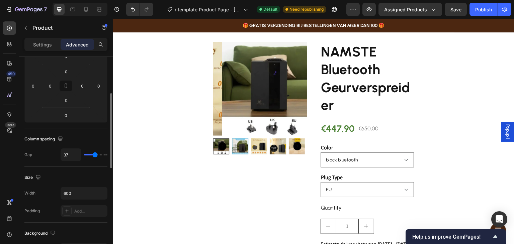
type input "36"
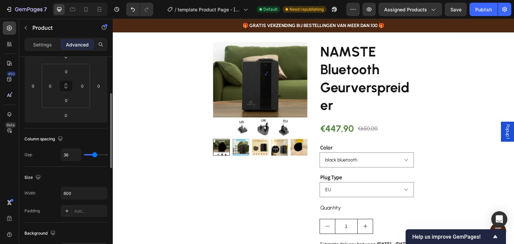
click at [95, 154] on input "range" at bounding box center [95, 154] width 23 height 1
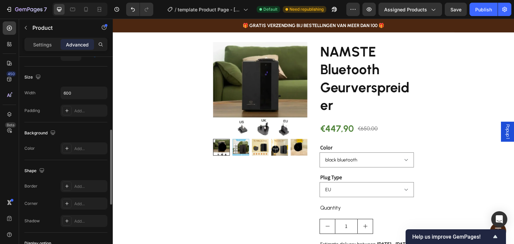
scroll to position [167, 0]
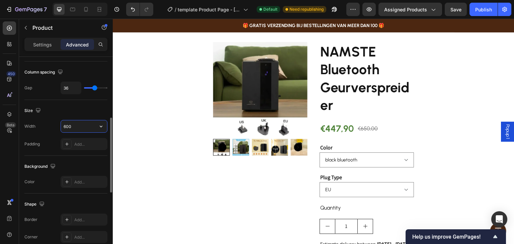
click at [83, 124] on input "600" at bounding box center [84, 126] width 46 height 12
click at [104, 125] on icon "button" at bounding box center [101, 126] width 7 height 7
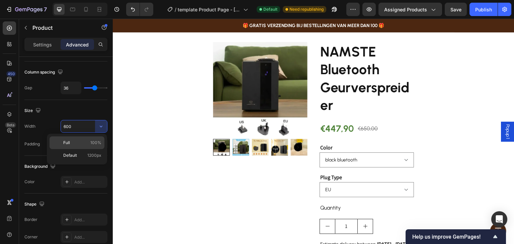
click at [100, 141] on span "100%" at bounding box center [95, 143] width 11 height 6
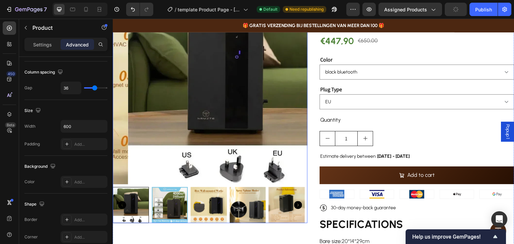
scroll to position [0, 0]
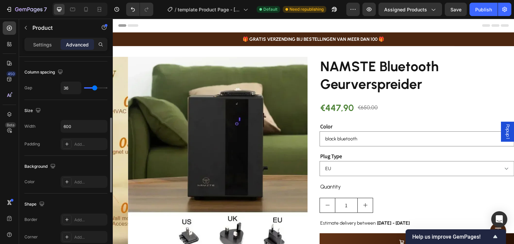
click at [95, 83] on div "36" at bounding box center [84, 88] width 47 height 13
type input "44"
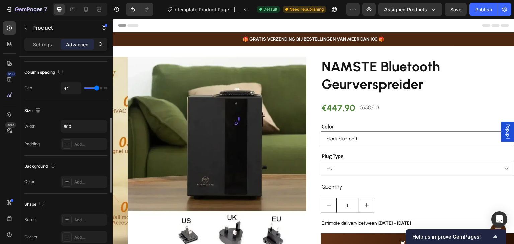
type input "45"
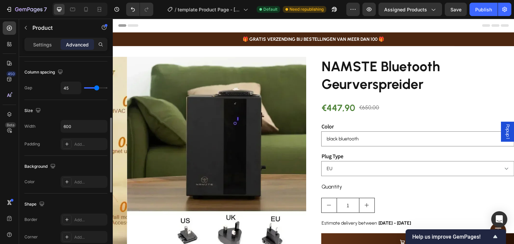
type input "49"
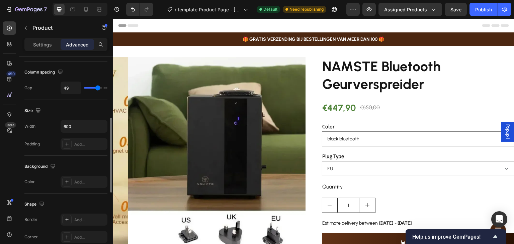
type input "49"
click at [98, 87] on input "range" at bounding box center [95, 87] width 23 height 1
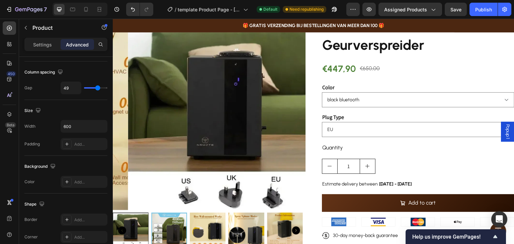
scroll to position [67, 0]
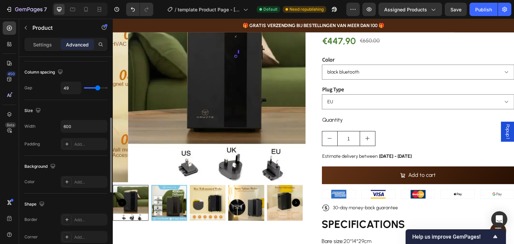
type input "25"
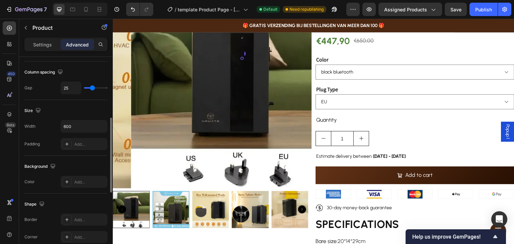
type input "12"
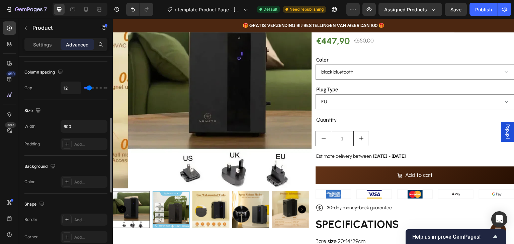
type input "0"
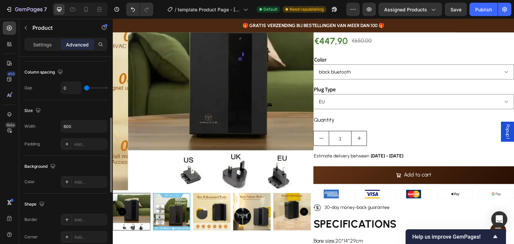
drag, startPoint x: 99, startPoint y: 87, endPoint x: 60, endPoint y: 84, distance: 39.0
type input "0"
click at [84, 87] on input "range" at bounding box center [95, 87] width 23 height 1
type input "25"
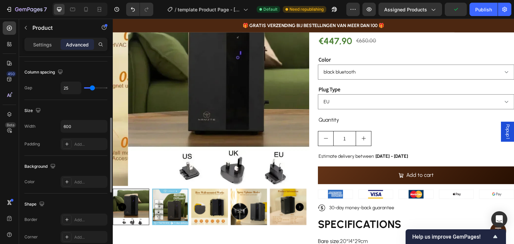
type input "26"
type input "32"
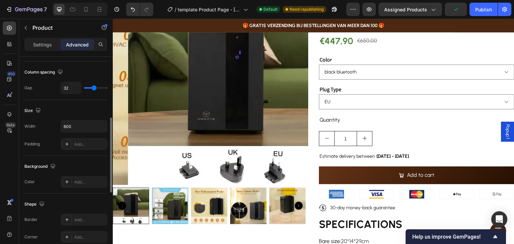
type input "35"
type input "42"
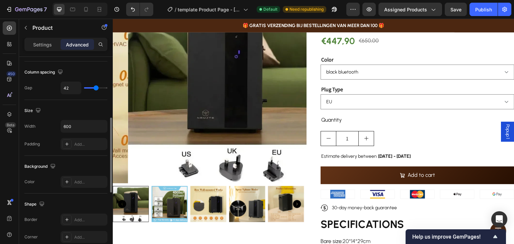
drag, startPoint x: 87, startPoint y: 87, endPoint x: 96, endPoint y: 87, distance: 9.0
type input "42"
click at [96, 87] on input "range" at bounding box center [95, 87] width 23 height 1
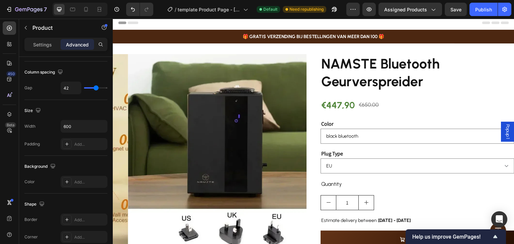
scroll to position [0, 0]
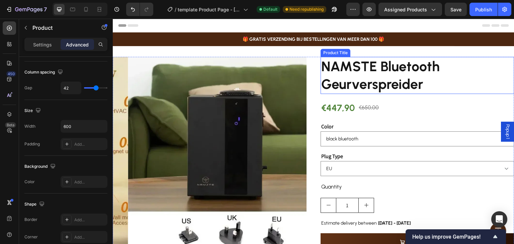
click at [350, 59] on h2 "NAMSTE Bluetooth Geurverspreider" at bounding box center [418, 75] width 194 height 37
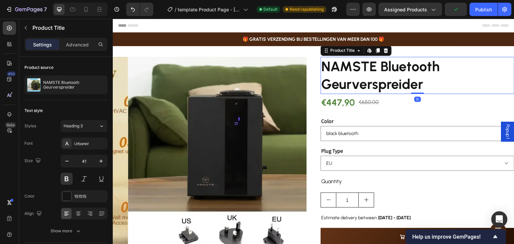
drag, startPoint x: 416, startPoint y: 98, endPoint x: 417, endPoint y: 86, distance: 12.5
click at [417, 87] on div "NAMSTE Bluetooth Geurverspreider Product Title Edit content in Shopify 0" at bounding box center [418, 75] width 194 height 37
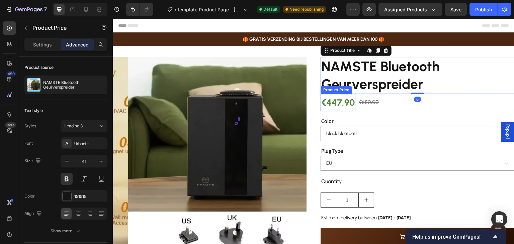
click at [334, 98] on div "€447,90" at bounding box center [338, 103] width 35 height 18
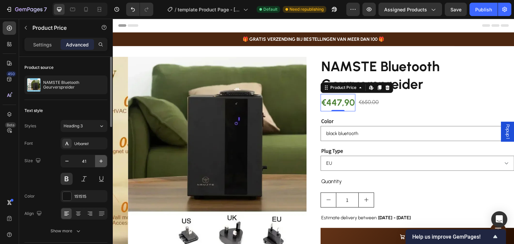
click at [100, 160] on icon "button" at bounding box center [101, 161] width 7 height 7
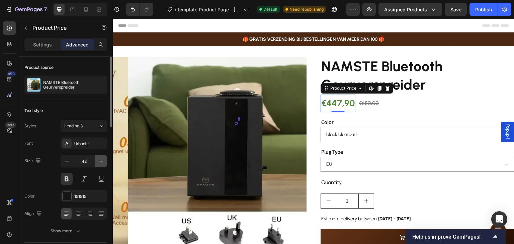
click at [100, 160] on icon "button" at bounding box center [101, 161] width 7 height 7
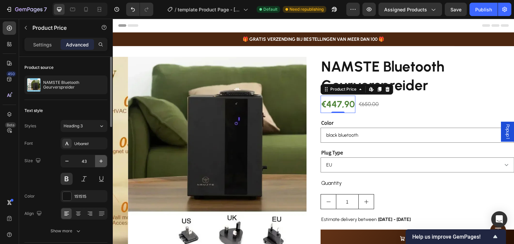
click at [100, 160] on icon "button" at bounding box center [101, 161] width 7 height 7
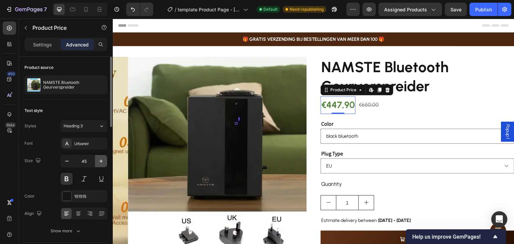
click at [100, 160] on icon "button" at bounding box center [101, 161] width 7 height 7
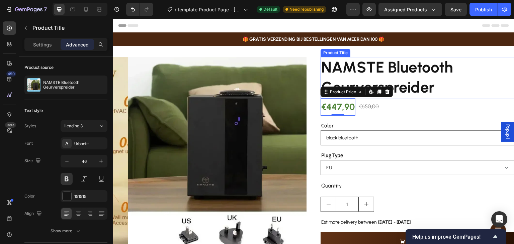
click at [440, 74] on h2 "NAMSTE Bluetooth Geurverspreider" at bounding box center [418, 77] width 194 height 41
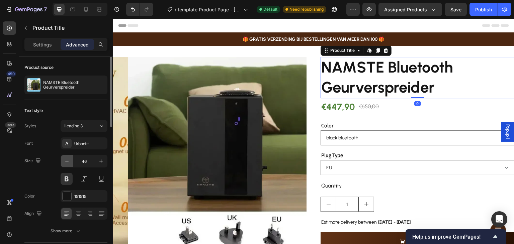
click at [66, 161] on icon "button" at bounding box center [66, 161] width 3 height 1
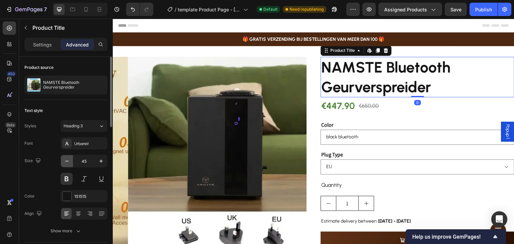
click at [66, 161] on icon "button" at bounding box center [66, 161] width 3 height 1
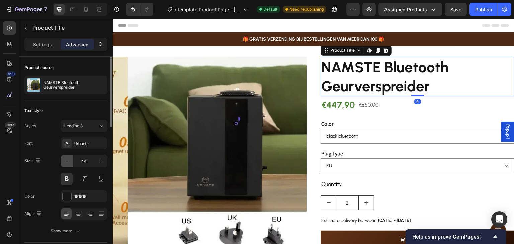
click at [66, 161] on icon "button" at bounding box center [66, 161] width 3 height 1
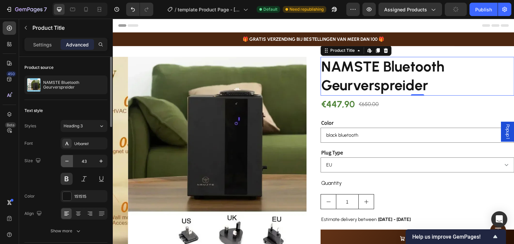
click at [66, 161] on icon "button" at bounding box center [66, 161] width 3 height 1
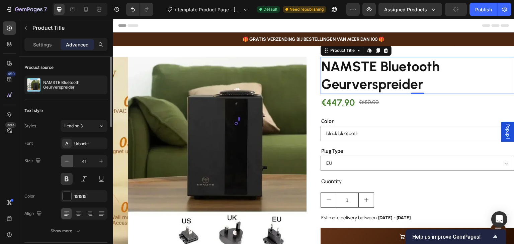
click at [66, 161] on icon "button" at bounding box center [66, 161] width 3 height 1
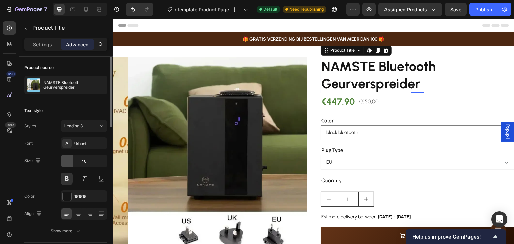
click at [67, 161] on icon "button" at bounding box center [66, 161] width 3 height 1
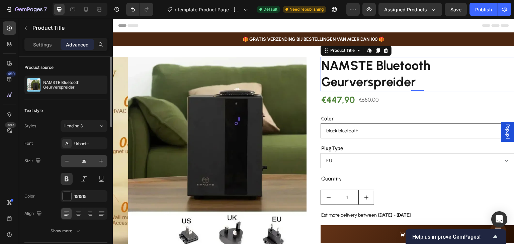
click at [79, 161] on input "38" at bounding box center [84, 161] width 22 height 12
click at [62, 162] on button "button" at bounding box center [67, 161] width 12 height 12
click at [63, 162] on button "button" at bounding box center [67, 161] width 12 height 12
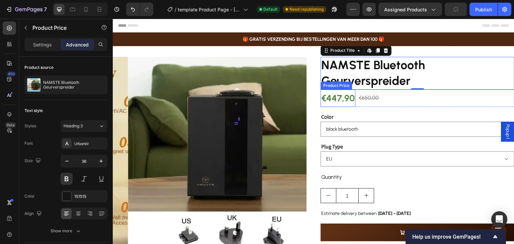
click at [345, 97] on div "€447,90" at bounding box center [338, 99] width 35 height 18
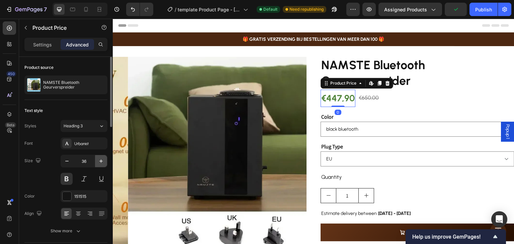
click at [104, 159] on icon "button" at bounding box center [101, 161] width 7 height 7
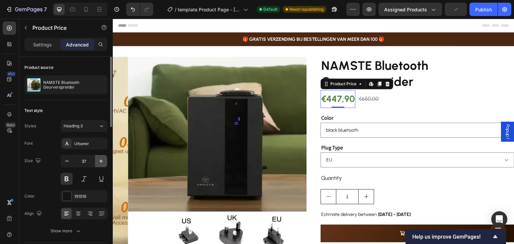
click at [104, 159] on icon "button" at bounding box center [101, 161] width 7 height 7
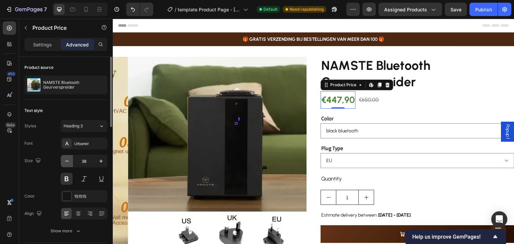
click at [69, 160] on icon "button" at bounding box center [67, 161] width 7 height 7
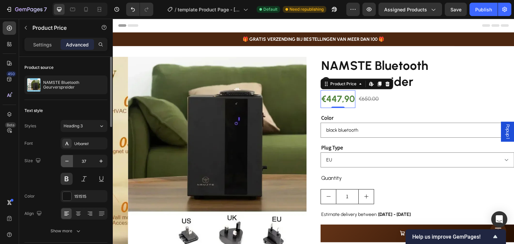
click at [69, 160] on icon "button" at bounding box center [67, 161] width 7 height 7
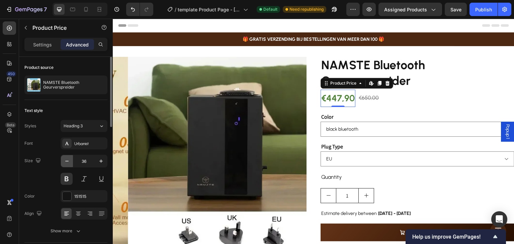
click at [69, 160] on icon "button" at bounding box center [67, 161] width 7 height 7
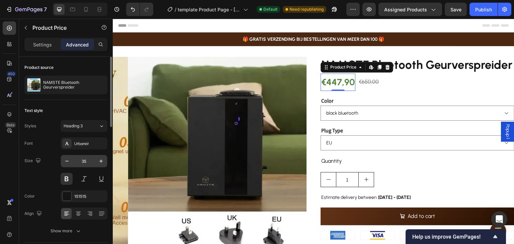
click at [95, 160] on input "35" at bounding box center [84, 161] width 22 height 12
click at [98, 161] on button "button" at bounding box center [101, 161] width 12 height 12
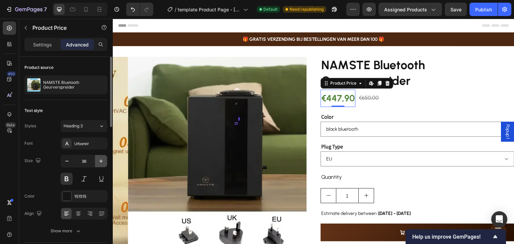
click at [100, 162] on icon "button" at bounding box center [101, 161] width 7 height 7
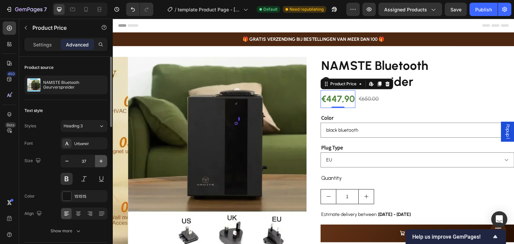
click at [99, 161] on icon "button" at bounding box center [100, 161] width 3 height 3
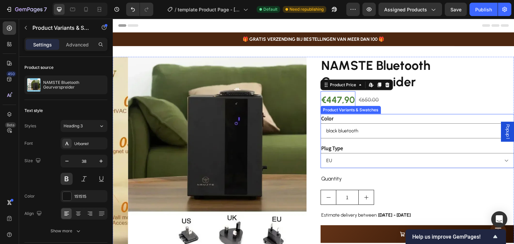
click at [364, 120] on div "Color black bluetooth" at bounding box center [418, 126] width 194 height 24
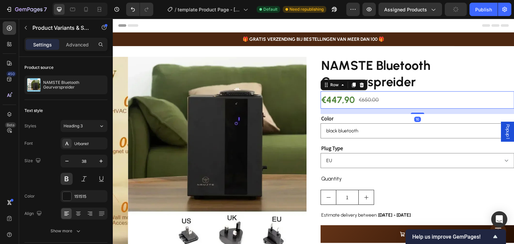
click at [431, 103] on div "€447,90 Product Price Product Price €650,00 Product Price Product Price Row 16" at bounding box center [418, 100] width 194 height 18
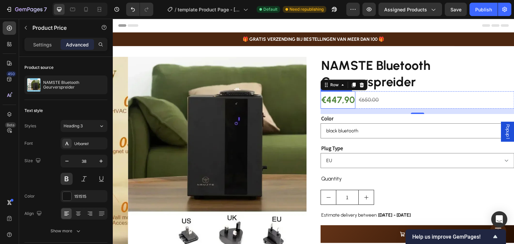
click at [336, 98] on div "€447,90" at bounding box center [338, 100] width 35 height 18
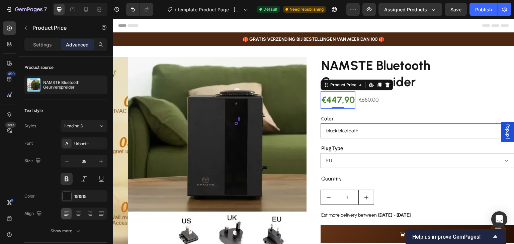
click at [338, 101] on div "€447,90" at bounding box center [338, 100] width 35 height 18
click at [366, 101] on div "€650,00" at bounding box center [368, 100] width 21 height 11
click at [333, 101] on div "€447,90" at bounding box center [338, 100] width 35 height 18
click at [101, 159] on icon "button" at bounding box center [101, 161] width 7 height 7
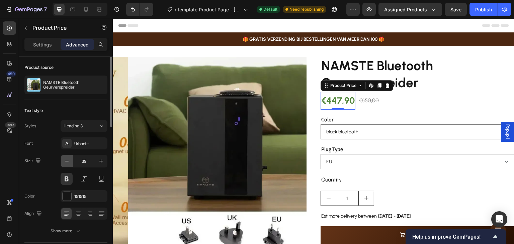
click at [69, 160] on icon "button" at bounding box center [67, 161] width 7 height 7
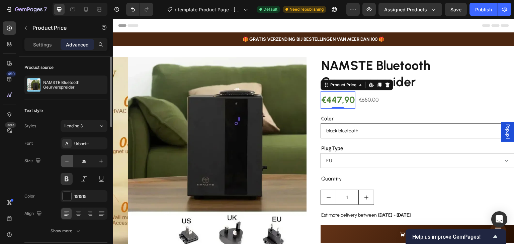
click at [69, 160] on icon "button" at bounding box center [67, 161] width 7 height 7
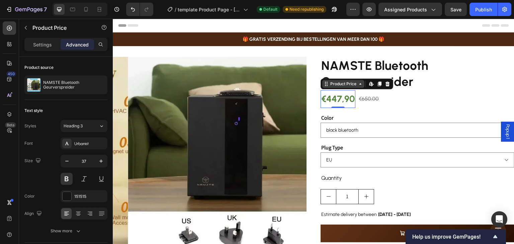
click at [350, 86] on div "Product Price" at bounding box center [343, 84] width 29 height 6
click at [326, 85] on icon at bounding box center [326, 83] width 5 height 5
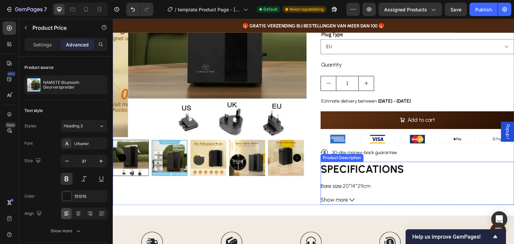
scroll to position [134, 0]
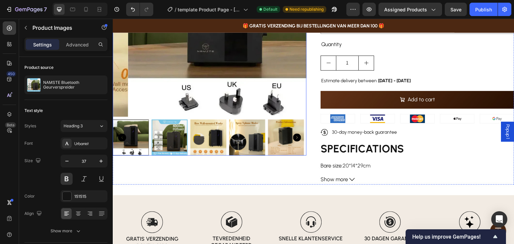
click at [291, 144] on img at bounding box center [286, 137] width 36 height 36
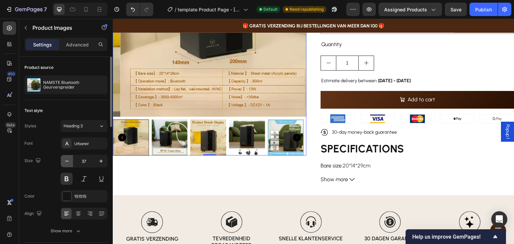
click at [63, 162] on button "button" at bounding box center [67, 161] width 12 height 12
type input "36"
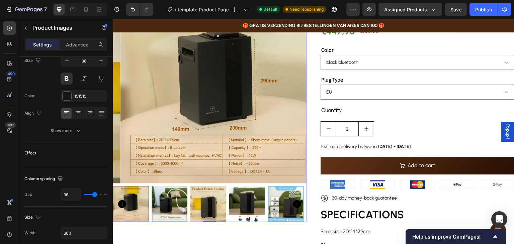
scroll to position [0, 0]
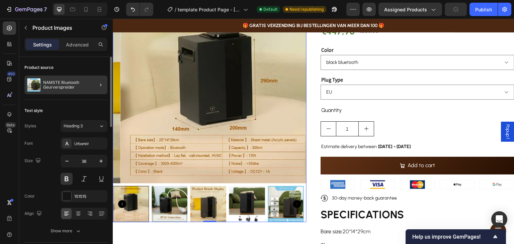
click at [94, 85] on div at bounding box center [98, 85] width 19 height 19
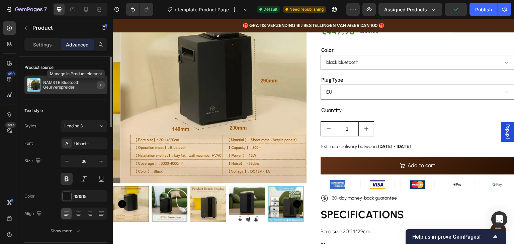
click at [100, 85] on icon "button" at bounding box center [100, 84] width 5 height 5
click at [102, 81] on button "button" at bounding box center [101, 85] width 8 height 8
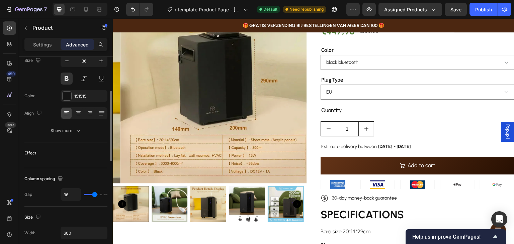
scroll to position [134, 0]
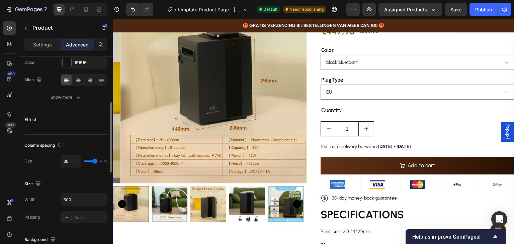
type input "38"
type input "43"
type input "45"
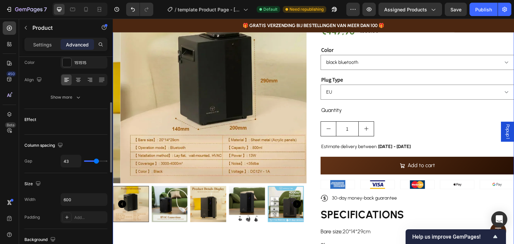
type input "45"
type input "47"
type input "48"
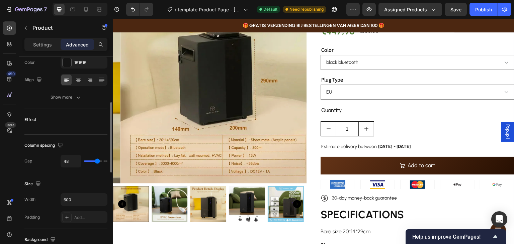
type input "49"
type input "50"
type input "51"
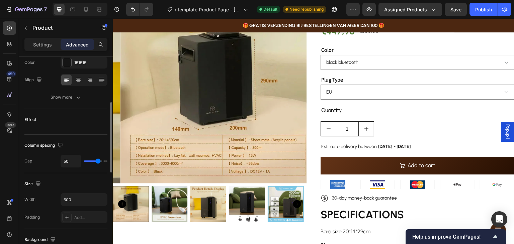
type input "51"
type input "52"
type input "54"
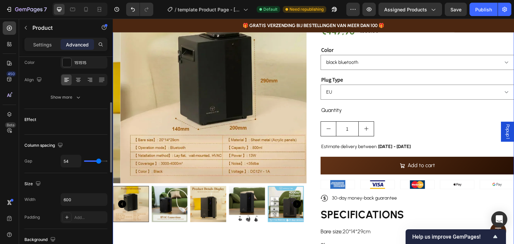
type input "55"
type input "56"
type input "48"
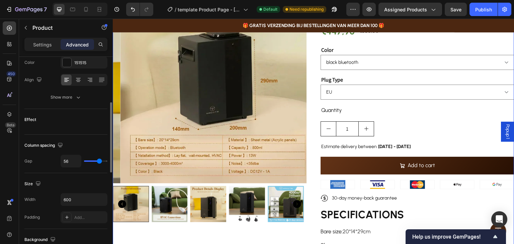
type input "48"
type input "29"
type input "0"
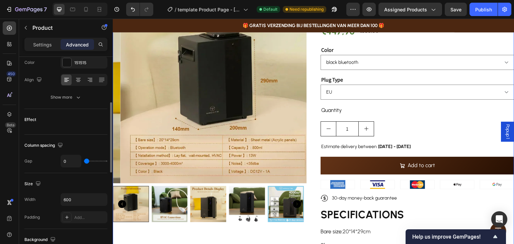
type input "10"
type input "11"
type input "17"
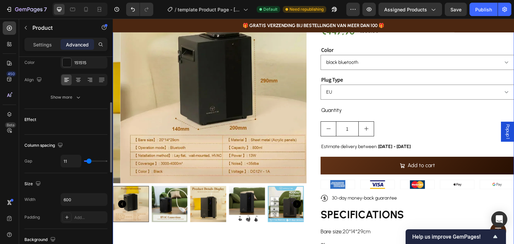
type input "17"
type input "20"
type input "23"
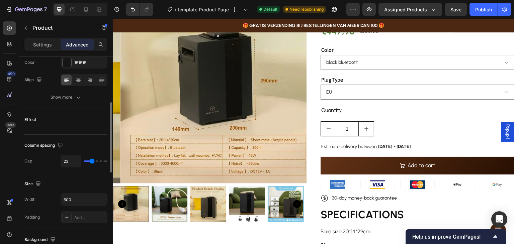
type input "24"
type input "26"
type input "29"
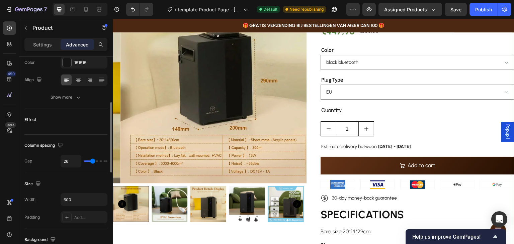
type input "29"
type input "32"
type input "33"
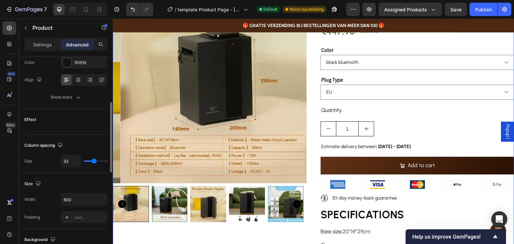
type input "35"
type input "36"
type input "37"
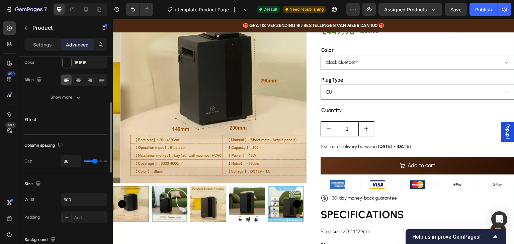
type input "37"
type input "38"
type input "41"
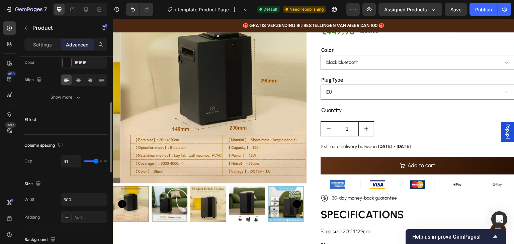
click at [96, 161] on input "range" at bounding box center [95, 161] width 23 height 1
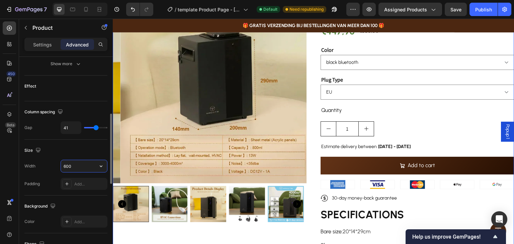
click at [78, 166] on input "600" at bounding box center [84, 166] width 46 height 12
click at [100, 166] on icon "button" at bounding box center [101, 166] width 7 height 7
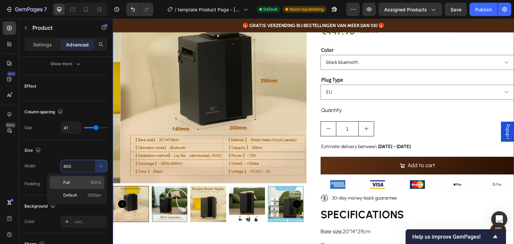
click at [89, 186] on div "Full 100%" at bounding box center [77, 182] width 55 height 13
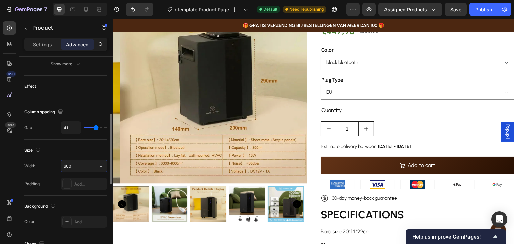
click at [95, 169] on input "600" at bounding box center [84, 166] width 46 height 12
click at [102, 166] on icon "button" at bounding box center [101, 167] width 3 height 2
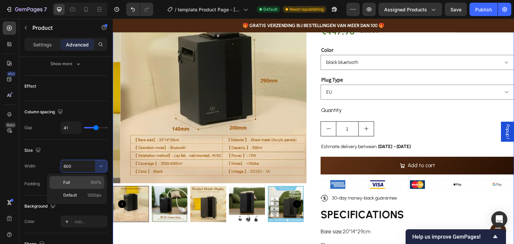
click at [95, 182] on span "100%" at bounding box center [95, 183] width 11 height 6
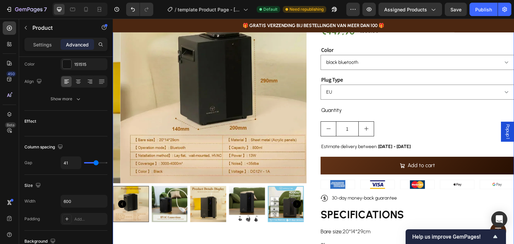
scroll to position [0, 0]
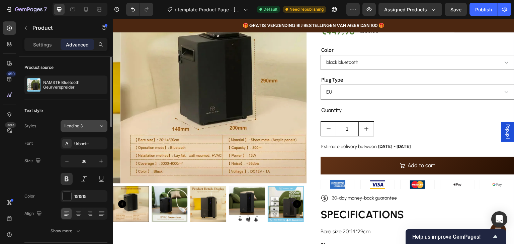
click at [95, 125] on div "Heading 3" at bounding box center [81, 126] width 35 height 6
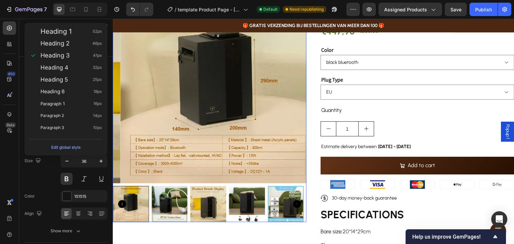
click at [216, 111] on img at bounding box center [217, 87] width 194 height 194
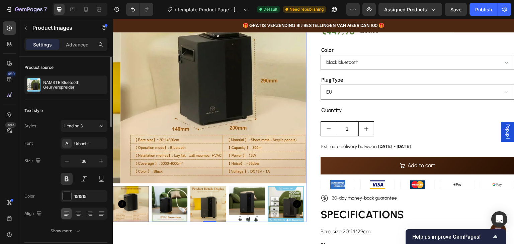
click at [37, 178] on div "Size 36" at bounding box center [65, 170] width 83 height 30
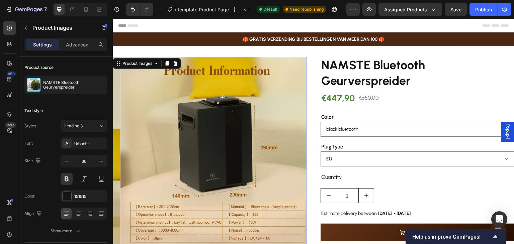
click at [217, 124] on img at bounding box center [217, 154] width 194 height 194
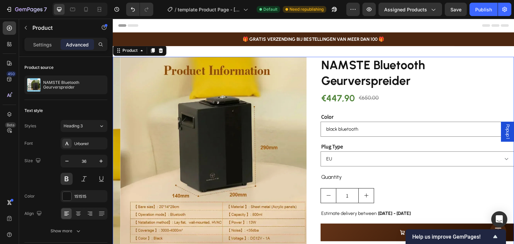
click at [309, 65] on div "Product Images NAMSTE Bluetooth Geurverspreider Product Title €447,90 Product P…" at bounding box center [313, 187] width 401 height 261
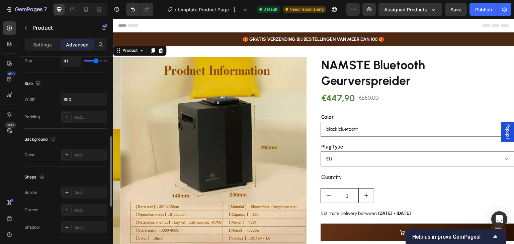
scroll to position [335, 0]
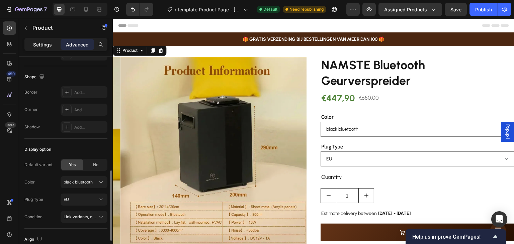
click at [47, 47] on p "Settings" at bounding box center [42, 44] width 19 height 7
click at [76, 42] on p "Advanced" at bounding box center [77, 44] width 23 height 7
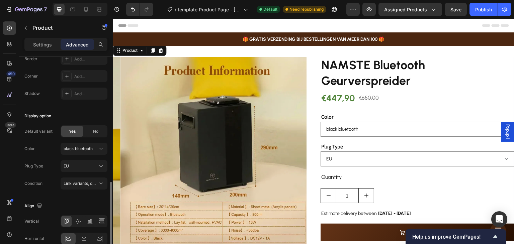
scroll to position [400, 0]
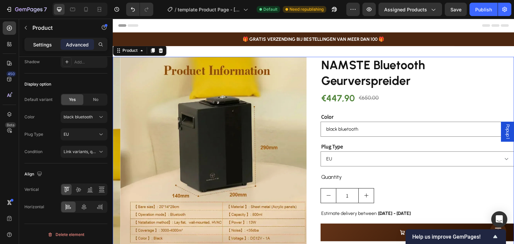
click at [46, 44] on p "Settings" at bounding box center [42, 44] width 19 height 7
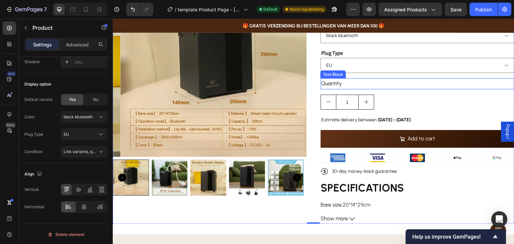
scroll to position [67, 0]
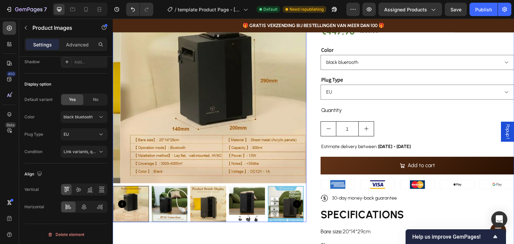
click at [294, 161] on img at bounding box center [217, 87] width 194 height 194
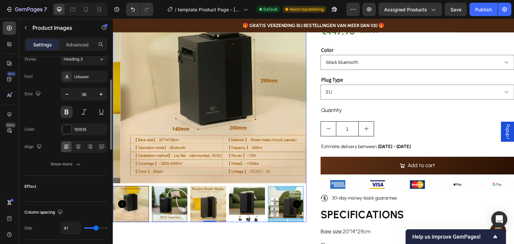
type input "37"
type input "50"
type input "62"
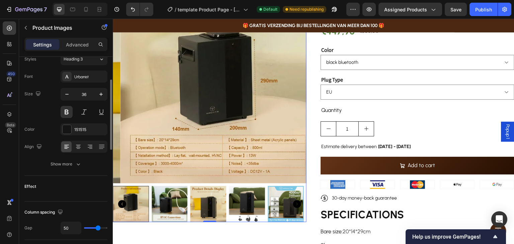
type input "62"
type input "55"
type input "33"
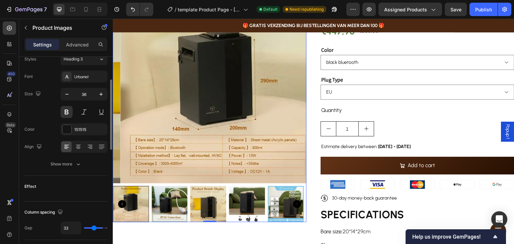
type input "23"
type input "22"
type input "20"
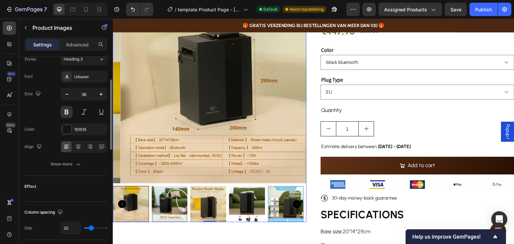
drag, startPoint x: 98, startPoint y: 226, endPoint x: 90, endPoint y: 221, distance: 9.0
type input "20"
click at [91, 227] on input "range" at bounding box center [95, 227] width 23 height 1
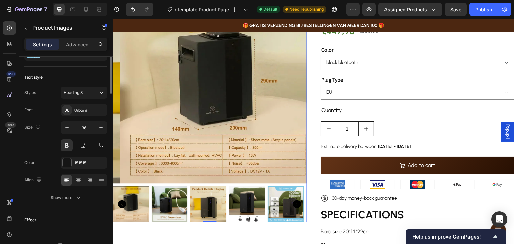
scroll to position [0, 0]
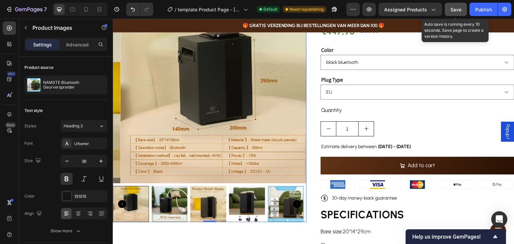
click at [460, 7] on span "Save" at bounding box center [455, 10] width 11 height 6
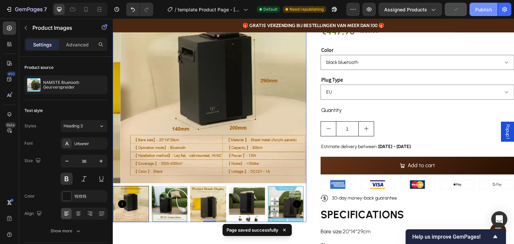
click at [478, 8] on div "Publish" at bounding box center [483, 9] width 17 height 7
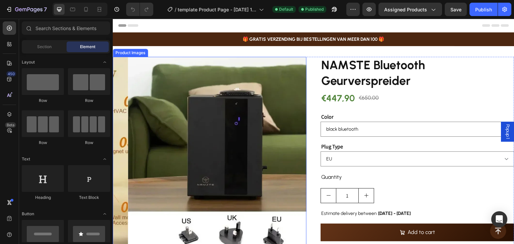
click at [222, 105] on img at bounding box center [225, 154] width 194 height 194
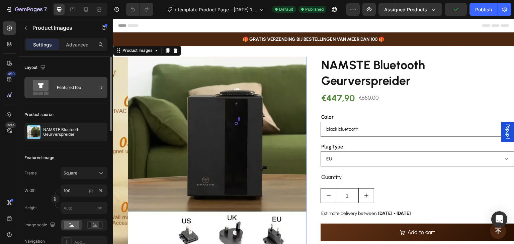
click at [75, 90] on div "Featured top" at bounding box center [77, 87] width 41 height 15
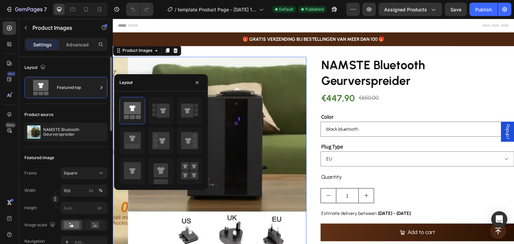
click at [78, 107] on div "Product source NAMSTE Bluetooth Geurverspreider" at bounding box center [65, 125] width 83 height 43
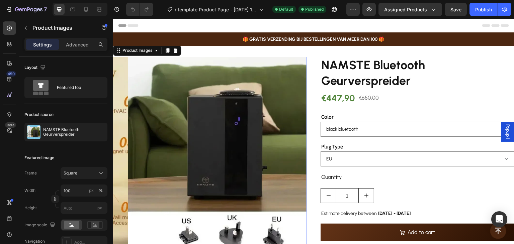
scroll to position [33, 0]
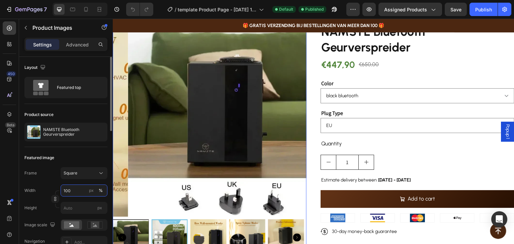
click at [81, 191] on input "100" at bounding box center [84, 191] width 47 height 12
click at [85, 191] on input "100" at bounding box center [84, 191] width 47 height 12
drag, startPoint x: 81, startPoint y: 190, endPoint x: 47, endPoint y: 190, distance: 34.5
click at [47, 190] on div "Width 100 px %" at bounding box center [65, 191] width 83 height 12
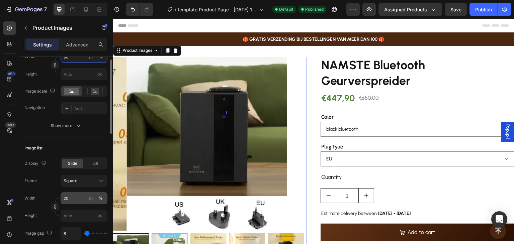
scroll to position [67, 0]
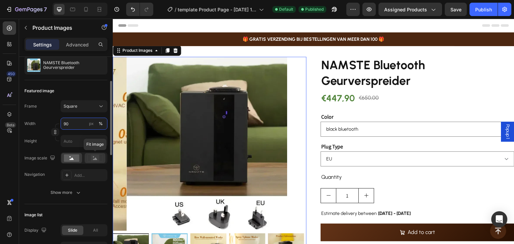
type input "90"
click at [92, 158] on rect at bounding box center [95, 158] width 9 height 7
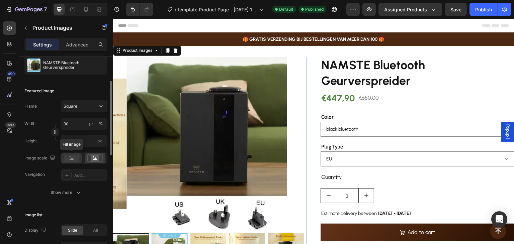
click at [64, 160] on rect at bounding box center [71, 158] width 15 height 7
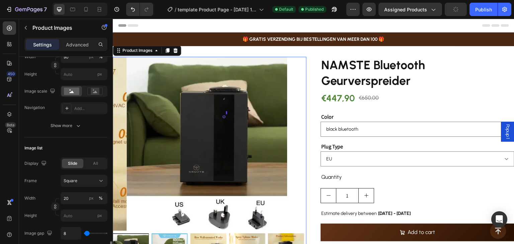
scroll to position [234, 0]
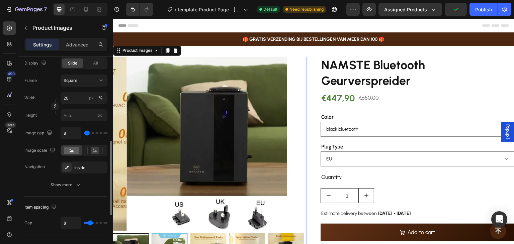
type input "54"
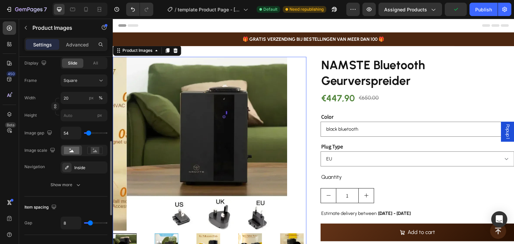
type input "106"
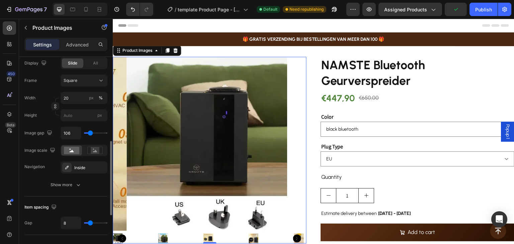
type input "98"
type input "69"
type input "54"
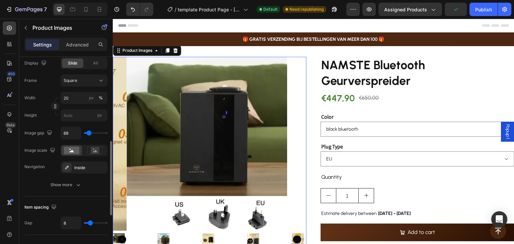
type input "54"
type input "39"
type input "31"
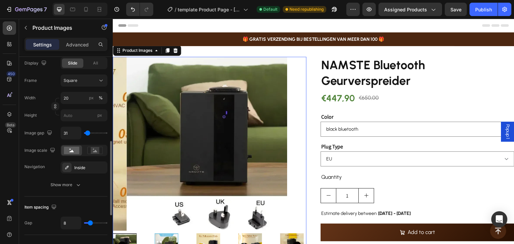
type input "17"
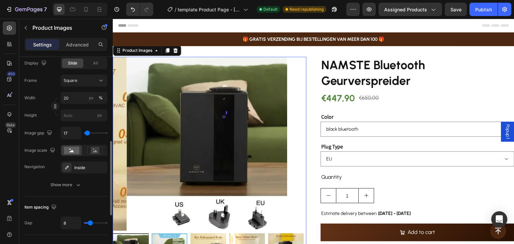
type input "9"
type input "0"
type input "9"
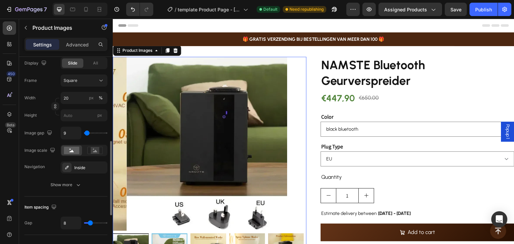
type input "9"
click at [87, 134] on input "range" at bounding box center [95, 132] width 23 height 1
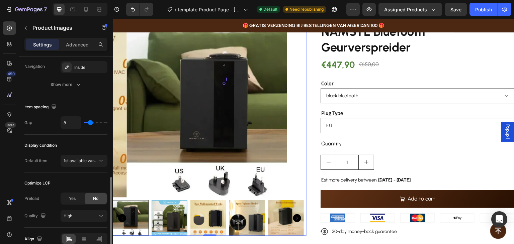
scroll to position [367, 0]
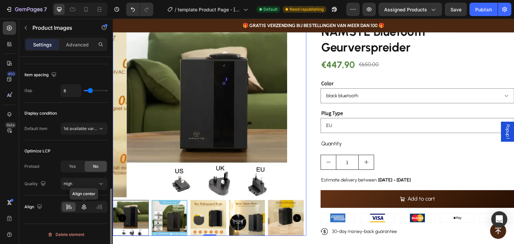
click at [83, 206] on icon at bounding box center [84, 207] width 5 height 6
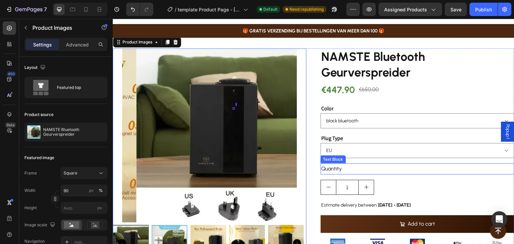
scroll to position [33, 0]
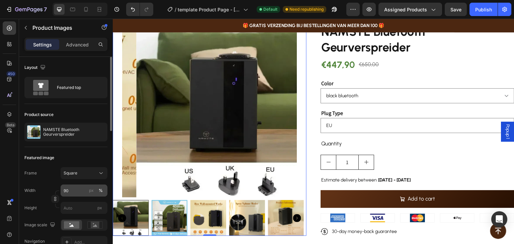
click at [87, 187] on div "px %" at bounding box center [95, 191] width 17 height 12
click at [87, 187] on input "90" at bounding box center [84, 191] width 47 height 12
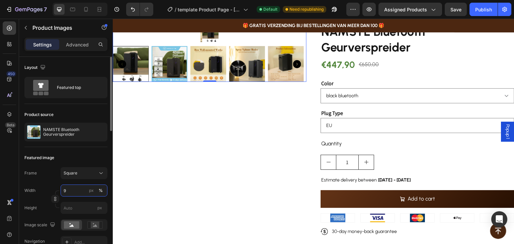
type input "98"
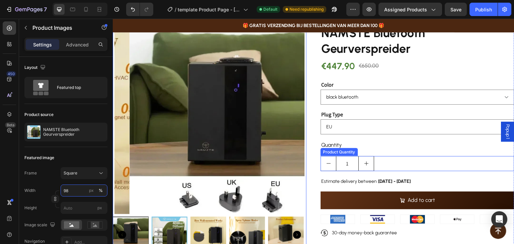
scroll to position [0, 0]
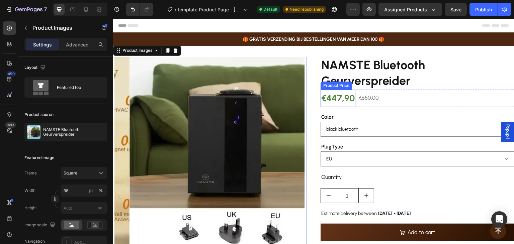
click at [336, 98] on div "€447,90" at bounding box center [338, 99] width 35 height 18
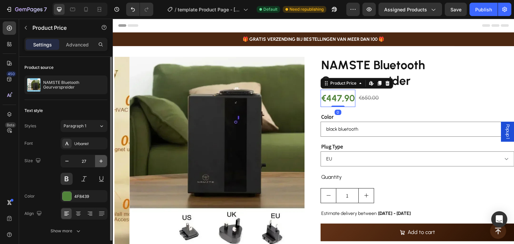
click at [98, 161] on icon "button" at bounding box center [101, 161] width 7 height 7
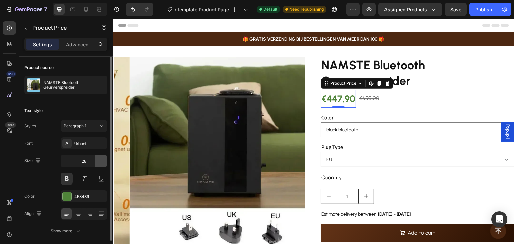
click at [98, 161] on icon "button" at bounding box center [101, 161] width 7 height 7
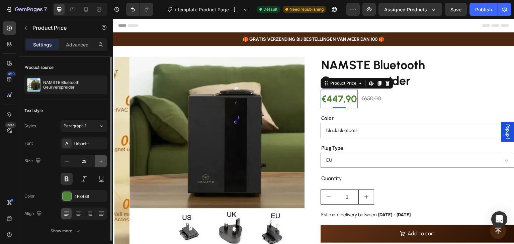
click at [100, 161] on icon "button" at bounding box center [101, 161] width 7 height 7
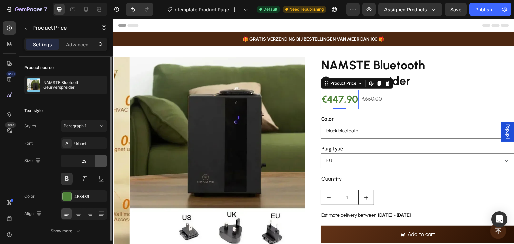
type input "30"
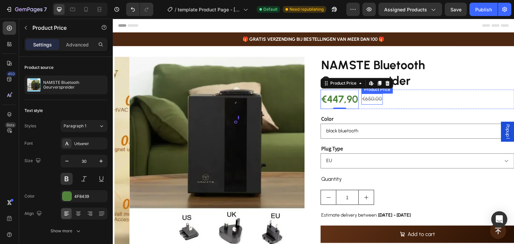
click at [370, 99] on div "€650,00" at bounding box center [371, 99] width 21 height 11
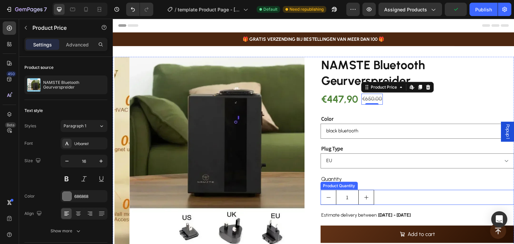
click at [374, 199] on div "1" at bounding box center [418, 197] width 194 height 15
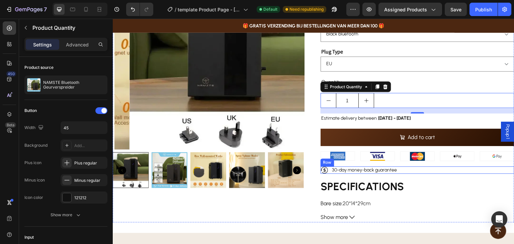
scroll to position [100, 0]
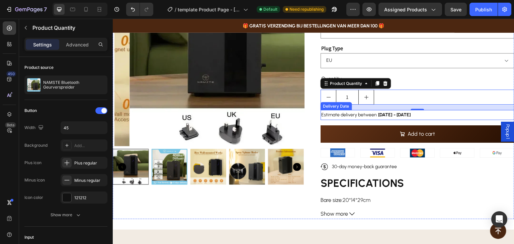
click at [400, 115] on span "[DATE] - [DATE]" at bounding box center [394, 115] width 33 height 6
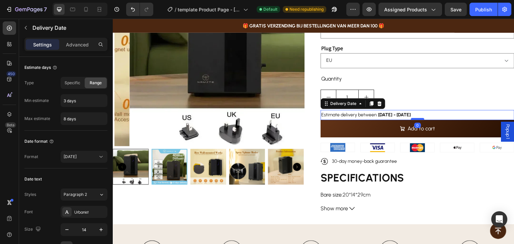
drag, startPoint x: 418, startPoint y: 124, endPoint x: 418, endPoint y: 117, distance: 6.4
click at [418, 118] on div at bounding box center [417, 119] width 13 height 2
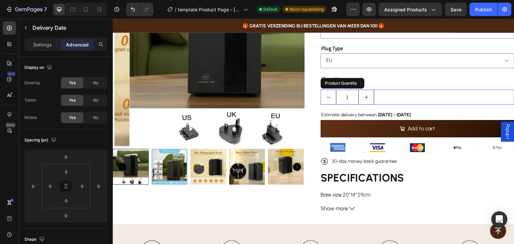
click at [424, 91] on div "1" at bounding box center [418, 97] width 194 height 15
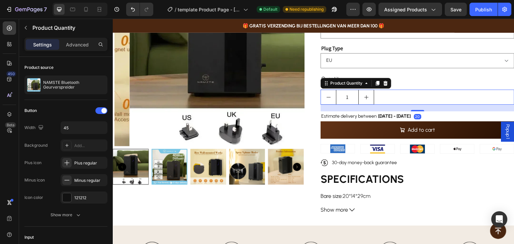
click at [419, 111] on div at bounding box center [417, 110] width 13 height 1
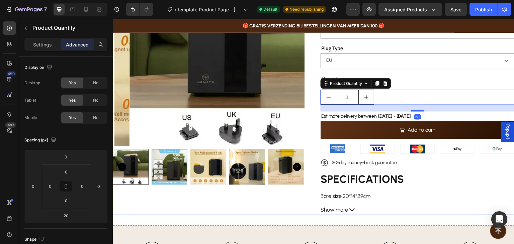
click at [420, 156] on div "NAMSTE Bluetooth Geurverspreider Product Title €447,90 Product Price Product Pr…" at bounding box center [418, 86] width 194 height 259
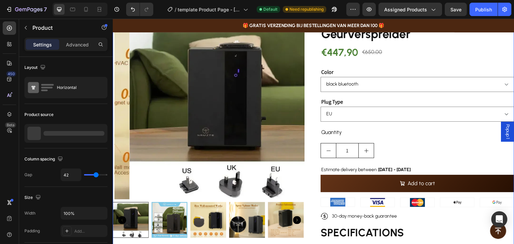
scroll to position [33, 0]
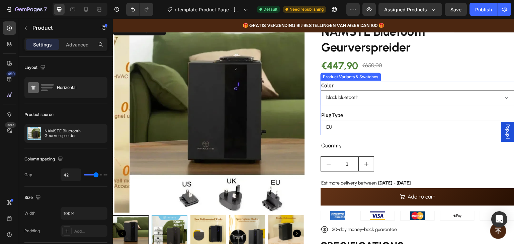
click at [405, 111] on div "Plug Type [GEOGRAPHIC_DATA] [GEOGRAPHIC_DATA] [GEOGRAPHIC_DATA]" at bounding box center [418, 123] width 194 height 24
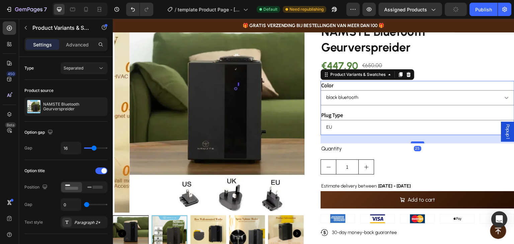
click at [413, 143] on div at bounding box center [417, 143] width 13 height 2
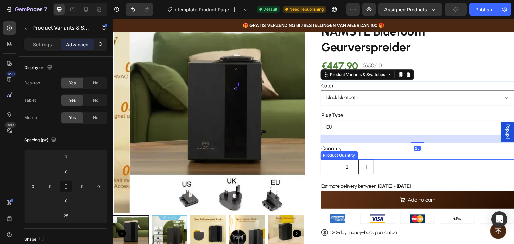
click at [398, 173] on div "1" at bounding box center [418, 167] width 194 height 15
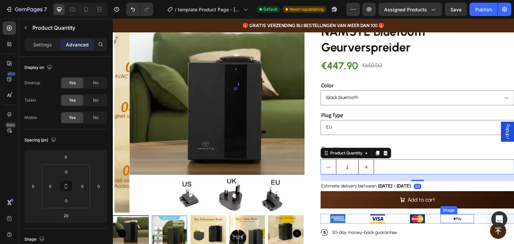
click at [450, 216] on img at bounding box center [457, 218] width 15 height 9
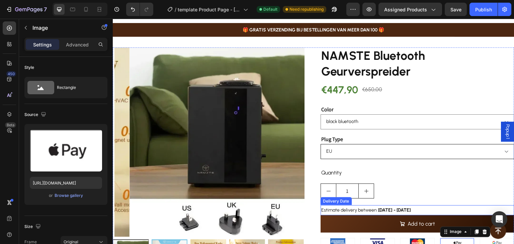
scroll to position [0, 0]
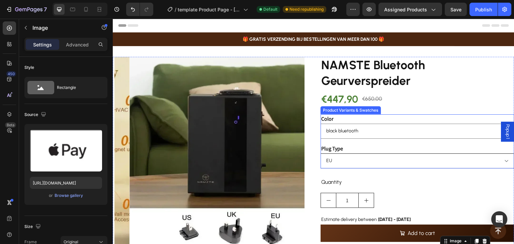
click at [396, 155] on select "EU [GEOGRAPHIC_DATA] [GEOGRAPHIC_DATA]" at bounding box center [418, 161] width 194 height 15
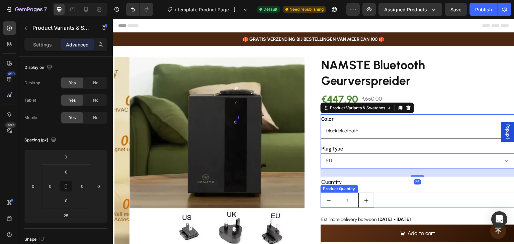
click at [412, 205] on div "1" at bounding box center [418, 200] width 194 height 15
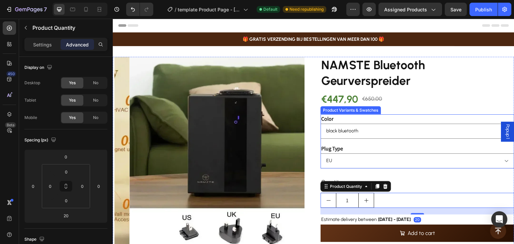
click at [412, 149] on div "Plug Type [GEOGRAPHIC_DATA] [GEOGRAPHIC_DATA] [GEOGRAPHIC_DATA]" at bounding box center [418, 156] width 194 height 24
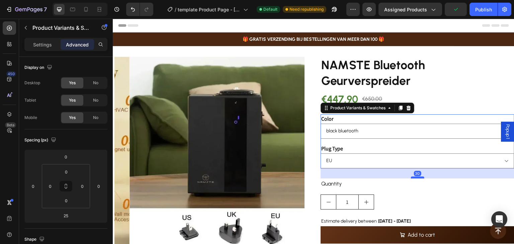
click at [416, 177] on div at bounding box center [417, 178] width 13 height 2
type input "30"
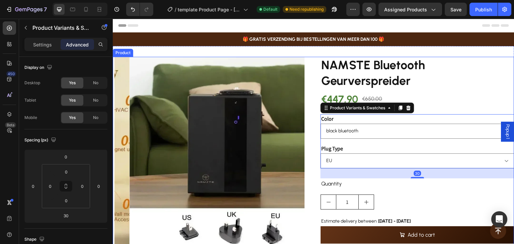
scroll to position [33, 0]
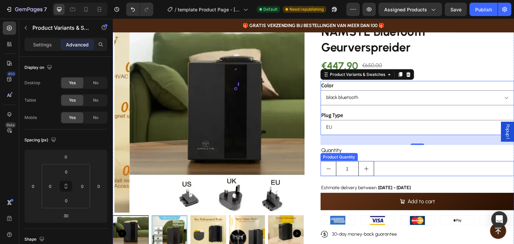
click at [399, 169] on div "1" at bounding box center [418, 168] width 194 height 15
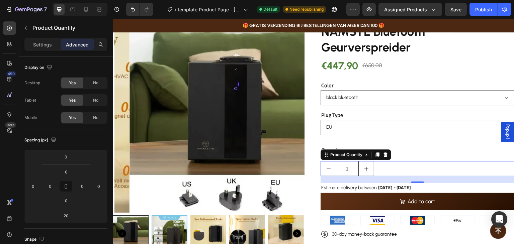
scroll to position [67, 0]
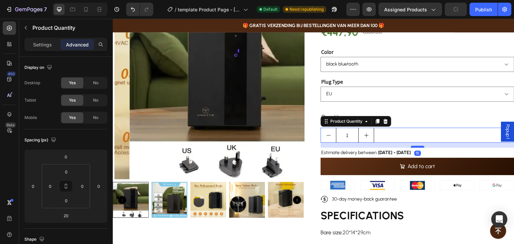
click at [418, 147] on div at bounding box center [417, 147] width 13 height 2
type input "15"
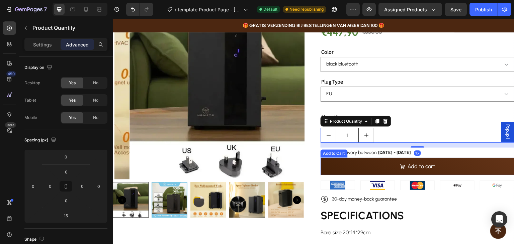
click at [428, 173] on button "Add to cart" at bounding box center [418, 167] width 194 height 18
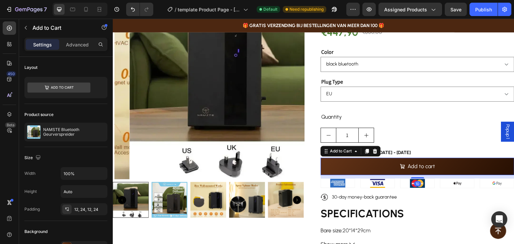
click at [420, 175] on div "10" at bounding box center [418, 175] width 194 height 0
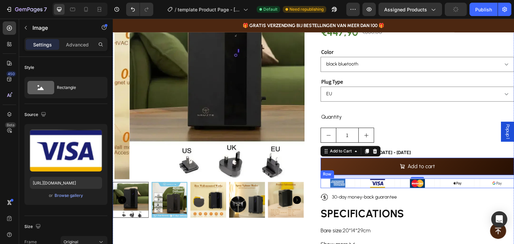
click at [391, 183] on div "Image" at bounding box center [377, 183] width 34 height 9
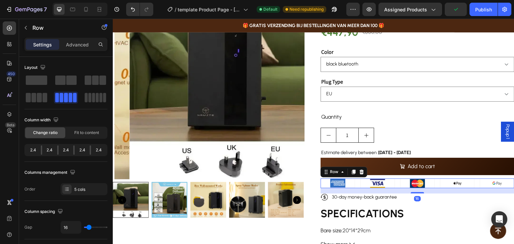
click at [394, 185] on div "Image Image Image Image Image Row 16" at bounding box center [418, 183] width 194 height 9
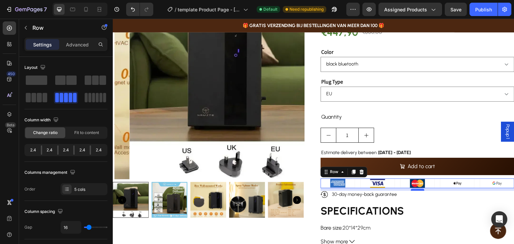
click at [414, 190] on div at bounding box center [417, 190] width 13 height 2
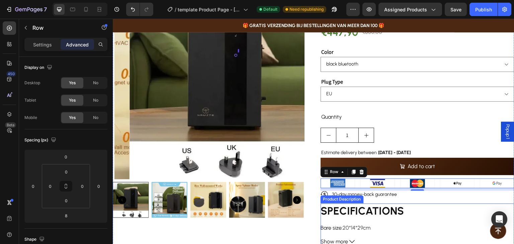
scroll to position [134, 0]
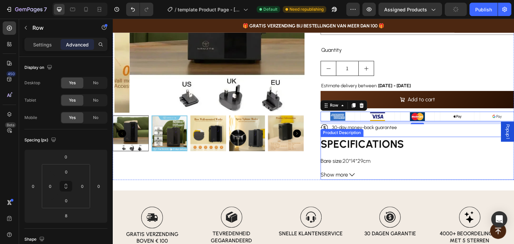
click at [360, 164] on div "SPECIFICATIONS Bare size : 20*14*29cm Brand Name : NAMSTE Capacity : 800ml Cert…" at bounding box center [418, 151] width 194 height 28
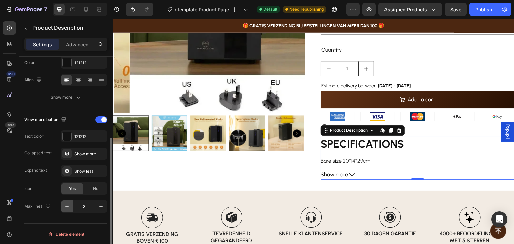
click at [66, 205] on icon "button" at bounding box center [67, 206] width 7 height 7
type input "2"
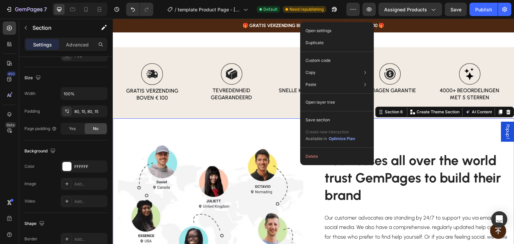
scroll to position [0, 0]
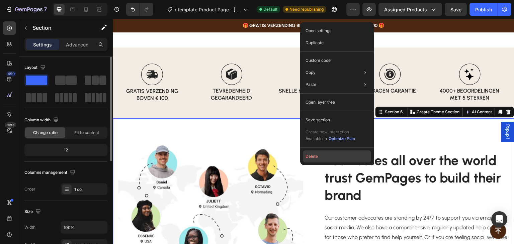
click at [322, 157] on button "Delete" at bounding box center [337, 157] width 68 height 12
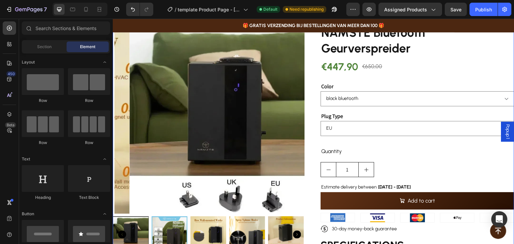
scroll to position [100, 0]
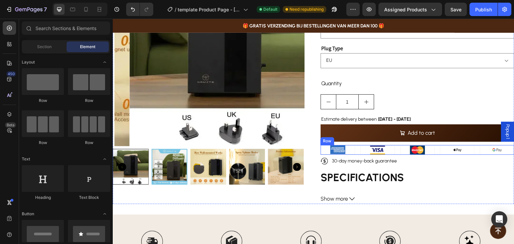
click at [356, 151] on div "Image Image Image Image Image Row" at bounding box center [418, 149] width 194 height 9
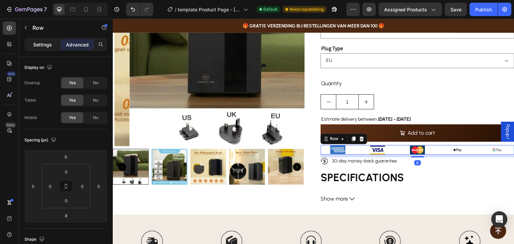
click at [38, 42] on p "Settings" at bounding box center [42, 44] width 19 height 7
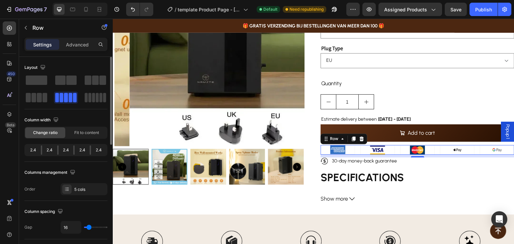
type input "8"
type input "2"
type input "0"
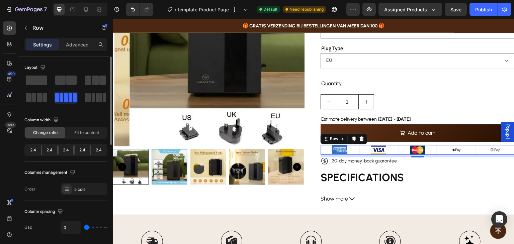
drag, startPoint x: 89, startPoint y: 227, endPoint x: 76, endPoint y: 223, distance: 13.0
type input "0"
click at [84, 227] on input "range" at bounding box center [95, 227] width 23 height 1
click at [89, 204] on div "Column spacing Gap 0" at bounding box center [65, 220] width 83 height 38
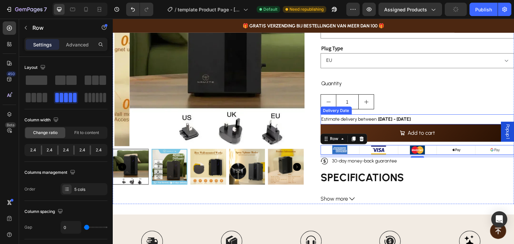
click at [447, 104] on div "1" at bounding box center [418, 101] width 194 height 15
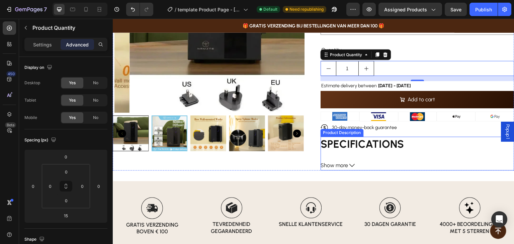
scroll to position [0, 0]
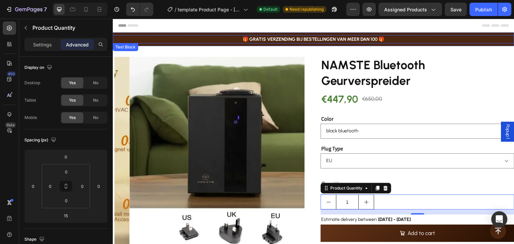
click at [369, 36] on p "🎁 GRATIS VERZENDING BIJ BESTELLINGEN VAN MEER DAN 100 🎁" at bounding box center [313, 39] width 400 height 7
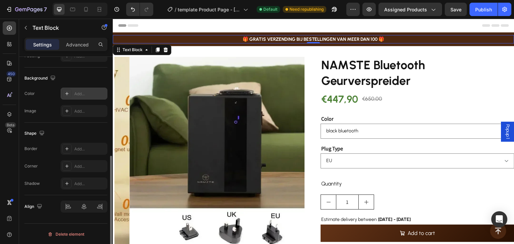
scroll to position [122, 0]
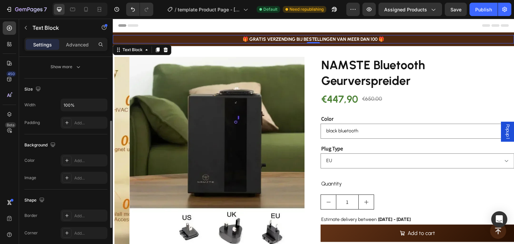
click at [267, 38] on p "🎁 GRATIS VERZENDING BIJ BESTELLINGEN VAN MEER DAN 100 🎁" at bounding box center [313, 39] width 400 height 7
click at [246, 40] on p "🎁 GRATIS VERZENDING BIJ BESTELLINGEN VAN MEER DAN 100 🎁" at bounding box center [313, 39] width 400 height 7
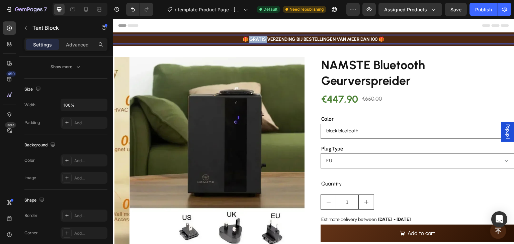
click at [246, 40] on p "🎁 GRATIS VERZENDING BIJ BESTELLINGEN VAN MEER DAN 100 🎁" at bounding box center [313, 39] width 400 height 7
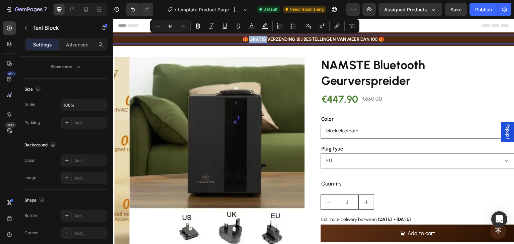
click at [246, 40] on p "🎁 GRATIS VERZENDING BIJ BESTELLINGEN VAN MEER DAN 100 🎁" at bounding box center [313, 39] width 400 height 7
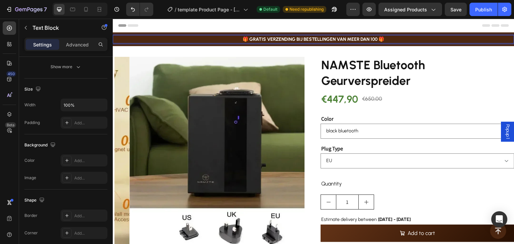
click at [246, 40] on p "🎁 GRATIS VERZENDING BIJ BESTELLINGEN VAN MEER DAN 100 🎁" at bounding box center [313, 39] width 400 height 7
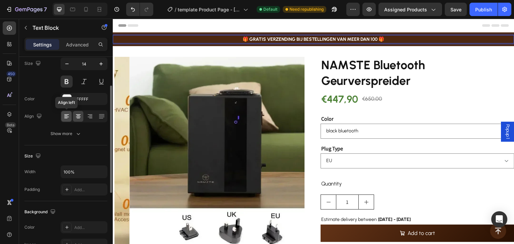
scroll to position [0, 0]
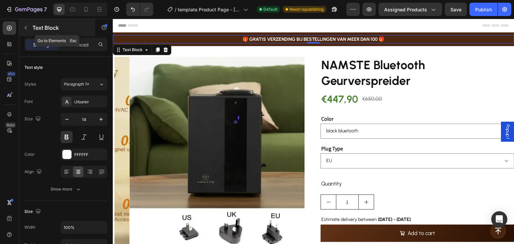
click at [37, 24] on p "Text Block" at bounding box center [60, 28] width 57 height 8
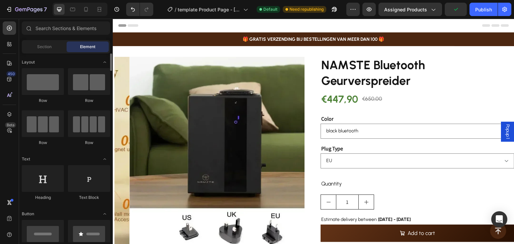
scroll to position [134, 0]
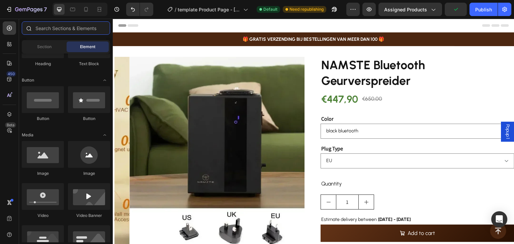
click at [67, 26] on input "text" at bounding box center [66, 27] width 88 height 13
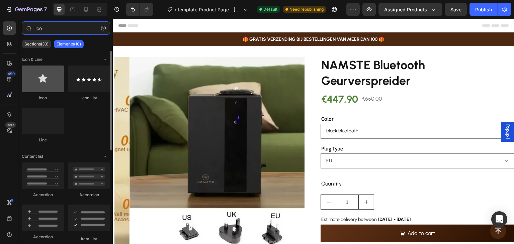
type input "ico"
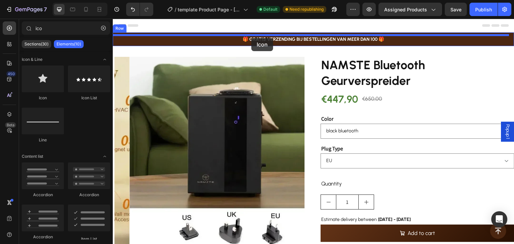
drag, startPoint x: 147, startPoint y: 107, endPoint x: 251, endPoint y: 38, distance: 125.2
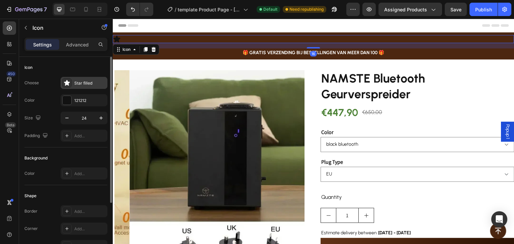
click at [81, 85] on div "Star filled" at bounding box center [89, 83] width 31 height 6
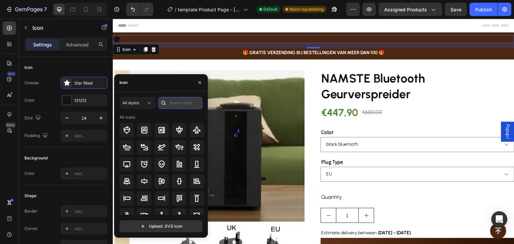
click at [172, 101] on input "text" at bounding box center [180, 103] width 44 height 12
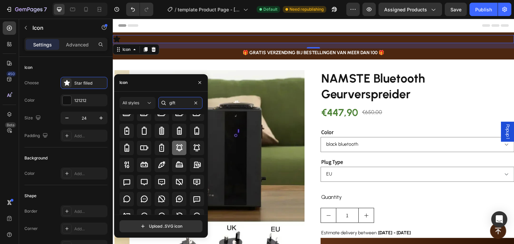
scroll to position [0, 0]
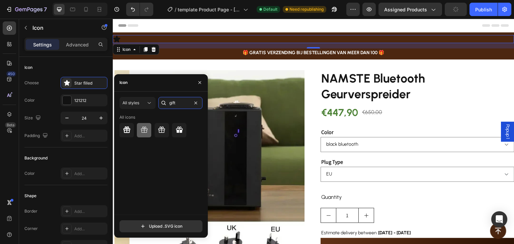
type input "gift"
click at [145, 130] on icon at bounding box center [144, 130] width 8 height 8
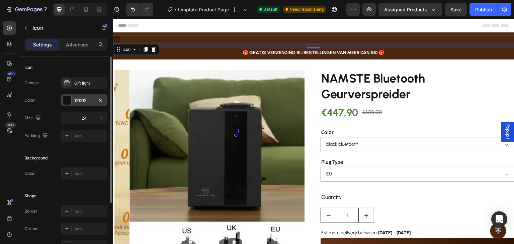
click at [74, 101] on div "121212" at bounding box center [84, 100] width 47 height 12
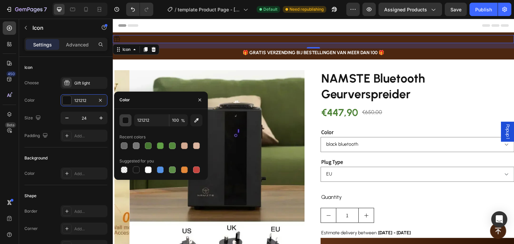
click at [124, 115] on button "button" at bounding box center [125, 120] width 12 height 12
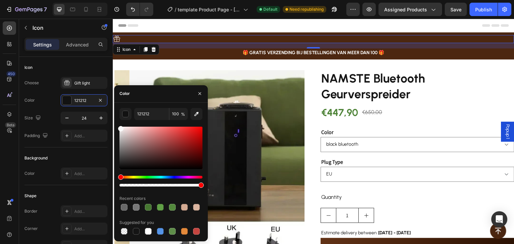
drag, startPoint x: 127, startPoint y: 137, endPoint x: 116, endPoint y: 127, distance: 14.5
click at [116, 127] on div "121212 100 % Recent colors Suggested for you" at bounding box center [161, 172] width 94 height 128
type input "F9F9F9"
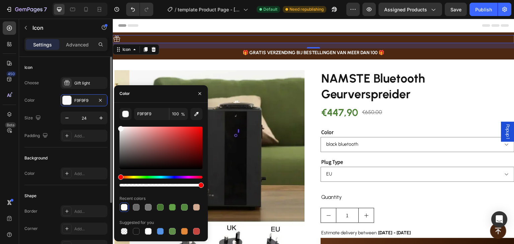
click at [77, 69] on div "Icon" at bounding box center [65, 67] width 83 height 11
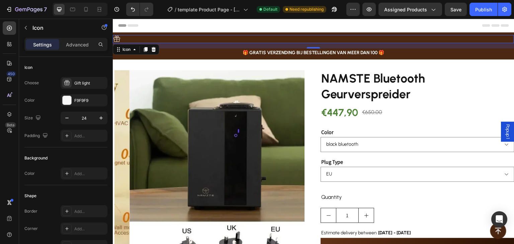
click at [82, 38] on div "Settings Advanced" at bounding box center [65, 44] width 83 height 13
click at [82, 46] on p "Advanced" at bounding box center [77, 44] width 23 height 7
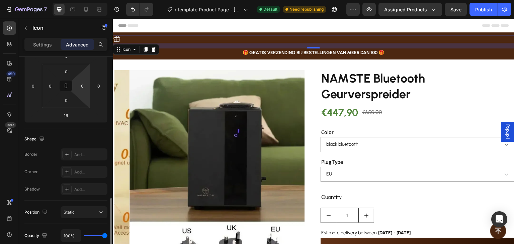
scroll to position [167, 0]
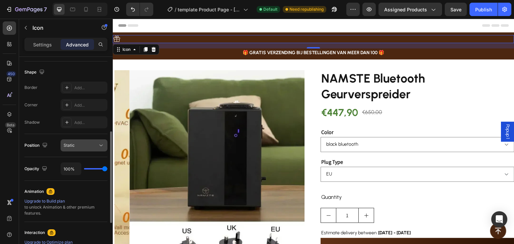
click at [83, 145] on div "Static" at bounding box center [81, 146] width 34 height 6
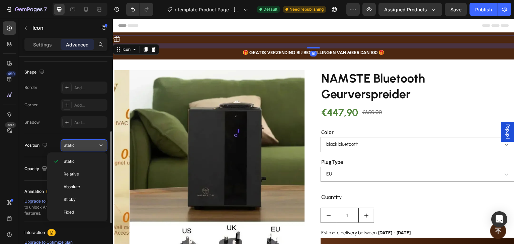
click at [83, 145] on div "Static" at bounding box center [81, 146] width 34 height 6
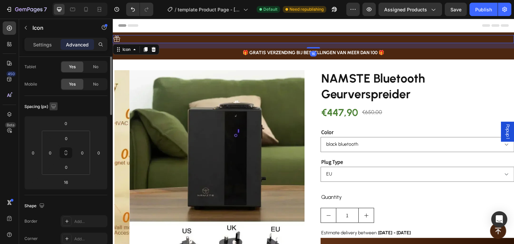
scroll to position [0, 0]
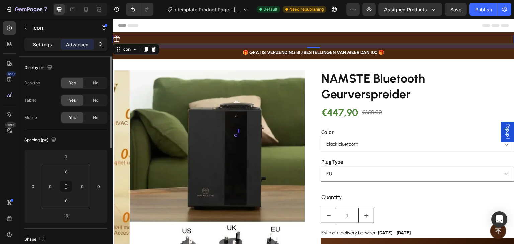
click at [48, 43] on p "Settings" at bounding box center [42, 44] width 19 height 7
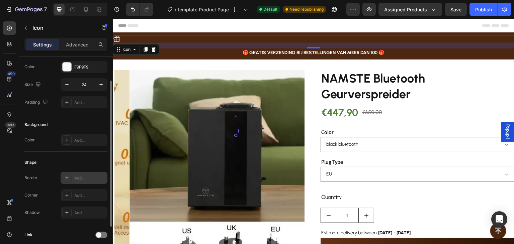
scroll to position [84, 0]
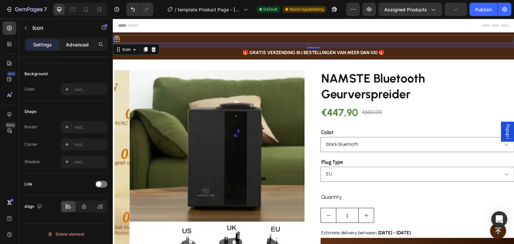
click at [78, 48] on p "Advanced" at bounding box center [77, 44] width 23 height 7
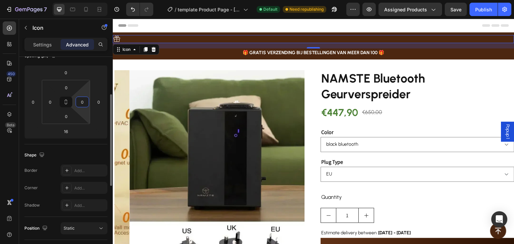
click at [84, 106] on input "0" at bounding box center [82, 102] width 10 height 10
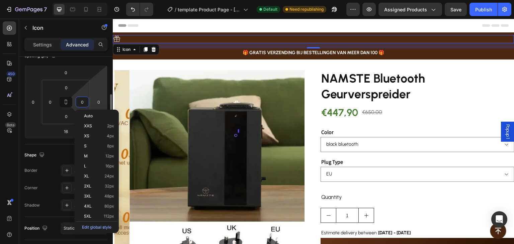
click at [94, 0] on html "7 / template Product Page - Sep 25, 15:10:27 Default Need republishing Preview …" at bounding box center [257, 0] width 514 height 0
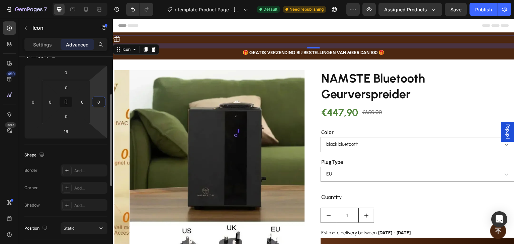
scroll to position [151, 0]
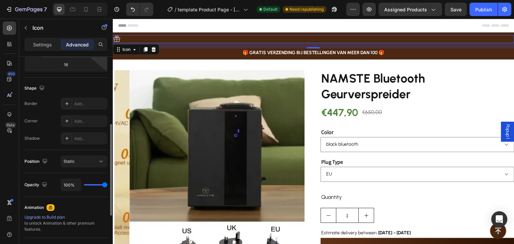
click at [54, 92] on div "Shape" at bounding box center [65, 88] width 83 height 11
click at [98, 162] on icon at bounding box center [101, 161] width 7 height 7
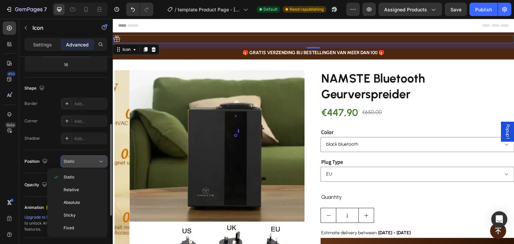
click at [98, 162] on icon at bounding box center [101, 161] width 7 height 7
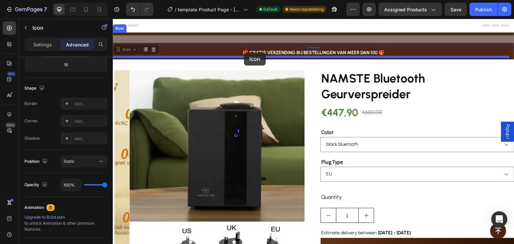
drag, startPoint x: 116, startPoint y: 39, endPoint x: 244, endPoint y: 53, distance: 128.2
type input "0"
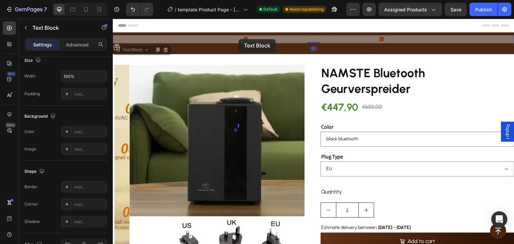
scroll to position [0, 0]
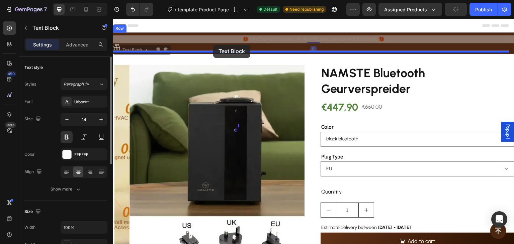
drag, startPoint x: 262, startPoint y: 37, endPoint x: 213, endPoint y: 45, distance: 49.7
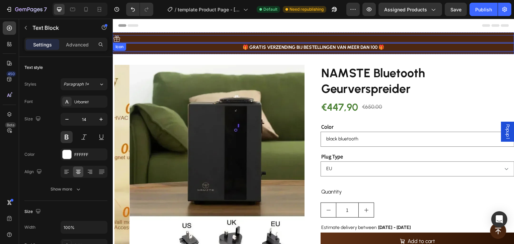
drag, startPoint x: 238, startPoint y: 45, endPoint x: 240, endPoint y: 37, distance: 8.2
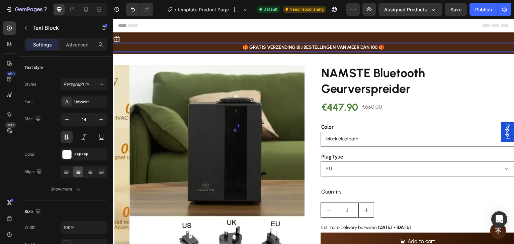
click at [244, 47] on p "🎁 GRATIS VERZENDING BIJ BESTELLINGEN VAN MEER DAN 100 🎁" at bounding box center [313, 47] width 400 height 7
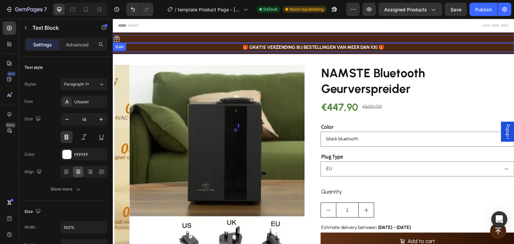
click at [239, 35] on div "Icon" at bounding box center [313, 39] width 401 height 8
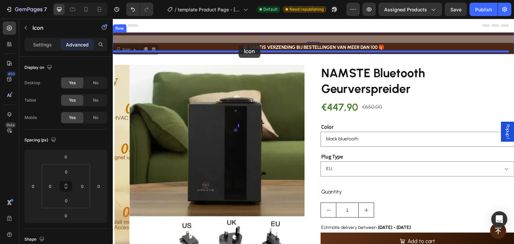
drag, startPoint x: 176, startPoint y: 36, endPoint x: 240, endPoint y: 45, distance: 64.4
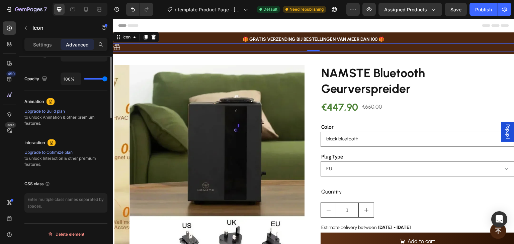
scroll to position [123, 0]
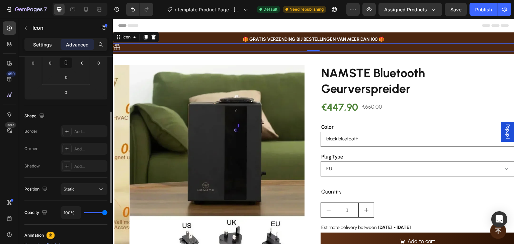
click at [54, 42] on div "Settings" at bounding box center [42, 44] width 33 height 11
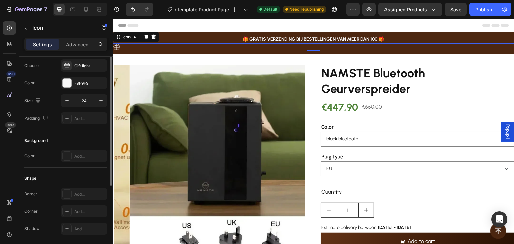
scroll to position [0, 0]
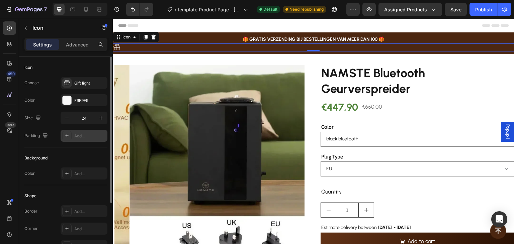
click at [79, 139] on div "Add..." at bounding box center [84, 136] width 47 height 12
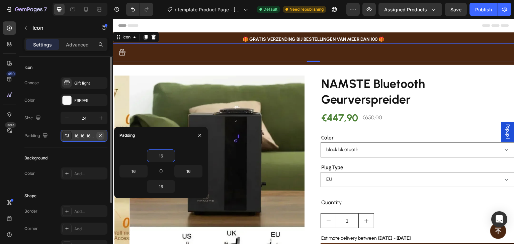
click at [101, 134] on icon "button" at bounding box center [100, 135] width 5 height 5
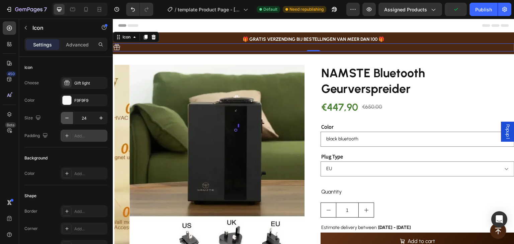
click at [70, 117] on button "button" at bounding box center [67, 118] width 12 height 12
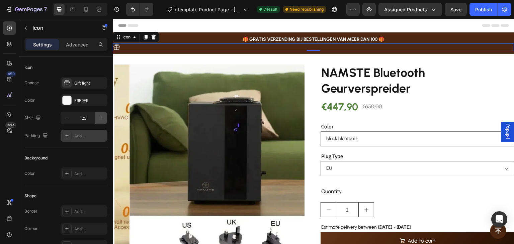
click at [103, 118] on icon "button" at bounding box center [101, 118] width 7 height 7
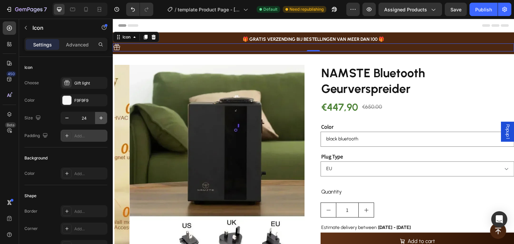
click at [103, 118] on icon "button" at bounding box center [101, 118] width 7 height 7
type input "25"
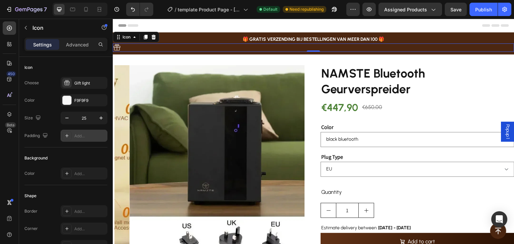
click at [54, 134] on div "Padding Add..." at bounding box center [65, 136] width 83 height 12
click at [79, 41] on p "Advanced" at bounding box center [77, 44] width 23 height 7
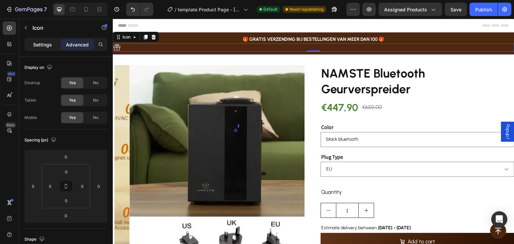
click at [41, 45] on p "Settings" at bounding box center [42, 44] width 19 height 7
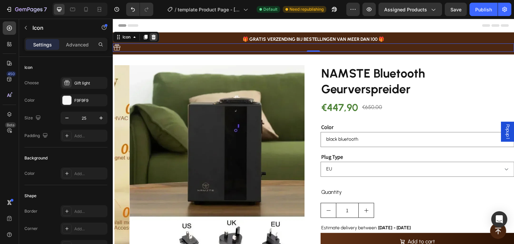
click at [152, 35] on icon at bounding box center [154, 37] width 4 height 5
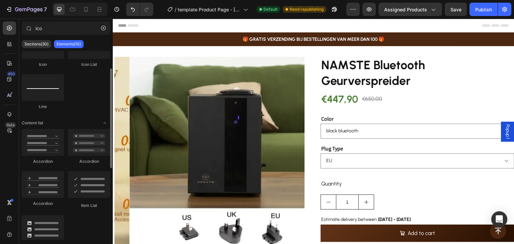
scroll to position [100, 0]
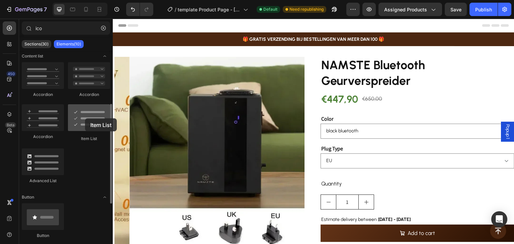
click at [85, 118] on div at bounding box center [89, 117] width 42 height 27
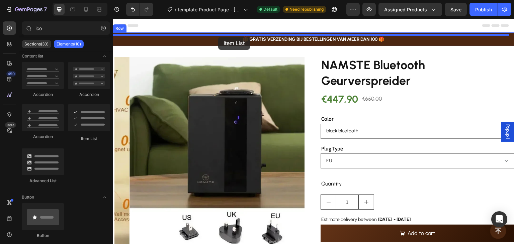
drag, startPoint x: 195, startPoint y: 144, endPoint x: 218, endPoint y: 37, distance: 109.3
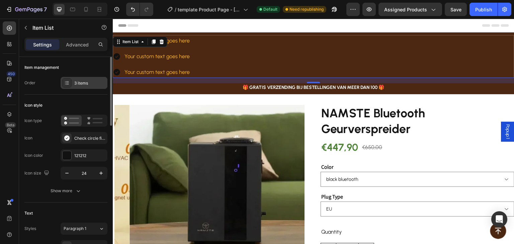
click at [80, 86] on div "3 items" at bounding box center [89, 83] width 31 height 6
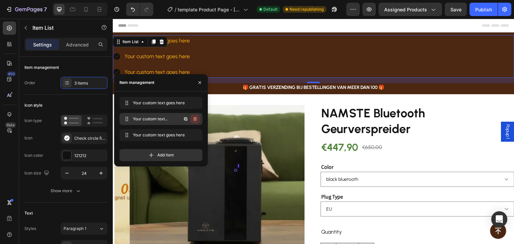
click at [197, 119] on icon "button" at bounding box center [194, 118] width 5 height 5
click at [197, 119] on button "Delete" at bounding box center [190, 118] width 18 height 9
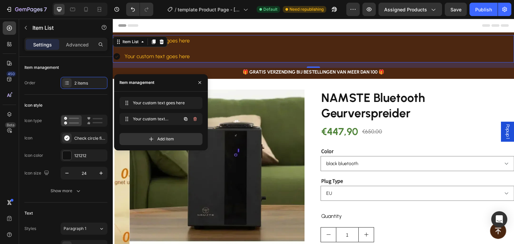
click at [197, 119] on icon "button" at bounding box center [194, 118] width 5 height 5
click at [197, 118] on button "Delete" at bounding box center [190, 118] width 18 height 9
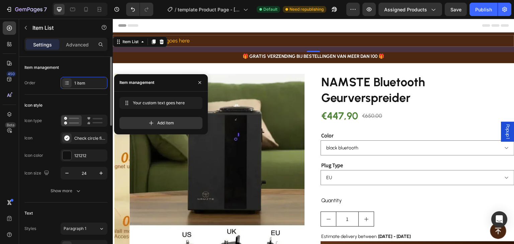
click at [83, 95] on div "Icon style Icon type Icon Check circle filled Icon color 121212 Icon size 24 Sh…" at bounding box center [65, 149] width 83 height 108
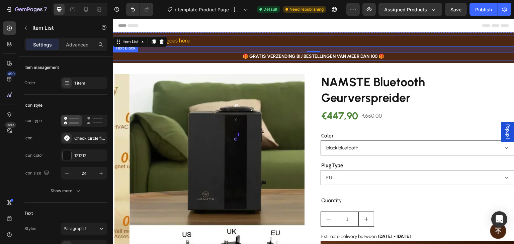
click at [281, 56] on p "🎁 GRATIS VERZENDING BIJ BESTELLINGEN VAN MEER DAN 100 🎁" at bounding box center [313, 56] width 400 height 7
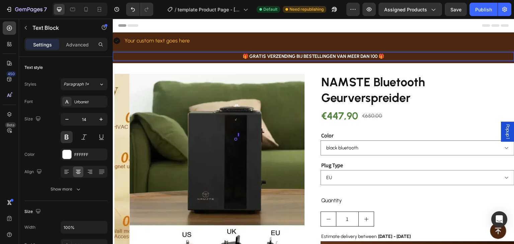
click at [250, 56] on p "🎁 GRATIS VERZENDING BIJ BESTELLINGEN VAN MEER DAN 100 🎁" at bounding box center [313, 56] width 400 height 7
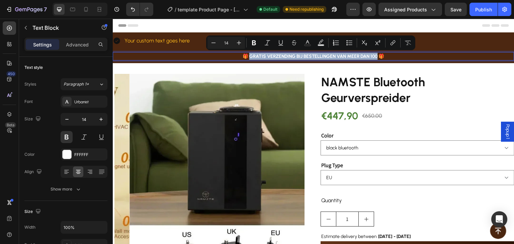
drag, startPoint x: 250, startPoint y: 56, endPoint x: 371, endPoint y: 54, distance: 121.5
click at [371, 54] on p "🎁 GRATIS VERZENDING BIJ BESTELLINGEN VAN MEER DAN 100 🎁" at bounding box center [313, 56] width 400 height 7
copy p "RATIS VERZENDING BIJ BESTELLINGEN VAN MEER DAN 100"
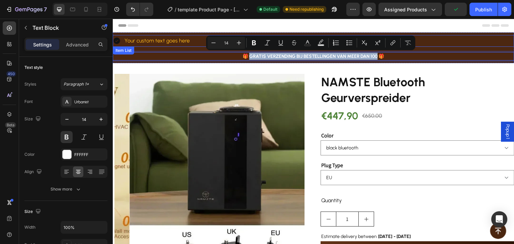
click at [173, 42] on div "Your custom text goes here" at bounding box center [156, 41] width 67 height 12
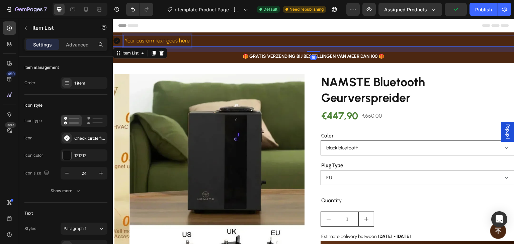
click at [172, 42] on div "Your custom text goes here" at bounding box center [156, 41] width 67 height 12
click at [172, 42] on p "Your custom text goes here" at bounding box center [156, 41] width 65 height 10
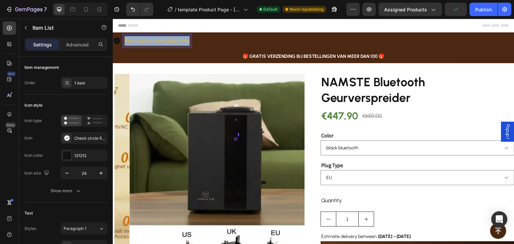
click at [172, 42] on p "Your custom text goes here" at bounding box center [156, 41] width 65 height 10
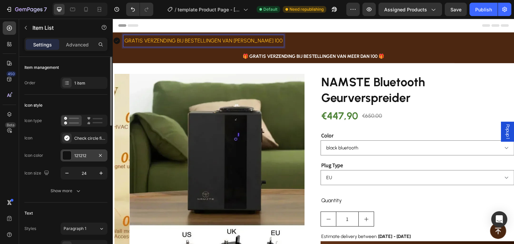
click at [67, 157] on div at bounding box center [67, 155] width 9 height 9
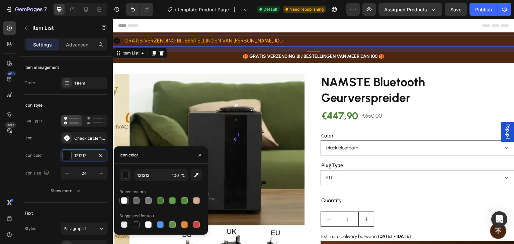
click at [127, 200] on div at bounding box center [124, 200] width 7 height 7
type input "F9F9F9"
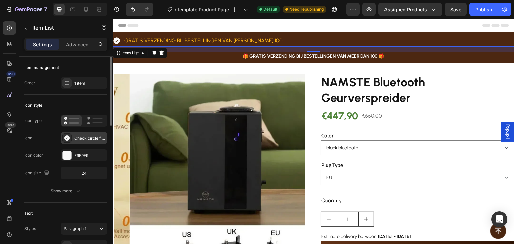
click at [75, 134] on div "Check circle filled" at bounding box center [84, 138] width 47 height 12
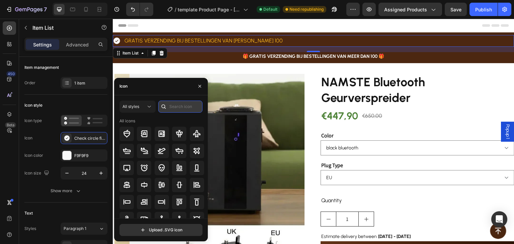
click at [180, 103] on input "text" at bounding box center [180, 107] width 44 height 12
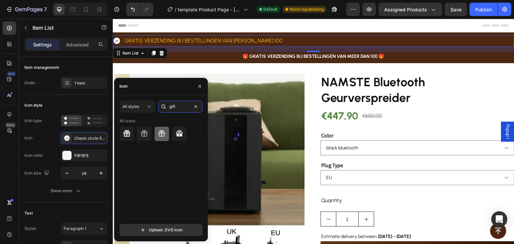
type input "gift"
click at [161, 133] on icon at bounding box center [162, 134] width 8 height 8
click at [178, 133] on icon at bounding box center [179, 134] width 8 height 8
click at [128, 134] on icon at bounding box center [127, 134] width 8 height 8
click at [146, 131] on icon at bounding box center [144, 134] width 8 height 8
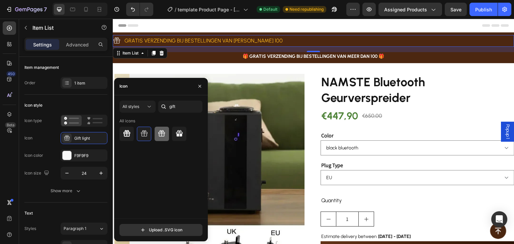
click at [157, 131] on div at bounding box center [162, 134] width 14 height 14
click at [168, 131] on div at bounding box center [162, 134] width 14 height 14
click at [177, 132] on icon at bounding box center [179, 133] width 7 height 6
click at [142, 131] on icon at bounding box center [144, 134] width 8 height 8
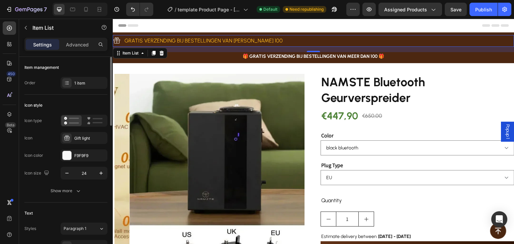
click at [55, 135] on div "Icon Gift light" at bounding box center [65, 138] width 83 height 12
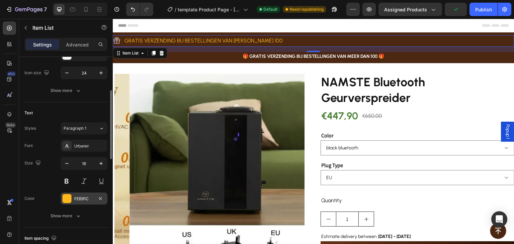
click at [64, 198] on div at bounding box center [67, 198] width 9 height 9
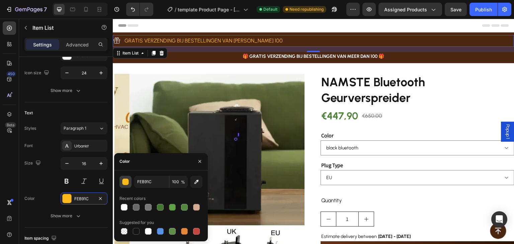
click at [124, 180] on div "button" at bounding box center [125, 182] width 7 height 7
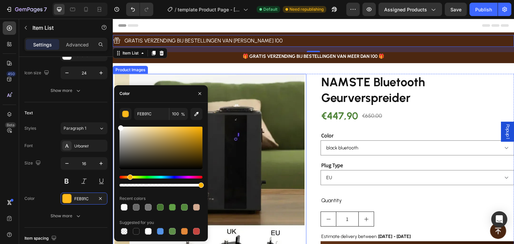
drag, startPoint x: 244, startPoint y: 170, endPoint x: 113, endPoint y: 116, distance: 141.1
type input "FFFFFF"
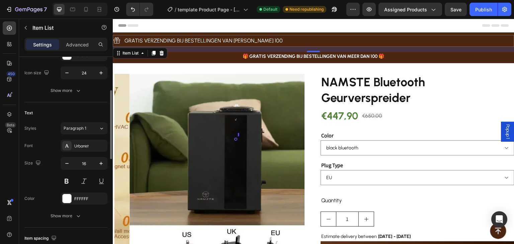
click at [47, 178] on div "Size 16" at bounding box center [65, 172] width 83 height 30
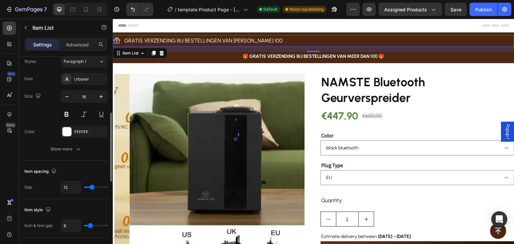
type input "9"
type input "8"
type input "7"
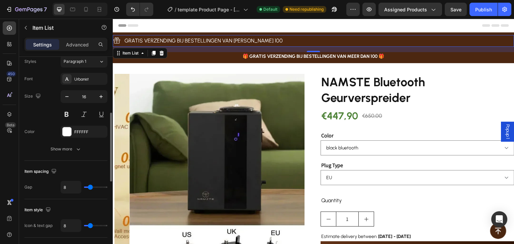
type input "7"
type input "6"
type input "5"
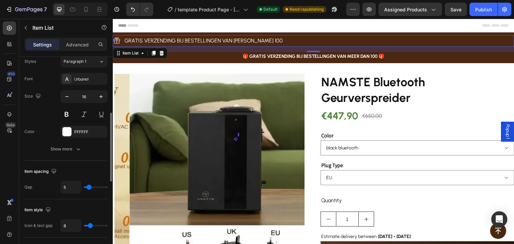
type input "4"
type input "14"
type input "17"
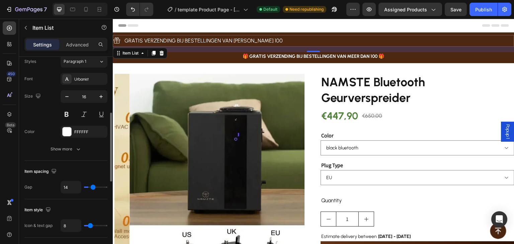
type input "17"
type input "19"
type input "14"
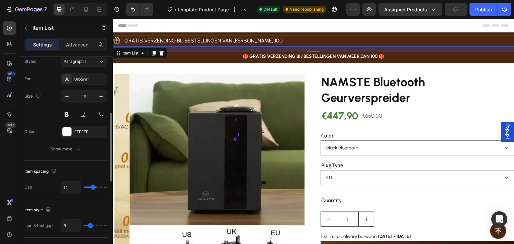
type input "13"
type input "11"
type input "10"
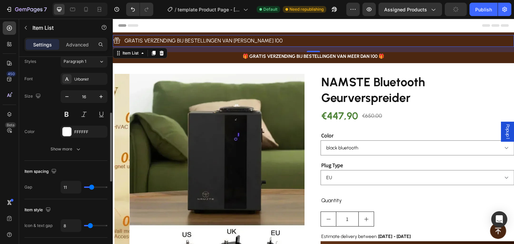
type input "10"
type input "9"
type input "8"
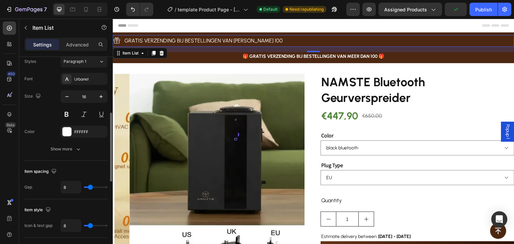
click at [90, 187] on input "range" at bounding box center [95, 187] width 23 height 1
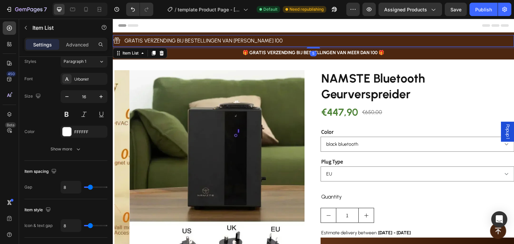
click at [308, 47] on div at bounding box center [313, 47] width 13 height 1
type input "100%"
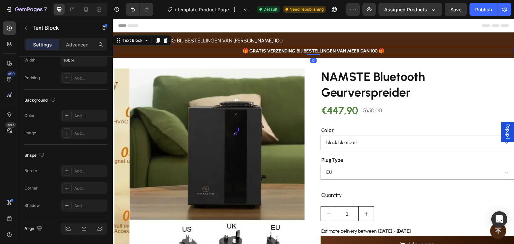
scroll to position [0, 0]
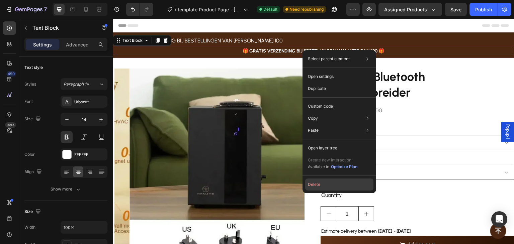
click at [316, 181] on button "Delete" at bounding box center [339, 185] width 68 height 12
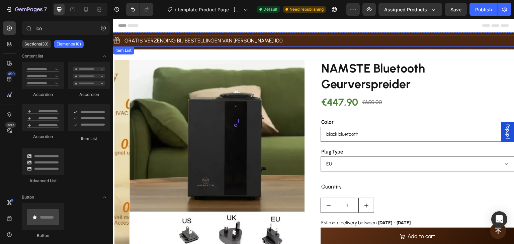
click at [235, 36] on p "GRATIS VERZENDING BIJ BESTELLINGEN VAN [PERSON_NAME] 100" at bounding box center [203, 41] width 158 height 10
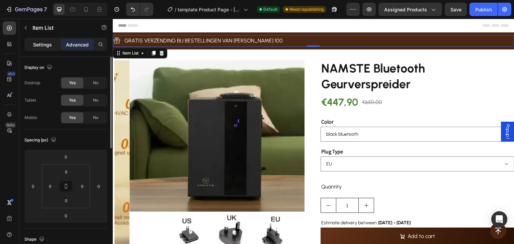
click at [48, 44] on p "Settings" at bounding box center [42, 44] width 19 height 7
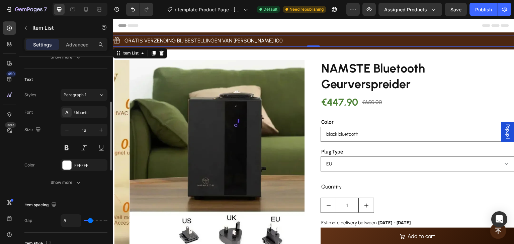
scroll to position [201, 0]
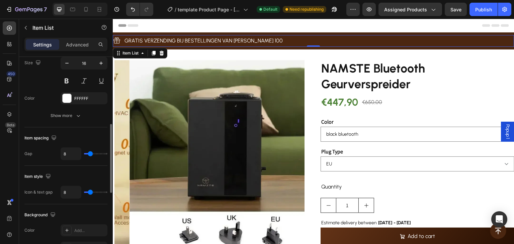
type input "10"
type input "6"
type input "3"
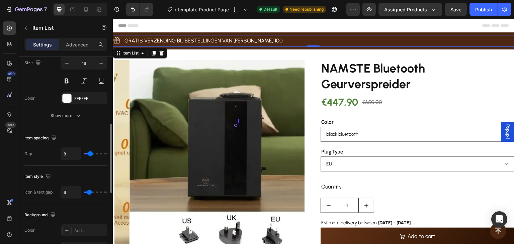
type input "3"
type input "2"
type input "1"
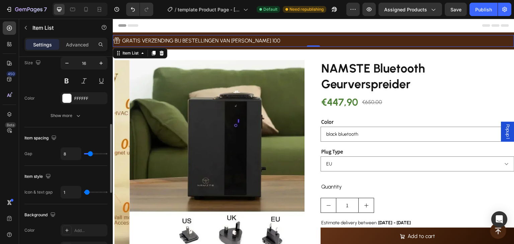
type input "2"
type input "3"
type input "4"
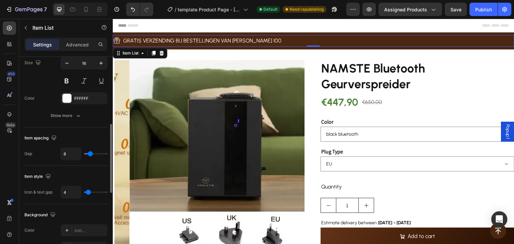
type input "4"
click at [88, 192] on input "range" at bounding box center [95, 192] width 23 height 1
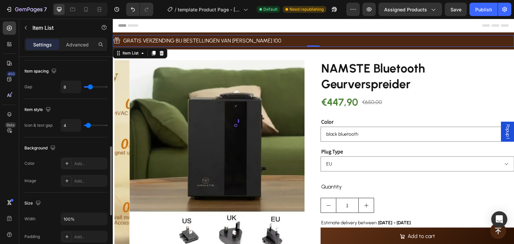
scroll to position [301, 0]
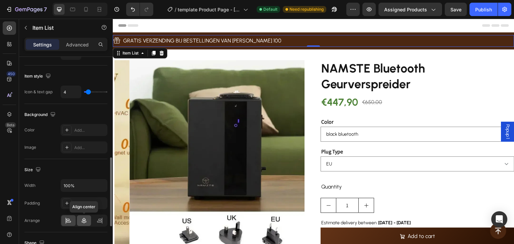
click at [85, 221] on icon at bounding box center [84, 221] width 5 height 6
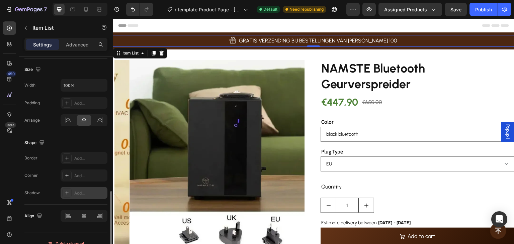
scroll to position [410, 0]
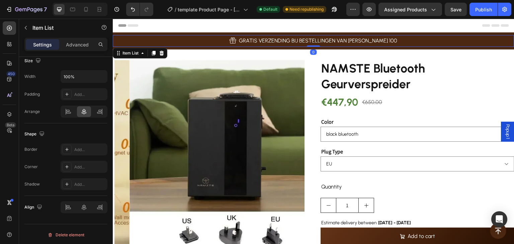
drag, startPoint x: 316, startPoint y: 46, endPoint x: 356, endPoint y: 27, distance: 43.3
type input "100%"
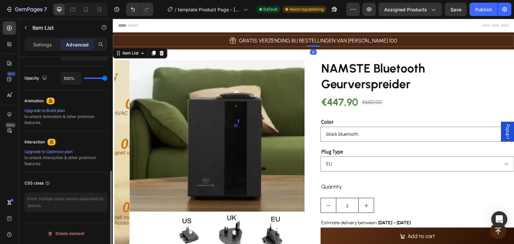
scroll to position [257, 0]
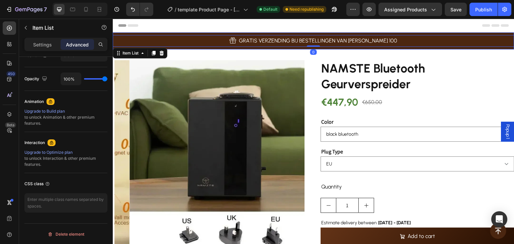
click at [375, 48] on div "GRATIS VERZENDING BIJ BESTELLINGEN VAN MEER DAN 100 Item List 0 Row" at bounding box center [313, 40] width 401 height 17
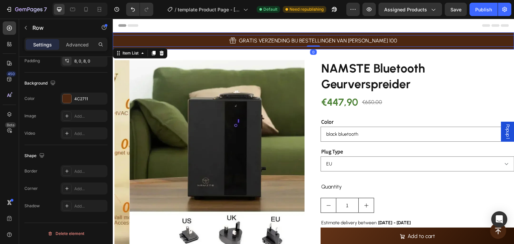
scroll to position [0, 0]
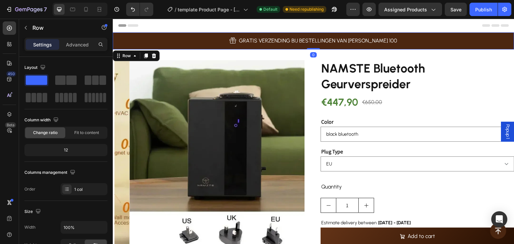
drag, startPoint x: 315, startPoint y: 49, endPoint x: 335, endPoint y: 40, distance: 21.1
click at [322, 37] on div "GRATIS VERZENDING BIJ BESTELLINGEN VAN MEER DAN 100 Item List Row 0" at bounding box center [313, 40] width 401 height 17
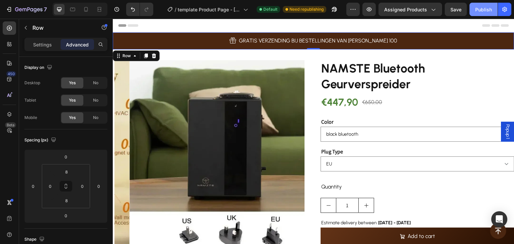
click at [486, 7] on div "Publish" at bounding box center [483, 9] width 17 height 7
click at [83, 9] on icon at bounding box center [86, 9] width 7 height 7
type input "6"
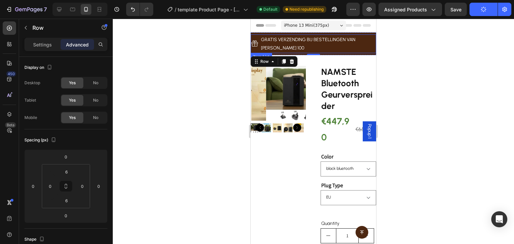
click at [310, 41] on p "GRATIS VERZENDING BIJ BESTELLINGEN VAN [PERSON_NAME] 100" at bounding box center [318, 43] width 114 height 17
click at [51, 45] on p "Settings" at bounding box center [42, 44] width 19 height 7
type input "4"
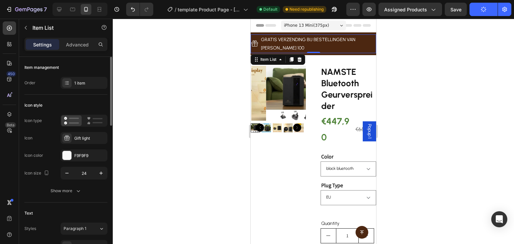
scroll to position [67, 0]
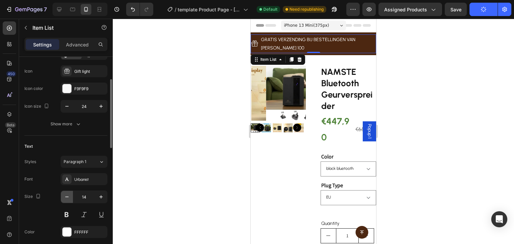
click at [66, 194] on icon "button" at bounding box center [67, 197] width 7 height 7
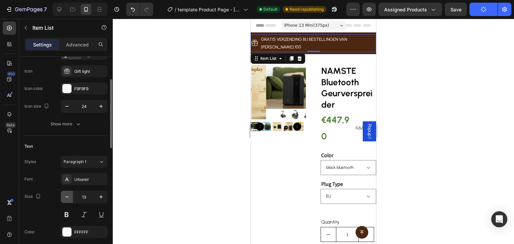
click at [67, 194] on icon "button" at bounding box center [67, 197] width 7 height 7
type input "12"
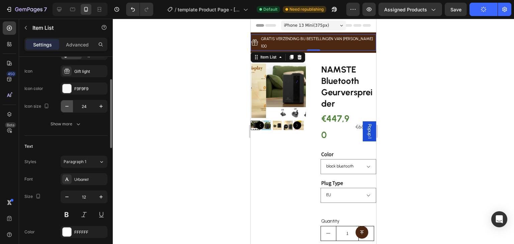
click at [67, 106] on icon "button" at bounding box center [66, 106] width 3 height 1
type input "21"
click at [83, 132] on div "Icon style Icon type Icon Gift light Icon color F9F9F9 Icon size 21 Show more" at bounding box center [65, 82] width 83 height 108
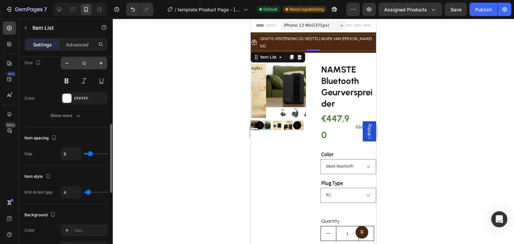
scroll to position [234, 0]
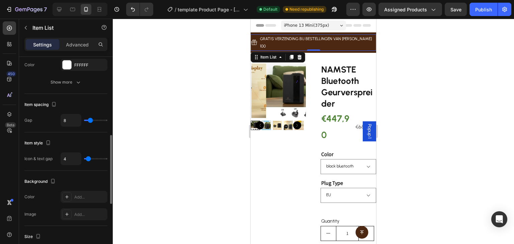
type input "1"
type input "0"
drag, startPoint x: 87, startPoint y: 157, endPoint x: 54, endPoint y: 148, distance: 34.7
type input "0"
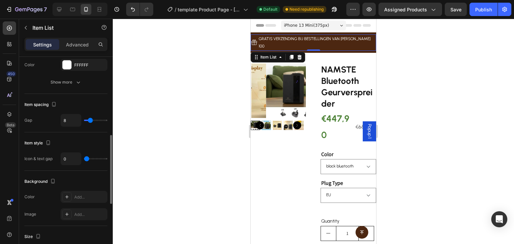
click at [84, 158] on input "range" at bounding box center [95, 158] width 23 height 1
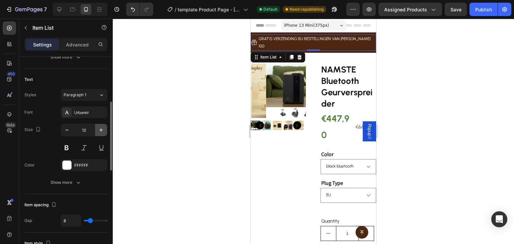
click at [101, 130] on icon "button" at bounding box center [101, 130] width 7 height 7
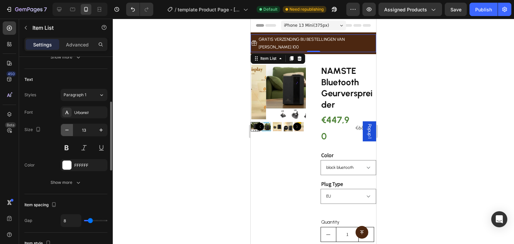
click at [65, 132] on icon "button" at bounding box center [67, 130] width 7 height 7
type input "12"
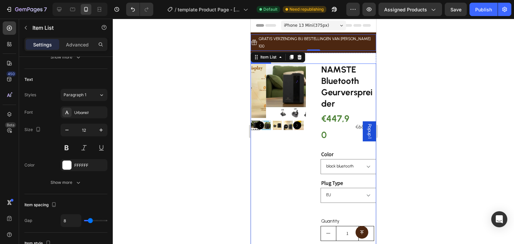
click at [306, 134] on div "Product Images NAMSTE Bluetooth Geurverspreider Product Title €447,90 Product P…" at bounding box center [313, 210] width 125 height 292
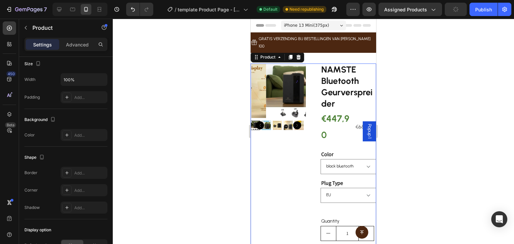
scroll to position [0, 0]
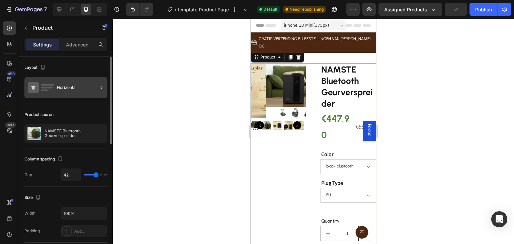
click at [64, 85] on div "Horizontal" at bounding box center [77, 87] width 41 height 15
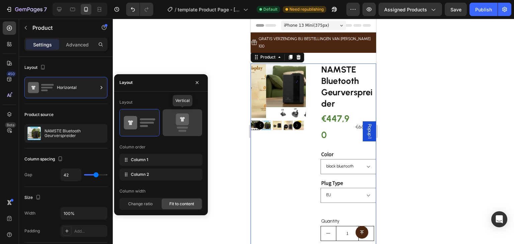
click at [182, 124] on icon at bounding box center [182, 119] width 13 height 12
type input "16"
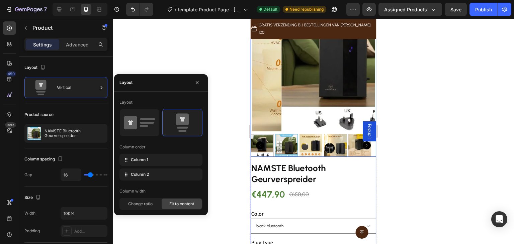
scroll to position [67, 0]
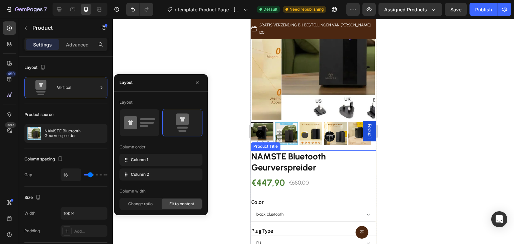
click at [304, 151] on h2 "NAMSTE Bluetooth Geurverspreider" at bounding box center [313, 163] width 125 height 24
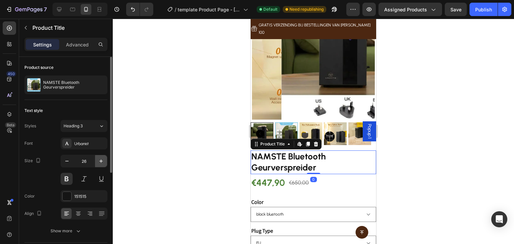
click at [100, 161] on icon "button" at bounding box center [101, 161] width 7 height 7
type input "28"
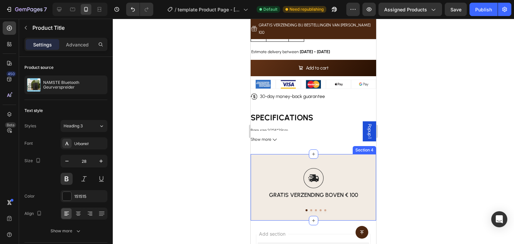
scroll to position [288, 0]
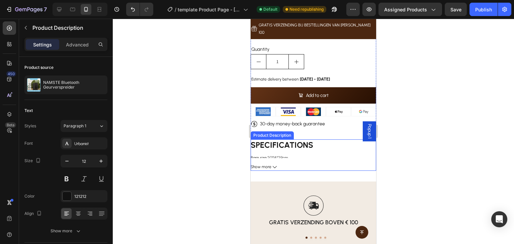
click at [283, 142] on div "SPECIFICATIONS Bare size : 20*14*29cm Brand Name : NAMSTE Capacity : 800ml Cert…" at bounding box center [313, 149] width 125 height 19
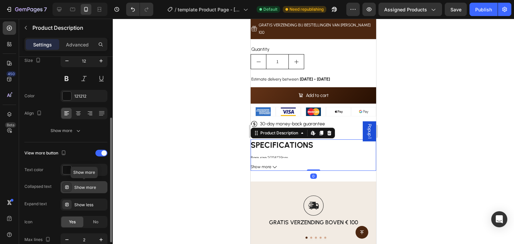
scroll to position [134, 0]
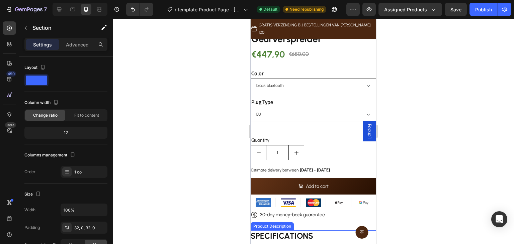
scroll to position [188, 0]
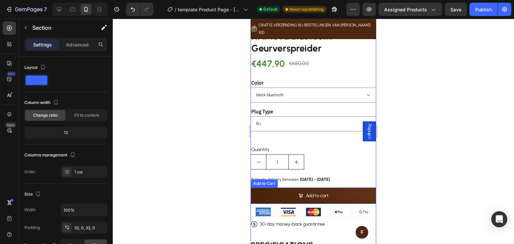
click at [337, 188] on button "Add to cart" at bounding box center [313, 196] width 125 height 16
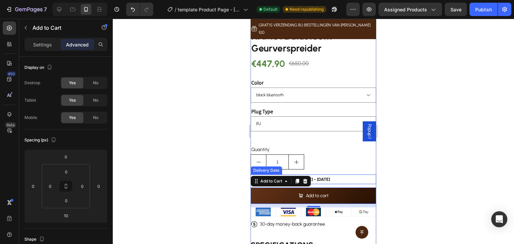
click at [335, 175] on div "Estimate delivery between Sep 29 - Oct 04" at bounding box center [313, 180] width 125 height 10
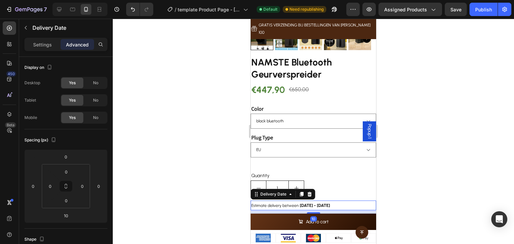
scroll to position [155, 0]
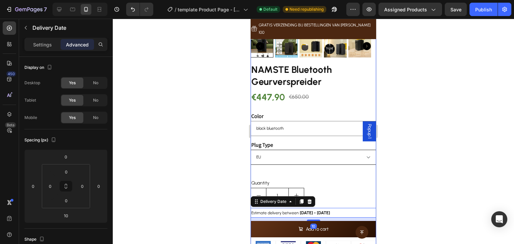
click at [287, 150] on select "EU UK US" at bounding box center [313, 157] width 125 height 15
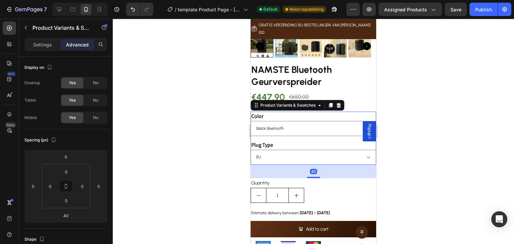
click at [305, 141] on div "Plug Type [GEOGRAPHIC_DATA] [GEOGRAPHIC_DATA] [GEOGRAPHIC_DATA]" at bounding box center [313, 153] width 125 height 24
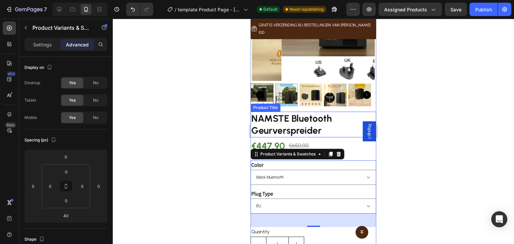
scroll to position [88, 0]
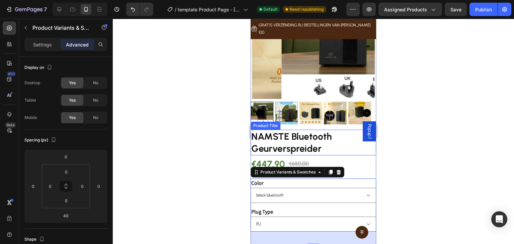
click at [320, 130] on h2 "NAMSTE Bluetooth Geurverspreider" at bounding box center [313, 143] width 125 height 26
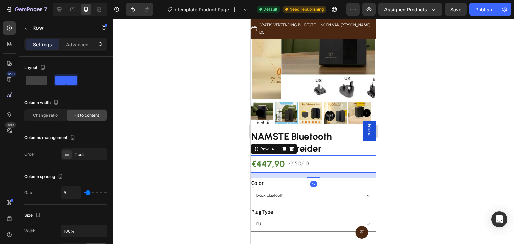
click at [322, 156] on div "€447,90 Product Price Product Price €650,00 Product Price Product Price Row 17" at bounding box center [313, 165] width 125 height 18
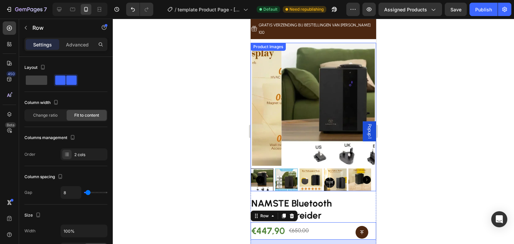
click at [326, 137] on img at bounding box center [342, 104] width 123 height 123
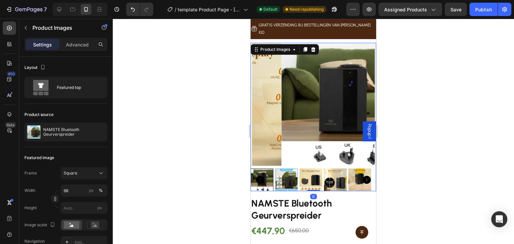
drag, startPoint x: 312, startPoint y: 177, endPoint x: 315, endPoint y: 176, distance: 3.7
click at [315, 176] on div "Product Images 0" at bounding box center [313, 117] width 125 height 149
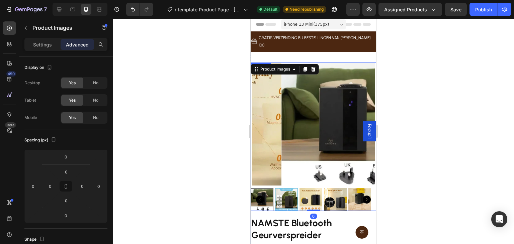
scroll to position [0, 0]
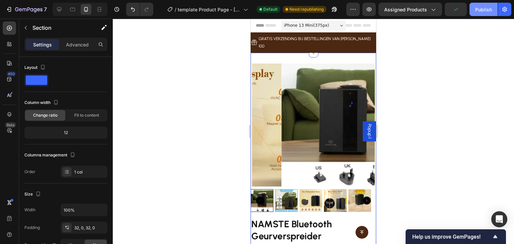
click at [483, 4] on button "Publish" at bounding box center [483, 9] width 28 height 13
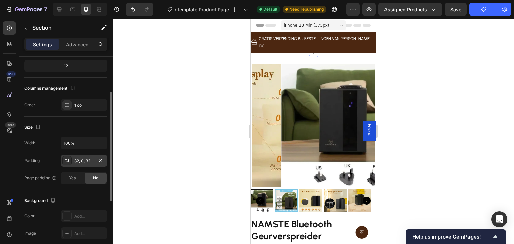
click at [84, 160] on div "32, 0, 32, 0" at bounding box center [83, 161] width 19 height 6
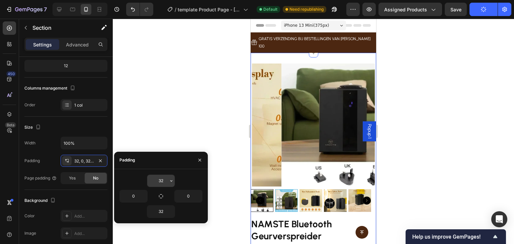
click at [162, 178] on input "32" at bounding box center [160, 181] width 27 height 12
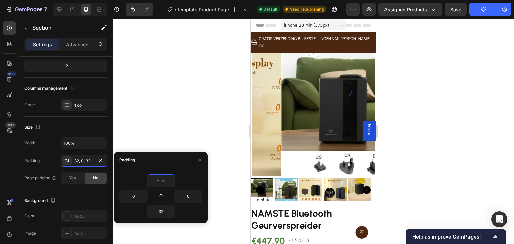
scroll to position [67, 0]
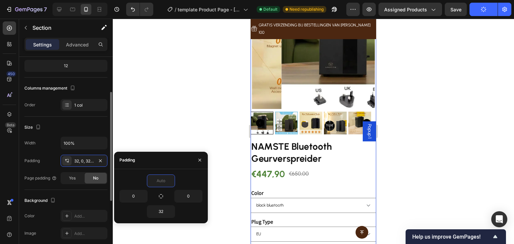
click at [69, 121] on div "Size Width 100% Padding 32, 0, 32, 0 Page padding Yes No" at bounding box center [65, 153] width 83 height 73
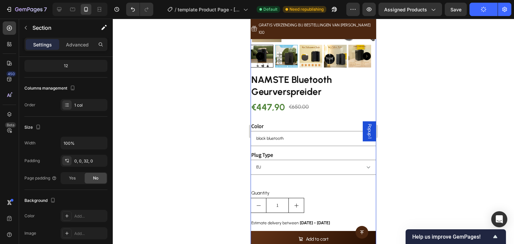
scroll to position [0, 0]
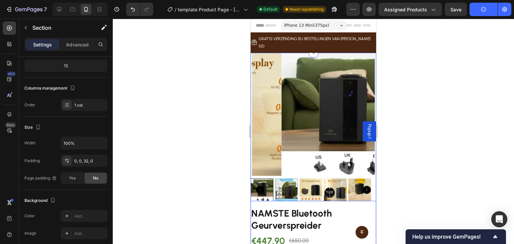
click at [202, 80] on div at bounding box center [313, 131] width 401 height 225
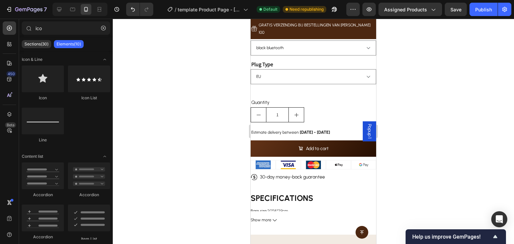
scroll to position [211, 0]
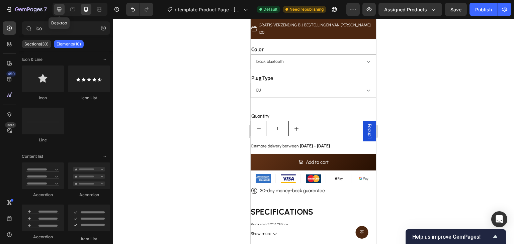
click at [62, 6] on icon at bounding box center [59, 9] width 7 height 7
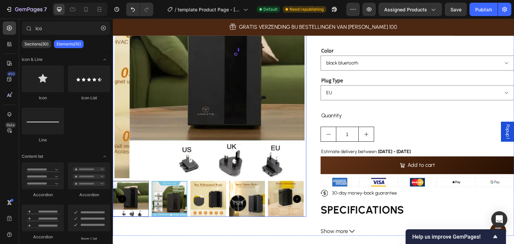
scroll to position [33, 0]
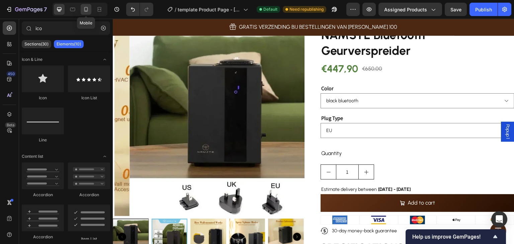
click at [87, 12] on icon at bounding box center [86, 9] width 7 height 7
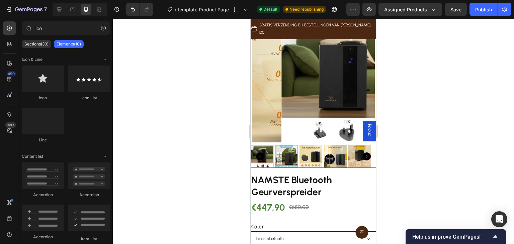
scroll to position [134, 0]
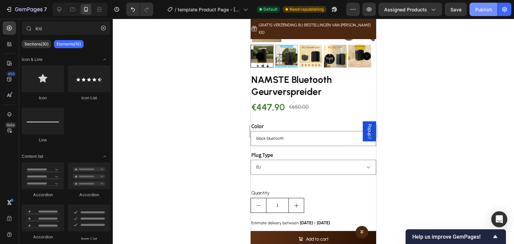
click at [485, 11] on div "Publish" at bounding box center [483, 9] width 17 height 7
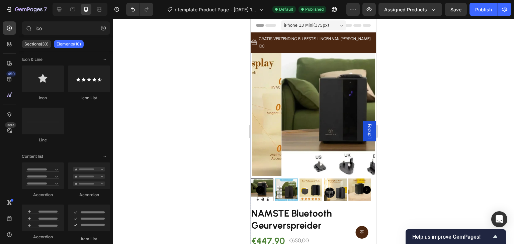
click at [301, 72] on img at bounding box center [342, 114] width 123 height 123
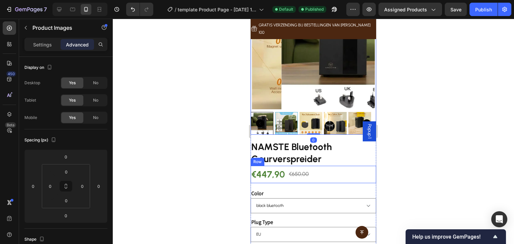
scroll to position [67, 0]
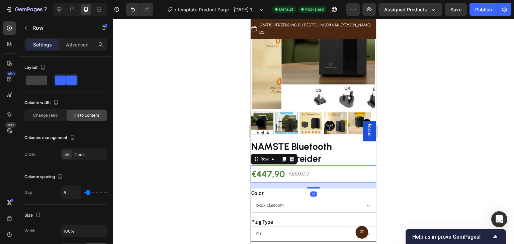
click at [341, 166] on div "€447,90 Product Price Product Price €650,00 Product Price Product Price Row 17" at bounding box center [313, 175] width 125 height 18
click at [343, 123] on div "Product Images NAMSTE Bluetooth Geurverspreider Product Title €447,90 Product P…" at bounding box center [313, 184] width 125 height 396
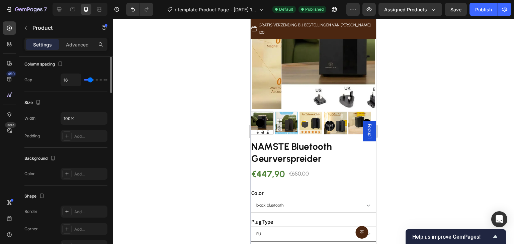
scroll to position [0, 0]
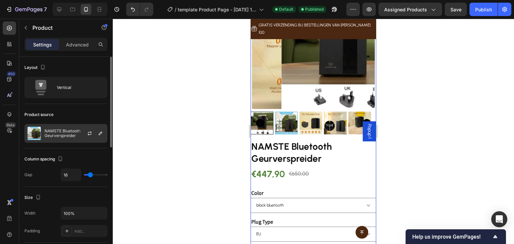
click at [69, 131] on p "NAMSTE Bluetooth Geurverspreider" at bounding box center [74, 133] width 60 height 9
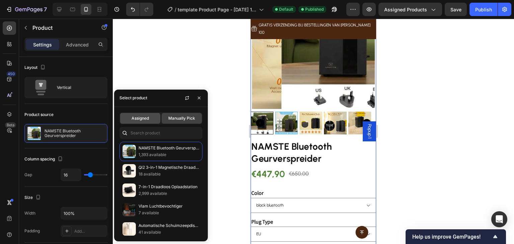
click at [145, 116] on span "Assigned" at bounding box center [139, 118] width 17 height 6
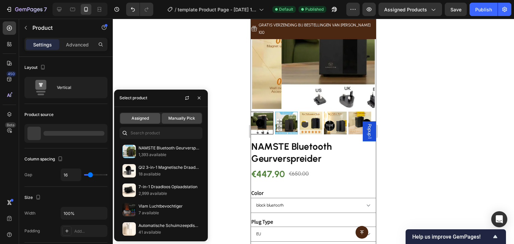
click at [153, 114] on div "Assigned" at bounding box center [140, 118] width 40 height 11
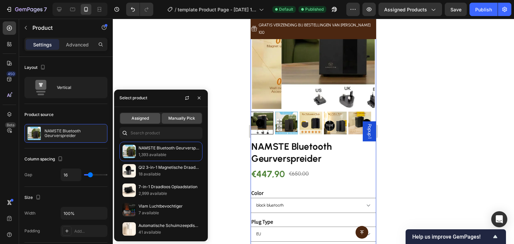
click at [139, 115] on span "Assigned" at bounding box center [139, 118] width 17 height 6
click at [171, 119] on span "Manually Pick" at bounding box center [181, 118] width 27 height 6
click at [145, 120] on span "Assigned" at bounding box center [139, 118] width 17 height 6
click at [143, 120] on span "Assigned" at bounding box center [139, 118] width 17 height 6
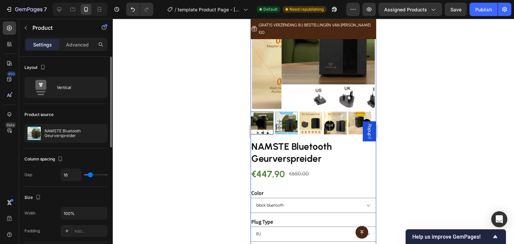
click at [78, 110] on div "Product source" at bounding box center [65, 114] width 83 height 11
click at [82, 127] on div at bounding box center [92, 133] width 29 height 18
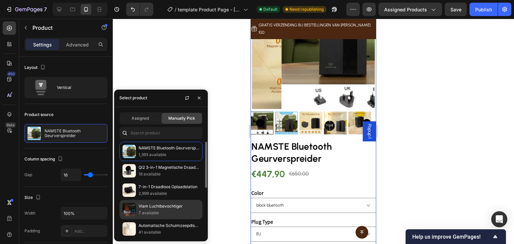
click at [142, 213] on p "7 available" at bounding box center [169, 213] width 61 height 7
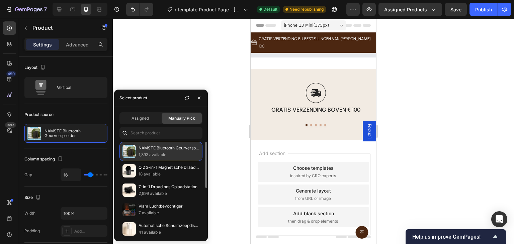
select select "Dynamic jellyfish"
select select "EU"
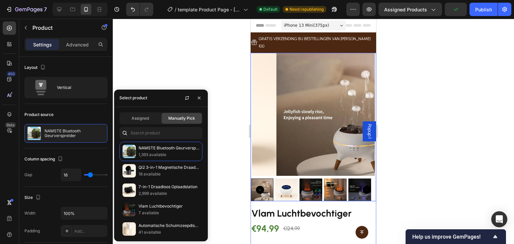
drag, startPoint x: 149, startPoint y: 117, endPoint x: 208, endPoint y: 114, distance: 59.0
click at [149, 117] on div "Assigned" at bounding box center [140, 118] width 40 height 11
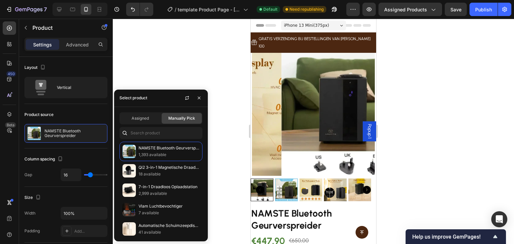
click at [151, 125] on div "Assigned Manually Pick NAMSTE Bluetooth Geurverspreider 1,393 available Qi2 3-i…" at bounding box center [161, 174] width 94 height 134
click at [150, 120] on div "Assigned" at bounding box center [140, 118] width 40 height 11
click at [184, 94] on button "button" at bounding box center [187, 98] width 11 height 11
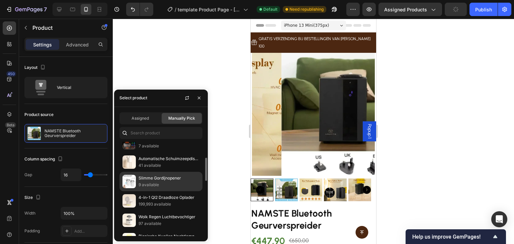
click at [154, 189] on div "Slimme Gordijnopener 9 available" at bounding box center [160, 181] width 83 height 19
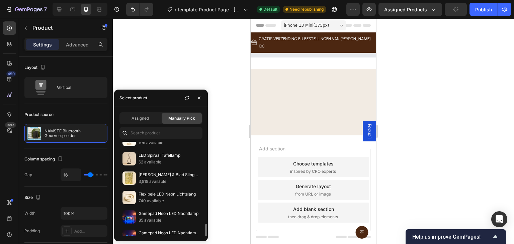
scroll to position [201, 0]
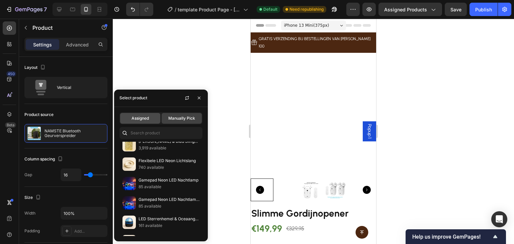
click at [152, 117] on div "Assigned" at bounding box center [140, 118] width 40 height 11
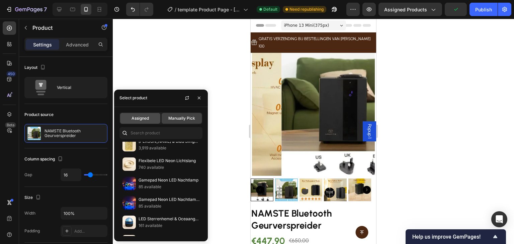
click at [147, 121] on span "Assigned" at bounding box center [139, 118] width 17 height 6
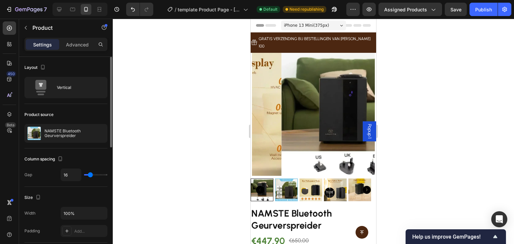
click at [65, 113] on div "Product source" at bounding box center [65, 114] width 83 height 11
click at [98, 133] on icon "button" at bounding box center [100, 133] width 5 height 5
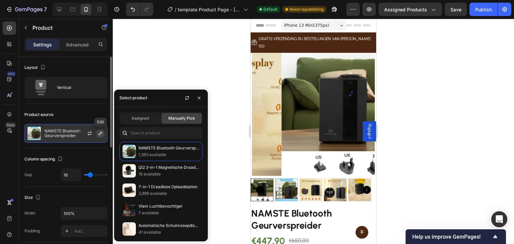
click at [98, 133] on icon "button" at bounding box center [100, 133] width 5 height 5
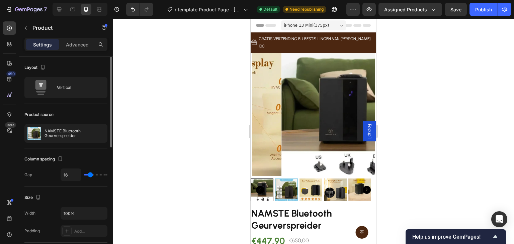
click at [78, 114] on div "Product source" at bounding box center [65, 114] width 83 height 11
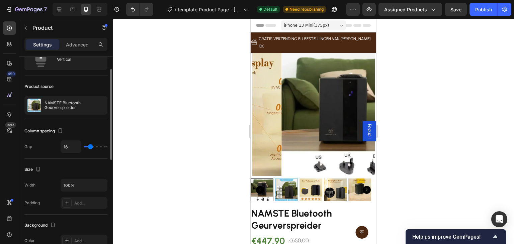
scroll to position [0, 0]
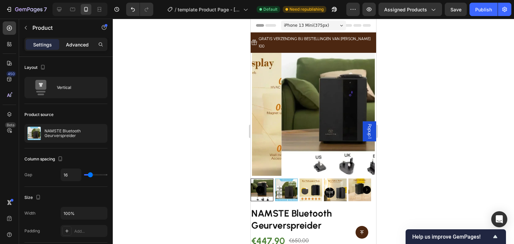
click at [79, 44] on p "Advanced" at bounding box center [77, 44] width 23 height 7
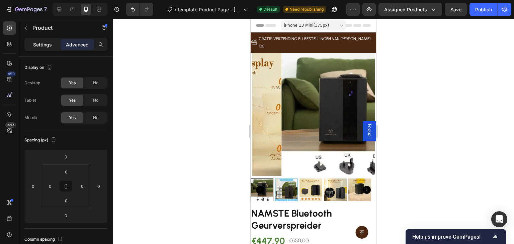
click at [33, 49] on div "Settings" at bounding box center [42, 44] width 33 height 11
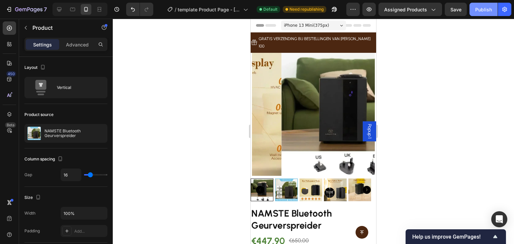
click at [479, 8] on div "Publish" at bounding box center [483, 9] width 17 height 7
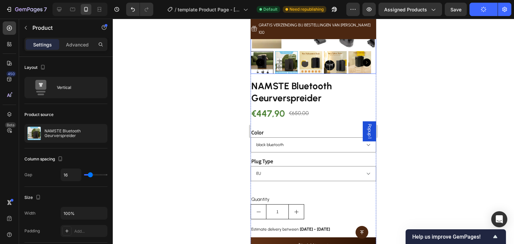
scroll to position [134, 0]
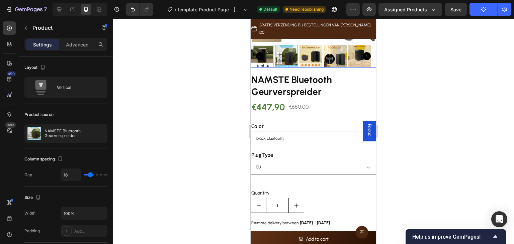
click at [344, 122] on div "Color black bluetooth" at bounding box center [313, 134] width 125 height 24
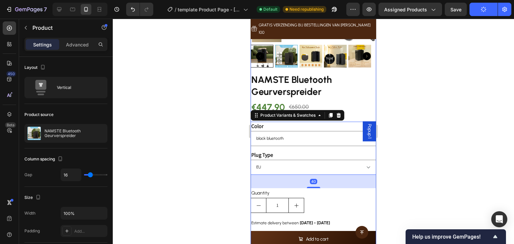
click at [359, 105] on div "NAMSTE Bluetooth Geurverspreider Product Title €447,90 Product Price Product Pr…" at bounding box center [313, 191] width 125 height 237
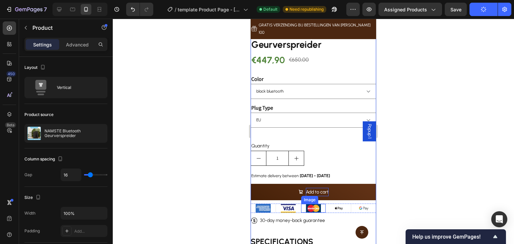
scroll to position [201, 0]
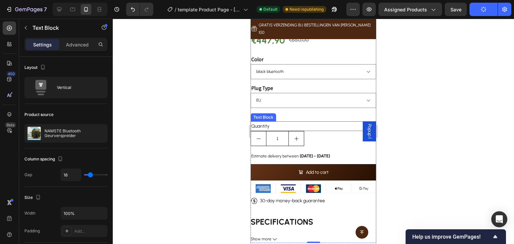
click at [329, 121] on div "Quantity" at bounding box center [313, 126] width 125 height 10
click at [335, 102] on div "NAMSTE Bluetooth Geurverspreider Product Title €447,90 Product Price Product Pr…" at bounding box center [313, 124] width 125 height 237
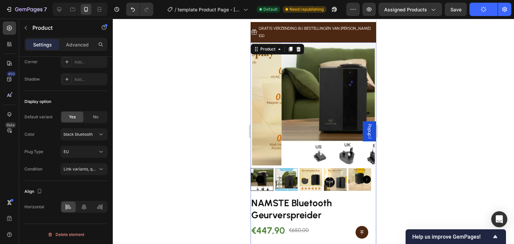
scroll to position [0, 0]
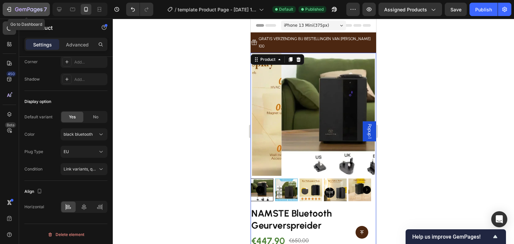
click at [21, 8] on icon "button" at bounding box center [28, 10] width 27 height 6
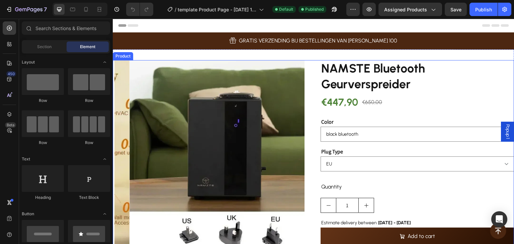
click at [305, 120] on div "Product Images NAMSTE Bluetooth Geurverspreider Product Title €447,90 Product P…" at bounding box center [313, 179] width 401 height 239
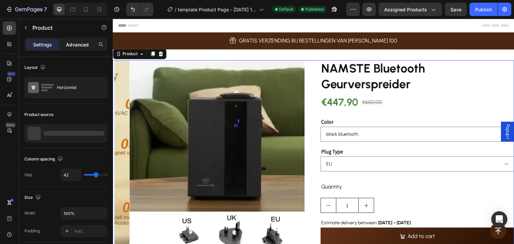
click at [79, 48] on div "Advanced" at bounding box center [77, 44] width 33 height 11
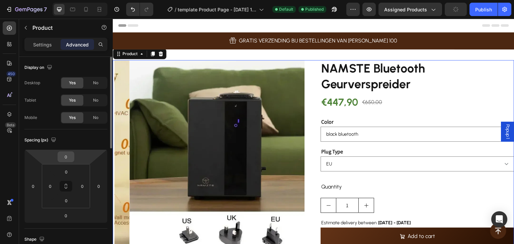
click at [64, 155] on input "0" at bounding box center [65, 157] width 13 height 10
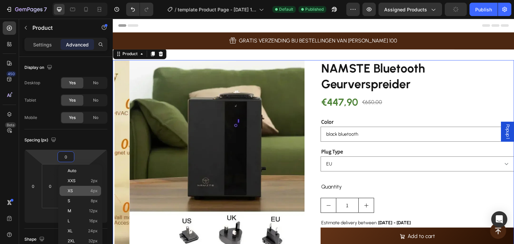
click at [89, 188] on div "XS 4px" at bounding box center [80, 191] width 41 height 10
type input "4"
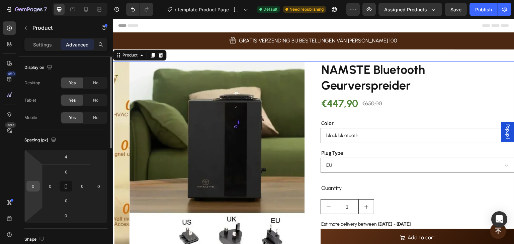
click at [36, 184] on input "0" at bounding box center [33, 186] width 10 height 10
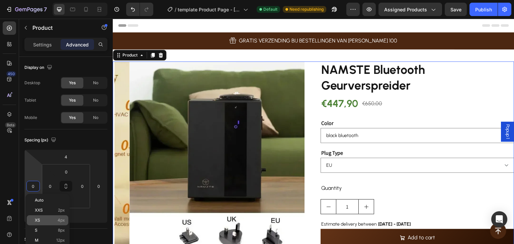
click at [52, 221] on p "XS 4px" at bounding box center [50, 220] width 30 height 5
type input "4"
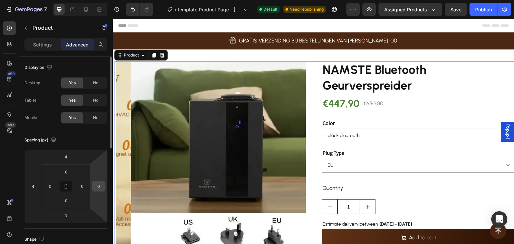
click at [96, 186] on input "0" at bounding box center [99, 186] width 10 height 10
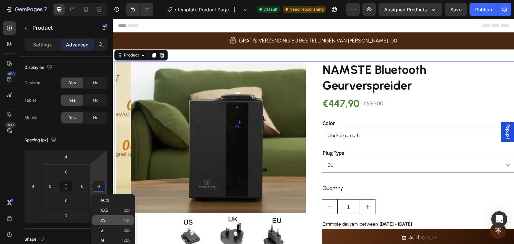
click at [105, 218] on div "XS 4px" at bounding box center [112, 220] width 41 height 10
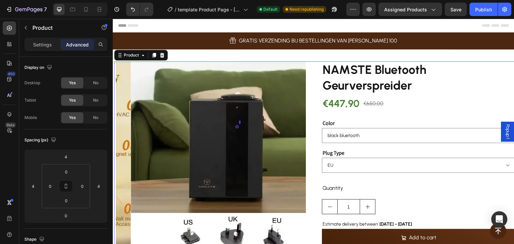
scroll to position [100, 0]
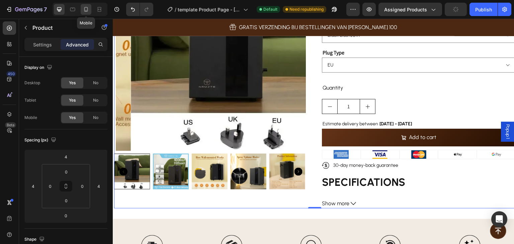
click at [84, 8] on icon at bounding box center [86, 9] width 4 height 5
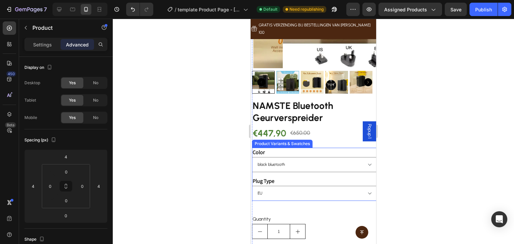
scroll to position [139, 0]
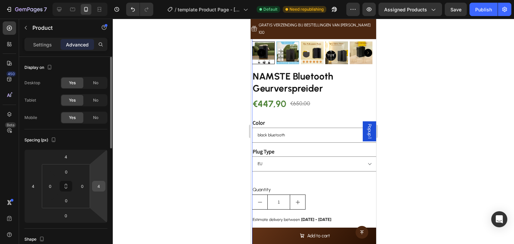
click at [95, 183] on input "4" at bounding box center [99, 186] width 10 height 10
type input "6"
click at [33, 185] on input "4" at bounding box center [33, 186] width 10 height 10
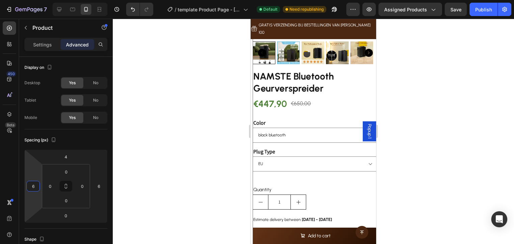
type input "6"
click at [306, 170] on div "NAMSTE Bluetooth Geurverspreider Product Title €447,90 Product Price Product Pr…" at bounding box center [315, 191] width 125 height 242
click at [307, 147] on div "Plug Type [GEOGRAPHIC_DATA] [GEOGRAPHIC_DATA] [GEOGRAPHIC_DATA]" at bounding box center [315, 159] width 125 height 24
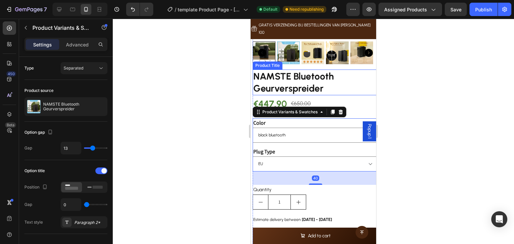
click at [336, 70] on h2 "NAMSTE Bluetooth Geurverspreider" at bounding box center [315, 83] width 125 height 26
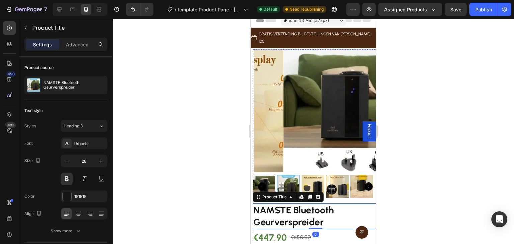
scroll to position [0, 0]
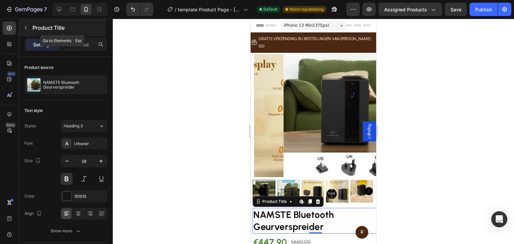
click at [31, 25] on button "button" at bounding box center [25, 27] width 11 height 11
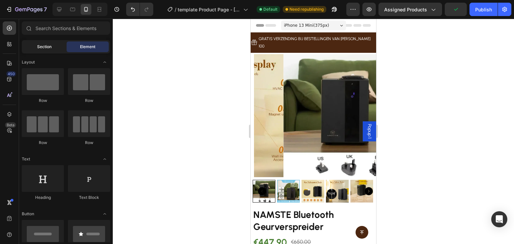
click at [48, 47] on span "Section" at bounding box center [44, 47] width 14 height 6
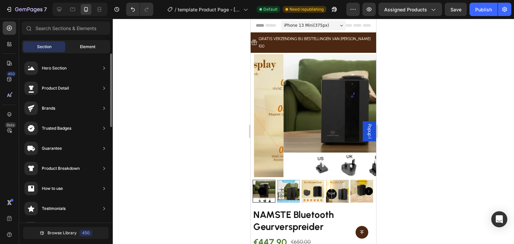
click at [90, 46] on span "Element" at bounding box center [87, 47] width 15 height 6
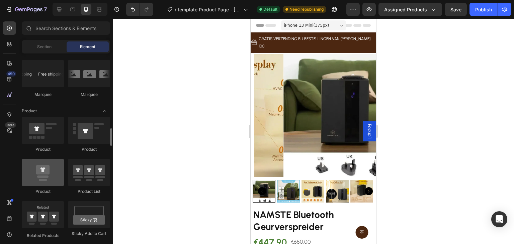
scroll to position [870, 0]
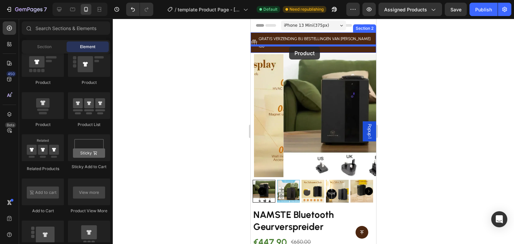
drag, startPoint x: 298, startPoint y: 126, endPoint x: 289, endPoint y: 47, distance: 80.5
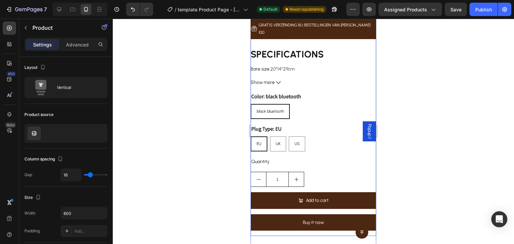
scroll to position [167, 0]
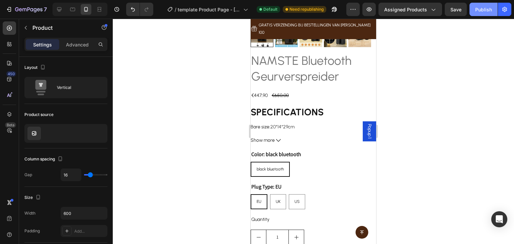
click at [485, 9] on div "Publish" at bounding box center [483, 9] width 17 height 7
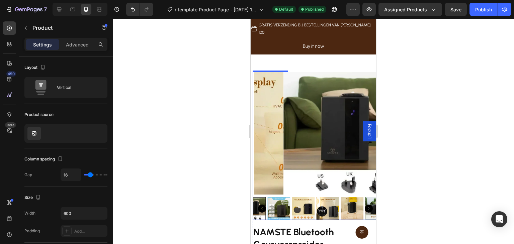
scroll to position [468, 0]
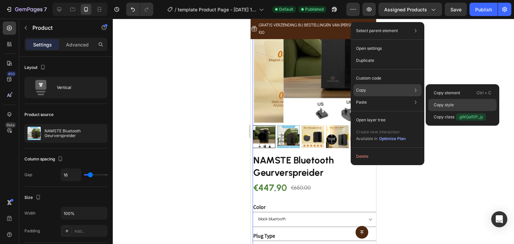
click at [447, 105] on p "Copy style" at bounding box center [444, 105] width 20 height 6
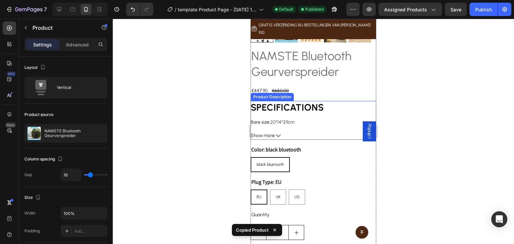
scroll to position [38, 0]
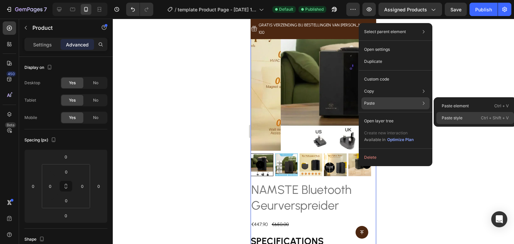
click at [462, 116] on p "Paste style" at bounding box center [452, 118] width 21 height 6
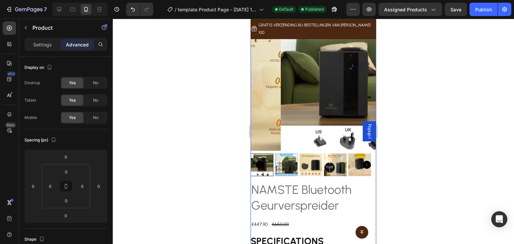
type input "4"
type input "6"
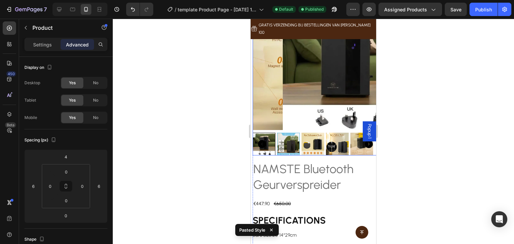
scroll to position [72, 0]
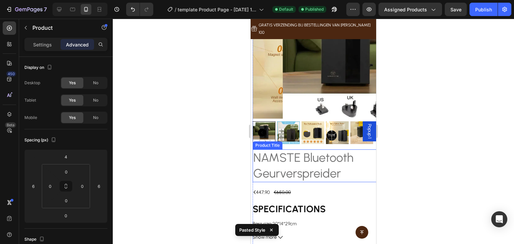
click at [319, 154] on h2 "NAMSTE Bluetooth Geurverspreider" at bounding box center [315, 166] width 125 height 33
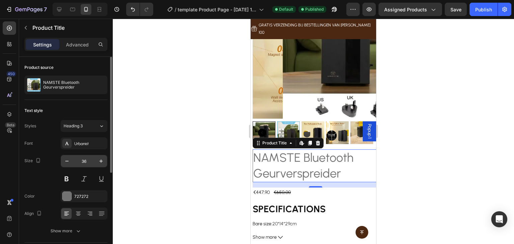
click at [86, 158] on input "36" at bounding box center [84, 161] width 22 height 12
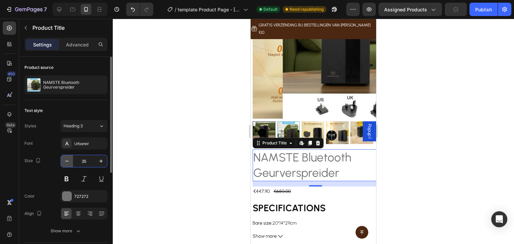
drag, startPoint x: 56, startPoint y: 165, endPoint x: 62, endPoint y: 163, distance: 6.5
click at [59, 164] on div "Size 35" at bounding box center [65, 170] width 83 height 30
click at [67, 162] on icon "button" at bounding box center [67, 161] width 7 height 7
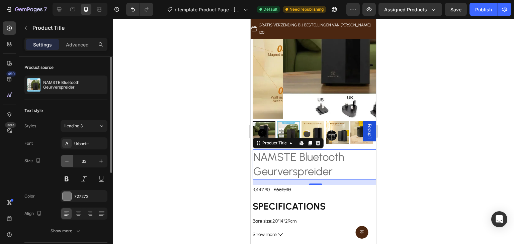
click at [67, 162] on icon "button" at bounding box center [67, 161] width 7 height 7
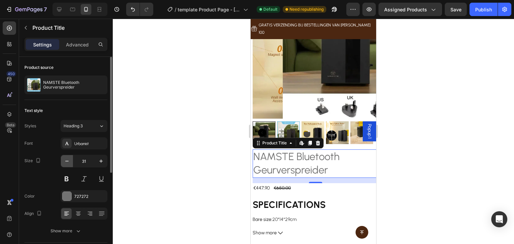
click at [67, 162] on icon "button" at bounding box center [67, 161] width 7 height 7
type input "30"
click at [74, 194] on div "727272" at bounding box center [84, 196] width 47 height 12
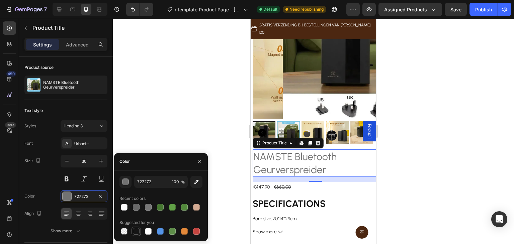
click at [136, 231] on div at bounding box center [136, 231] width 7 height 7
type input "151515"
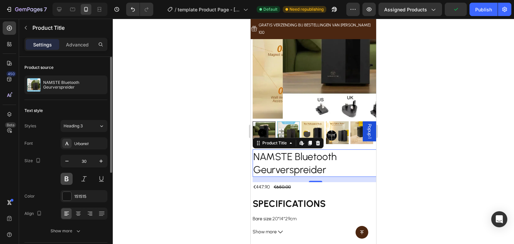
click at [66, 180] on button at bounding box center [67, 179] width 12 height 12
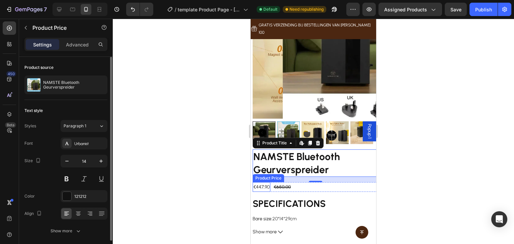
click at [258, 182] on div "€447,90" at bounding box center [262, 187] width 18 height 10
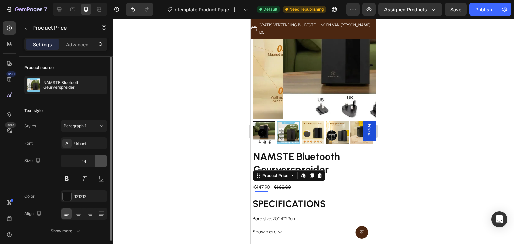
click at [102, 163] on icon "button" at bounding box center [101, 161] width 7 height 7
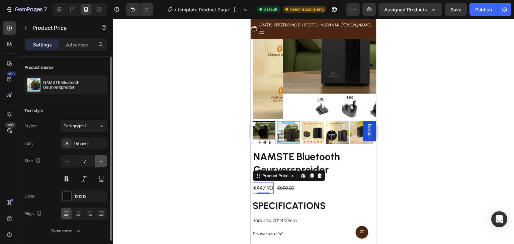
click at [102, 163] on icon "button" at bounding box center [101, 161] width 7 height 7
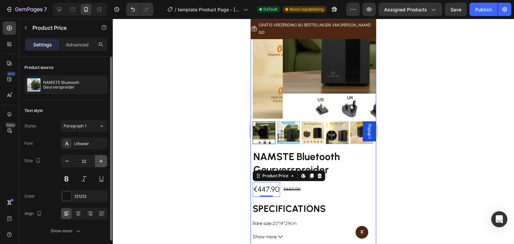
click at [102, 163] on icon "button" at bounding box center [101, 161] width 7 height 7
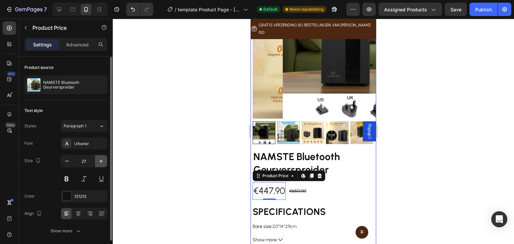
click at [102, 163] on icon "button" at bounding box center [101, 161] width 7 height 7
type input "29"
click at [71, 200] on div at bounding box center [67, 196] width 9 height 9
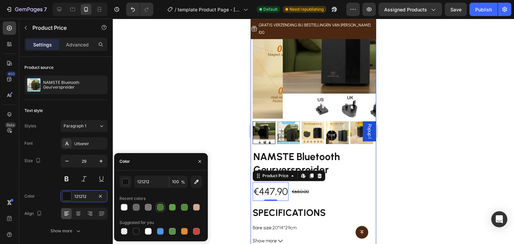
click at [160, 206] on div at bounding box center [160, 207] width 7 height 7
type input "467731"
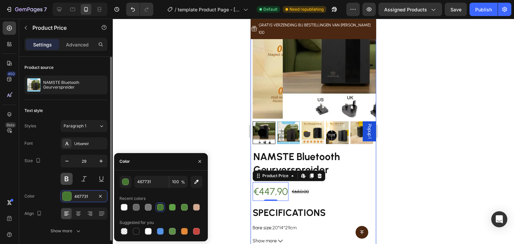
click at [65, 181] on button at bounding box center [67, 179] width 12 height 12
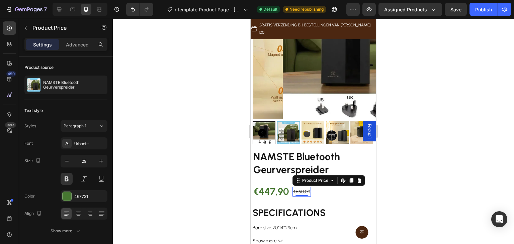
click at [299, 187] on div "€650,00" at bounding box center [301, 192] width 18 height 10
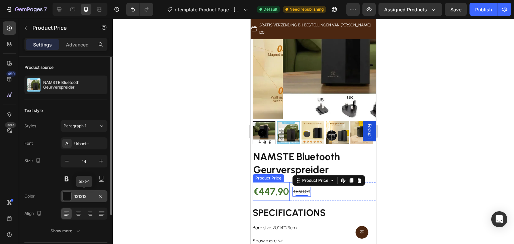
click at [74, 197] on div "121212" at bounding box center [84, 196] width 47 height 12
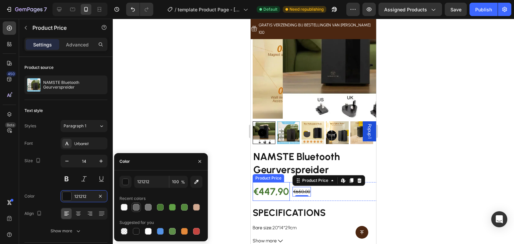
click at [139, 205] on div at bounding box center [136, 207] width 7 height 7
type input "686868"
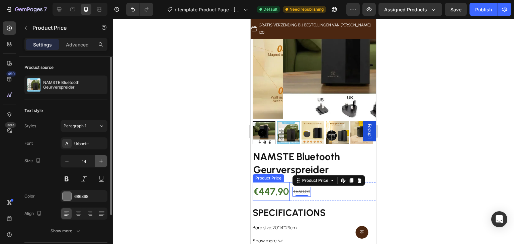
click at [104, 160] on icon "button" at bounding box center [101, 161] width 7 height 7
type input "15"
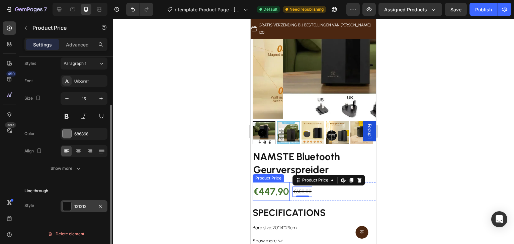
click at [79, 201] on div "121212" at bounding box center [84, 206] width 47 height 12
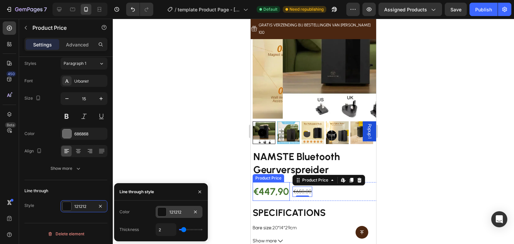
click at [163, 211] on div at bounding box center [162, 212] width 9 height 9
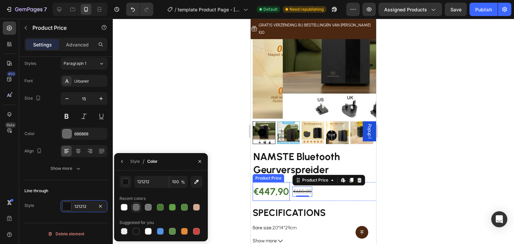
click at [141, 209] on div at bounding box center [135, 207] width 9 height 9
click at [148, 209] on div at bounding box center [148, 207] width 7 height 7
type input "777777"
click at [74, 202] on div "777777" at bounding box center [84, 206] width 47 height 12
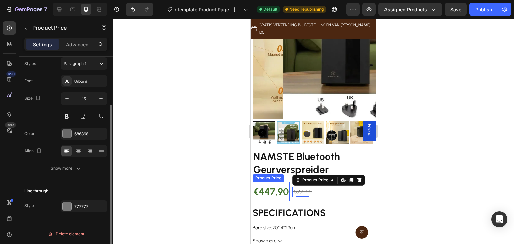
click at [56, 202] on div "Style 777777" at bounding box center [65, 206] width 83 height 12
click at [82, 206] on div "777777" at bounding box center [83, 207] width 19 height 6
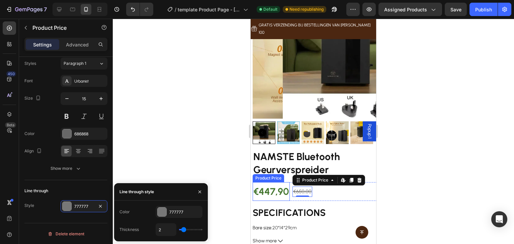
type input "1"
click at [181, 229] on input "range" at bounding box center [190, 229] width 23 height 1
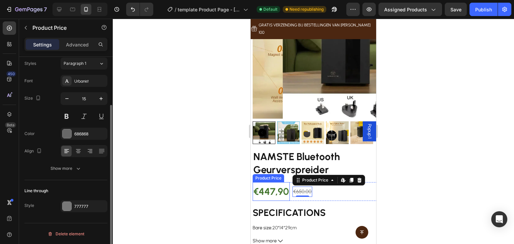
click at [79, 188] on div "Line through" at bounding box center [65, 191] width 83 height 11
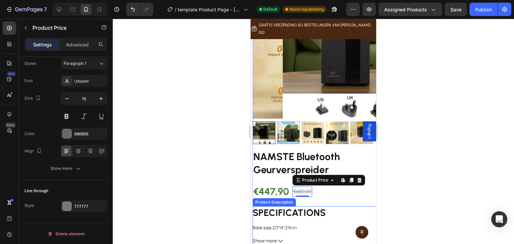
click at [294, 207] on h1 "SPECIFICATIONS" at bounding box center [289, 212] width 73 height 11
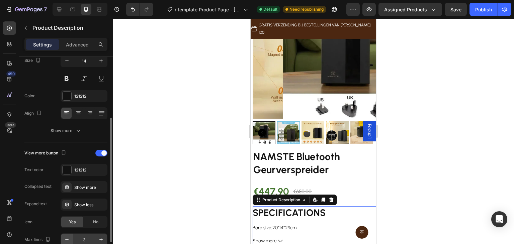
scroll to position [134, 0]
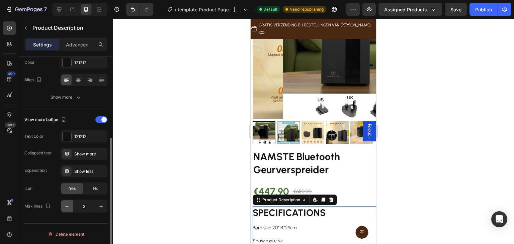
click at [66, 205] on icon "button" at bounding box center [67, 206] width 7 height 7
type input "2"
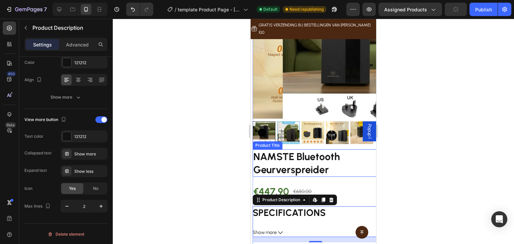
scroll to position [105, 0]
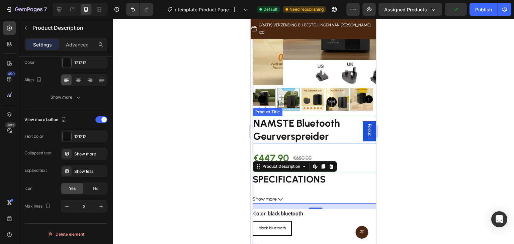
click at [302, 125] on h2 "NAMSTE Bluetooth Geurverspreider" at bounding box center [315, 129] width 125 height 27
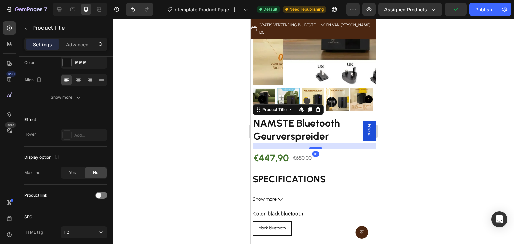
scroll to position [0, 0]
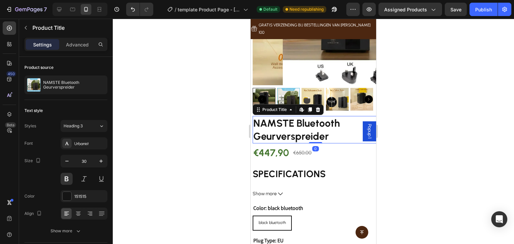
drag, startPoint x: 316, startPoint y: 135, endPoint x: 316, endPoint y: 126, distance: 9.4
click at [316, 126] on div "NAMSTE Bluetooth Geurverspreider Product Title Edit content in Shopify 0" at bounding box center [315, 129] width 125 height 27
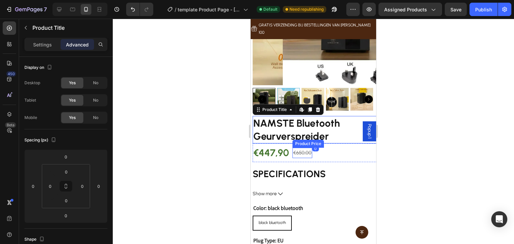
click at [302, 148] on div "€650,00" at bounding box center [302, 153] width 20 height 10
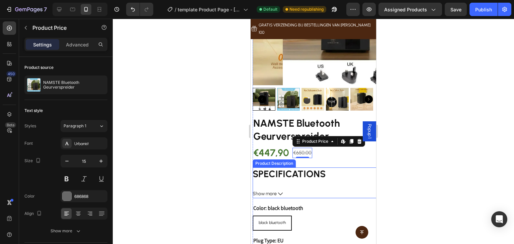
scroll to position [172, 0]
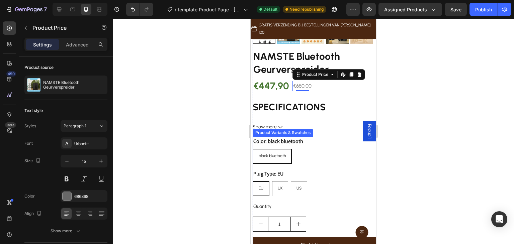
click at [304, 137] on div "Color: black bluetooth black bluetooth black bluetooth black bluetooth" at bounding box center [315, 150] width 125 height 27
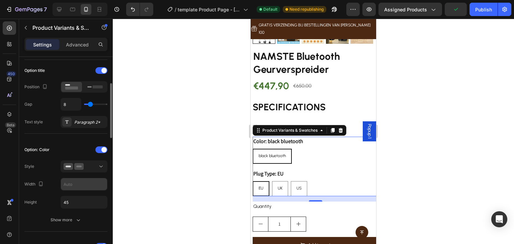
scroll to position [134, 0]
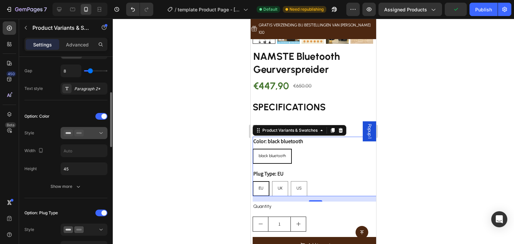
click at [90, 133] on div at bounding box center [84, 133] width 41 height 7
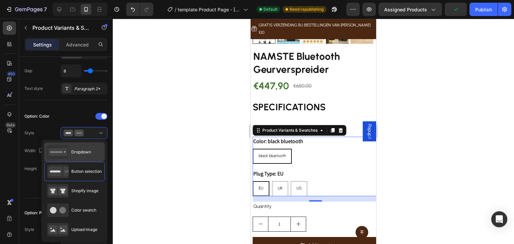
click at [82, 150] on span "Dropdown" at bounding box center [81, 152] width 20 height 6
type input "100%"
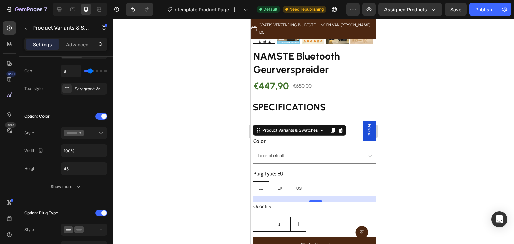
scroll to position [201, 0]
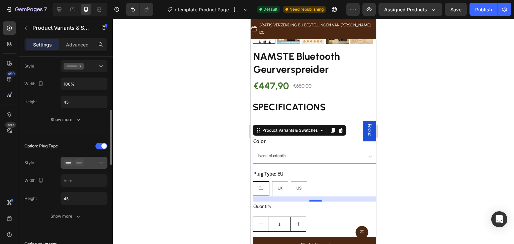
click at [85, 164] on div at bounding box center [84, 163] width 41 height 7
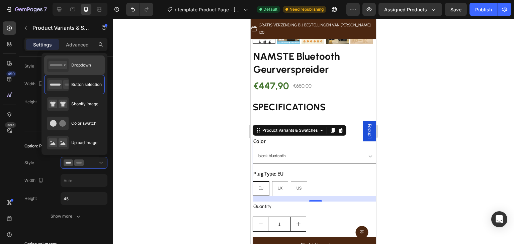
click at [87, 71] on div "Dropdown" at bounding box center [69, 65] width 44 height 13
type input "100%"
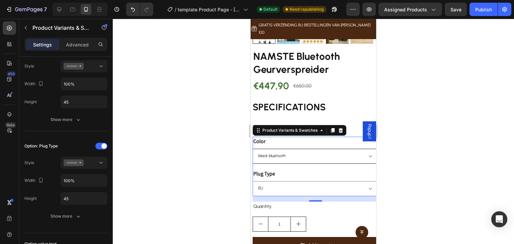
click at [277, 149] on select "black bluetooth" at bounding box center [315, 156] width 125 height 15
click at [299, 137] on div "Color black bluetooth" at bounding box center [315, 150] width 125 height 27
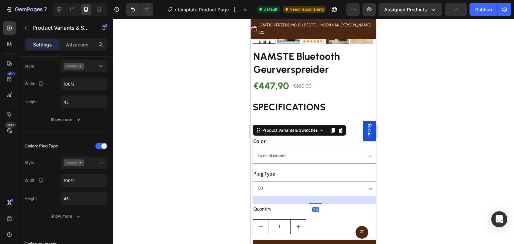
click at [314, 203] on div at bounding box center [315, 203] width 13 height 1
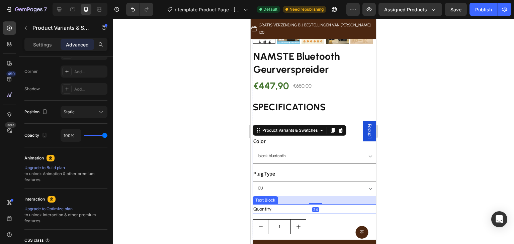
click at [271, 204] on div "Quantity" at bounding box center [315, 209] width 125 height 10
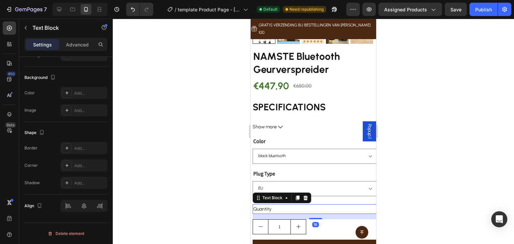
scroll to position [0, 0]
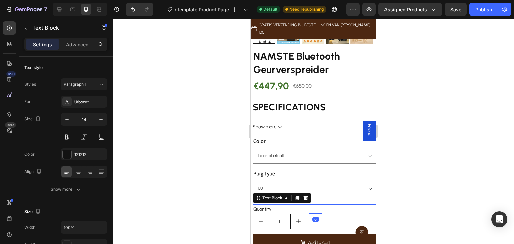
drag, startPoint x: 315, startPoint y: 205, endPoint x: 315, endPoint y: 198, distance: 7.0
click at [315, 204] on div "Quantity Text Block 0" at bounding box center [315, 209] width 125 height 10
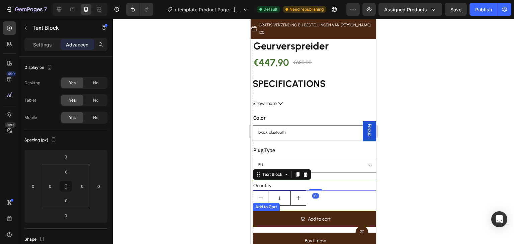
scroll to position [205, 0]
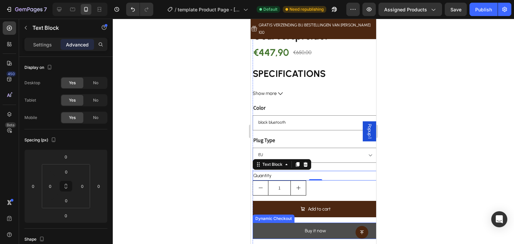
click at [330, 223] on button "Buy it now" at bounding box center [315, 231] width 125 height 16
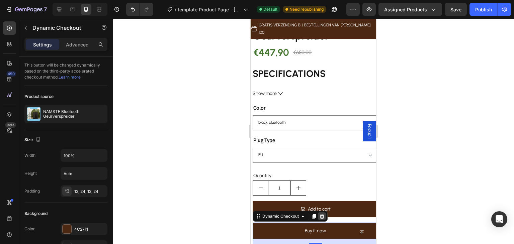
click at [321, 214] on icon at bounding box center [321, 216] width 5 height 5
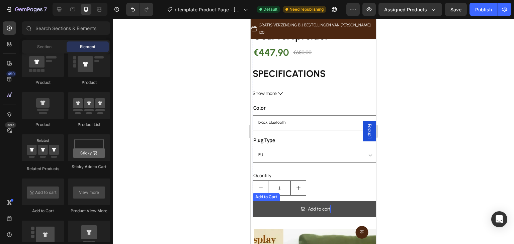
click at [321, 205] on div "Add to cart" at bounding box center [319, 209] width 23 height 8
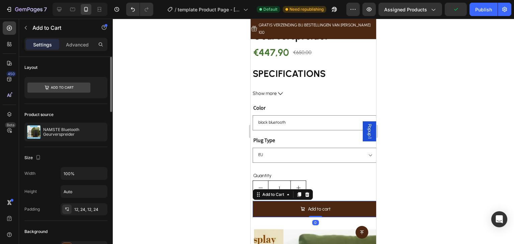
scroll to position [67, 0]
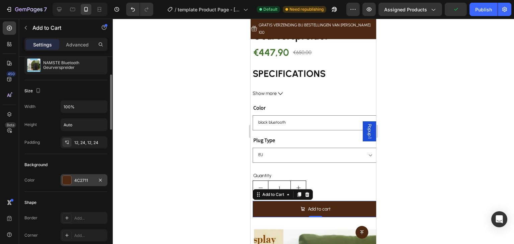
click at [79, 178] on div "4C2711" at bounding box center [83, 181] width 19 height 6
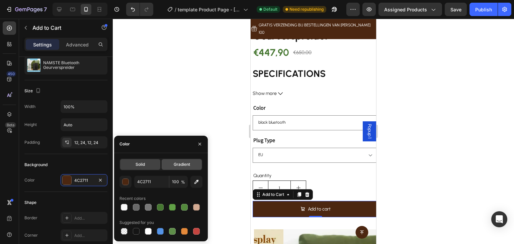
click at [178, 163] on span "Gradient" at bounding box center [182, 165] width 16 height 6
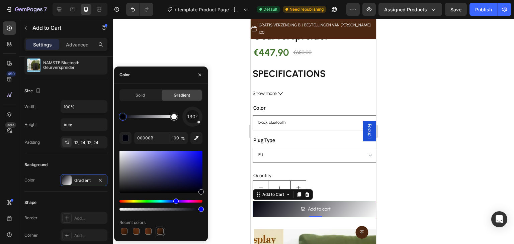
click at [160, 229] on div at bounding box center [160, 231] width 7 height 7
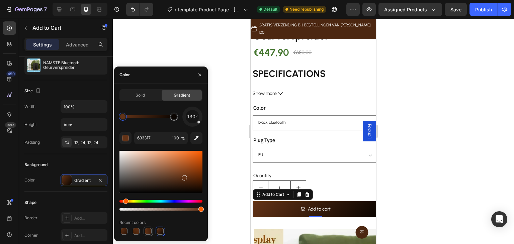
click at [149, 232] on div at bounding box center [148, 231] width 7 height 7
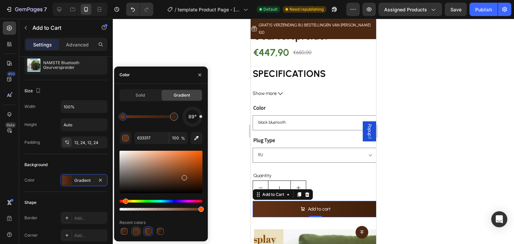
click at [135, 232] on div at bounding box center [136, 231] width 7 height 7
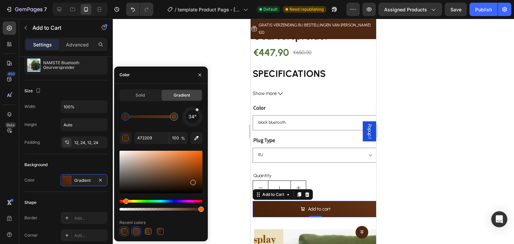
click at [126, 232] on div at bounding box center [124, 231] width 7 height 7
type input "633317"
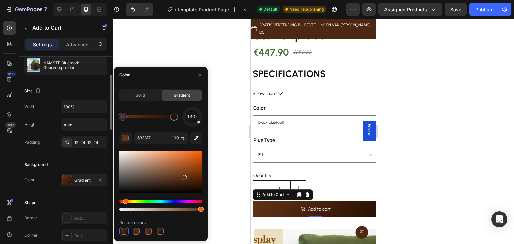
click at [94, 162] on div "Background" at bounding box center [65, 165] width 83 height 11
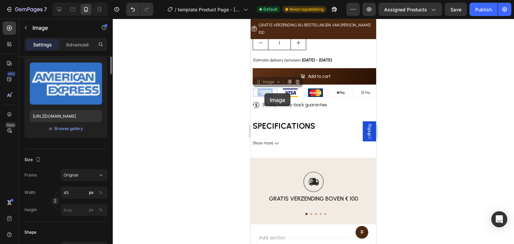
scroll to position [0, 0]
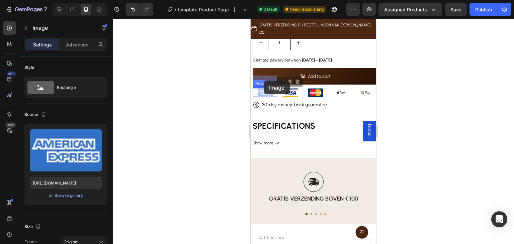
drag, startPoint x: 258, startPoint y: 74, endPoint x: 264, endPoint y: 81, distance: 9.0
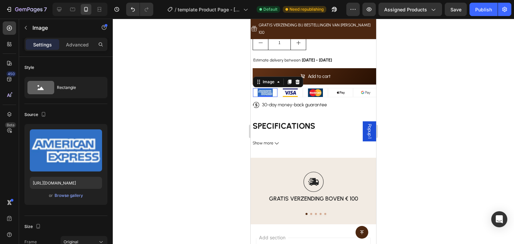
click at [276, 88] on div at bounding box center [265, 92] width 24 height 9
click at [335, 97] on div "NAMSTE Bluetooth Geurverspreider Product Title €447,90 Product Price Product Pr…" at bounding box center [315, 28] width 125 height 237
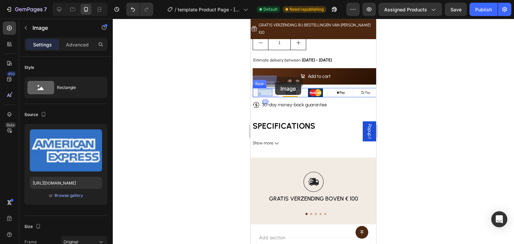
drag, startPoint x: 274, startPoint y: 78, endPoint x: 275, endPoint y: 82, distance: 4.1
click at [299, 88] on div at bounding box center [290, 92] width 24 height 9
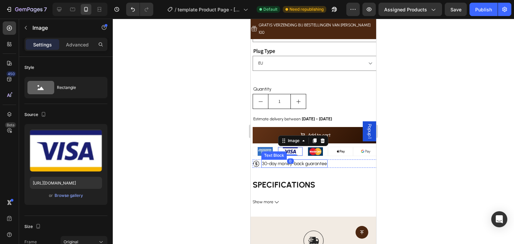
scroll to position [607, 0]
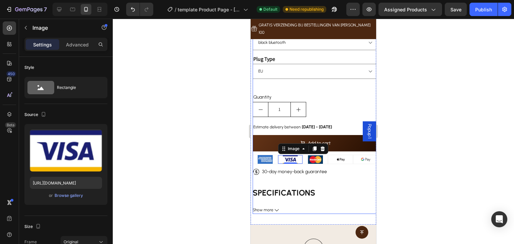
click at [269, 140] on div "Add to cart Add to Cart" at bounding box center [315, 145] width 125 height 20
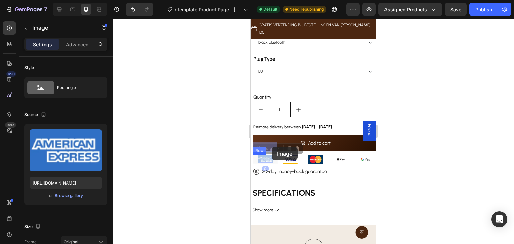
drag, startPoint x: 276, startPoint y: 147, endPoint x: 272, endPoint y: 147, distance: 4.1
click at [348, 155] on div at bounding box center [340, 159] width 24 height 9
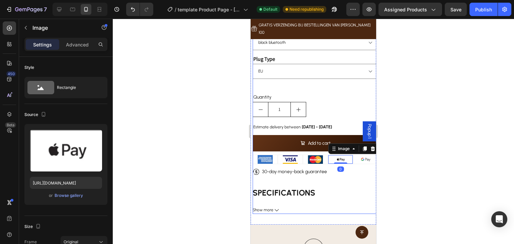
click at [319, 140] on div "Add to cart Add to Cart" at bounding box center [315, 145] width 125 height 20
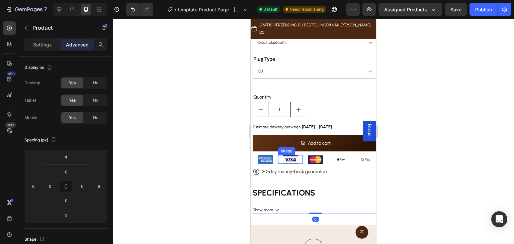
click at [297, 155] on div at bounding box center [290, 159] width 24 height 9
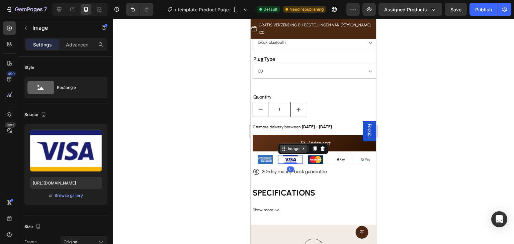
click at [295, 146] on div "Image" at bounding box center [293, 149] width 14 height 6
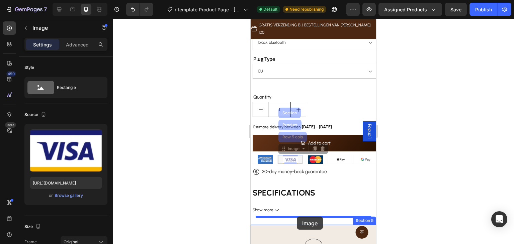
drag, startPoint x: 294, startPoint y: 126, endPoint x: 297, endPoint y: 217, distance: 90.7
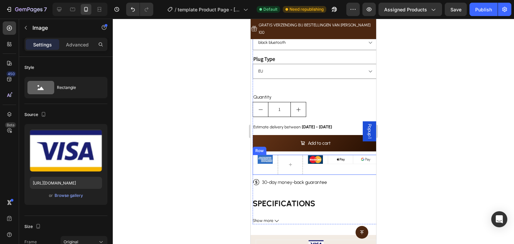
scroll to position [640, 0]
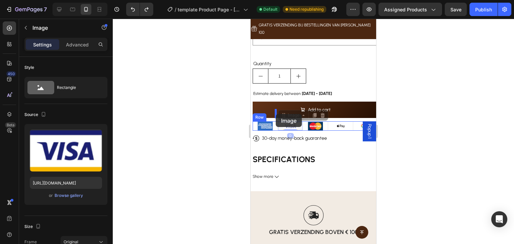
drag, startPoint x: 279, startPoint y: 114, endPoint x: 276, endPoint y: 114, distance: 3.7
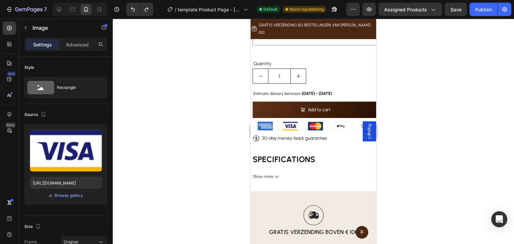
click at [294, 122] on img at bounding box center [290, 126] width 15 height 9
click at [292, 122] on img at bounding box center [290, 126] width 15 height 9
click at [314, 122] on img at bounding box center [315, 126] width 15 height 9
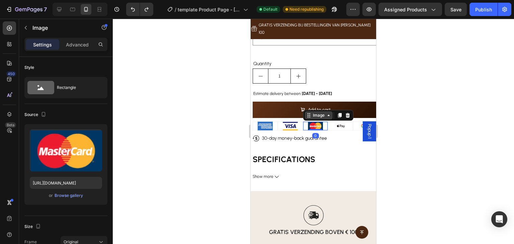
click at [317, 112] on div "Image" at bounding box center [318, 115] width 14 height 6
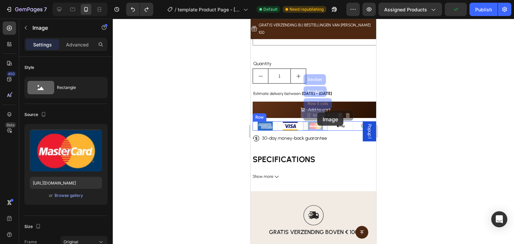
drag, startPoint x: 319, startPoint y: 91, endPoint x: 317, endPoint y: 113, distance: 21.5
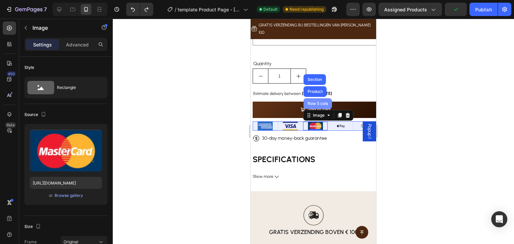
click at [323, 102] on div "Row 5 cols" at bounding box center [317, 104] width 23 height 4
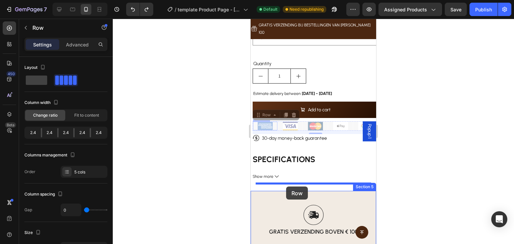
drag, startPoint x: 267, startPoint y: 105, endPoint x: 286, endPoint y: 187, distance: 83.8
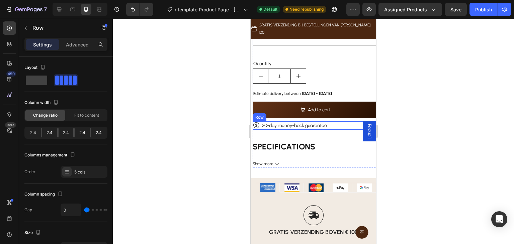
click at [341, 121] on div "Icon 30-day money-back guarantee Text Block Row" at bounding box center [315, 125] width 125 height 8
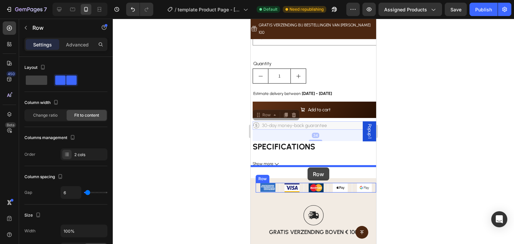
drag, startPoint x: 336, startPoint y: 113, endPoint x: 307, endPoint y: 168, distance: 61.3
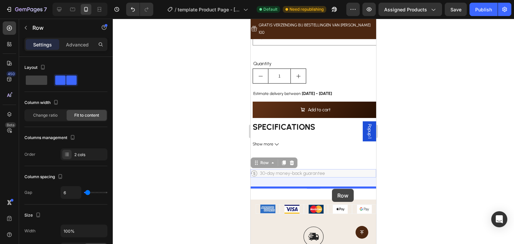
drag, startPoint x: 352, startPoint y: 163, endPoint x: 332, endPoint y: 189, distance: 32.9
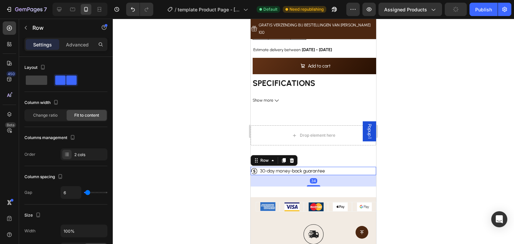
scroll to position [707, 0]
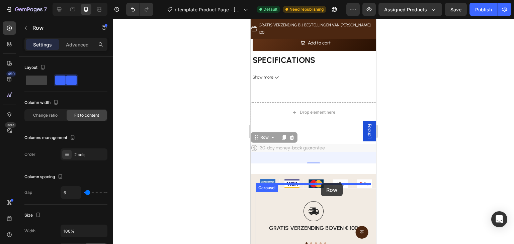
drag, startPoint x: 348, startPoint y: 137, endPoint x: 321, endPoint y: 183, distance: 53.8
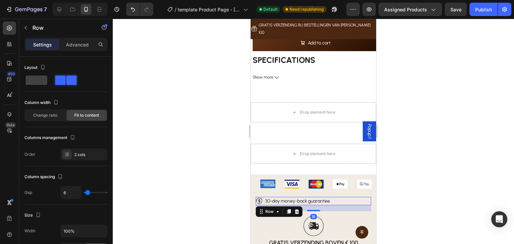
drag, startPoint x: 317, startPoint y: 203, endPoint x: 320, endPoint y: 198, distance: 6.0
click at [320, 205] on div "18" at bounding box center [313, 205] width 115 height 0
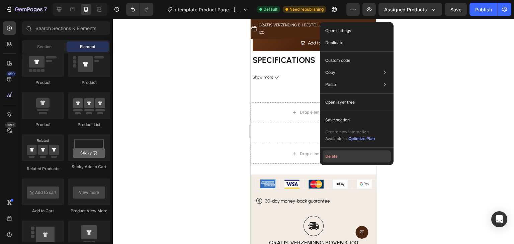
click at [340, 161] on button "Delete" at bounding box center [357, 157] width 68 height 12
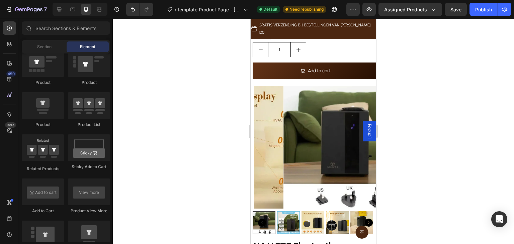
scroll to position [277, 0]
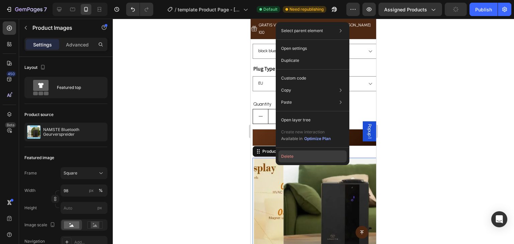
click at [286, 155] on button "Delete" at bounding box center [312, 157] width 68 height 12
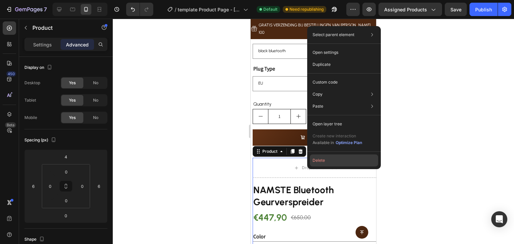
click at [323, 162] on button "Delete" at bounding box center [344, 161] width 68 height 12
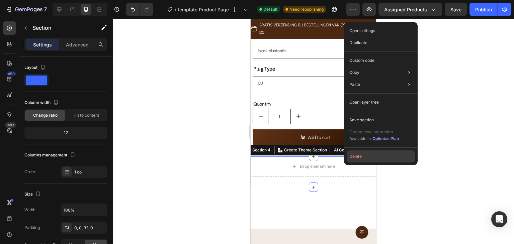
click at [355, 155] on button "Delete" at bounding box center [381, 157] width 68 height 12
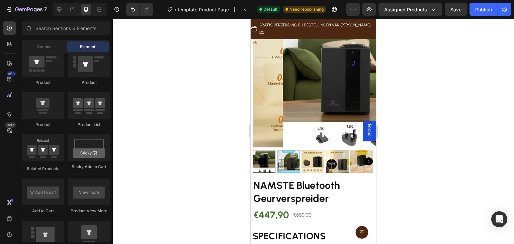
scroll to position [110, 0]
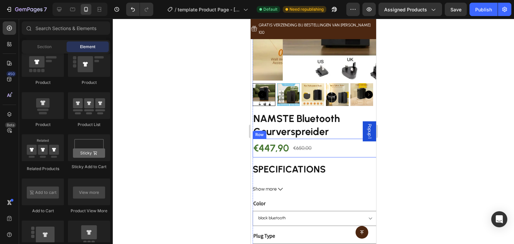
click at [304, 143] on div "€650,00 Product Price Product Price" at bounding box center [302, 148] width 20 height 19
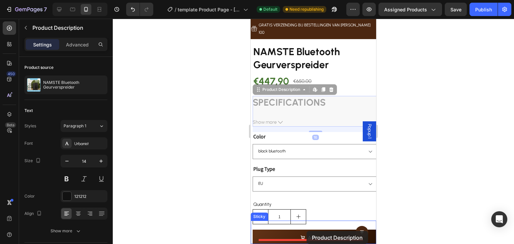
scroll to position [178, 0]
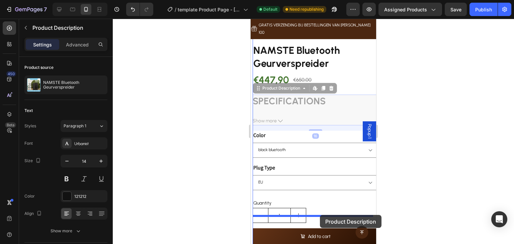
drag, startPoint x: 325, startPoint y: 106, endPoint x: 320, endPoint y: 215, distance: 108.9
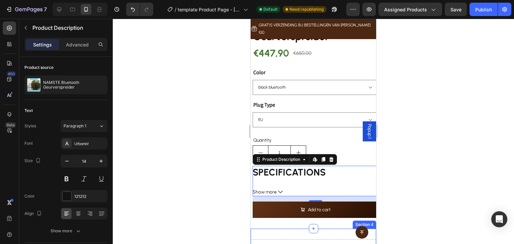
scroll to position [278, 0]
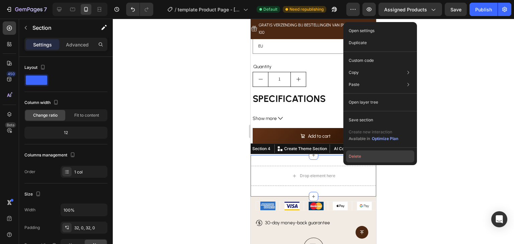
click at [359, 158] on button "Delete" at bounding box center [380, 157] width 68 height 12
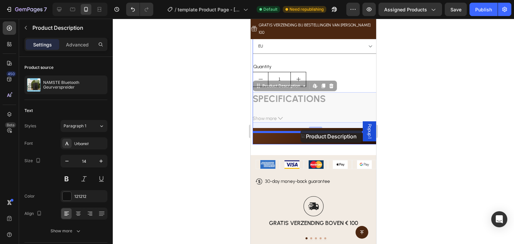
drag, startPoint x: 291, startPoint y: 105, endPoint x: 300, endPoint y: 130, distance: 26.5
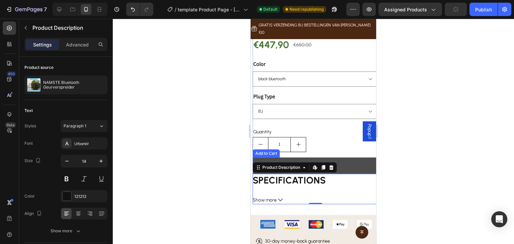
scroll to position [211, 0]
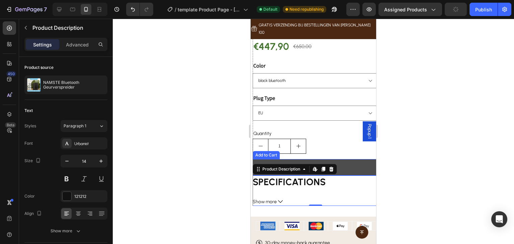
click at [342, 159] on button "Add to cart" at bounding box center [315, 167] width 125 height 16
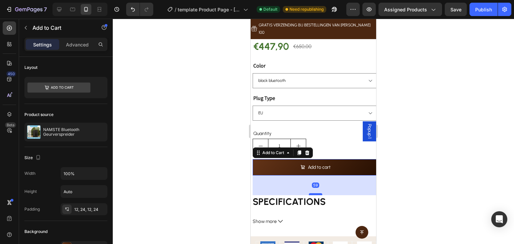
drag, startPoint x: 316, startPoint y: 162, endPoint x: 316, endPoint y: 182, distance: 19.7
click at [316, 193] on div at bounding box center [315, 194] width 13 height 2
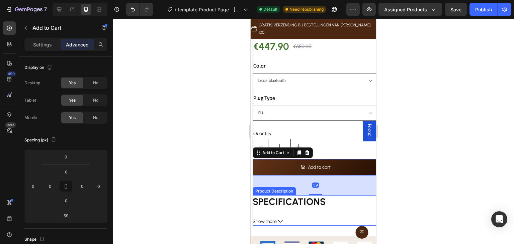
scroll to position [278, 0]
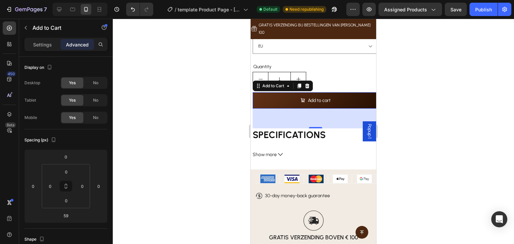
click at [486, 9] on div "Publish" at bounding box center [483, 9] width 17 height 7
click at [257, 175] on div at bounding box center [267, 179] width 23 height 9
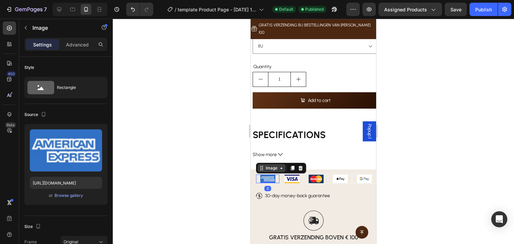
click at [267, 165] on div "Image" at bounding box center [271, 168] width 14 height 6
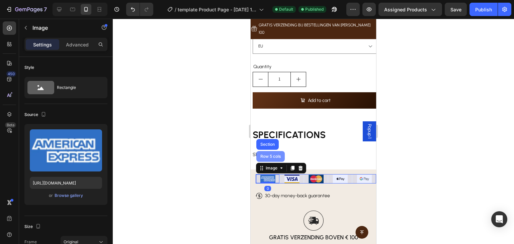
click at [269, 155] on div "Row 5 cols" at bounding box center [270, 157] width 23 height 4
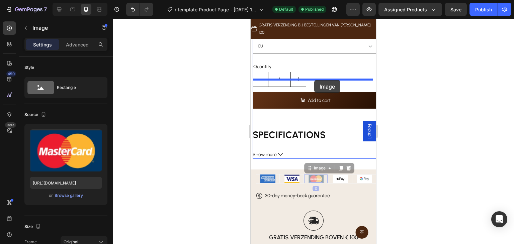
scroll to position [245, 0]
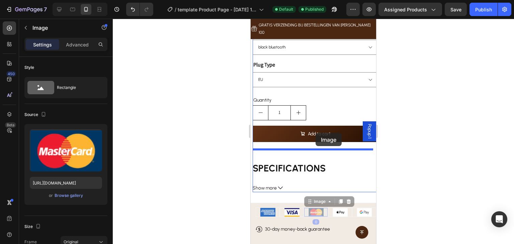
drag, startPoint x: 304, startPoint y: 168, endPoint x: 315, endPoint y: 133, distance: 36.7
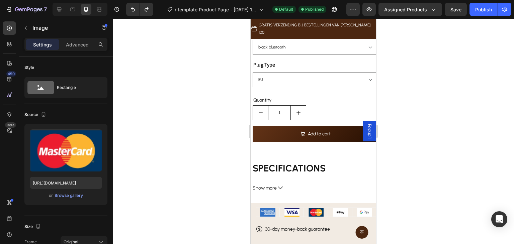
click at [314, 208] on img at bounding box center [315, 212] width 15 height 9
click at [324, 199] on div "Image" at bounding box center [319, 202] width 14 height 6
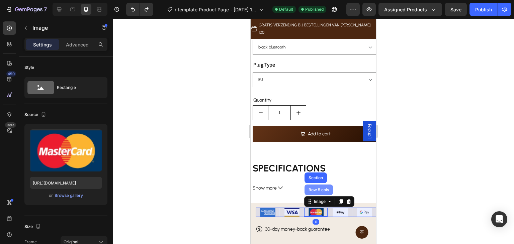
click at [325, 188] on div "Row 5 cols" at bounding box center [318, 190] width 23 height 4
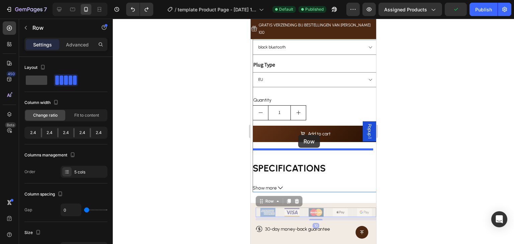
drag, startPoint x: 273, startPoint y: 190, endPoint x: 298, endPoint y: 135, distance: 60.9
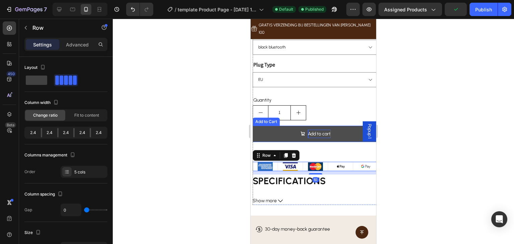
click at [317, 130] on div "Add to cart" at bounding box center [319, 134] width 23 height 8
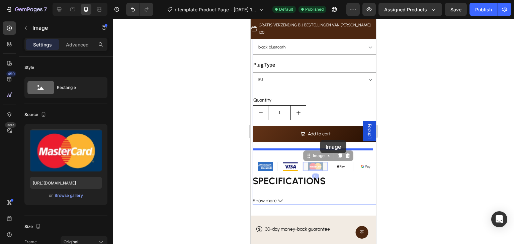
drag, startPoint x: 318, startPoint y: 149, endPoint x: 320, endPoint y: 140, distance: 8.9
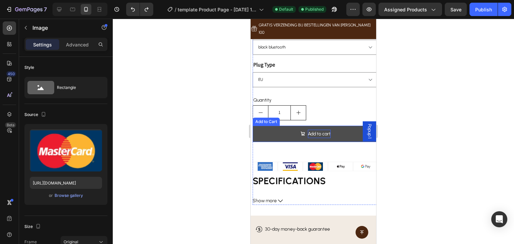
click at [313, 130] on div "Add to cart" at bounding box center [319, 134] width 23 height 8
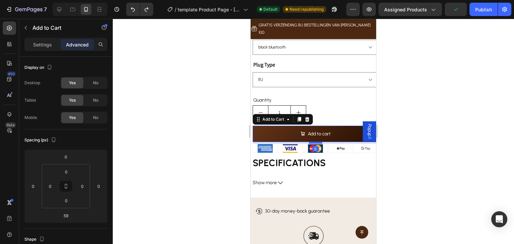
drag, startPoint x: 313, startPoint y: 148, endPoint x: 315, endPoint y: 130, distance: 18.1
click at [315, 142] on div at bounding box center [315, 143] width 13 height 2
type input "5"
click at [298, 144] on div at bounding box center [290, 148] width 24 height 9
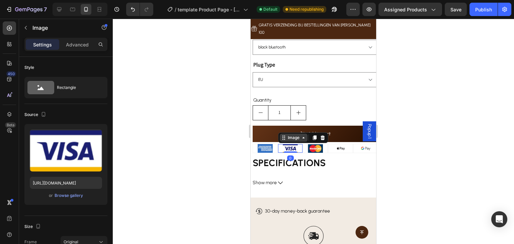
click at [297, 135] on div "Image" at bounding box center [293, 138] width 14 height 6
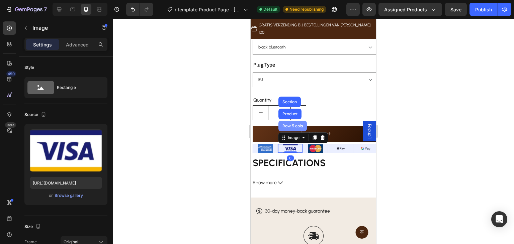
click at [297, 124] on div "Row 5 cols" at bounding box center [292, 126] width 23 height 4
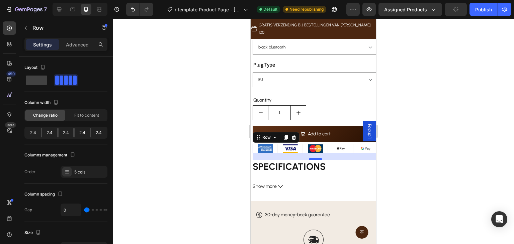
drag, startPoint x: 314, startPoint y: 143, endPoint x: 314, endPoint y: 147, distance: 3.7
click at [314, 158] on div at bounding box center [315, 159] width 13 height 2
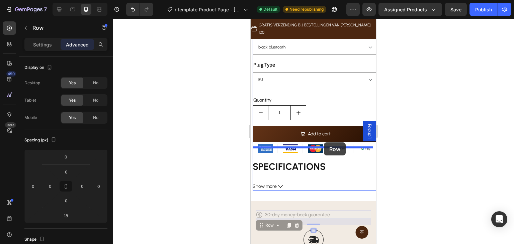
drag, startPoint x: 340, startPoint y: 203, endPoint x: 324, endPoint y: 143, distance: 63.1
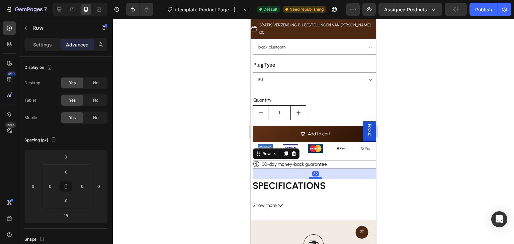
drag, startPoint x: 317, startPoint y: 161, endPoint x: 317, endPoint y: 166, distance: 4.7
click at [317, 177] on div at bounding box center [315, 178] width 13 height 2
type input "32"
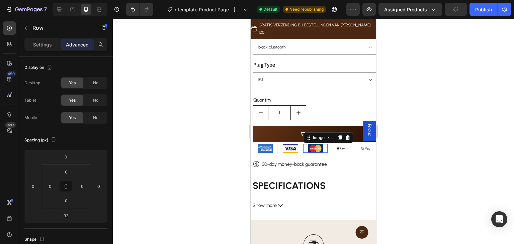
click at [324, 144] on div at bounding box center [315, 148] width 24 height 9
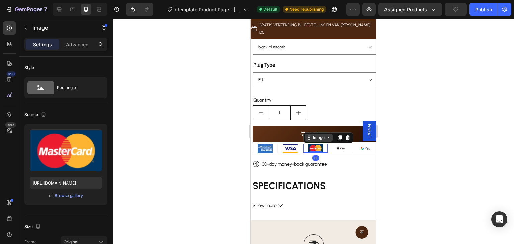
click at [319, 134] on div "Image" at bounding box center [319, 138] width 28 height 8
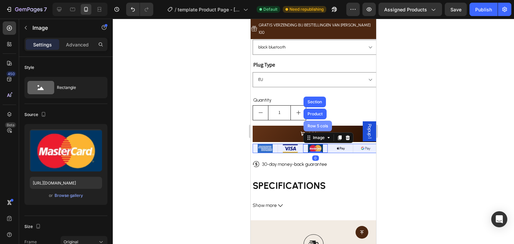
click at [320, 124] on div "Row 5 cols" at bounding box center [317, 126] width 23 height 4
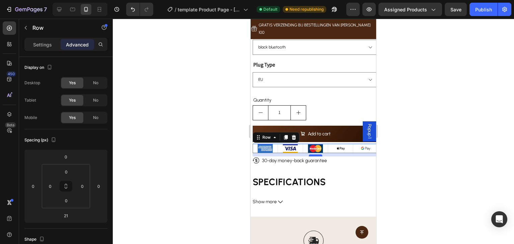
drag, startPoint x: 315, startPoint y: 147, endPoint x: 317, endPoint y: 143, distance: 4.2
click at [317, 155] on div at bounding box center [315, 156] width 13 height 2
type input "10"
click at [321, 152] on div "NAMSTE Bluetooth Geurverspreider Product Title €447,90 Product Price Product Pr…" at bounding box center [315, 91] width 125 height 230
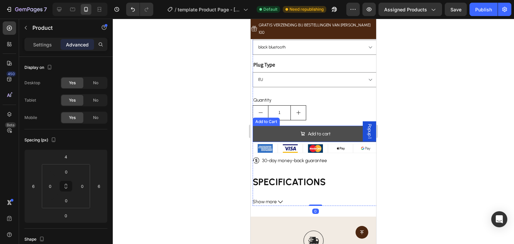
click at [343, 126] on button "Add to cart" at bounding box center [315, 134] width 125 height 16
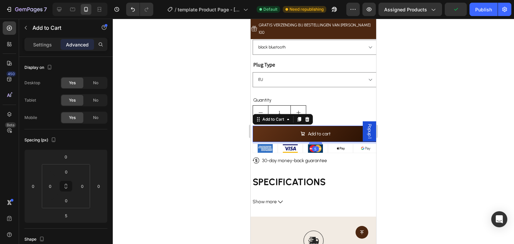
click at [320, 142] on div "5" at bounding box center [315, 143] width 125 height 2
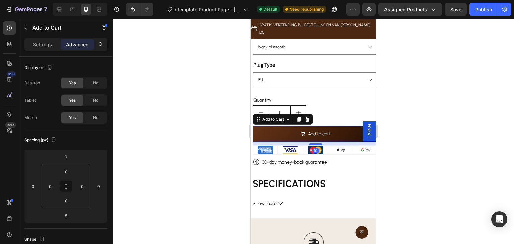
click at [317, 144] on div at bounding box center [315, 145] width 13 height 2
type input "10"
click at [303, 146] on div at bounding box center [315, 150] width 24 height 9
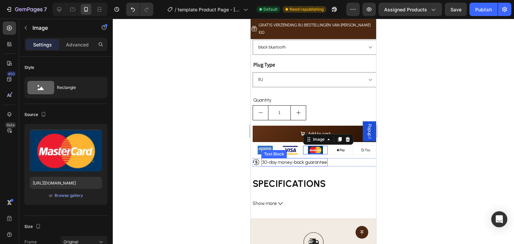
click at [316, 159] on p "30-day money-back guarantee" at bounding box center [294, 162] width 65 height 7
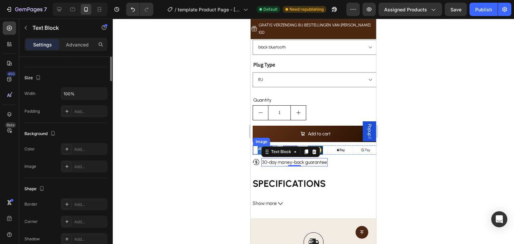
scroll to position [33, 0]
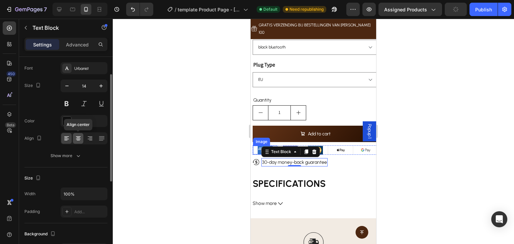
click at [79, 138] on icon at bounding box center [78, 138] width 7 height 7
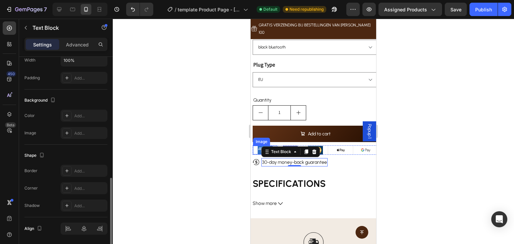
scroll to position [189, 0]
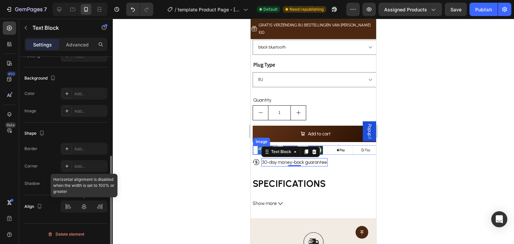
click at [82, 205] on div at bounding box center [84, 207] width 47 height 12
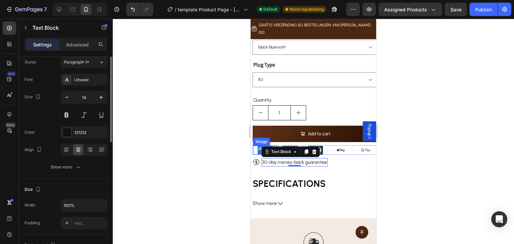
scroll to position [0, 0]
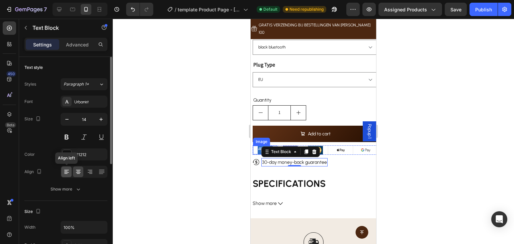
click at [66, 171] on icon at bounding box center [66, 172] width 7 height 7
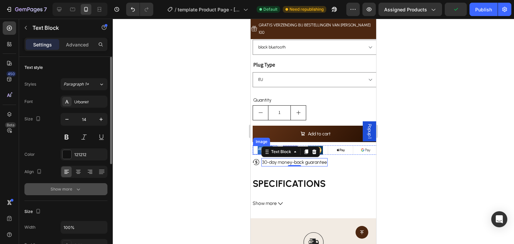
scroll to position [67, 0]
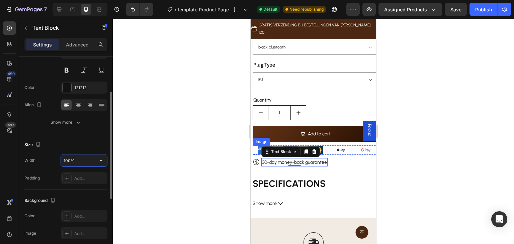
click at [89, 162] on input "100%" at bounding box center [84, 161] width 46 height 12
click at [100, 160] on icon "button" at bounding box center [101, 161] width 3 height 2
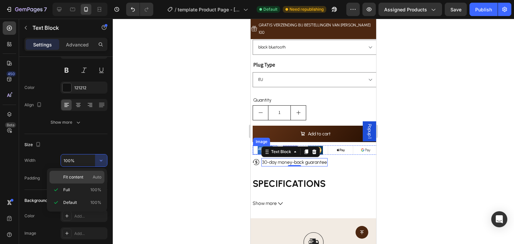
click at [92, 177] on p "Fit content Auto" at bounding box center [82, 177] width 38 height 6
type input "Auto"
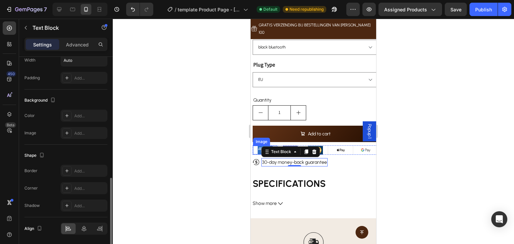
scroll to position [189, 0]
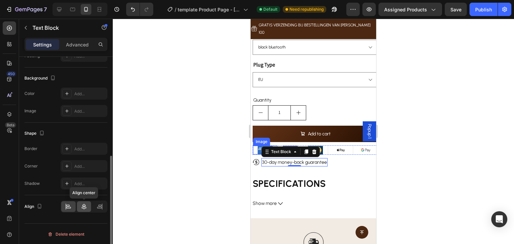
click at [84, 206] on icon at bounding box center [84, 206] width 7 height 7
click at [85, 203] on icon at bounding box center [84, 206] width 7 height 7
click at [84, 204] on icon at bounding box center [84, 206] width 7 height 7
click at [257, 161] on icon at bounding box center [256, 162] width 2 height 3
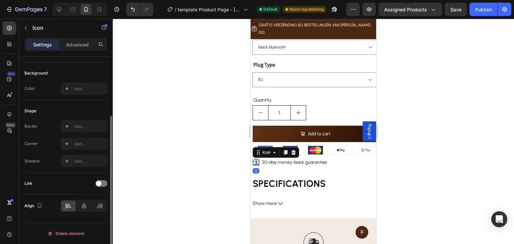
scroll to position [0, 0]
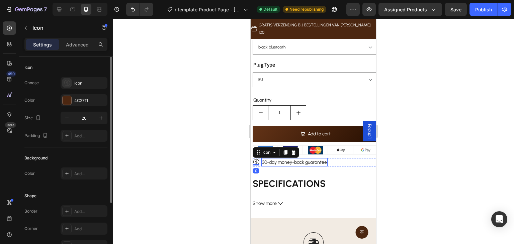
click at [271, 159] on p "30-day money-back guarantee" at bounding box center [294, 162] width 65 height 7
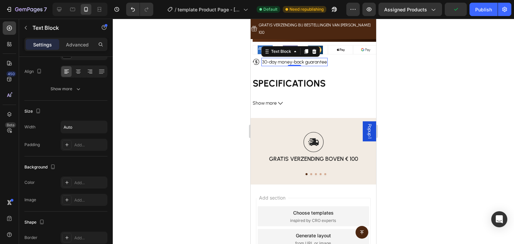
scroll to position [189, 0]
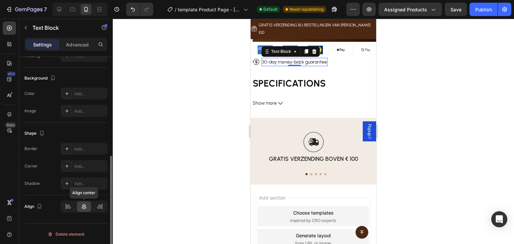
click at [90, 207] on div at bounding box center [84, 206] width 14 height 11
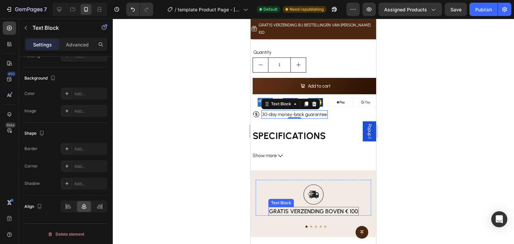
scroll to position [245, 0]
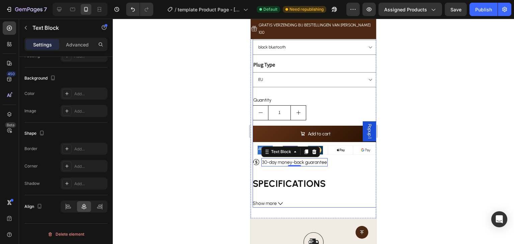
click at [332, 145] on div "NAMSTE Bluetooth Geurverspreider Product Title €447,90 Product Price Product Pr…" at bounding box center [315, 92] width 125 height 232
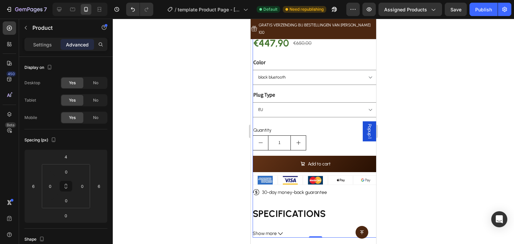
scroll to position [114, 0]
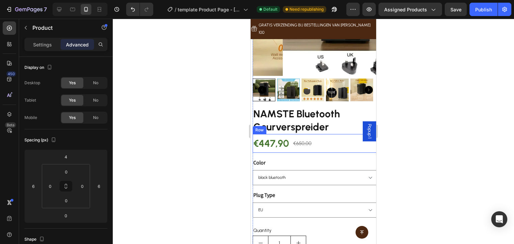
click at [334, 134] on div "€447,90 Product Price Product Price €650,00 Product Price Product Price Row" at bounding box center [315, 143] width 125 height 19
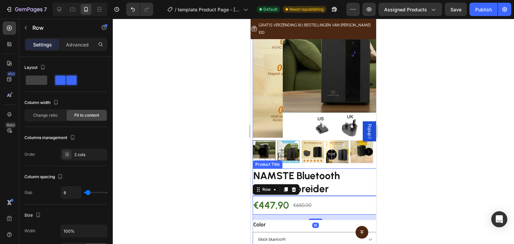
scroll to position [48, 0]
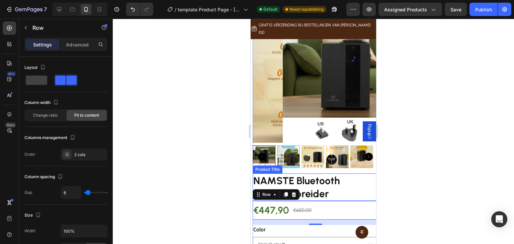
click at [337, 174] on h2 "NAMSTE Bluetooth Geurverspreider" at bounding box center [315, 187] width 125 height 27
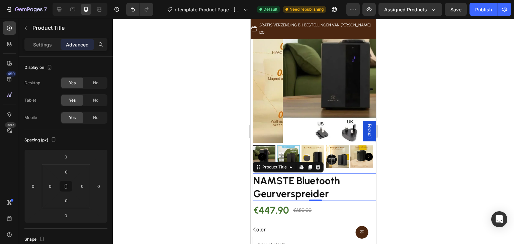
scroll to position [114, 0]
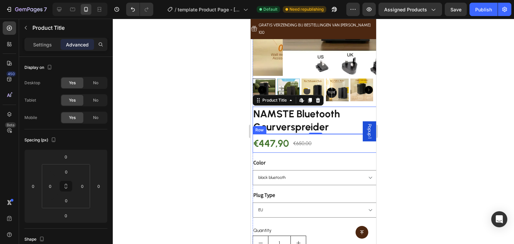
click at [329, 137] on div "€447,90 Product Price Product Price €650,00 Product Price Product Price Row" at bounding box center [315, 143] width 125 height 19
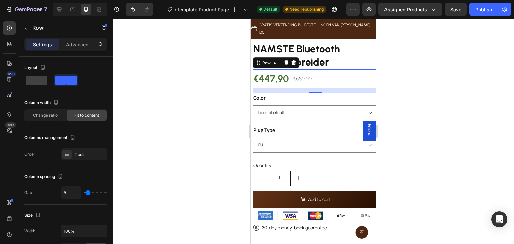
scroll to position [181, 0]
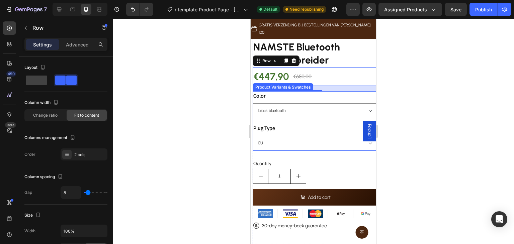
click at [310, 124] on div "Plug Type [GEOGRAPHIC_DATA] [GEOGRAPHIC_DATA] [GEOGRAPHIC_DATA]" at bounding box center [315, 137] width 125 height 27
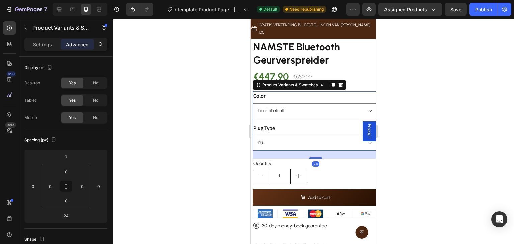
click at [315, 151] on div "24" at bounding box center [315, 155] width 125 height 8
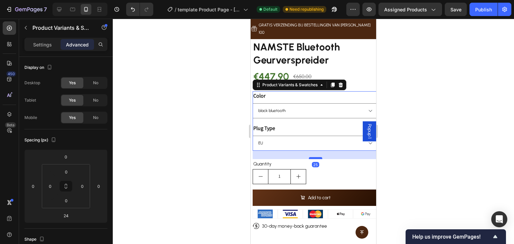
click at [316, 157] on div at bounding box center [315, 158] width 13 height 2
type input "25"
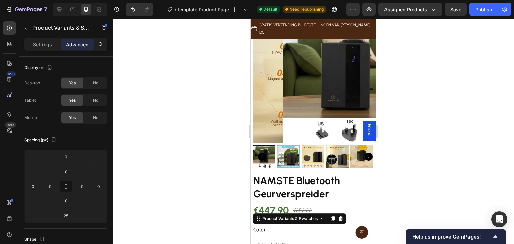
scroll to position [0, 0]
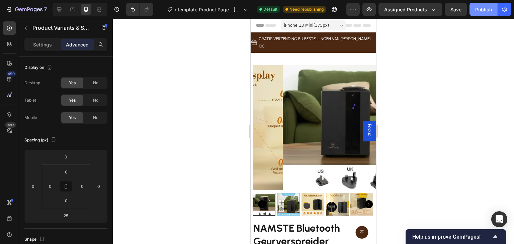
click at [484, 8] on div "Publish" at bounding box center [483, 9] width 17 height 7
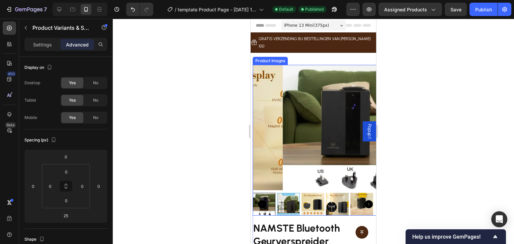
click at [269, 58] on div "Product Images" at bounding box center [270, 61] width 32 height 6
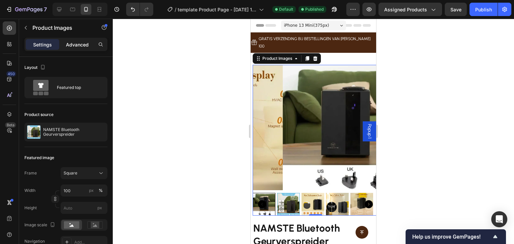
click at [87, 46] on p "Advanced" at bounding box center [77, 44] width 23 height 7
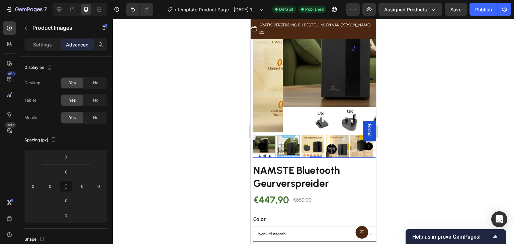
scroll to position [67, 0]
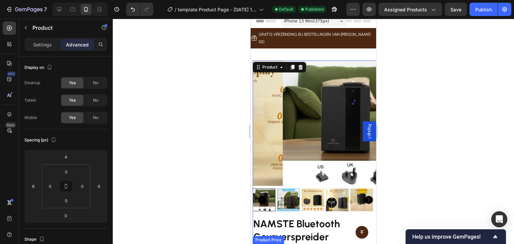
scroll to position [0, 0]
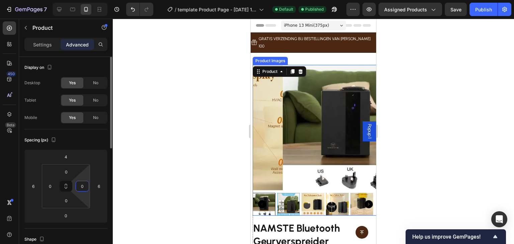
click at [85, 190] on input "0" at bounding box center [82, 186] width 10 height 10
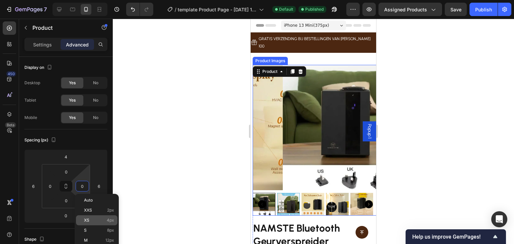
click at [111, 216] on div "XS 4px" at bounding box center [96, 220] width 41 height 10
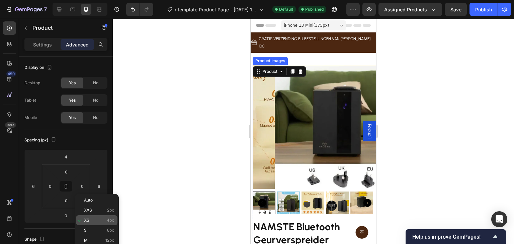
type input "4"
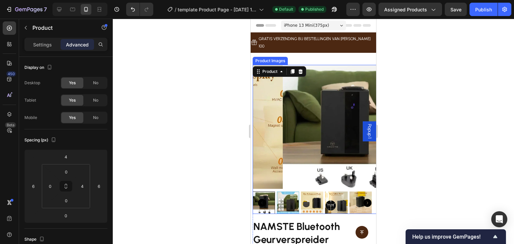
scroll to position [67, 0]
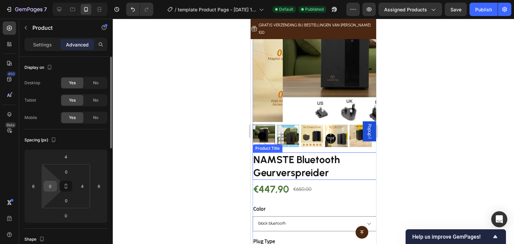
click at [54, 190] on input "0" at bounding box center [50, 186] width 10 height 10
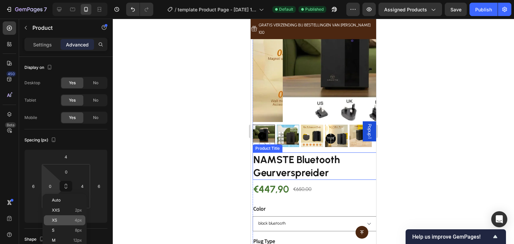
click at [76, 224] on div "XS 4px" at bounding box center [64, 220] width 41 height 10
type input "4"
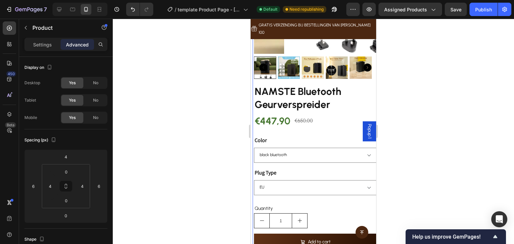
scroll to position [0, 0]
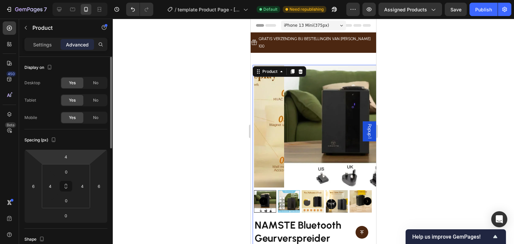
click at [68, 0] on html "7 / template Product Page - Sep 25, 15:10:27 Default Need republishing Preview …" at bounding box center [257, 0] width 514 height 0
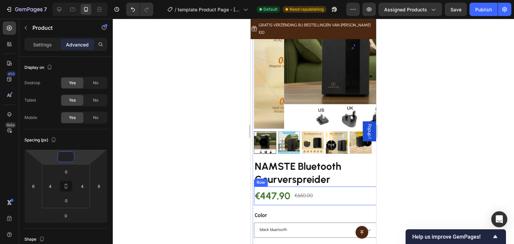
scroll to position [67, 0]
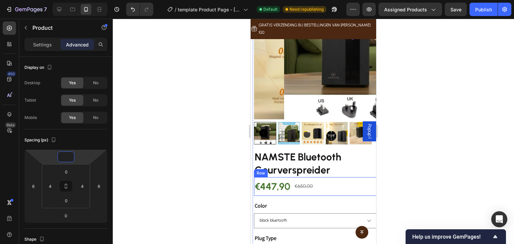
click at [333, 178] on div "€447,90 Product Price Product Price €650,00 Product Price Product Price Row" at bounding box center [315, 186] width 123 height 19
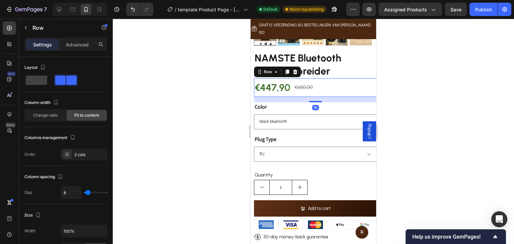
scroll to position [167, 0]
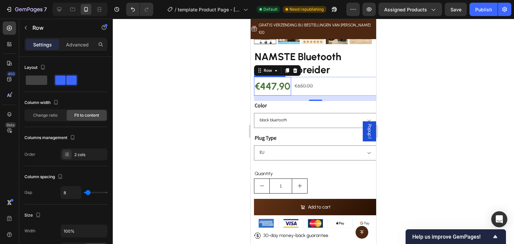
click at [276, 77] on div "€447,90" at bounding box center [272, 86] width 37 height 19
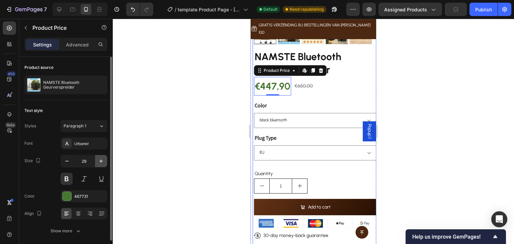
click at [101, 161] on icon "button" at bounding box center [100, 161] width 3 height 3
type input "30"
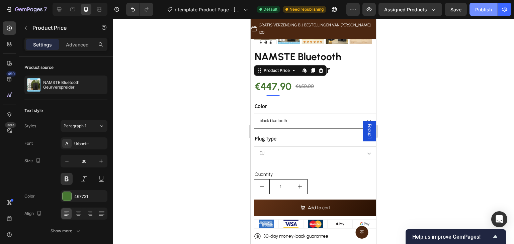
click at [485, 7] on div "Publish" at bounding box center [483, 9] width 17 height 7
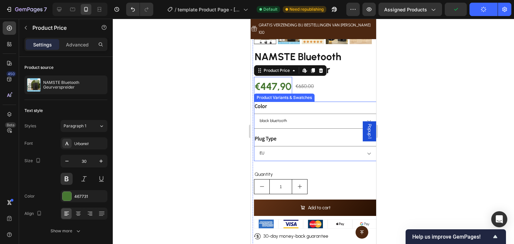
click at [327, 102] on div "Color black bluetooth" at bounding box center [315, 115] width 123 height 27
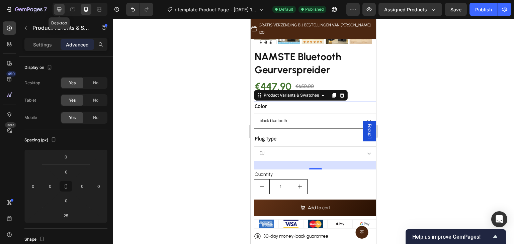
click at [60, 8] on icon at bounding box center [59, 9] width 7 height 7
type input "16"
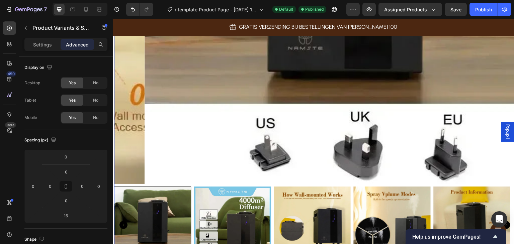
scroll to position [413, 0]
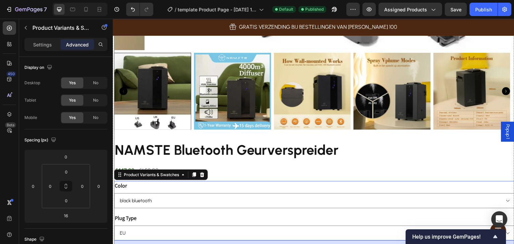
click at [307, 133] on div "Product Images NAMSTE Bluetooth Geurverspreider Product Title €447,90 Product P…" at bounding box center [314, 7] width 401 height 717
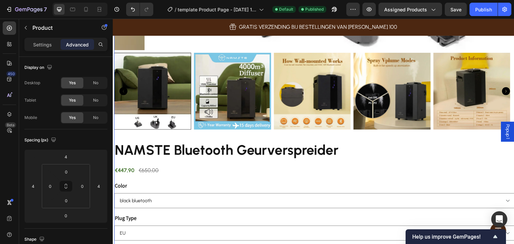
click at [364, 134] on div "Product Images NAMSTE Bluetooth Geurverspreider Product Title €447,90 Product P…" at bounding box center [314, 7] width 401 height 717
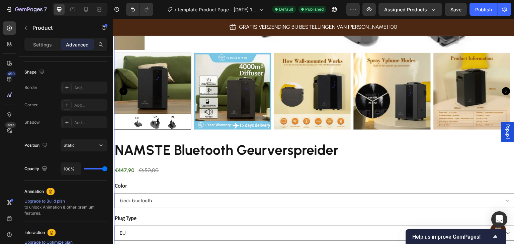
scroll to position [257, 0]
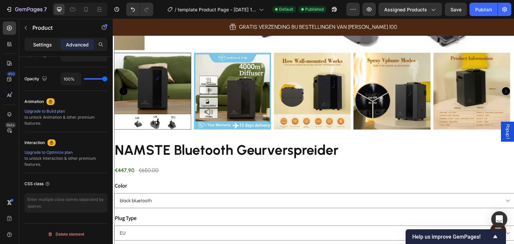
click at [48, 47] on p "Settings" at bounding box center [42, 44] width 19 height 7
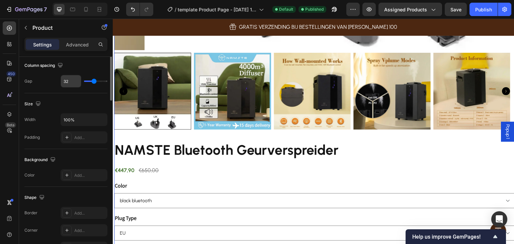
scroll to position [0, 0]
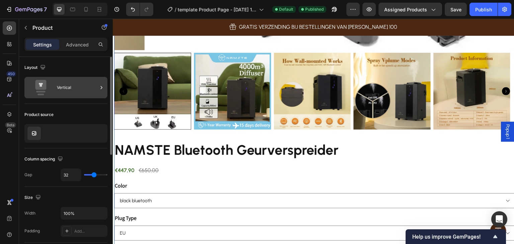
click at [81, 86] on div "Vertical" at bounding box center [77, 87] width 41 height 15
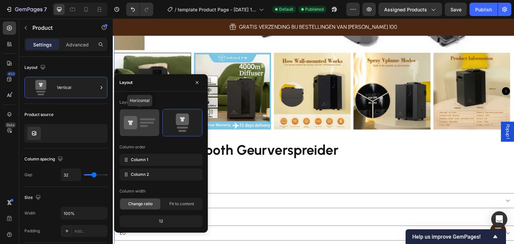
click at [133, 117] on icon at bounding box center [130, 122] width 13 height 13
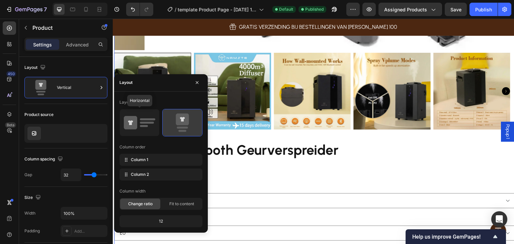
type input "42"
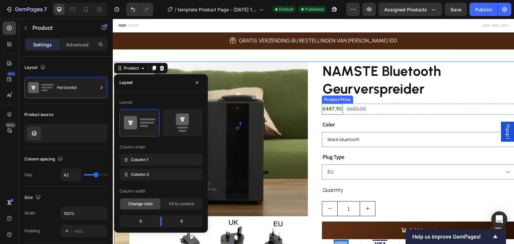
click at [337, 110] on div "€447,90" at bounding box center [332, 109] width 21 height 11
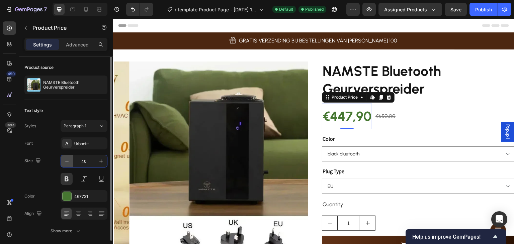
click at [69, 165] on button "button" at bounding box center [67, 161] width 12 height 12
click at [69, 164] on button "button" at bounding box center [67, 161] width 12 height 12
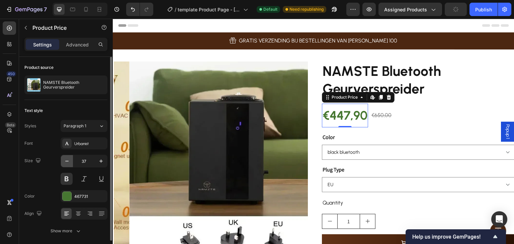
click at [69, 164] on button "button" at bounding box center [67, 161] width 12 height 12
type input "35"
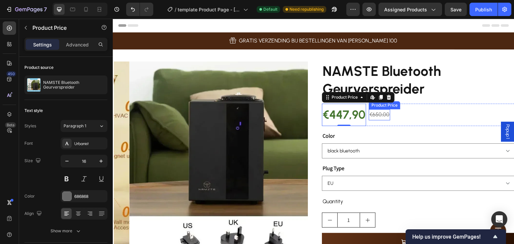
click at [381, 114] on div "€650,00" at bounding box center [379, 114] width 21 height 11
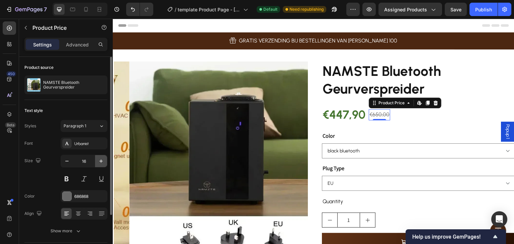
click at [100, 161] on icon "button" at bounding box center [100, 161] width 3 height 3
type input "19"
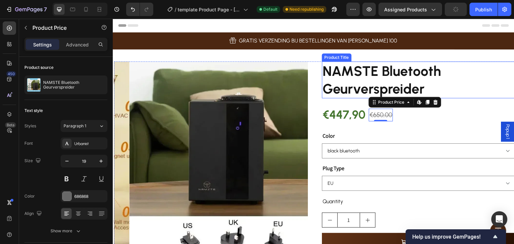
click at [353, 85] on h2 "NAMSTE Bluetooth Geurverspreider" at bounding box center [419, 80] width 194 height 37
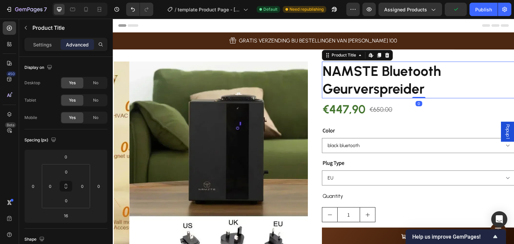
click at [418, 90] on div "NAMSTE Bluetooth Geurverspreider Product Title Edit content in Shopify 0" at bounding box center [419, 80] width 194 height 37
type input "0"
click at [354, 113] on div "€447,90" at bounding box center [344, 109] width 44 height 22
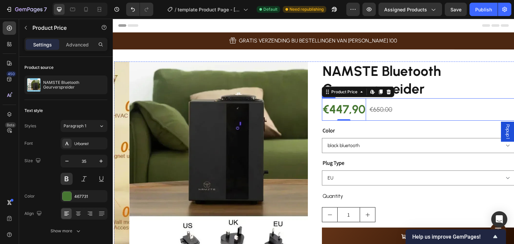
click at [386, 118] on div "€650,00 Product Price Product Price" at bounding box center [381, 109] width 24 height 22
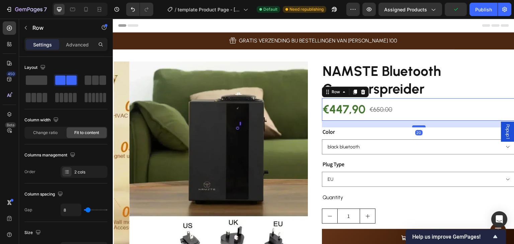
click at [419, 126] on div at bounding box center [418, 126] width 13 height 2
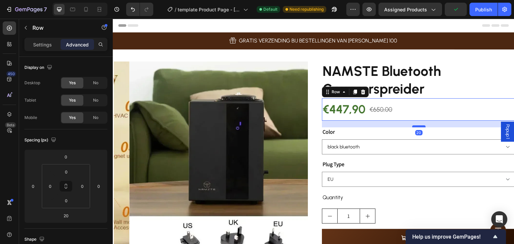
scroll to position [33, 0]
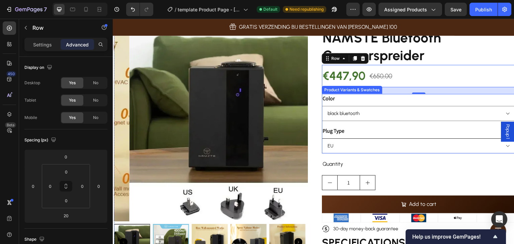
click at [371, 152] on select "EU UK US" at bounding box center [419, 146] width 194 height 15
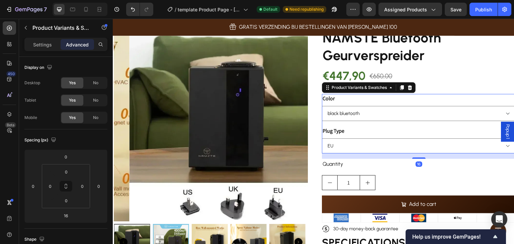
click at [382, 126] on div "Plug Type [GEOGRAPHIC_DATA] [GEOGRAPHIC_DATA] [GEOGRAPHIC_DATA]" at bounding box center [419, 139] width 194 height 27
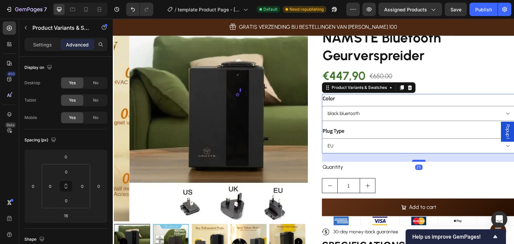
click at [412, 161] on div at bounding box center [418, 161] width 13 height 2
type input "25"
click at [405, 129] on div "Plug Type [GEOGRAPHIC_DATA] [GEOGRAPHIC_DATA] [GEOGRAPHIC_DATA]" at bounding box center [419, 139] width 194 height 27
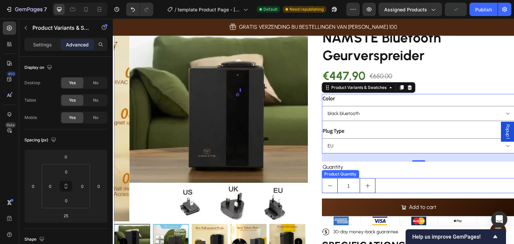
click at [380, 186] on div "1" at bounding box center [419, 185] width 194 height 15
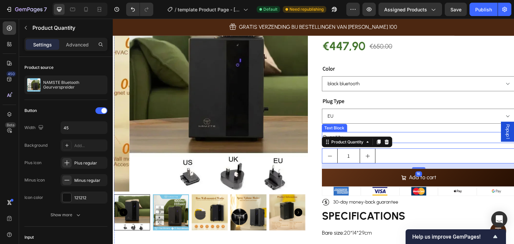
scroll to position [67, 0]
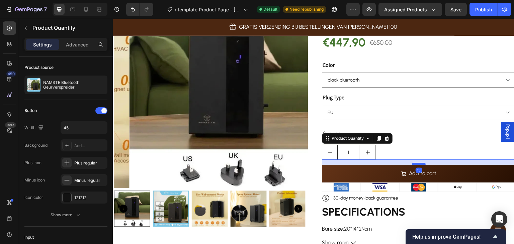
click at [419, 164] on div at bounding box center [418, 164] width 13 height 2
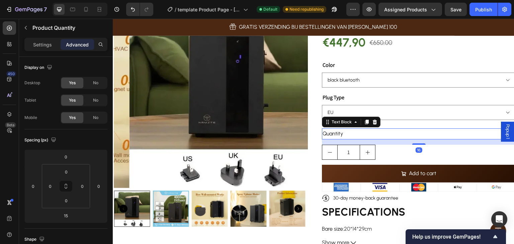
click at [425, 131] on div "Quantity" at bounding box center [419, 133] width 194 height 11
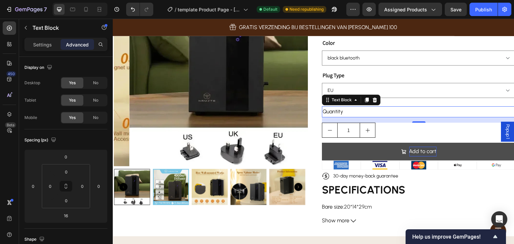
scroll to position [100, 0]
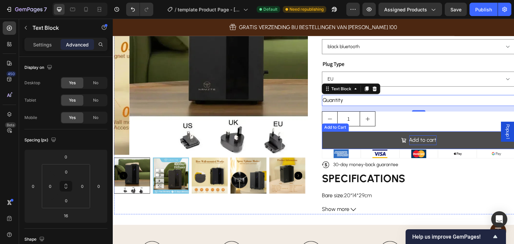
click at [428, 141] on div "Add to cart" at bounding box center [422, 140] width 27 height 10
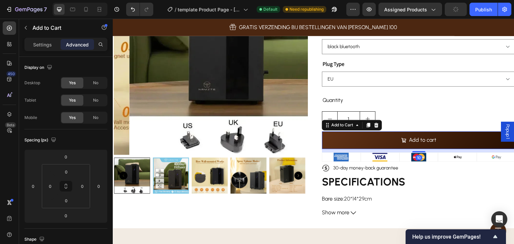
drag, startPoint x: 417, startPoint y: 148, endPoint x: 422, endPoint y: 151, distance: 5.8
click at [422, 149] on div "10" at bounding box center [419, 149] width 194 height 0
type input "10"
click at [401, 160] on div at bounding box center [419, 157] width 38 height 9
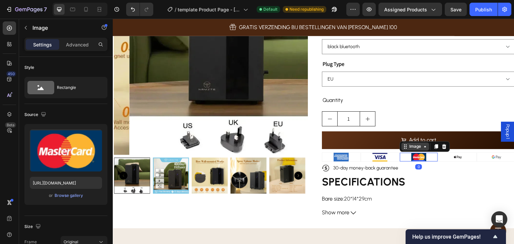
click at [418, 146] on div "Image" at bounding box center [415, 147] width 14 height 6
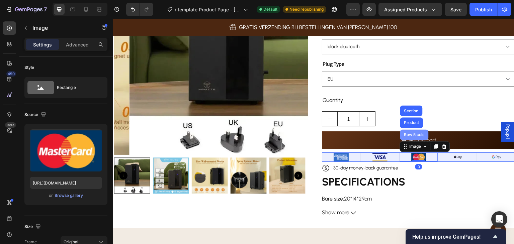
click at [416, 132] on div "Row 5 cols" at bounding box center [414, 134] width 28 height 11
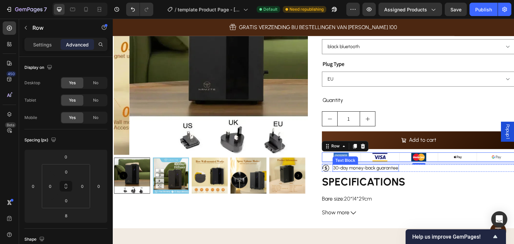
click at [391, 170] on p "30-day money-back guarantee" at bounding box center [365, 168] width 65 height 6
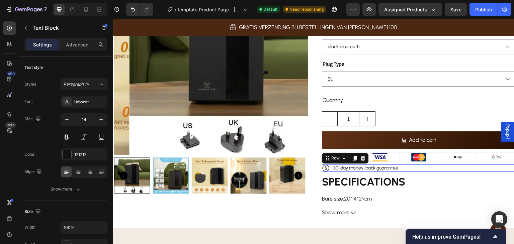
click at [409, 166] on div "Icon 30-day money-back guarantee Text Block Row 0" at bounding box center [419, 168] width 194 height 7
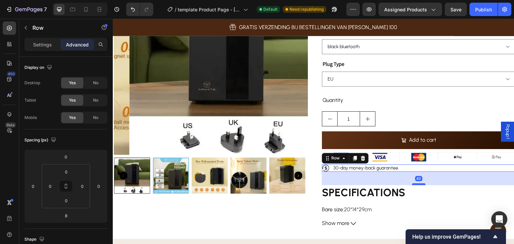
drag, startPoint x: 414, startPoint y: 173, endPoint x: 415, endPoint y: 184, distance: 10.8
click at [415, 184] on div at bounding box center [418, 184] width 13 height 2
type input "40"
click at [434, 113] on div "1" at bounding box center [419, 118] width 194 height 15
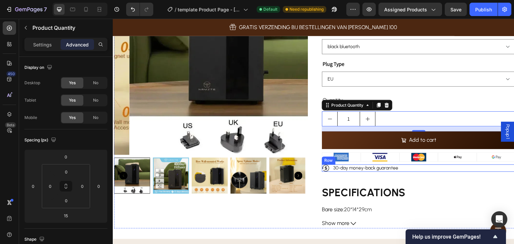
click at [399, 167] on div "Icon 30-day money-back guarantee Text Block Row" at bounding box center [419, 168] width 194 height 7
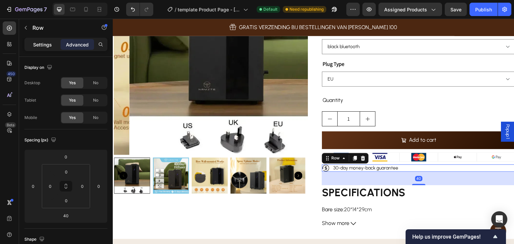
click at [38, 42] on p "Settings" at bounding box center [42, 44] width 19 height 7
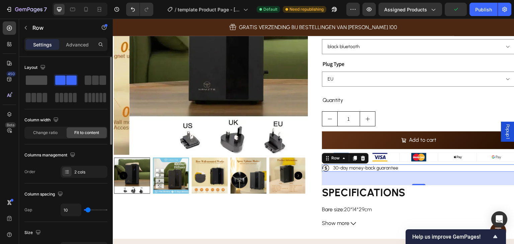
click at [38, 77] on span at bounding box center [36, 80] width 21 height 9
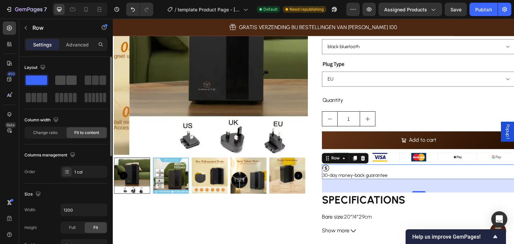
click at [62, 80] on span at bounding box center [60, 80] width 10 height 9
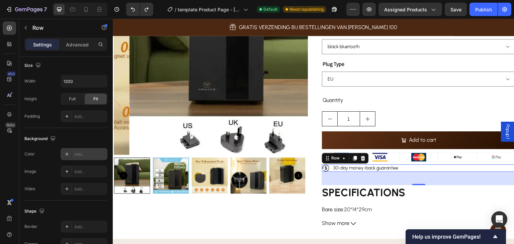
scroll to position [277, 0]
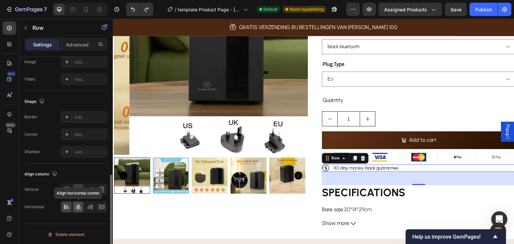
click at [79, 204] on icon at bounding box center [78, 207] width 7 height 7
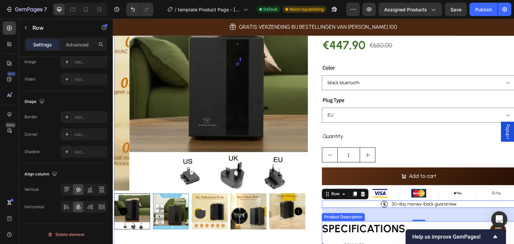
scroll to position [67, 0]
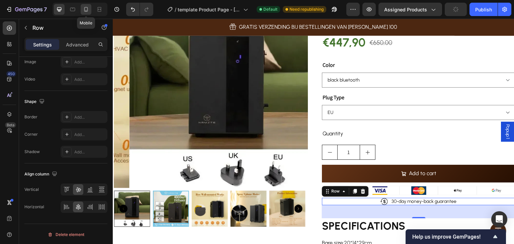
click at [85, 7] on icon at bounding box center [86, 9] width 4 height 5
type input "6"
type input "100%"
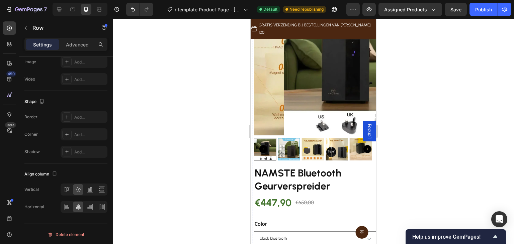
scroll to position [44, 0]
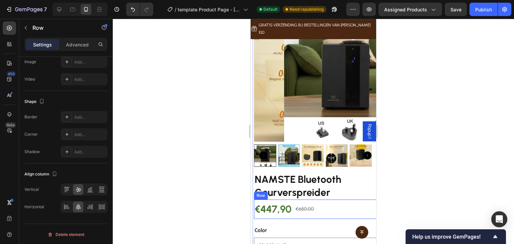
click at [294, 204] on div "€447,90 Product Price Product Price €650,00 Product Price Product Price Row" at bounding box center [315, 209] width 123 height 19
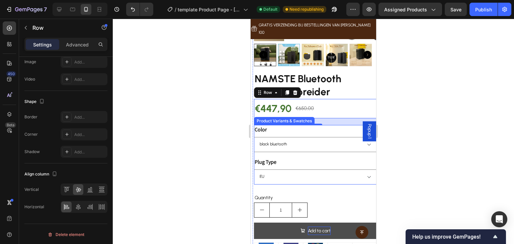
scroll to position [178, 0]
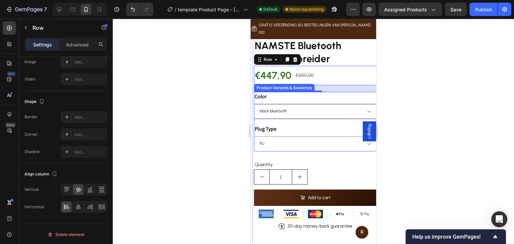
click at [306, 104] on select "black bluetooth" at bounding box center [315, 111] width 123 height 15
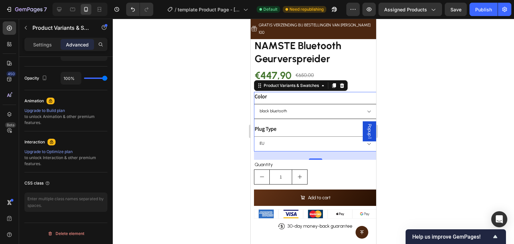
scroll to position [0, 0]
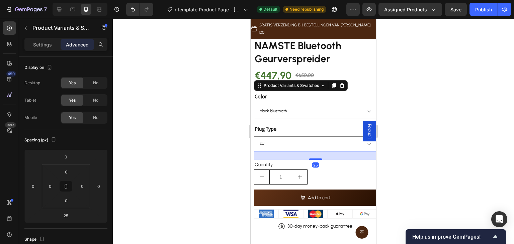
click at [258, 92] on legend "Color" at bounding box center [260, 96] width 13 height 9
click at [267, 92] on div "Color black bluetooth" at bounding box center [315, 105] width 123 height 27
click at [43, 39] on div "Settings" at bounding box center [42, 44] width 33 height 11
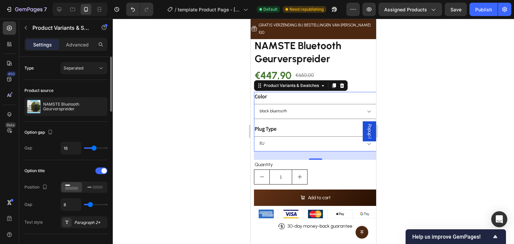
type input "17"
type input "16"
type input "14"
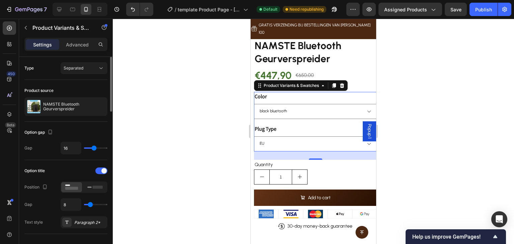
type input "14"
type input "13"
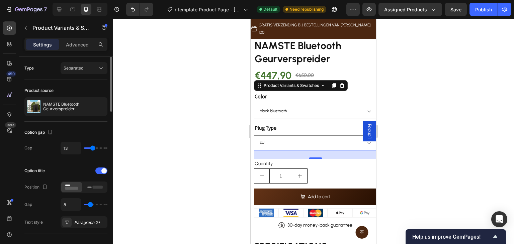
type input "11"
type input "10"
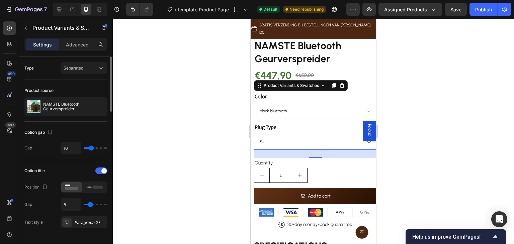
type input "8"
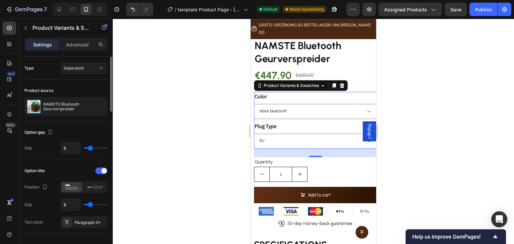
drag, startPoint x: 94, startPoint y: 146, endPoint x: 90, endPoint y: 145, distance: 4.5
type input "8"
click at [90, 148] on input "range" at bounding box center [95, 148] width 23 height 1
type input "7"
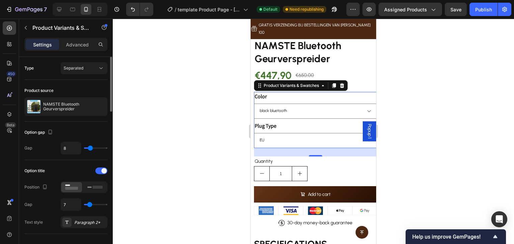
type input "6"
type input "5"
type input "4"
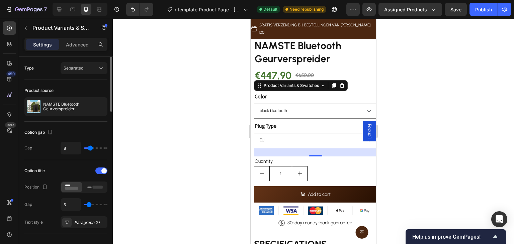
type input "4"
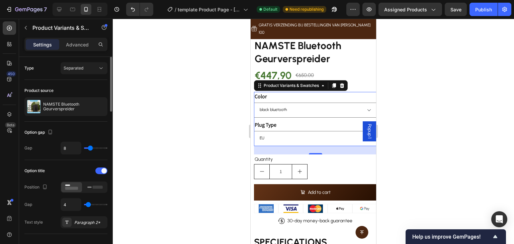
type input "1"
type input "0"
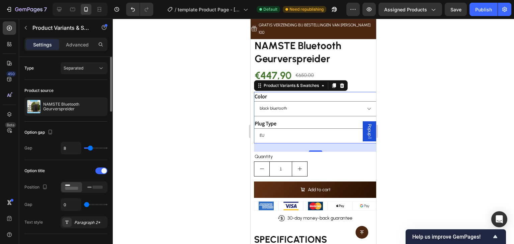
drag, startPoint x: 90, startPoint y: 203, endPoint x: 78, endPoint y: 201, distance: 11.8
type input "0"
click at [84, 204] on input "range" at bounding box center [95, 204] width 23 height 1
type input "1"
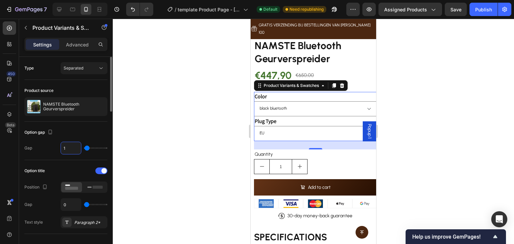
type input "10"
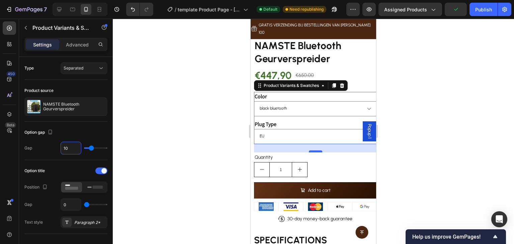
click at [312, 151] on div at bounding box center [315, 152] width 13 height 2
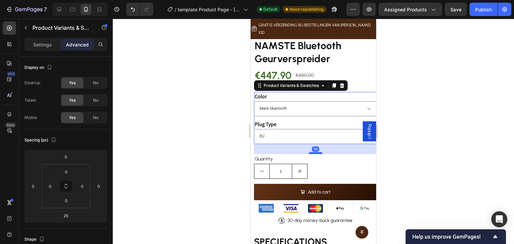
click at [313, 152] on div at bounding box center [315, 153] width 13 height 2
type input "30"
click at [295, 70] on div "€650,00" at bounding box center [305, 75] width 20 height 10
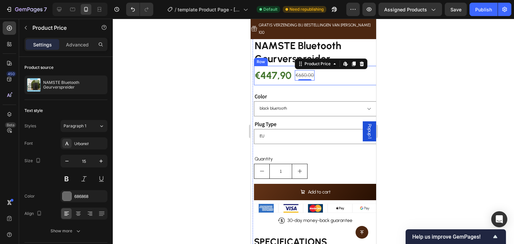
click at [341, 69] on div "€447,90 Product Price Product Price €650,00 Product Price Edit content in Shopi…" at bounding box center [315, 75] width 123 height 19
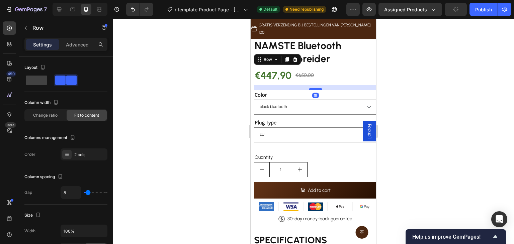
click at [316, 88] on div at bounding box center [315, 89] width 13 height 2
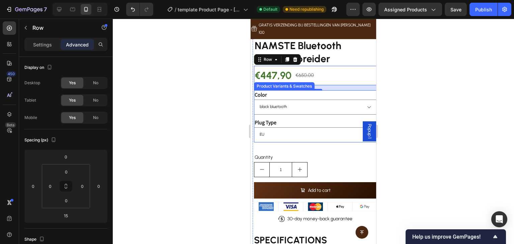
click at [308, 118] on div "Plug Type [GEOGRAPHIC_DATA] [GEOGRAPHIC_DATA] [GEOGRAPHIC_DATA]" at bounding box center [315, 130] width 123 height 24
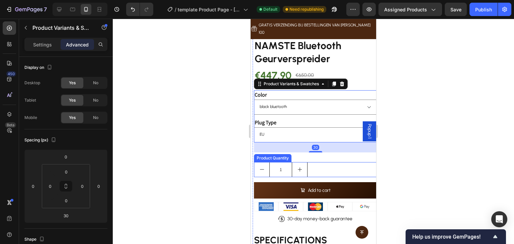
click at [310, 162] on div "1" at bounding box center [315, 169] width 123 height 15
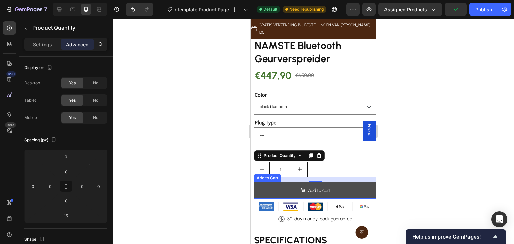
click at [312, 182] on button "Add to cart" at bounding box center [315, 190] width 123 height 16
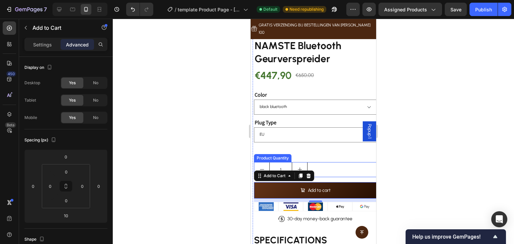
click at [330, 162] on div "1" at bounding box center [315, 169] width 123 height 15
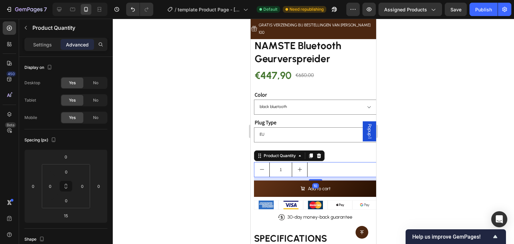
click at [319, 177] on div "10" at bounding box center [315, 177] width 123 height 0
type input "10"
click at [340, 138] on div "NAMSTE Bluetooth Geurverspreider Product Title €447,90 Product Price Product Pr…" at bounding box center [315, 150] width 123 height 224
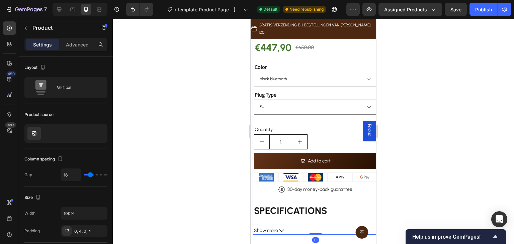
scroll to position [212, 0]
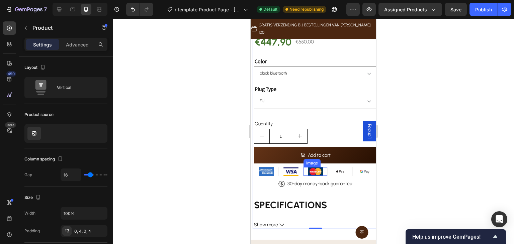
click at [323, 167] on div at bounding box center [315, 171] width 24 height 9
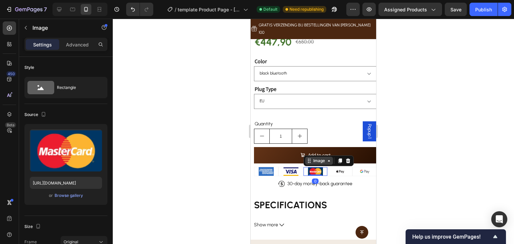
click at [315, 158] on div "Image" at bounding box center [319, 161] width 14 height 6
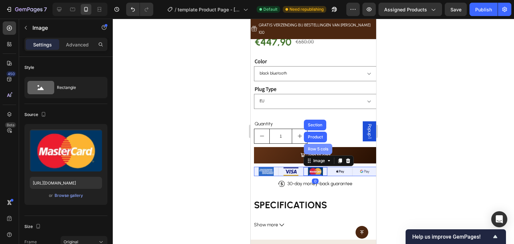
click at [317, 147] on div "Row 5 cols" at bounding box center [317, 149] width 23 height 4
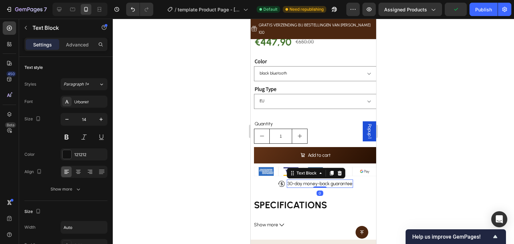
scroll to position [212, 0]
click at [356, 180] on div "Icon 30-day money-back guarantee Text Block 0 Row" at bounding box center [315, 184] width 123 height 8
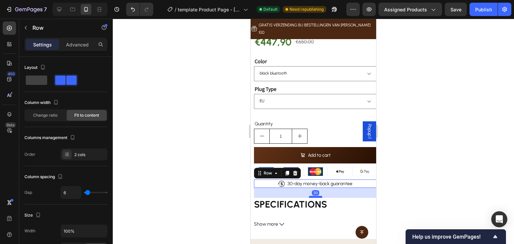
click at [318, 196] on div at bounding box center [315, 197] width 13 height 2
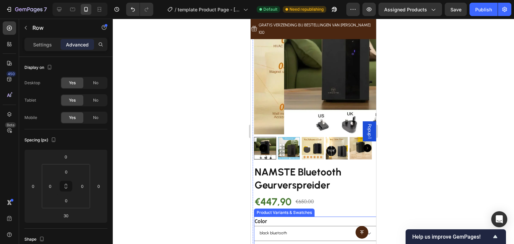
scroll to position [11, 0]
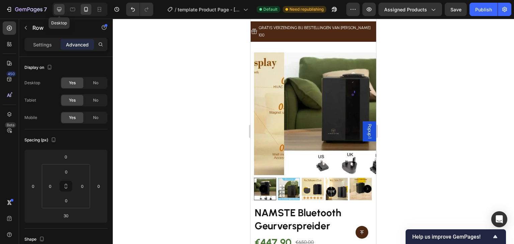
click at [60, 13] on div at bounding box center [59, 9] width 11 height 11
type input "40"
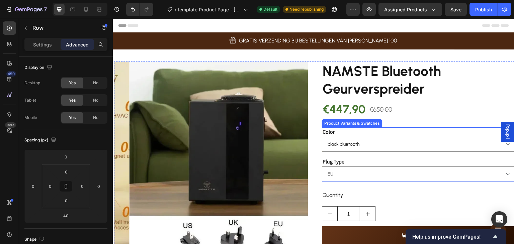
click at [343, 154] on div "Color black bluetooth Plug Type EU [GEOGRAPHIC_DATA] [GEOGRAPHIC_DATA]" at bounding box center [419, 154] width 194 height 54
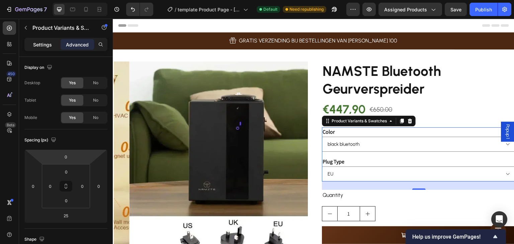
click at [54, 47] on div "Settings" at bounding box center [42, 44] width 33 height 11
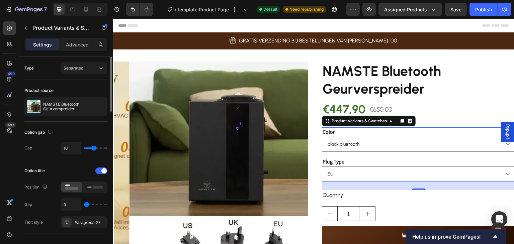
type input "15"
click at [93, 148] on input "range" at bounding box center [95, 148] width 23 height 1
type input "10"
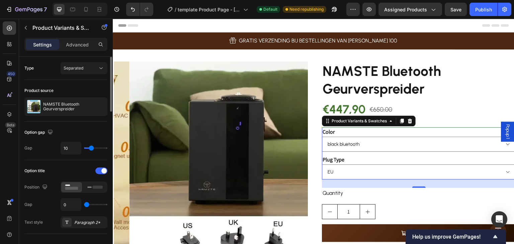
drag, startPoint x: 92, startPoint y: 148, endPoint x: 124, endPoint y: 95, distance: 61.3
type input "10"
click at [91, 148] on input "range" at bounding box center [95, 148] width 23 height 1
click at [492, 6] on button "Publish" at bounding box center [483, 9] width 28 height 13
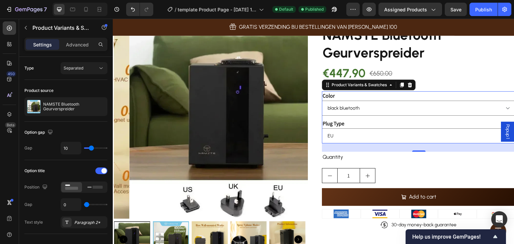
scroll to position [33, 0]
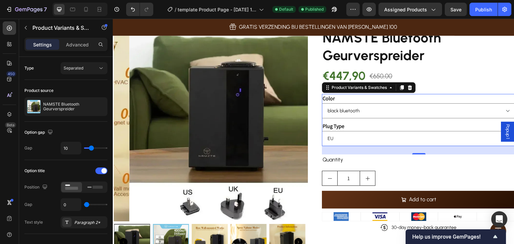
click at [332, 97] on legend "Color" at bounding box center [328, 98] width 13 height 9
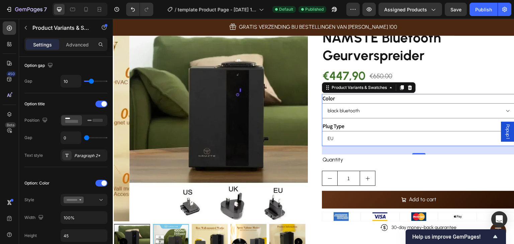
scroll to position [0, 0]
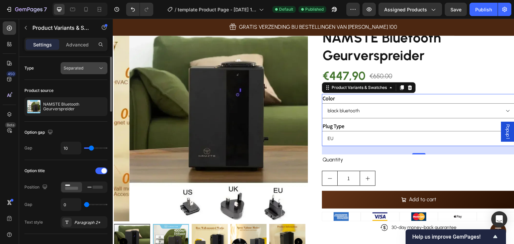
click at [85, 71] on div "Separated" at bounding box center [81, 68] width 34 height 6
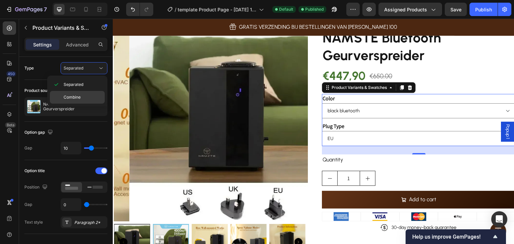
click at [84, 93] on div "Combine" at bounding box center [77, 97] width 55 height 13
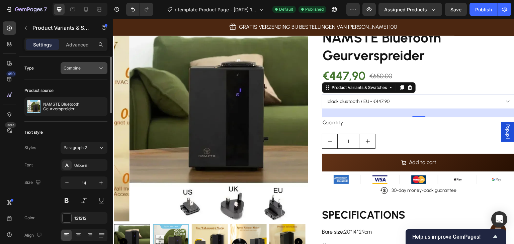
click at [90, 67] on div "Combine" at bounding box center [81, 68] width 34 height 6
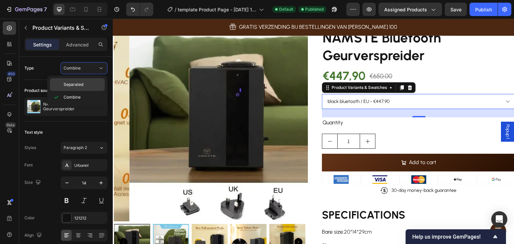
click at [88, 81] on div "Separated" at bounding box center [77, 84] width 55 height 13
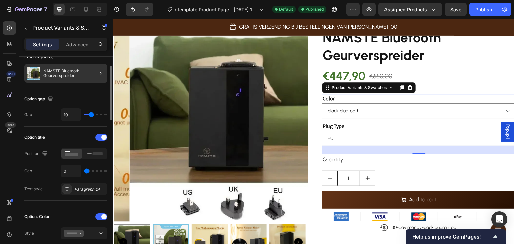
scroll to position [100, 0]
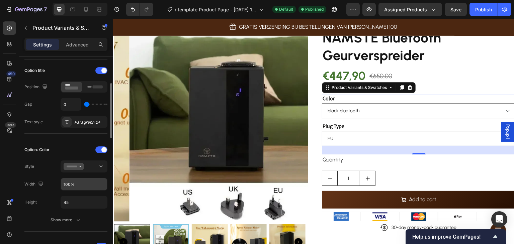
click at [88, 183] on input "100%" at bounding box center [84, 184] width 46 height 12
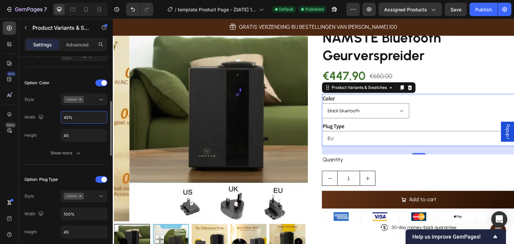
scroll to position [201, 0]
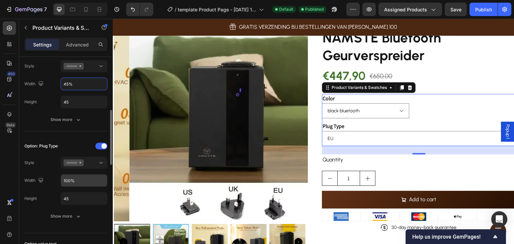
type input "45%"
click at [85, 182] on input "100%" at bounding box center [84, 181] width 46 height 12
drag, startPoint x: 84, startPoint y: 180, endPoint x: 53, endPoint y: 190, distance: 32.5
click at [53, 190] on div "Option: Plug Type Style Width 45 Height 45 Show more" at bounding box center [65, 182] width 83 height 82
click at [47, 187] on div "Option: Plug Type Style Width 50 Height 45 Show more" at bounding box center [65, 182] width 83 height 82
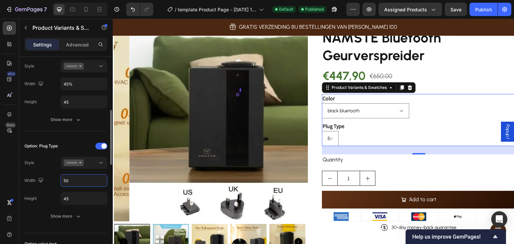
click at [67, 181] on input "50" at bounding box center [84, 181] width 46 height 12
type input "100"
click at [71, 137] on div "Option: Plug Type Style Width 100 Height 45 Show more" at bounding box center [65, 181] width 83 height 92
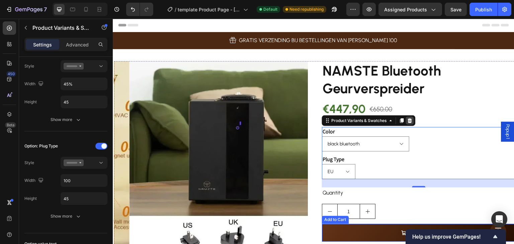
scroll to position [0, 0]
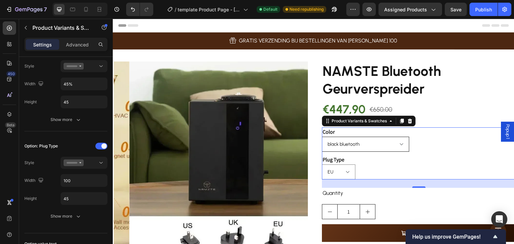
click at [382, 147] on select "black bluetooth" at bounding box center [365, 144] width 87 height 15
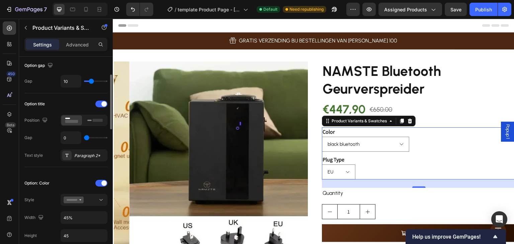
scroll to position [134, 0]
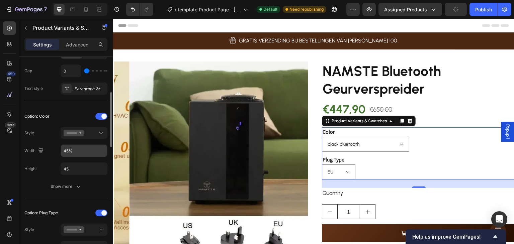
click at [89, 149] on input "45%" at bounding box center [84, 151] width 46 height 12
type input "35%"
click at [51, 135] on div "Style" at bounding box center [65, 133] width 83 height 12
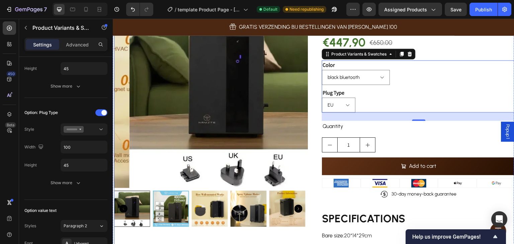
scroll to position [100, 0]
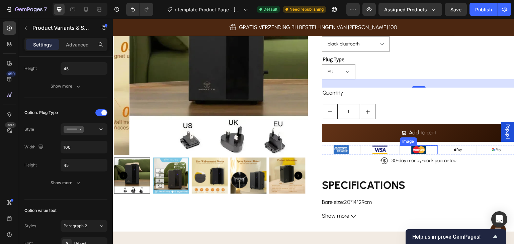
click at [400, 150] on div at bounding box center [419, 150] width 38 height 9
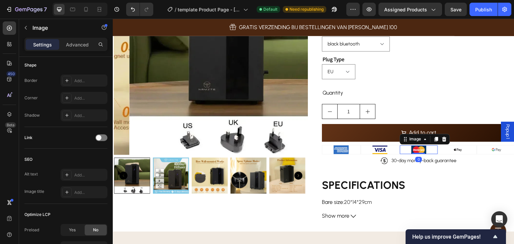
scroll to position [0, 0]
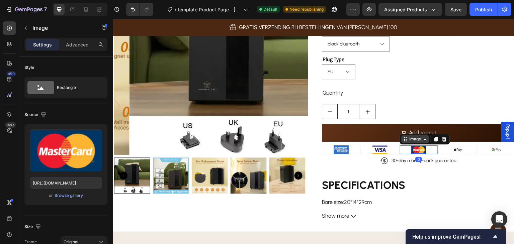
click at [412, 140] on div "Image" at bounding box center [415, 139] width 14 height 6
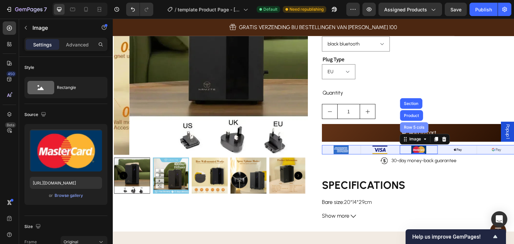
click at [413, 125] on div "Row 5 cols" at bounding box center [414, 127] width 23 height 4
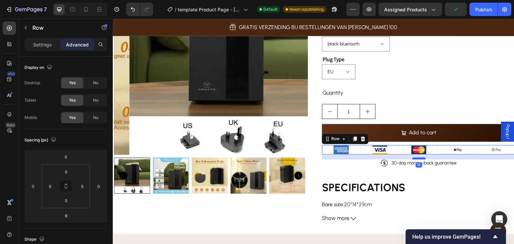
click at [412, 158] on div at bounding box center [418, 159] width 13 height 2
type input "15"
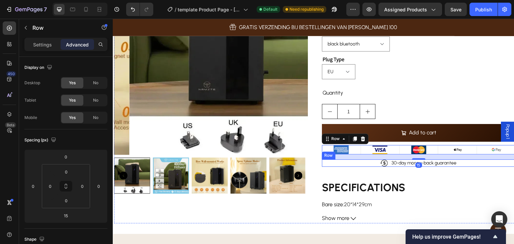
click at [373, 165] on div "Icon 30-day money-back guarantee Text Block Row" at bounding box center [419, 163] width 194 height 7
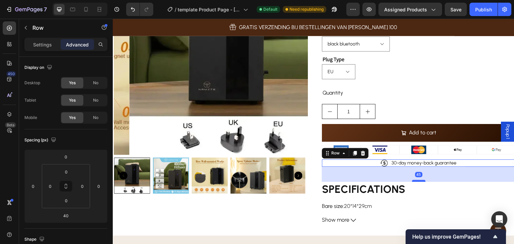
click at [415, 181] on div at bounding box center [418, 181] width 13 height 2
type input "45"
click at [480, 13] on button "Publish" at bounding box center [483, 9] width 28 height 13
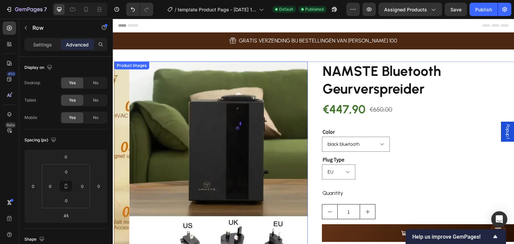
click at [241, 132] on img at bounding box center [226, 159] width 194 height 194
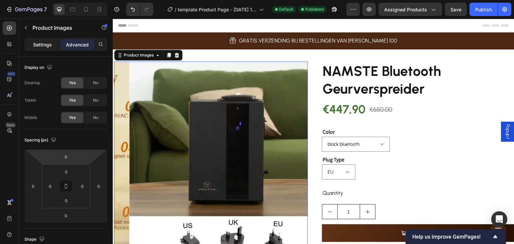
click at [49, 43] on p "Settings" at bounding box center [42, 44] width 19 height 7
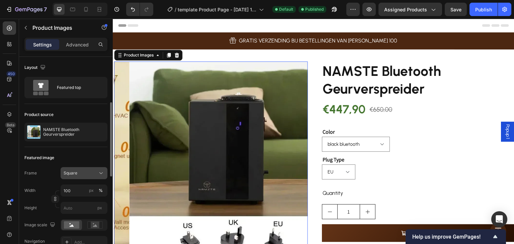
scroll to position [33, 0]
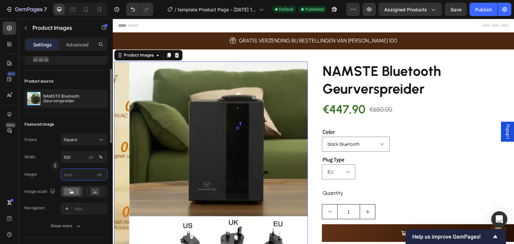
click at [76, 175] on input "px" at bounding box center [84, 175] width 47 height 12
type input "5"
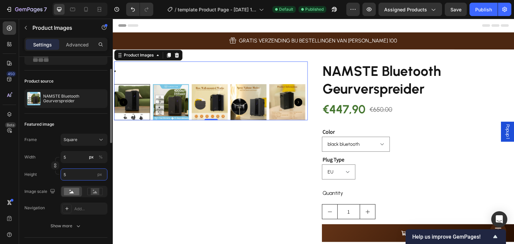
type input "50"
drag, startPoint x: 76, startPoint y: 175, endPoint x: 45, endPoint y: 183, distance: 32.1
click at [45, 183] on div "Frame Square Width 50 px % Height 50 px Image scale Navigation Add..." at bounding box center [65, 174] width 83 height 81
type input "1"
type input "10"
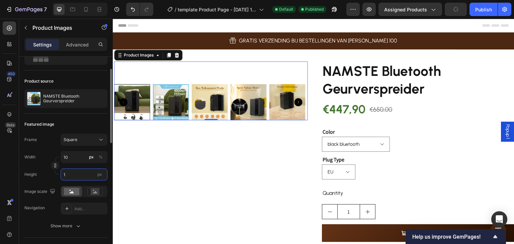
type input "10"
type input "100"
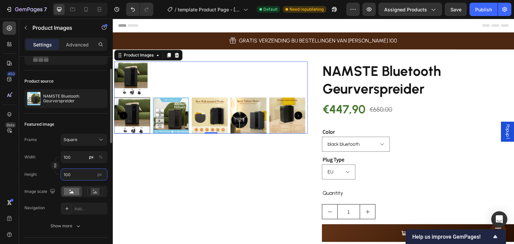
drag, startPoint x: 74, startPoint y: 172, endPoint x: 54, endPoint y: 182, distance: 22.8
click at [54, 182] on div "Frame Square Width 100 px % Height 100 px Image scale Navigation Add..." at bounding box center [65, 174] width 83 height 81
click at [54, 182] on div "Frame Custom Width 100 px % Height px Image scale Navigation Add..." at bounding box center [65, 174] width 83 height 81
type input "50"
type input "50100"
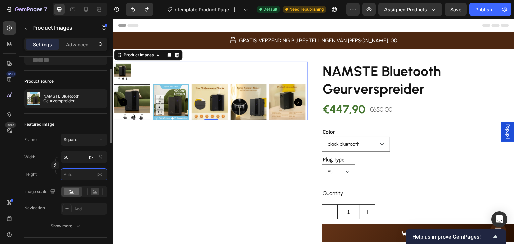
type input "100"
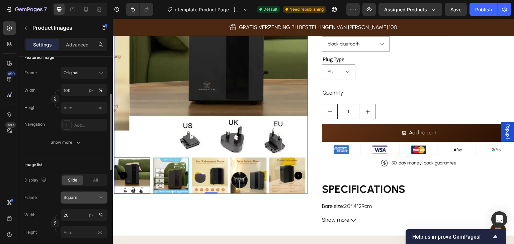
scroll to position [167, 0]
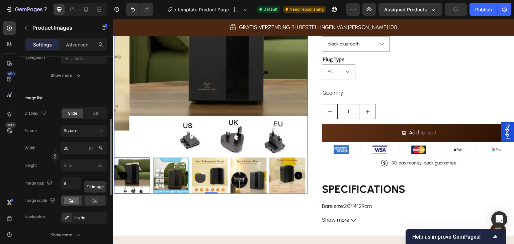
click at [88, 202] on icon at bounding box center [94, 200] width 15 height 7
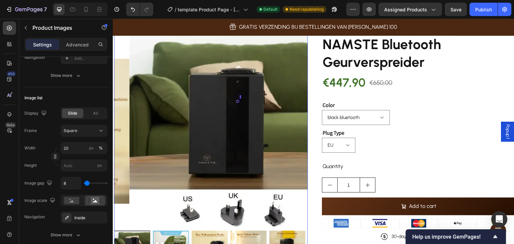
scroll to position [100, 0]
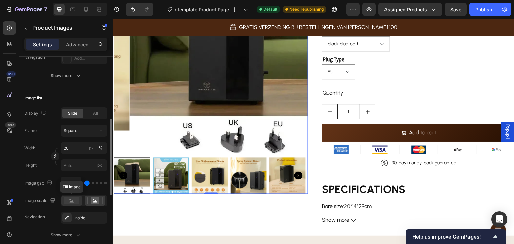
click at [72, 199] on rect at bounding box center [71, 200] width 15 height 7
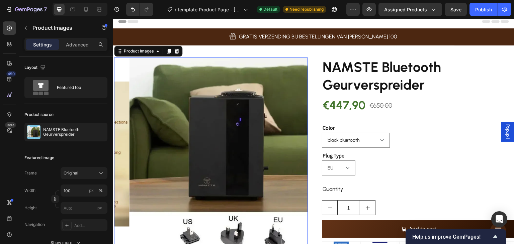
scroll to position [0, 0]
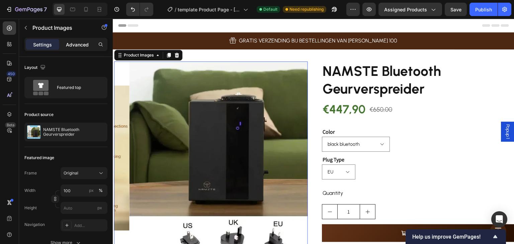
click at [85, 41] on p "Advanced" at bounding box center [77, 44] width 23 height 7
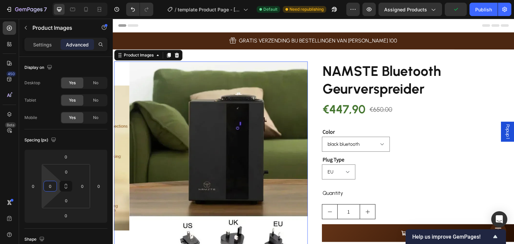
click at [48, 184] on input "0" at bounding box center [50, 186] width 10 height 10
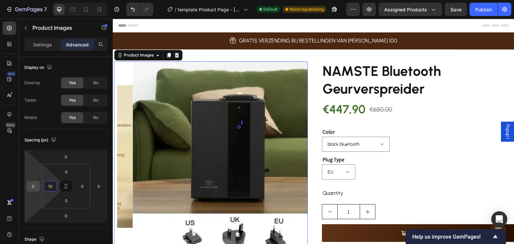
type input "10"
click at [36, 186] on input "0" at bounding box center [33, 186] width 10 height 10
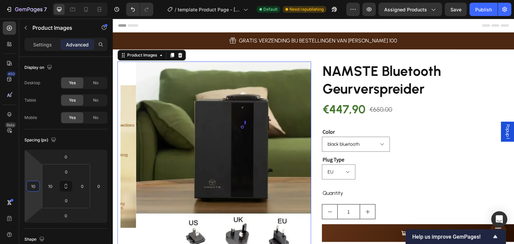
type input "10"
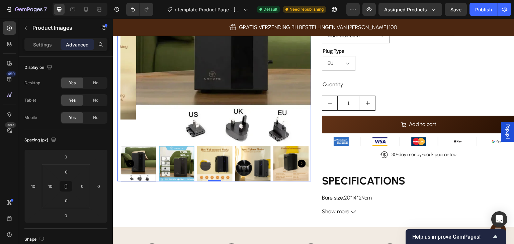
scroll to position [134, 0]
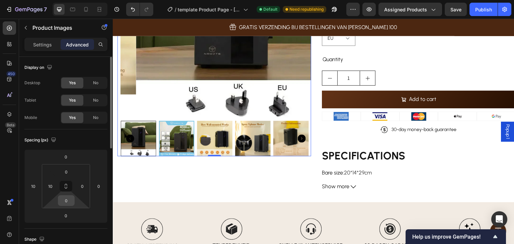
click at [68, 199] on input "0" at bounding box center [66, 201] width 13 height 10
type input "1"
type input "10"
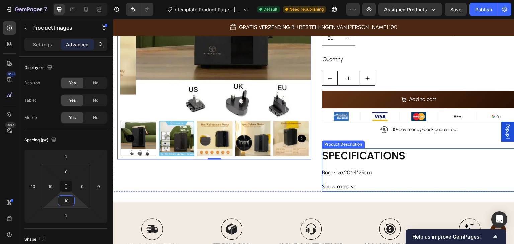
click at [374, 161] on h1 "SPECIFICATIONS" at bounding box center [363, 156] width 83 height 13
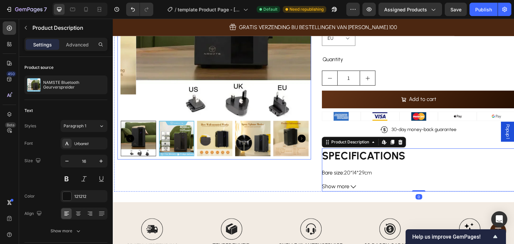
scroll to position [33, 0]
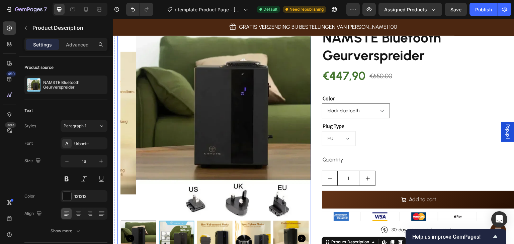
click at [204, 108] on img at bounding box center [231, 123] width 190 height 190
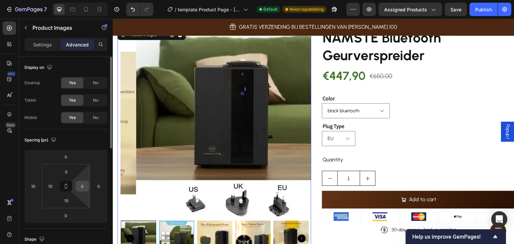
click at [87, 186] on input "0" at bounding box center [82, 186] width 10 height 10
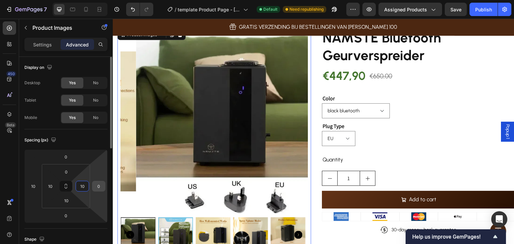
type input "10"
click at [97, 185] on input "0" at bounding box center [99, 186] width 10 height 10
type input "10"
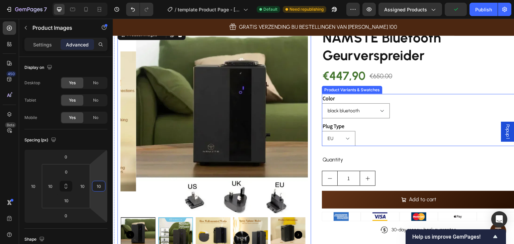
click at [456, 124] on div "Plug Type [GEOGRAPHIC_DATA] [GEOGRAPHIC_DATA] [GEOGRAPHIC_DATA]" at bounding box center [419, 134] width 194 height 24
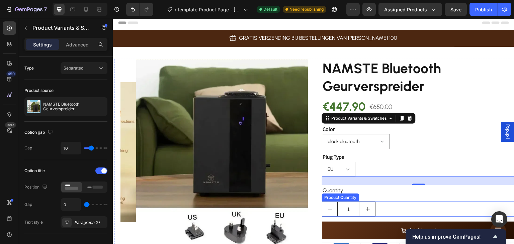
scroll to position [0, 0]
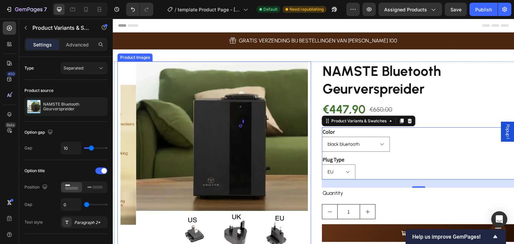
click at [270, 86] on img at bounding box center [229, 155] width 187 height 187
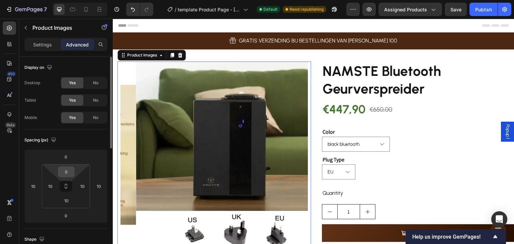
click at [63, 174] on input "0" at bounding box center [66, 172] width 13 height 10
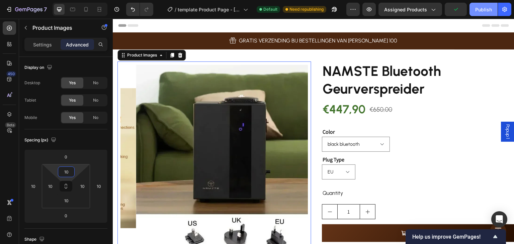
type input "10"
click at [480, 14] on button "Publish" at bounding box center [483, 9] width 28 height 13
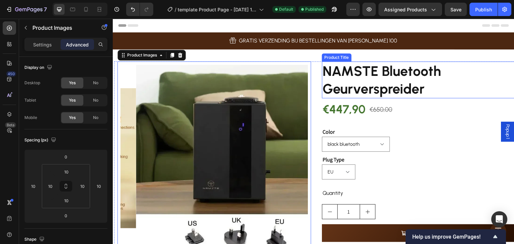
click at [378, 77] on h2 "NAMSTE Bluetooth Geurverspreider" at bounding box center [419, 80] width 194 height 37
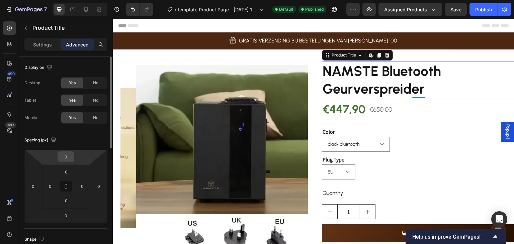
click at [69, 160] on input "0" at bounding box center [65, 157] width 13 height 10
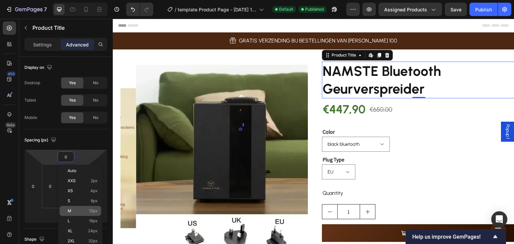
click at [83, 209] on p "M 12px" at bounding box center [83, 211] width 30 height 5
type input "12"
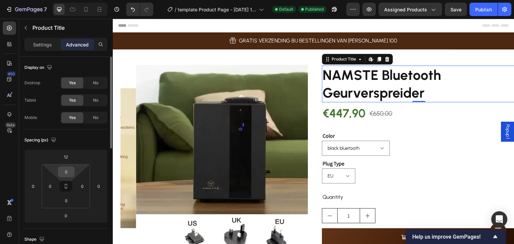
click at [62, 174] on input "0" at bounding box center [66, 172] width 13 height 10
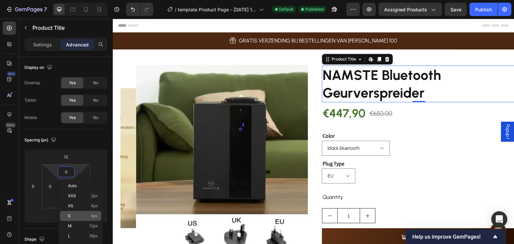
click at [83, 212] on div "S 8px" at bounding box center [80, 216] width 41 height 10
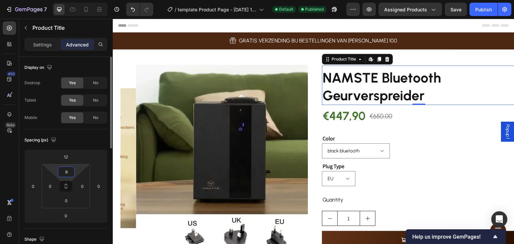
click at [70, 173] on input "8" at bounding box center [66, 172] width 13 height 10
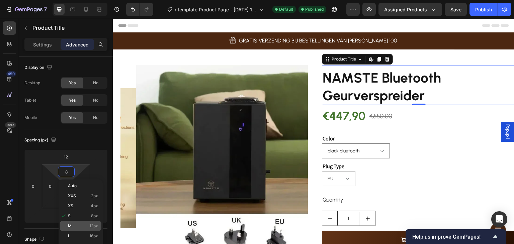
click at [85, 224] on p "M 12px" at bounding box center [83, 226] width 30 height 5
type input "12"
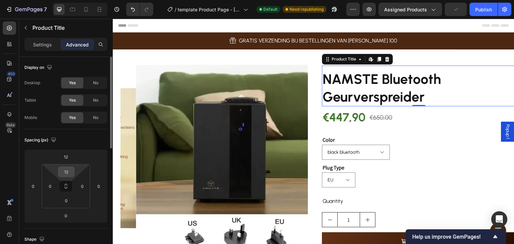
click at [61, 173] on input "12" at bounding box center [66, 172] width 13 height 10
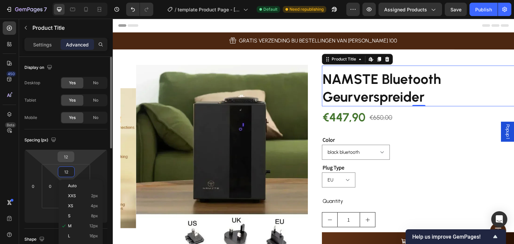
click at [66, 160] on input "12" at bounding box center [65, 157] width 13 height 10
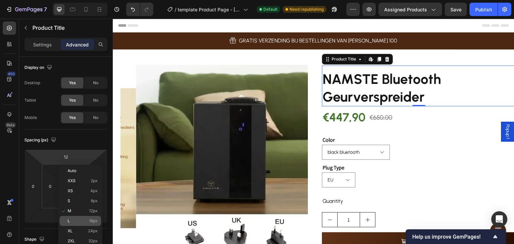
click at [81, 218] on div "L 16px" at bounding box center [80, 221] width 41 height 10
type input "16"
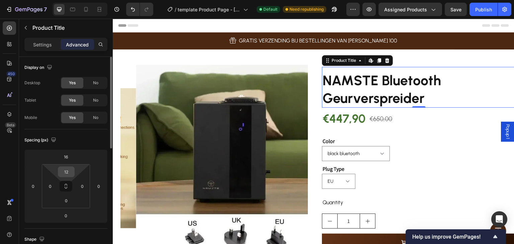
click at [67, 171] on input "12" at bounding box center [66, 172] width 13 height 10
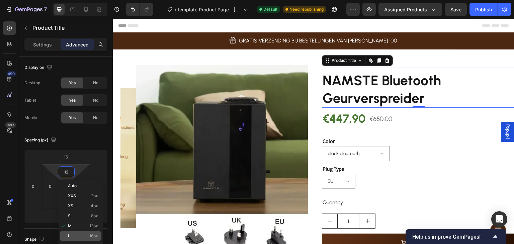
click at [73, 233] on div "L 16px" at bounding box center [80, 236] width 41 height 10
type input "16"
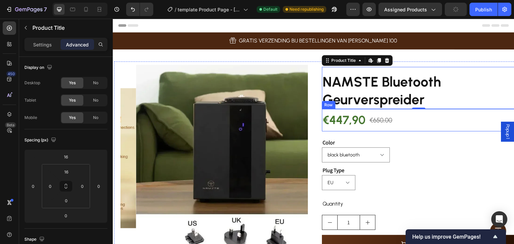
click at [374, 126] on div "€650,00 Product Price Product Price" at bounding box center [381, 120] width 24 height 22
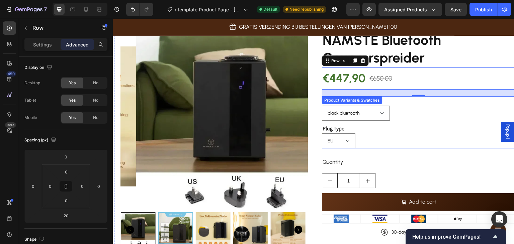
scroll to position [33, 0]
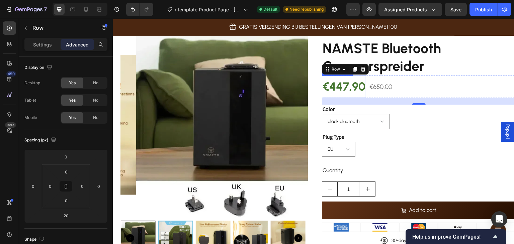
click at [333, 89] on div "€447,90" at bounding box center [344, 87] width 44 height 22
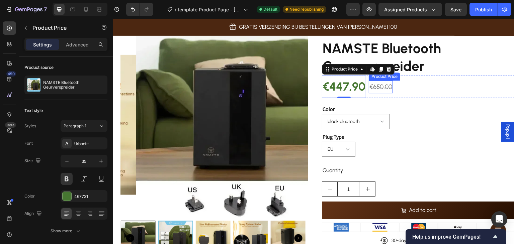
click at [379, 88] on div "€650,00" at bounding box center [381, 87] width 24 height 13
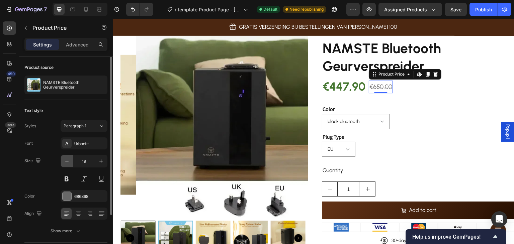
click at [68, 163] on icon "button" at bounding box center [67, 161] width 7 height 7
type input "18"
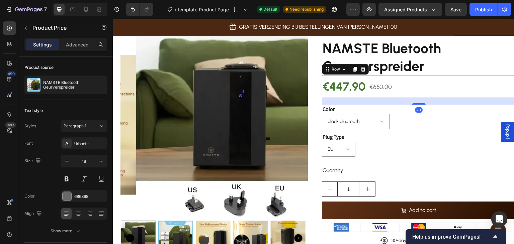
click at [410, 92] on div "€447,90 Product Price Product Price €650,00 Product Price Product Price Row 20" at bounding box center [419, 87] width 194 height 22
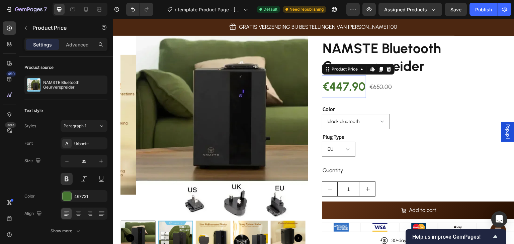
click at [352, 84] on div "€447,90" at bounding box center [344, 87] width 44 height 22
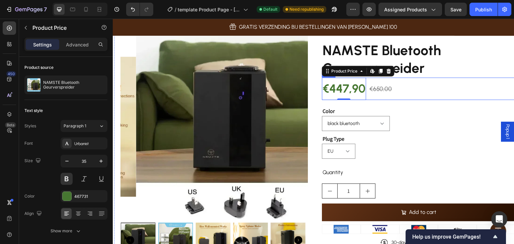
scroll to position [0, 0]
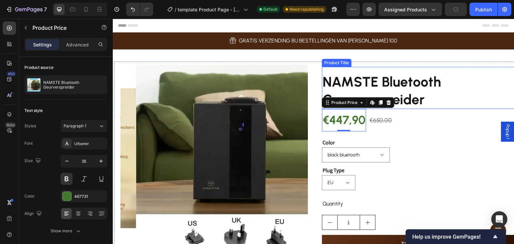
click at [359, 82] on h2 "NAMSTE Bluetooth Geurverspreider" at bounding box center [419, 90] width 194 height 37
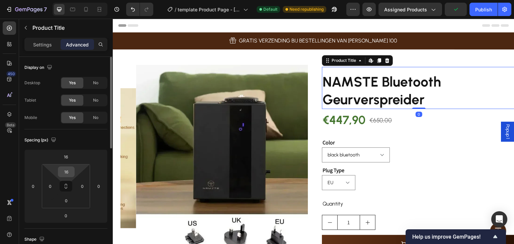
click at [68, 170] on input "16" at bounding box center [66, 172] width 13 height 10
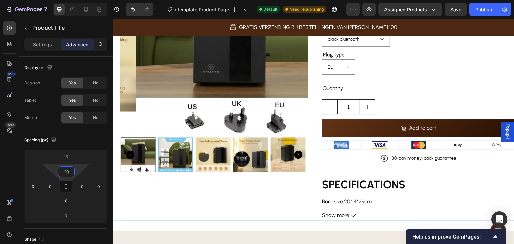
scroll to position [134, 0]
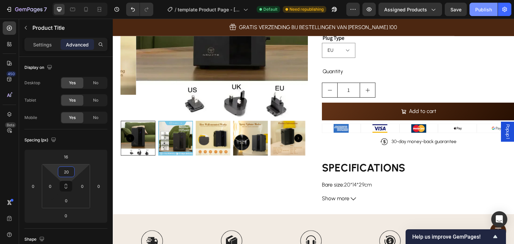
type input "20"
click at [482, 10] on div "Publish" at bounding box center [483, 9] width 17 height 7
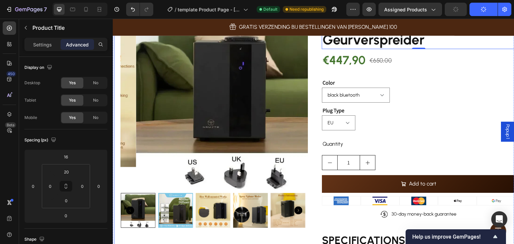
scroll to position [33, 0]
